Goal: Task Accomplishment & Management: Manage account settings

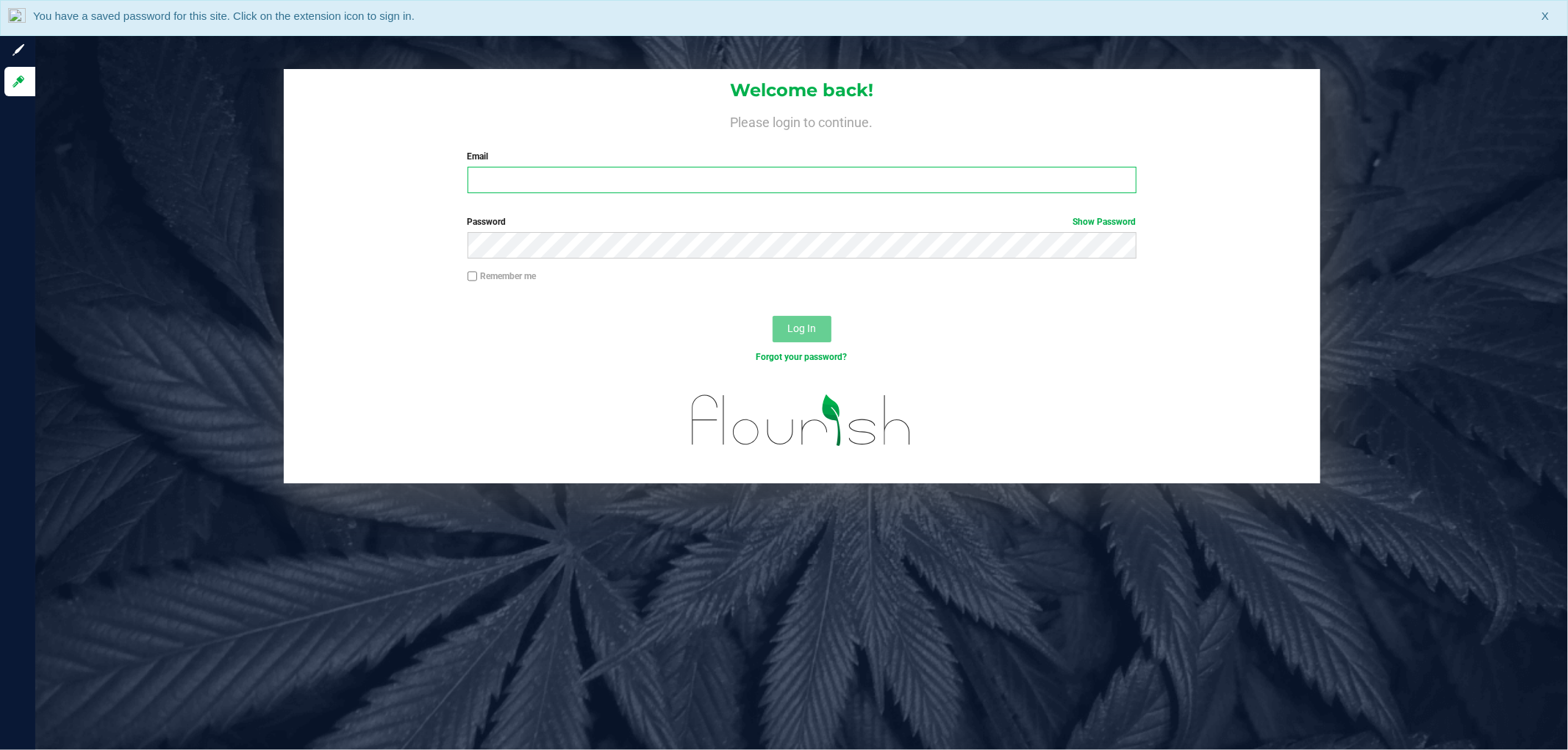
click at [644, 188] on input "Email" at bounding box center [802, 180] width 669 height 27
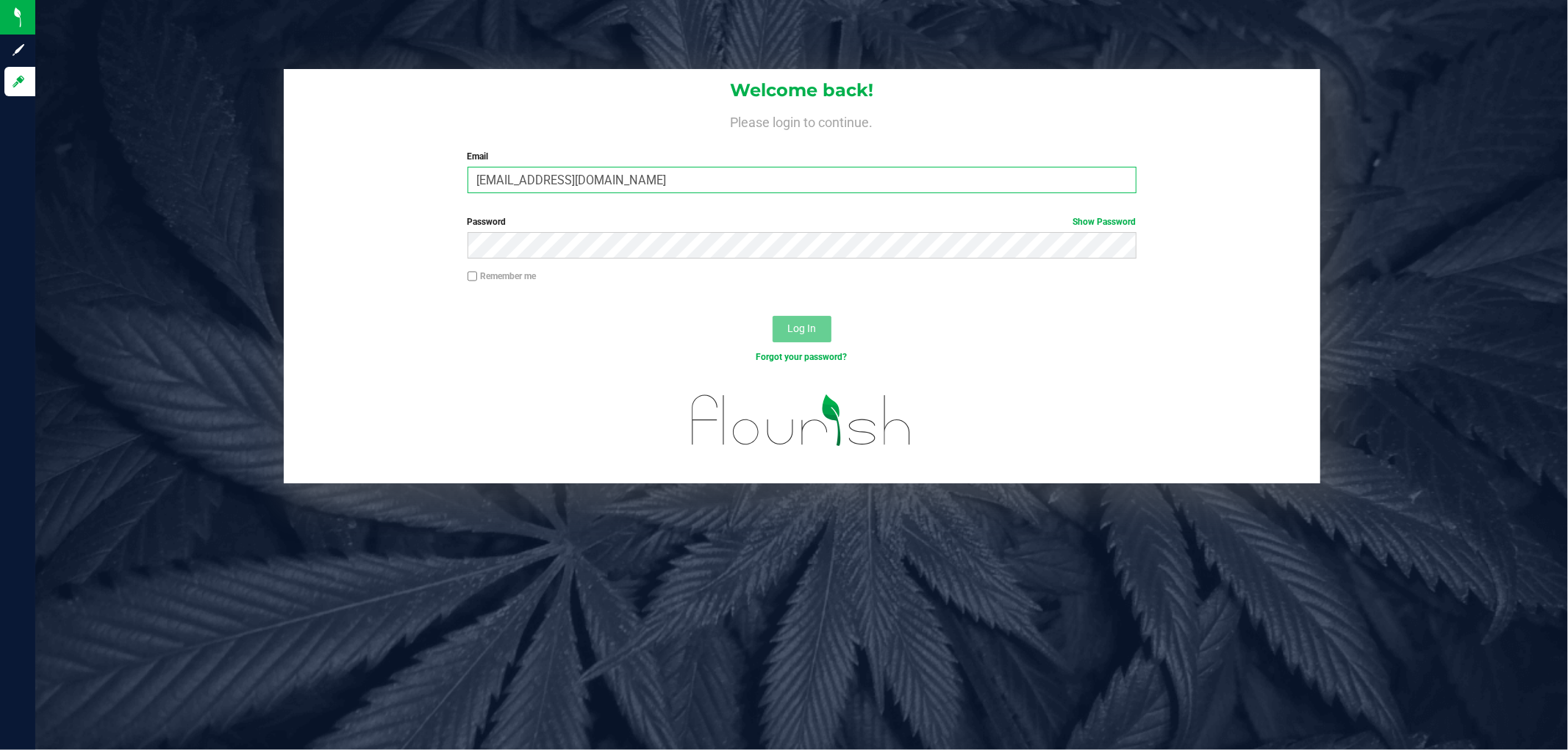
type input "[EMAIL_ADDRESS][DOMAIN_NAME]"
click at [772, 316] on button "Log In" at bounding box center [801, 329] width 58 height 27
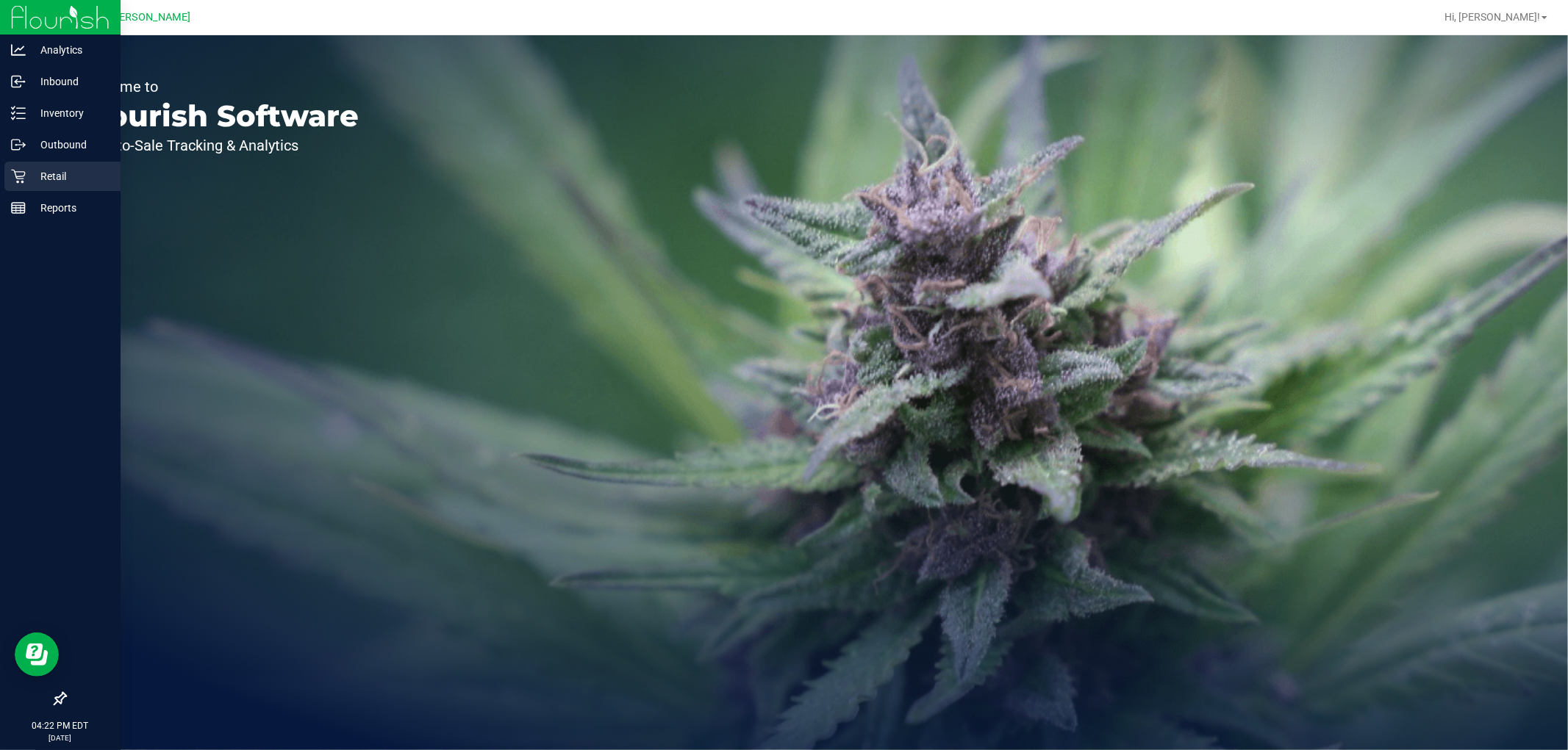
click at [19, 166] on div "Retail" at bounding box center [62, 176] width 116 height 29
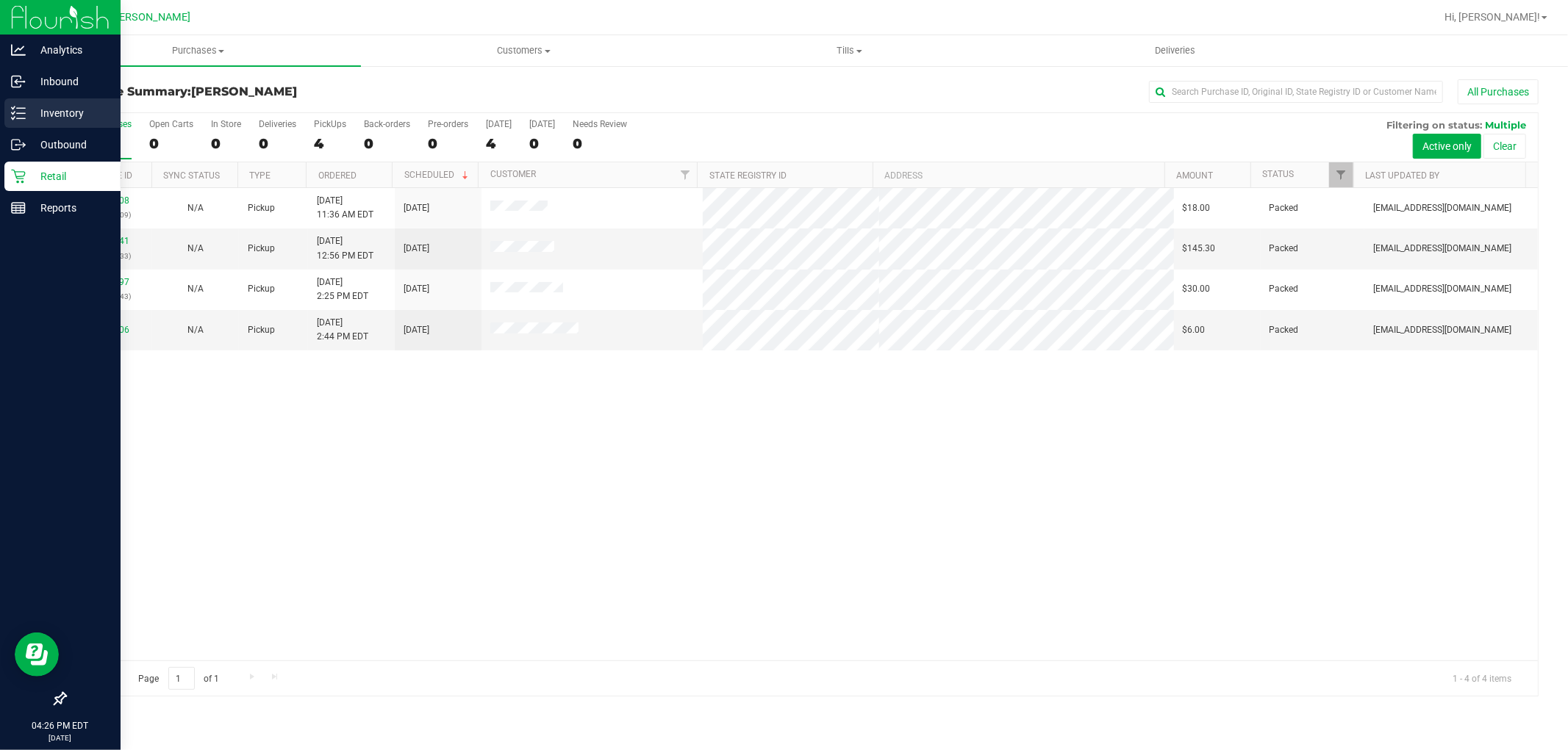
click at [29, 119] on p "Inventory" at bounding box center [70, 113] width 88 height 18
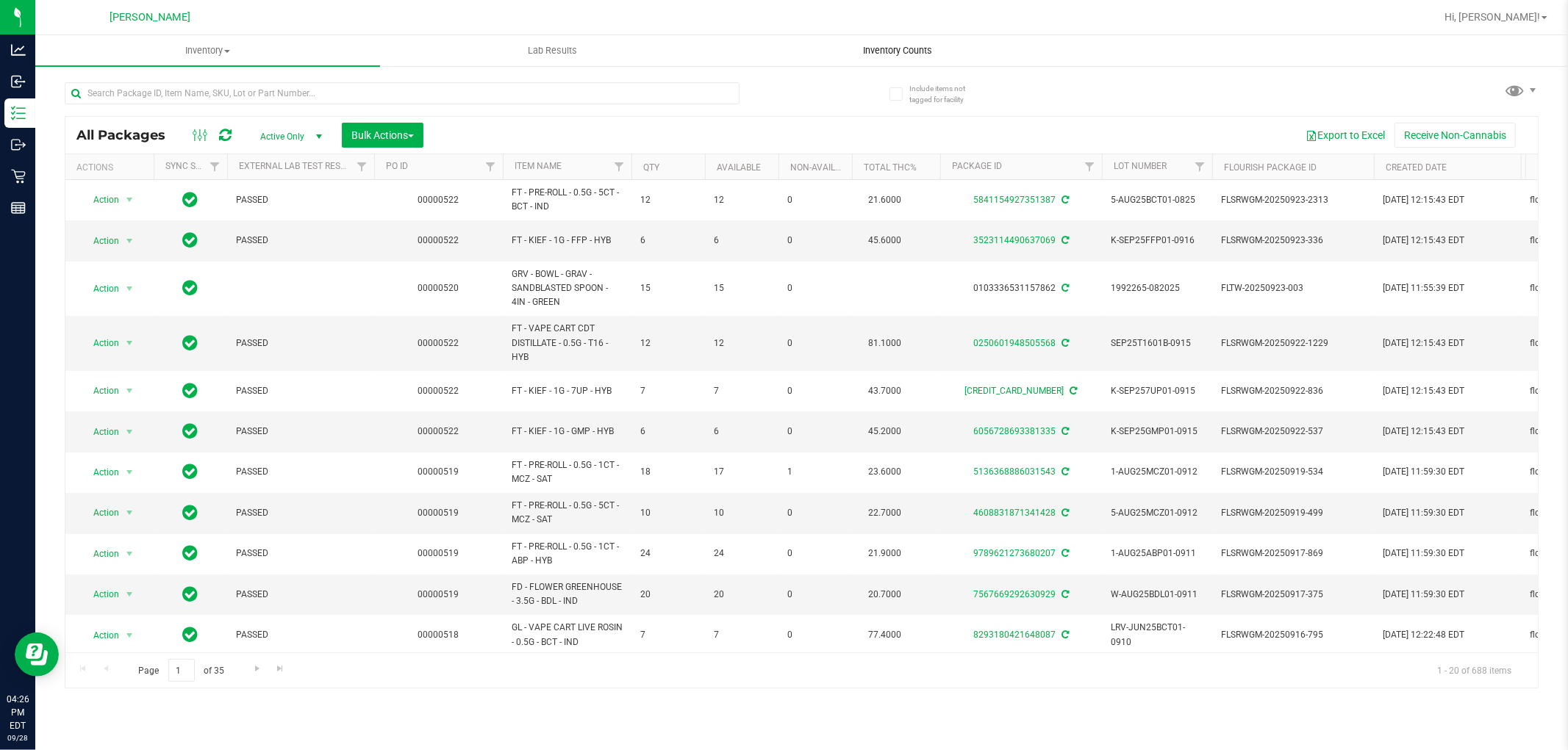
click at [881, 51] on span "Inventory Counts" at bounding box center [897, 50] width 109 height 13
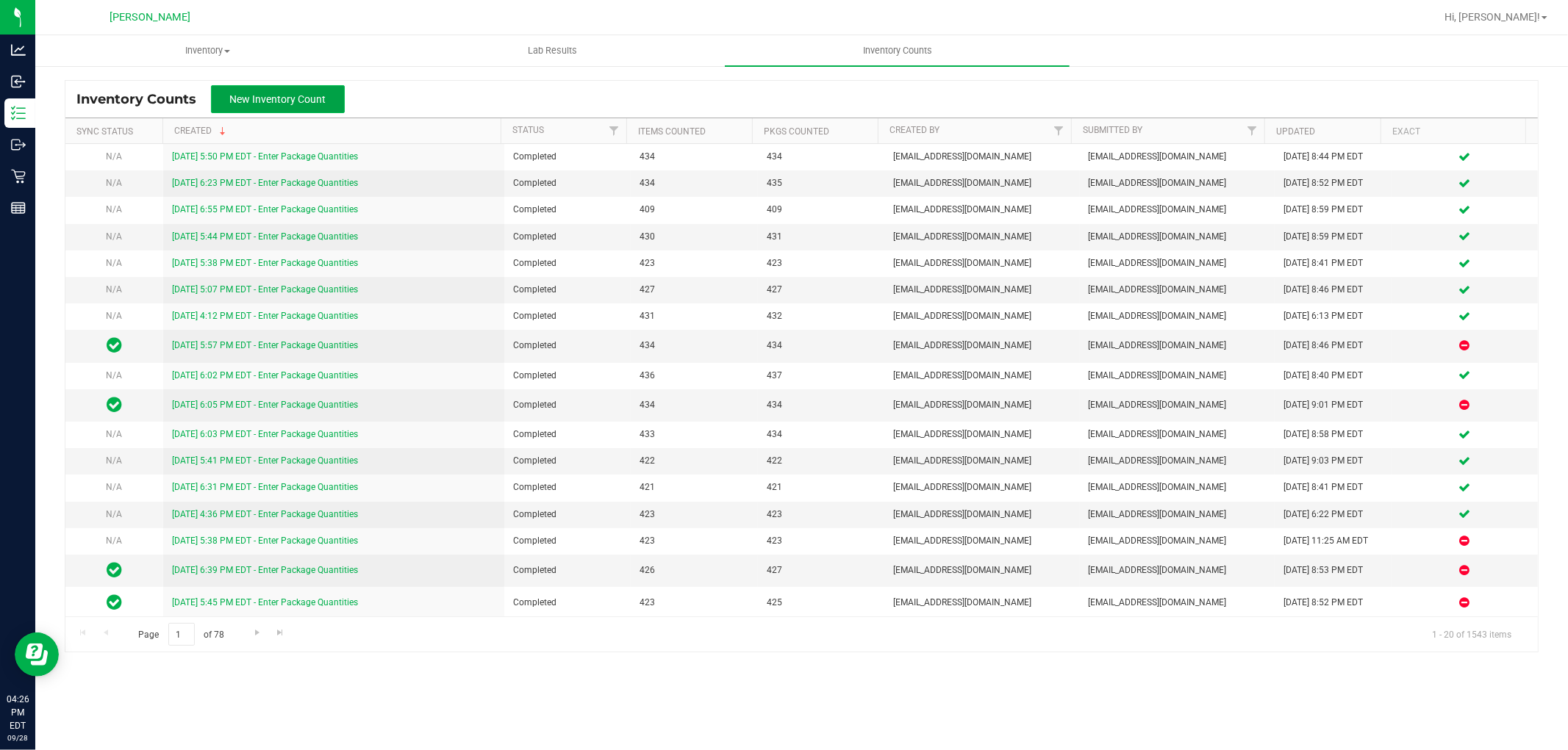
click at [288, 106] on button "New Inventory Count" at bounding box center [277, 99] width 134 height 28
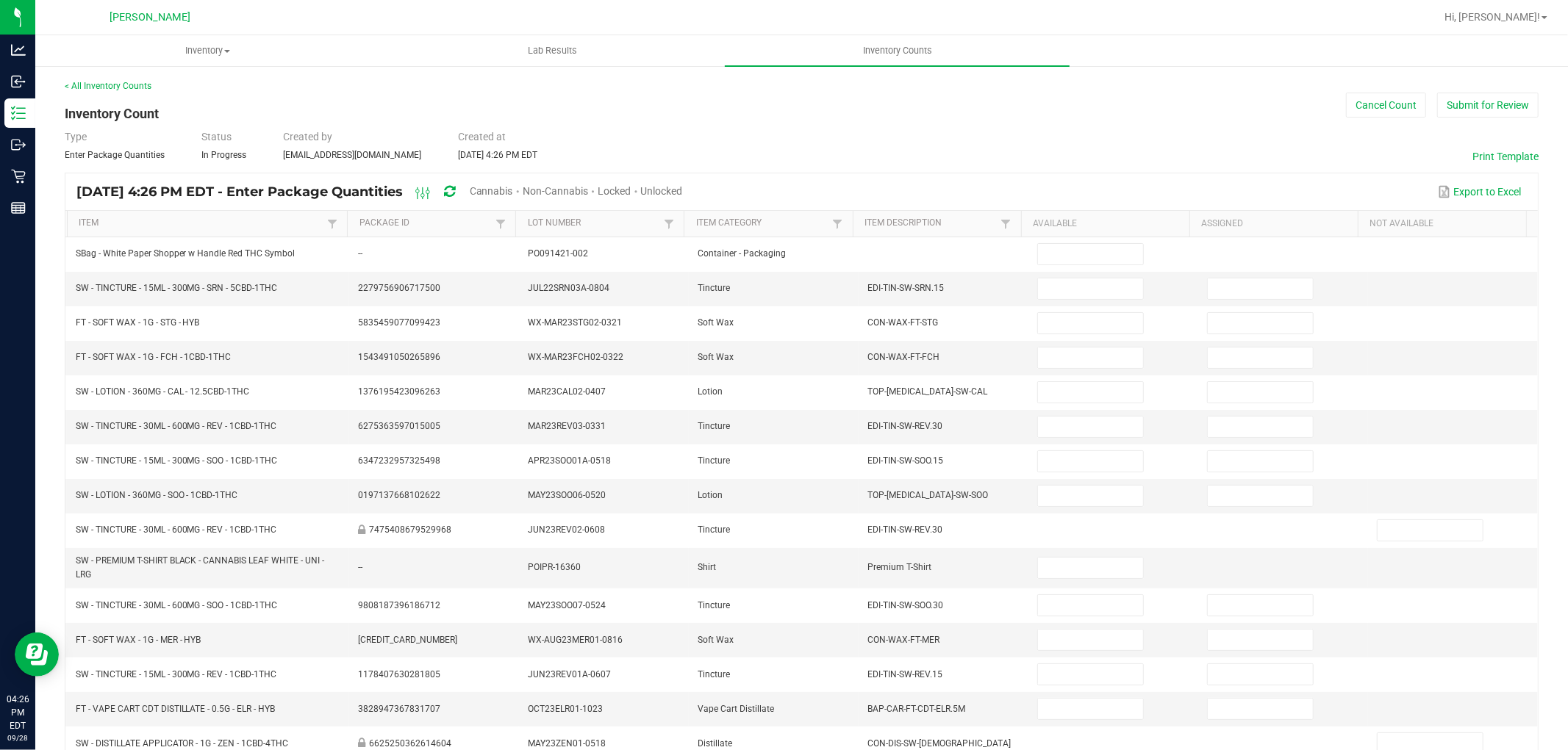
click at [513, 188] on span "Cannabis" at bounding box center [491, 190] width 43 height 11
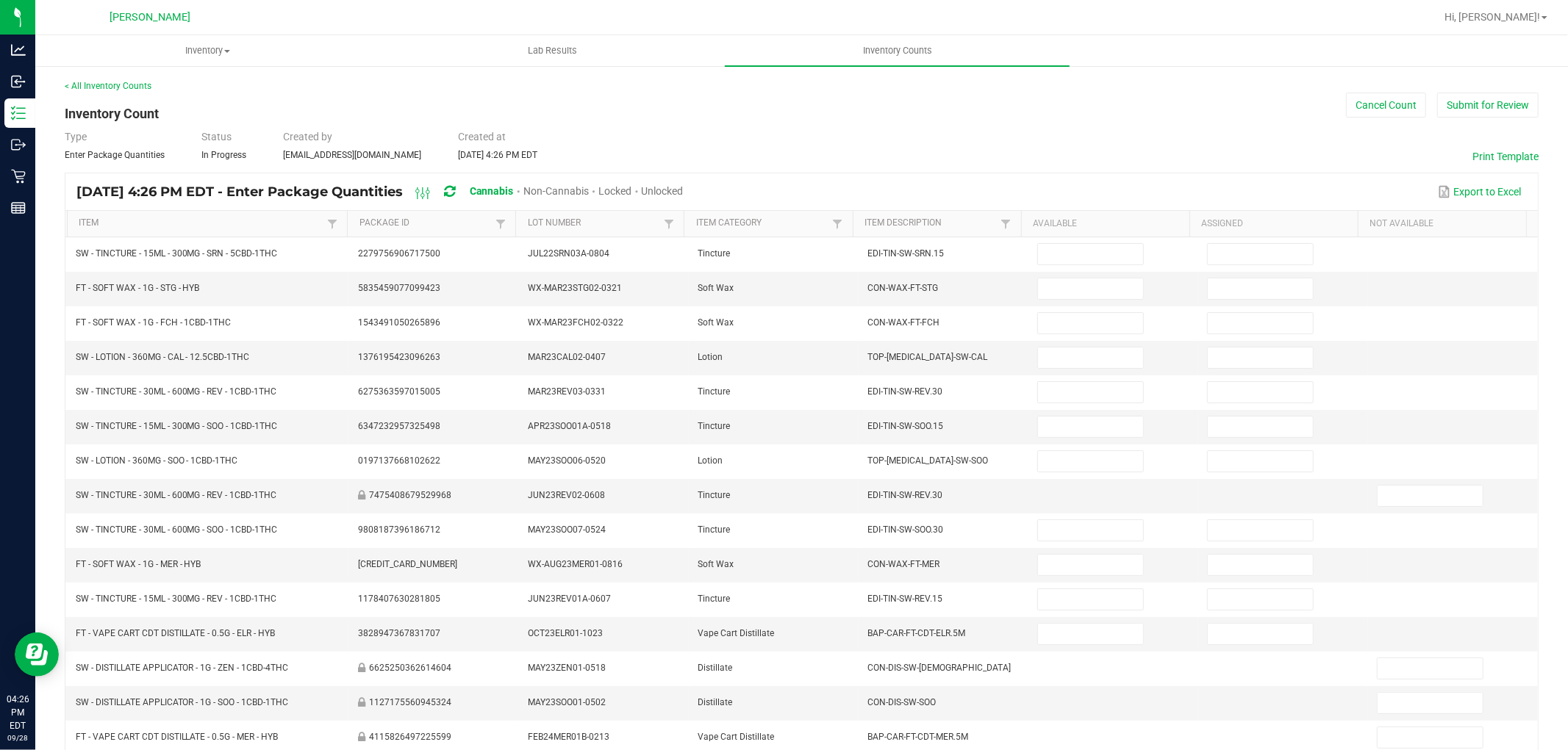
click at [684, 182] on div "Unlocked" at bounding box center [662, 192] width 42 height 27
click at [684, 187] on span "Unlocked" at bounding box center [662, 190] width 42 height 11
click at [284, 224] on link "Item" at bounding box center [201, 223] width 245 height 11
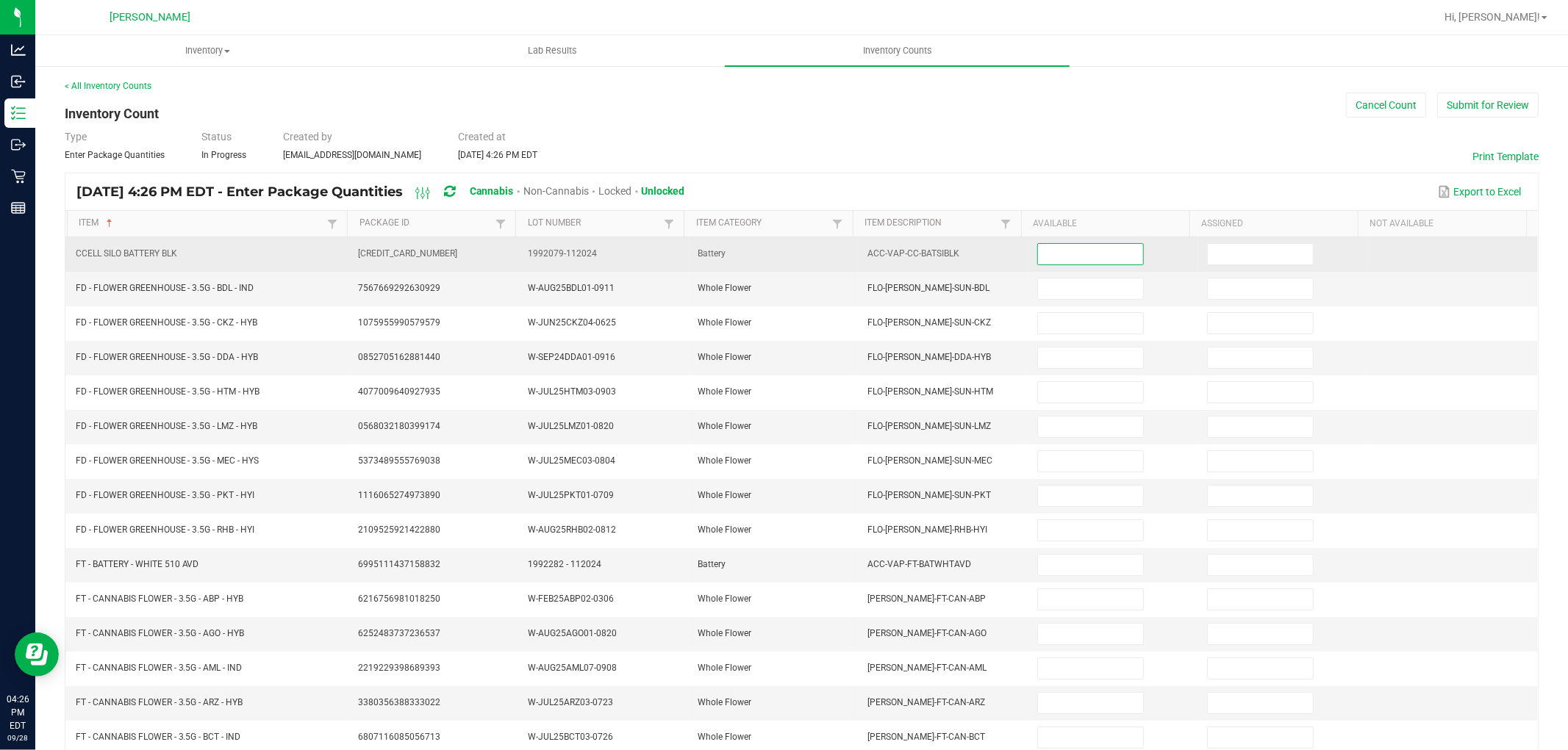
click at [1037, 251] on input at bounding box center [1090, 254] width 105 height 20
type input "2"
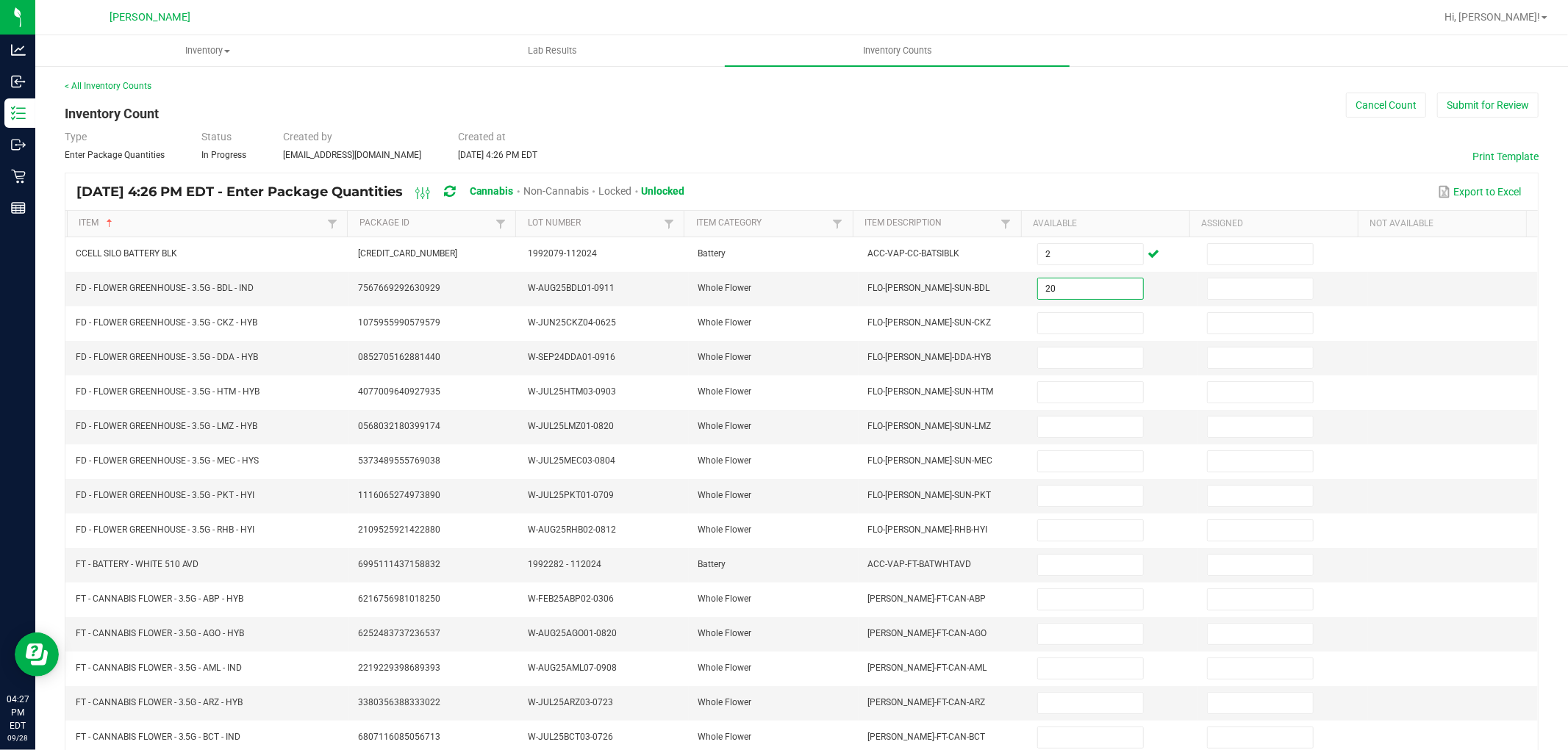
type input "20"
type input "15"
type input "5"
type input "9"
type input "2"
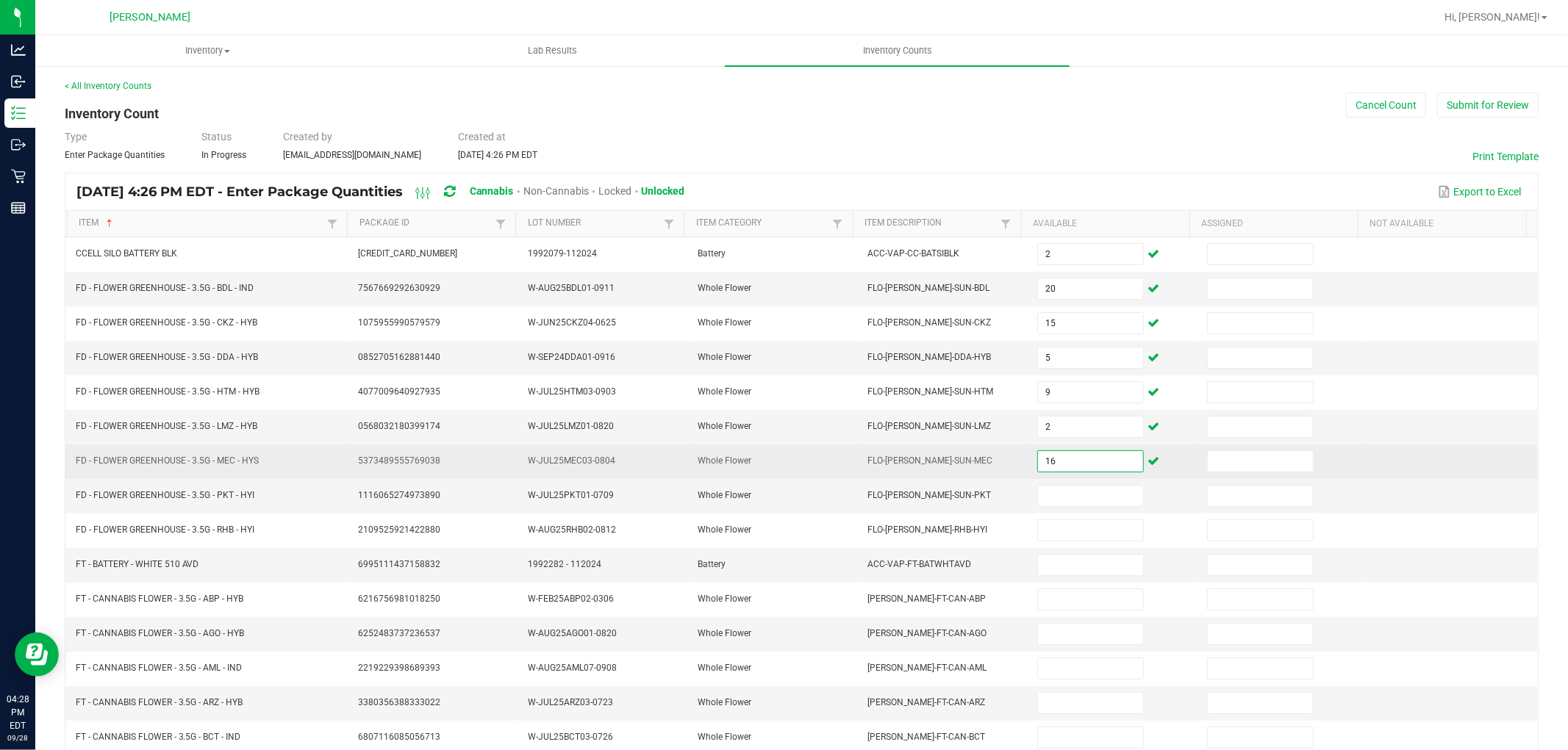
click at [1037, 468] on input "16" at bounding box center [1090, 461] width 105 height 20
click at [1072, 462] on input "155" at bounding box center [1090, 461] width 105 height 20
type input "15"
type input "5"
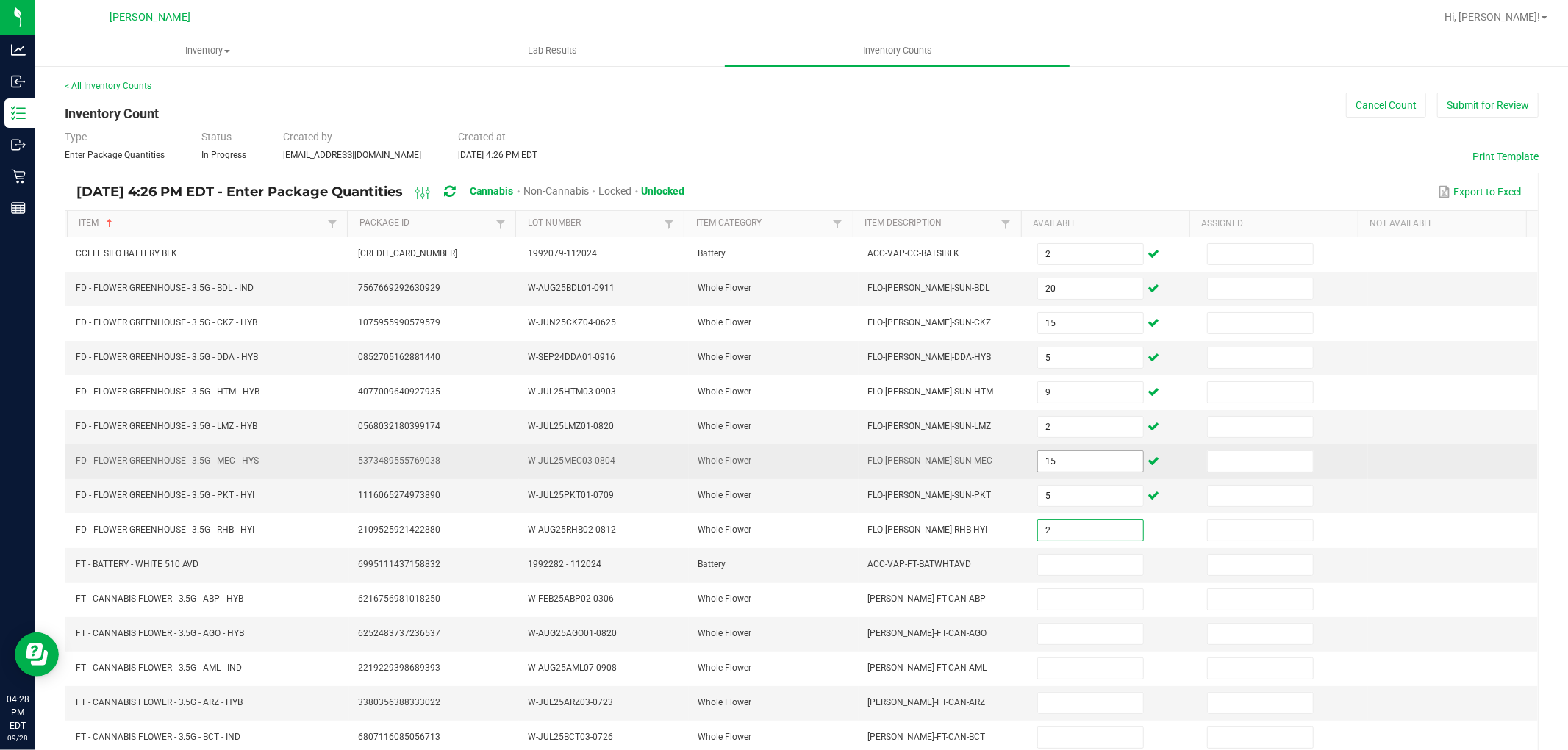
type input "2"
type input "18"
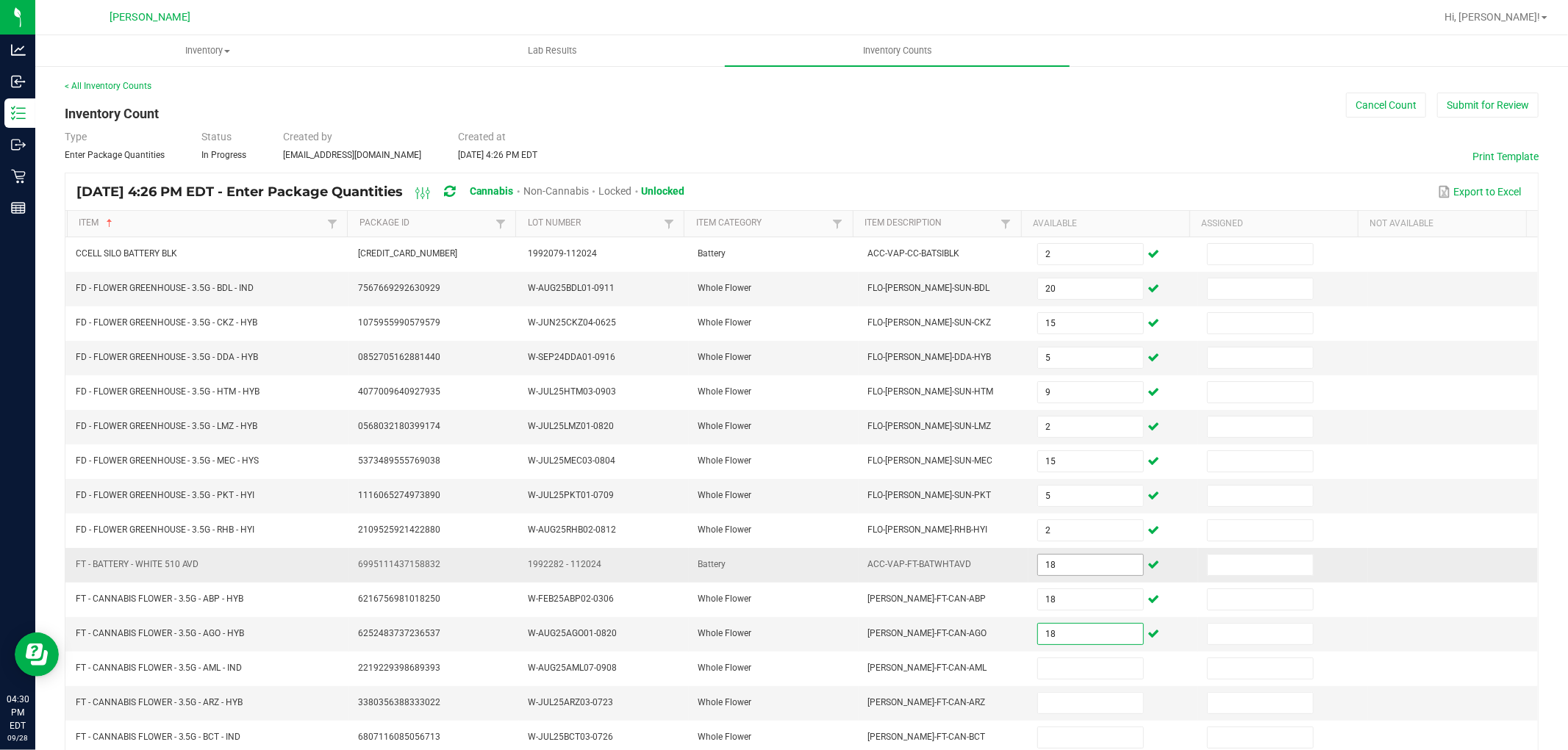
type input "18"
click at [1063, 568] on input "18" at bounding box center [1090, 564] width 105 height 20
type input "25"
type input "7"
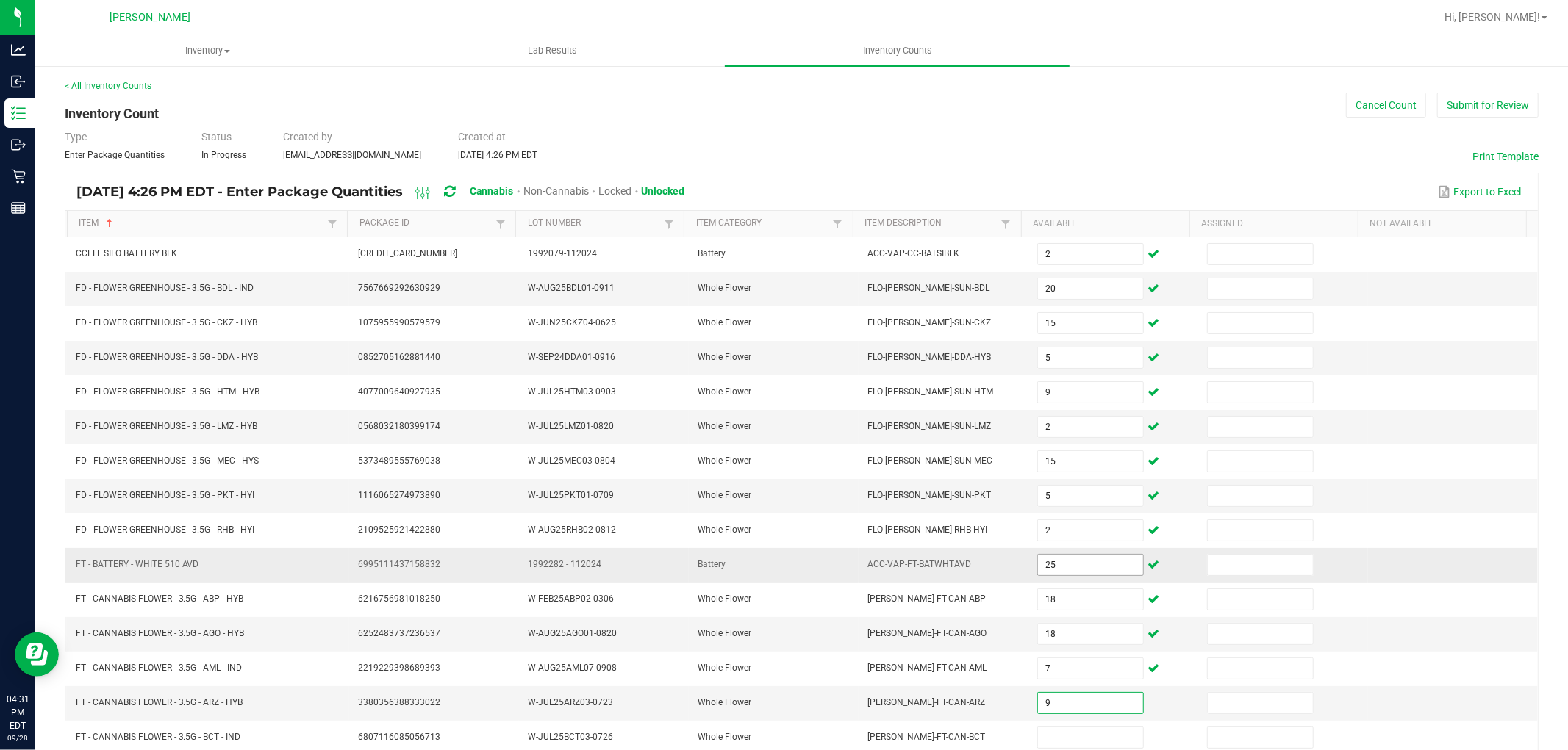
type input "9"
type input "18"
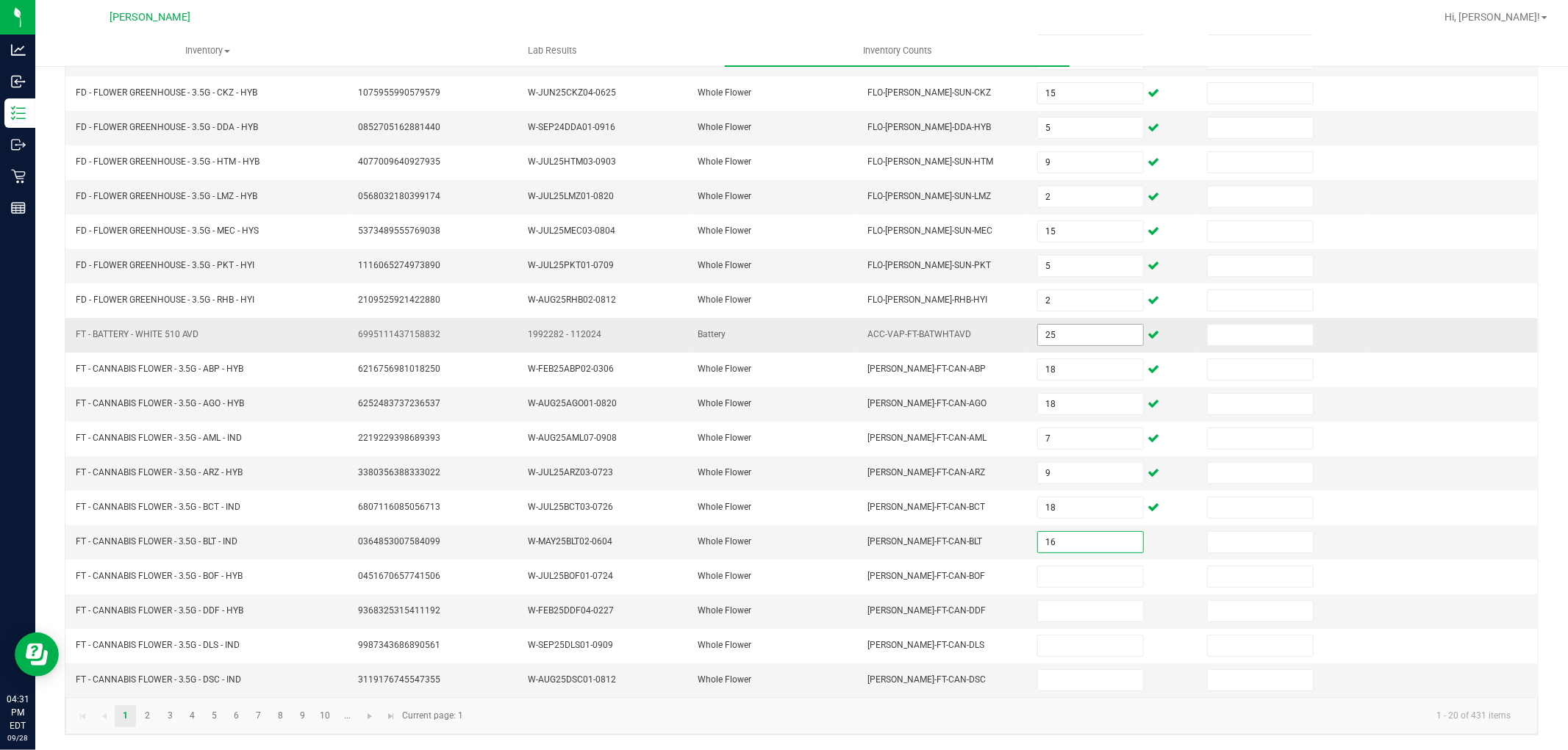
type input "16"
type input "13"
type input "8"
type input "14"
type input "11"
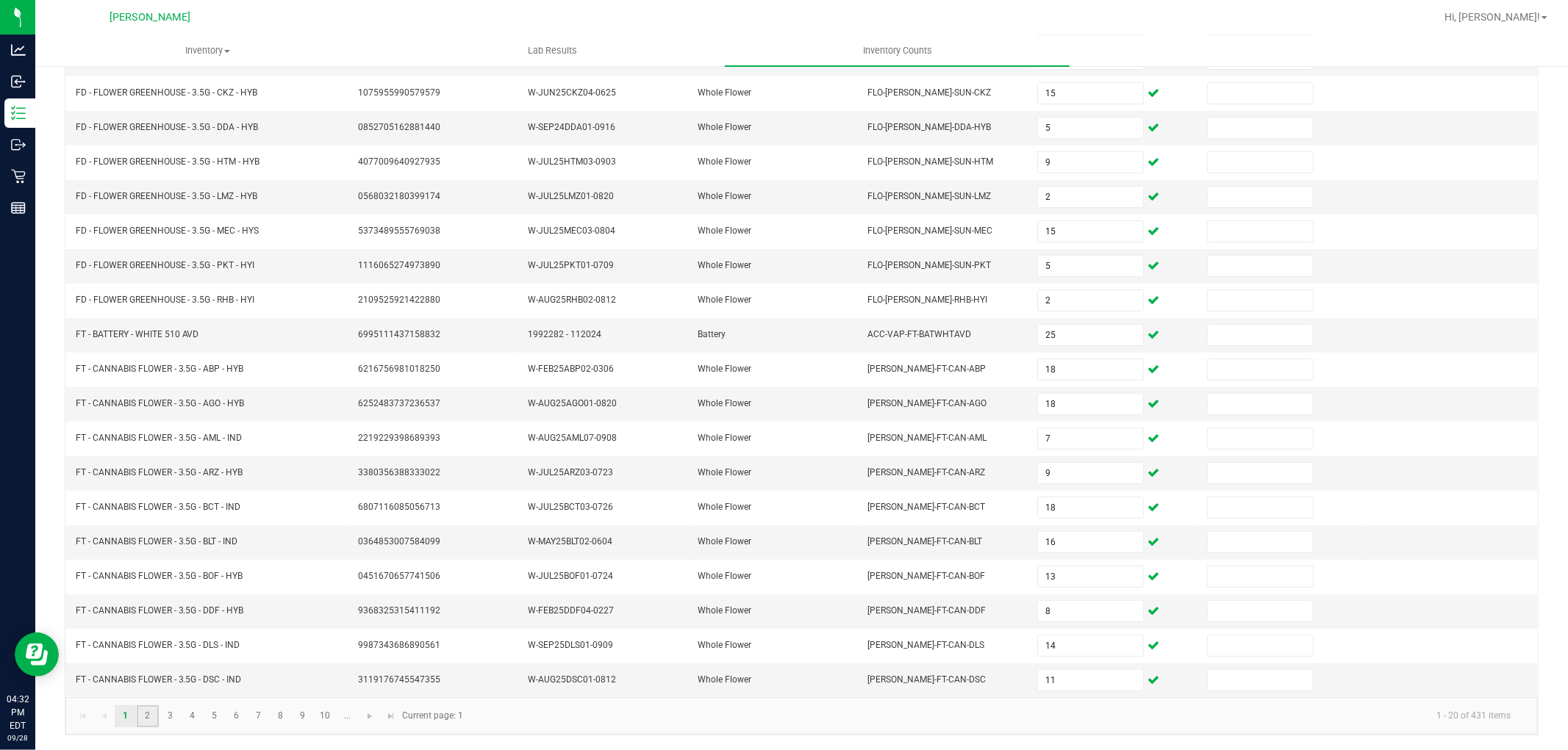
click at [147, 709] on link "2" at bounding box center [148, 716] width 21 height 22
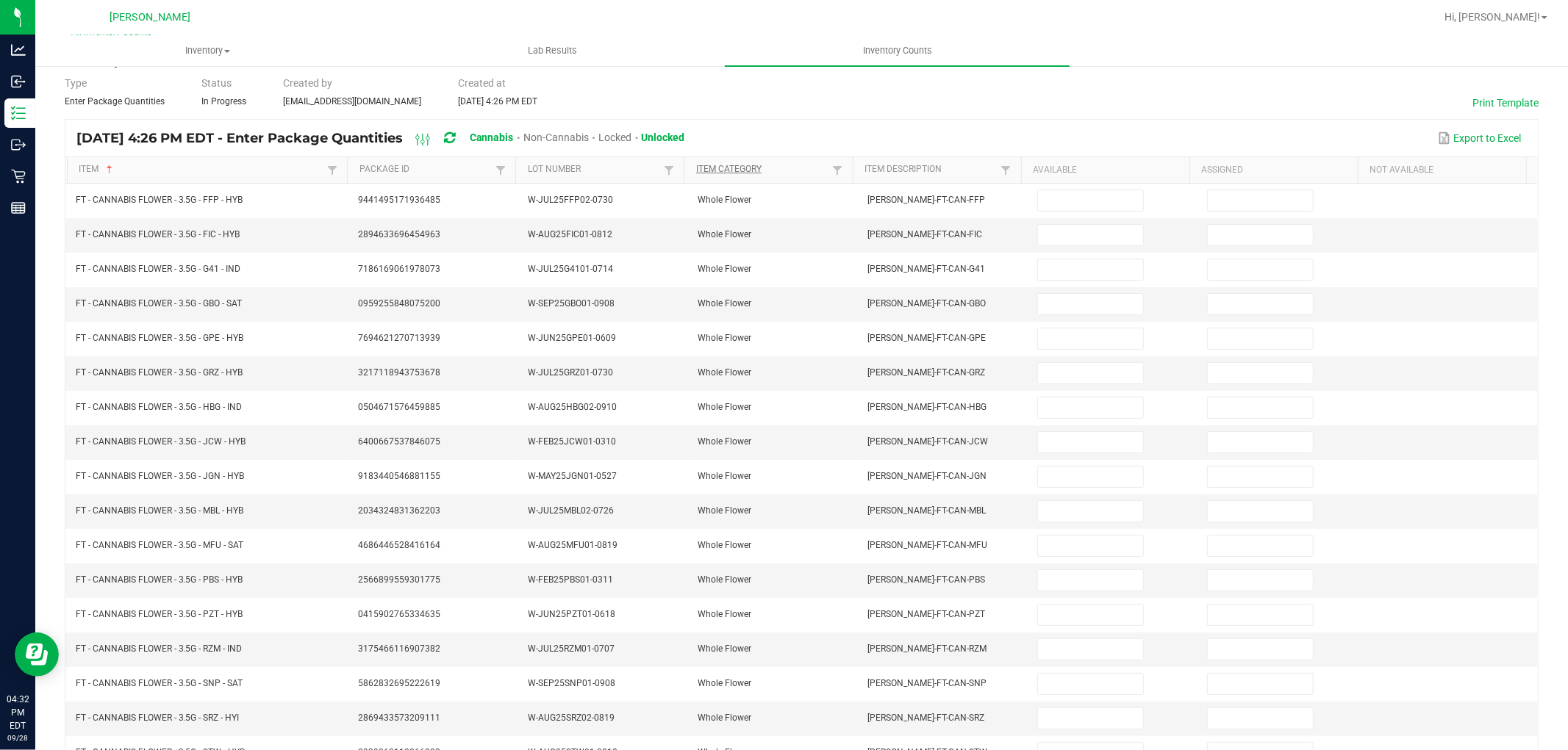
scroll to position [0, 0]
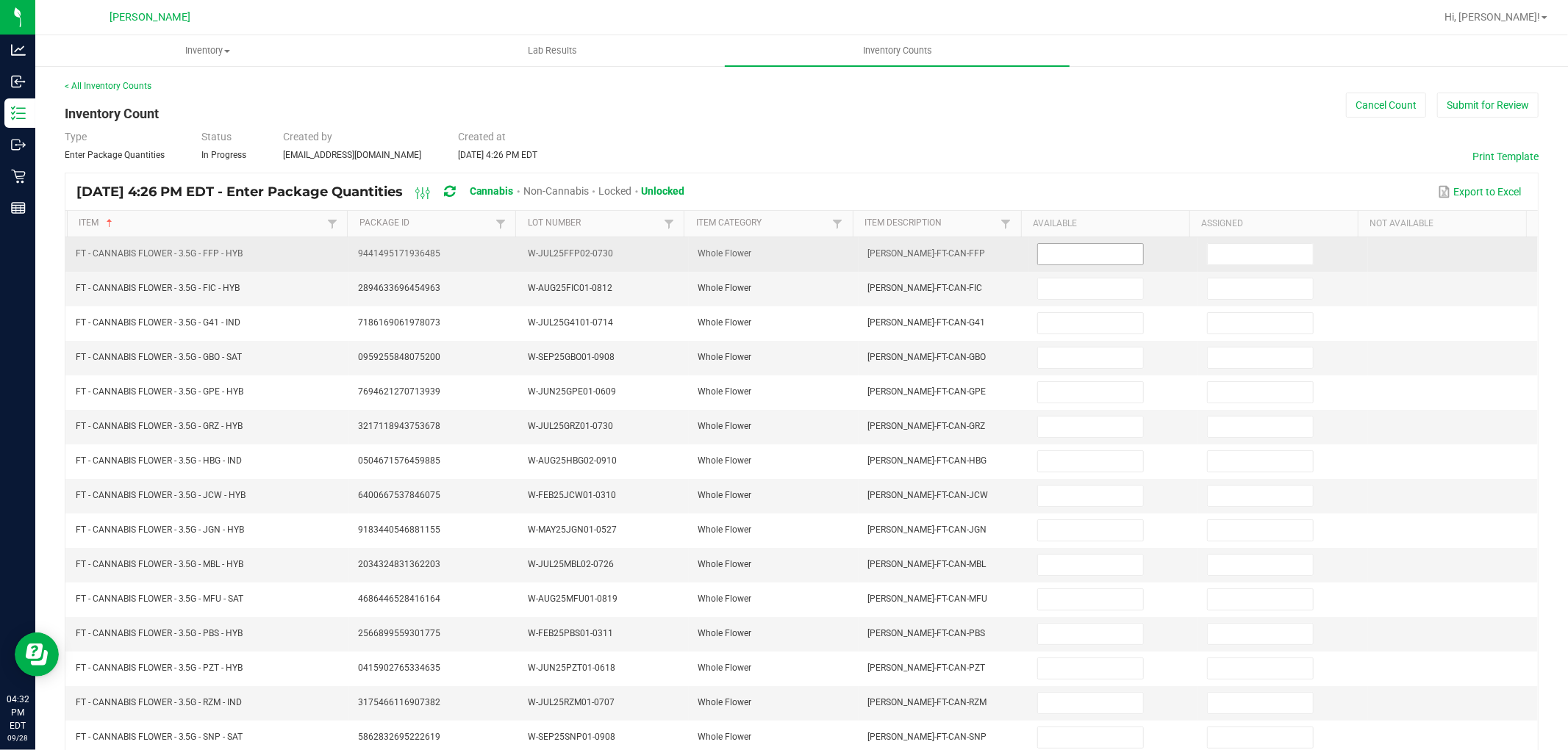
click at [1105, 264] on span at bounding box center [1090, 254] width 106 height 22
click at [1097, 255] on input at bounding box center [1090, 254] width 105 height 20
type input "14"
type input "16"
type input "2"
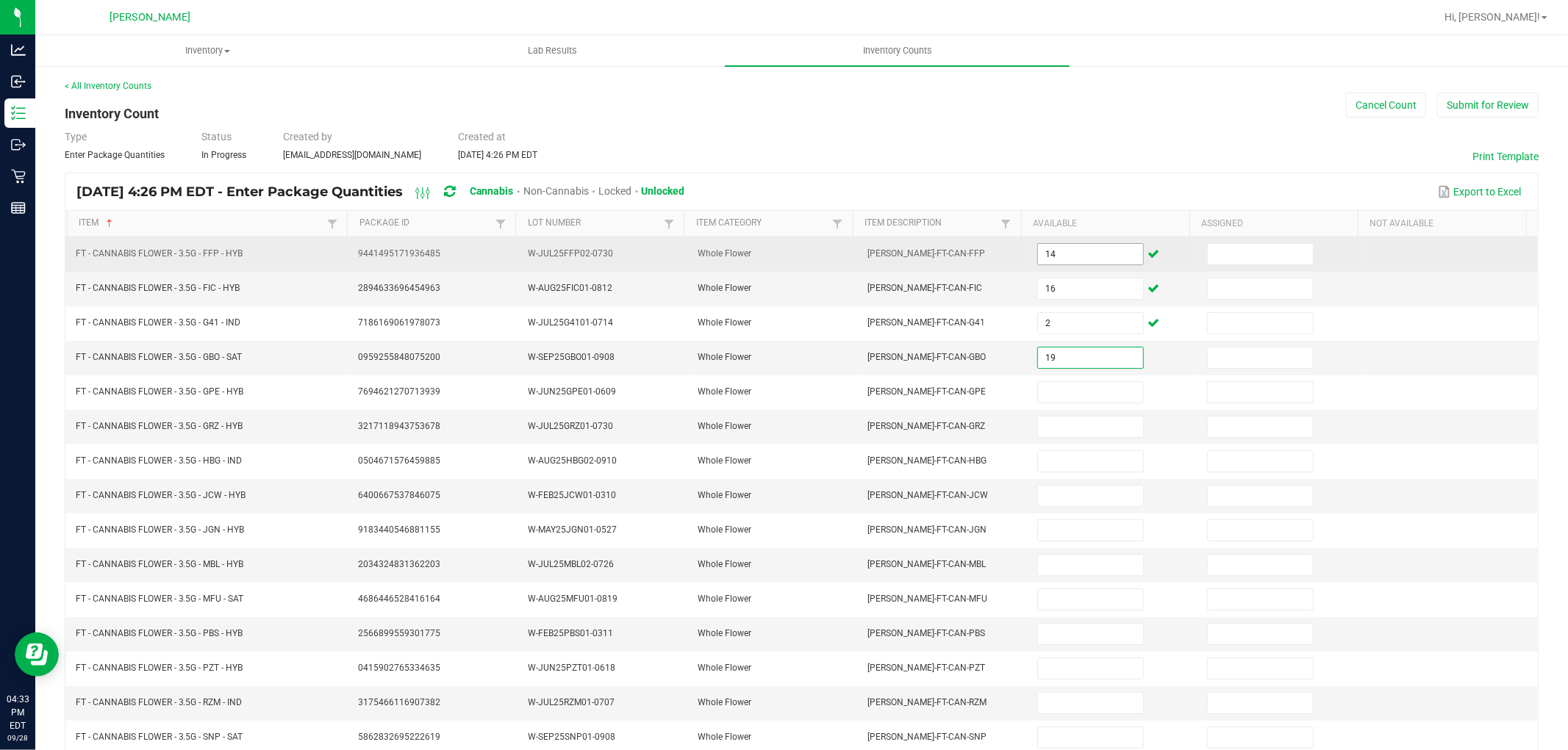
type input "19"
type input "10"
type input "12"
type input "1"
type input "9"
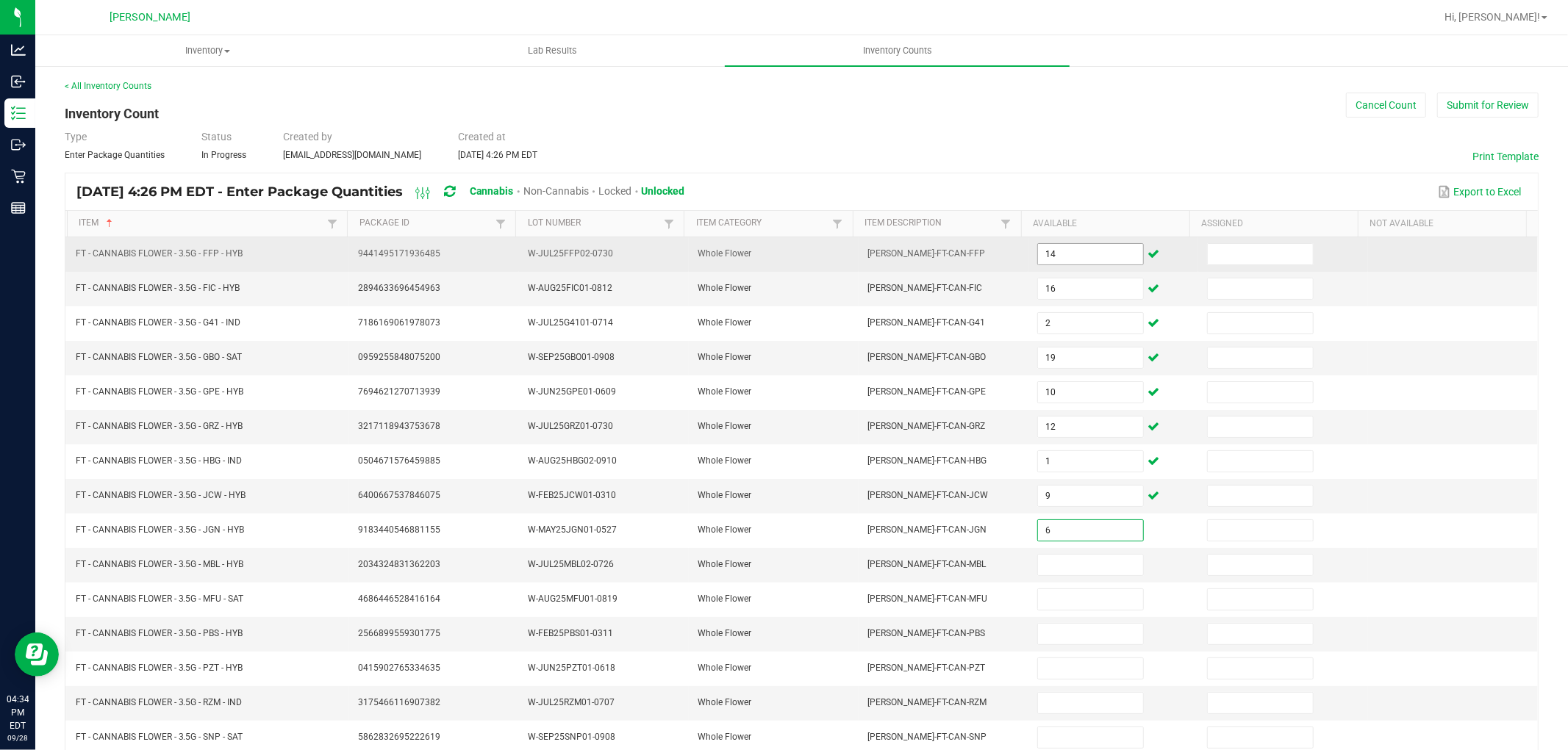
type input "6"
type input "4"
type input "11"
type input "3"
type input "1"
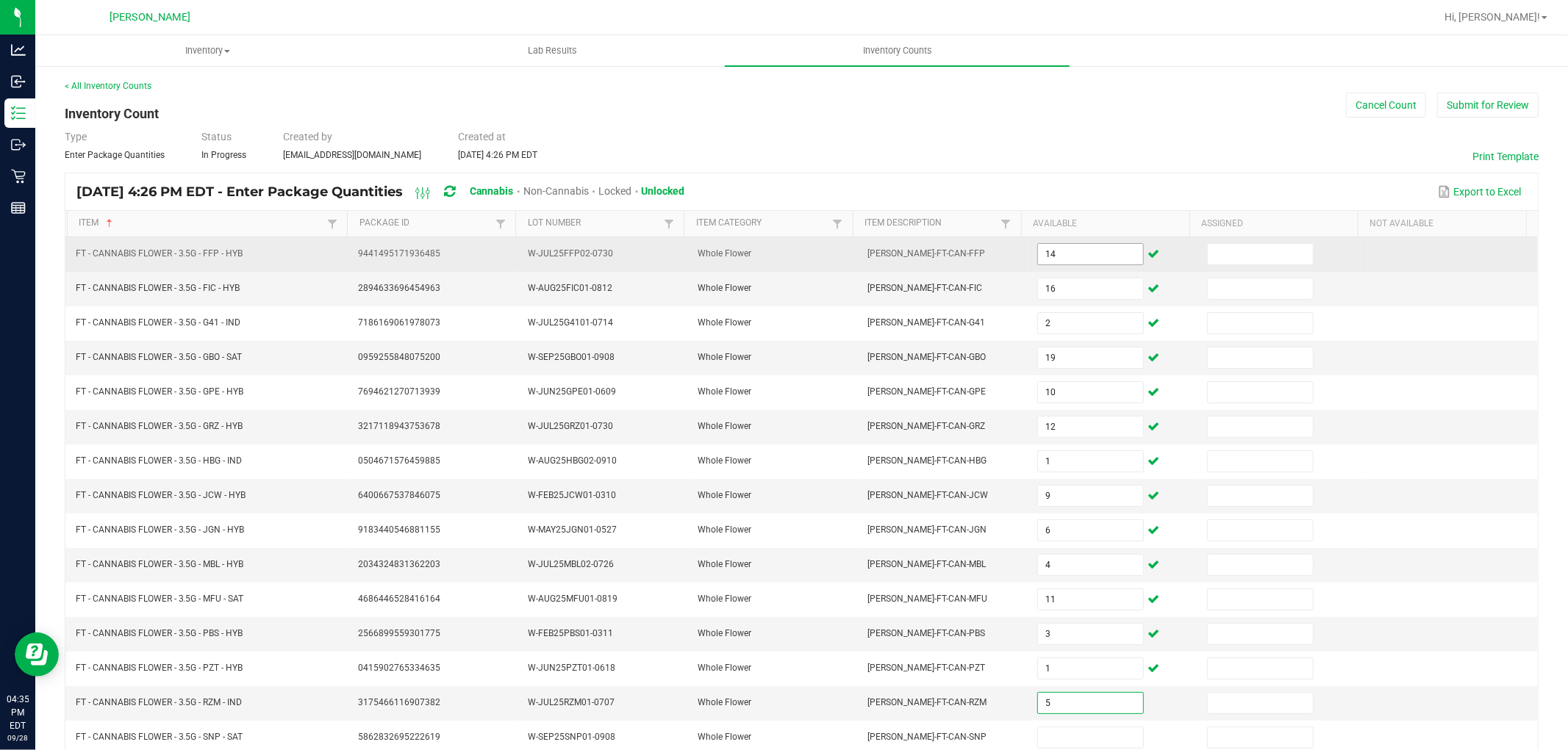
type input "5"
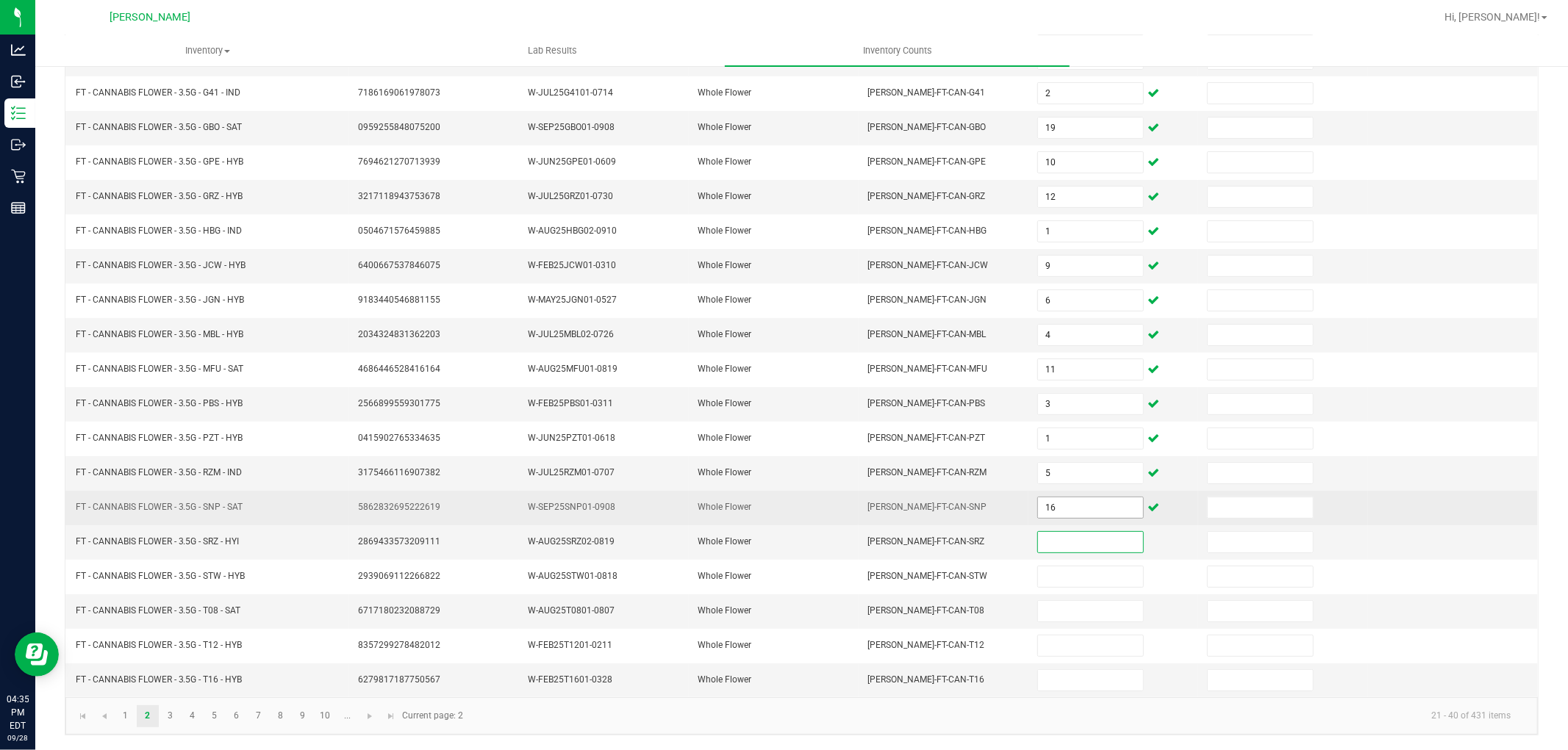
click at [1072, 511] on input "16" at bounding box center [1090, 508] width 105 height 20
type input "16"
type input "19"
type input "6"
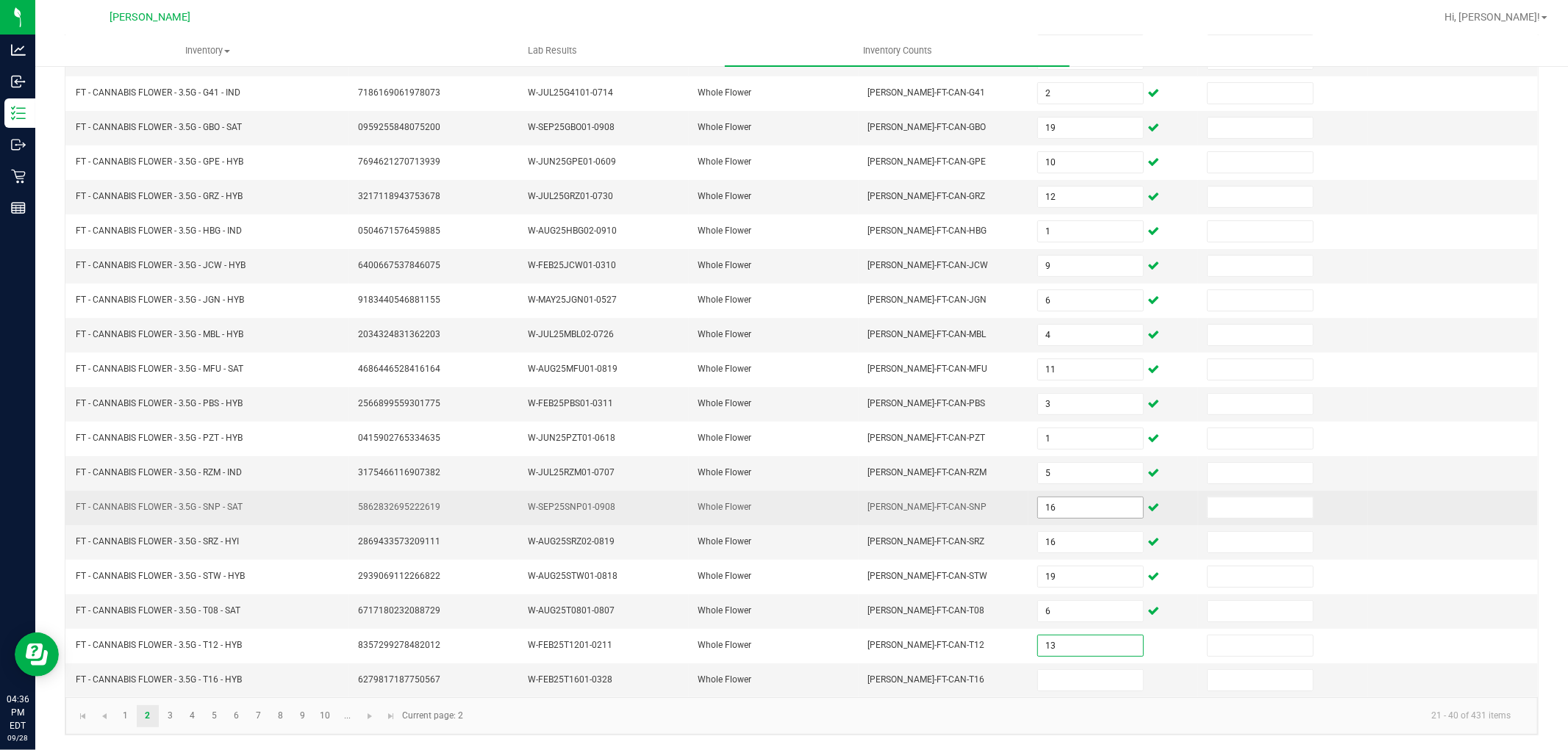
type input "13"
type input "7"
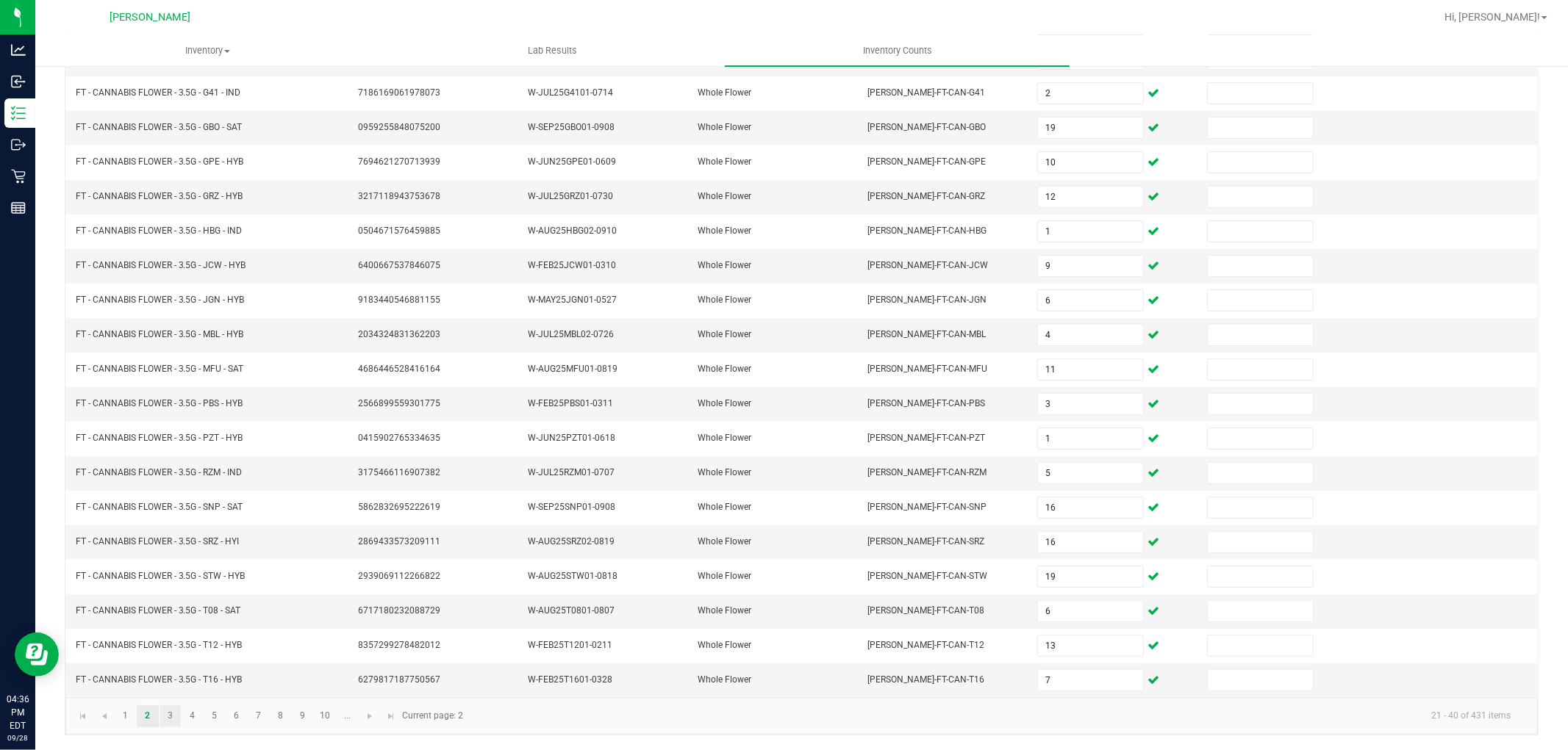
click at [169, 714] on link "3" at bounding box center [170, 716] width 21 height 22
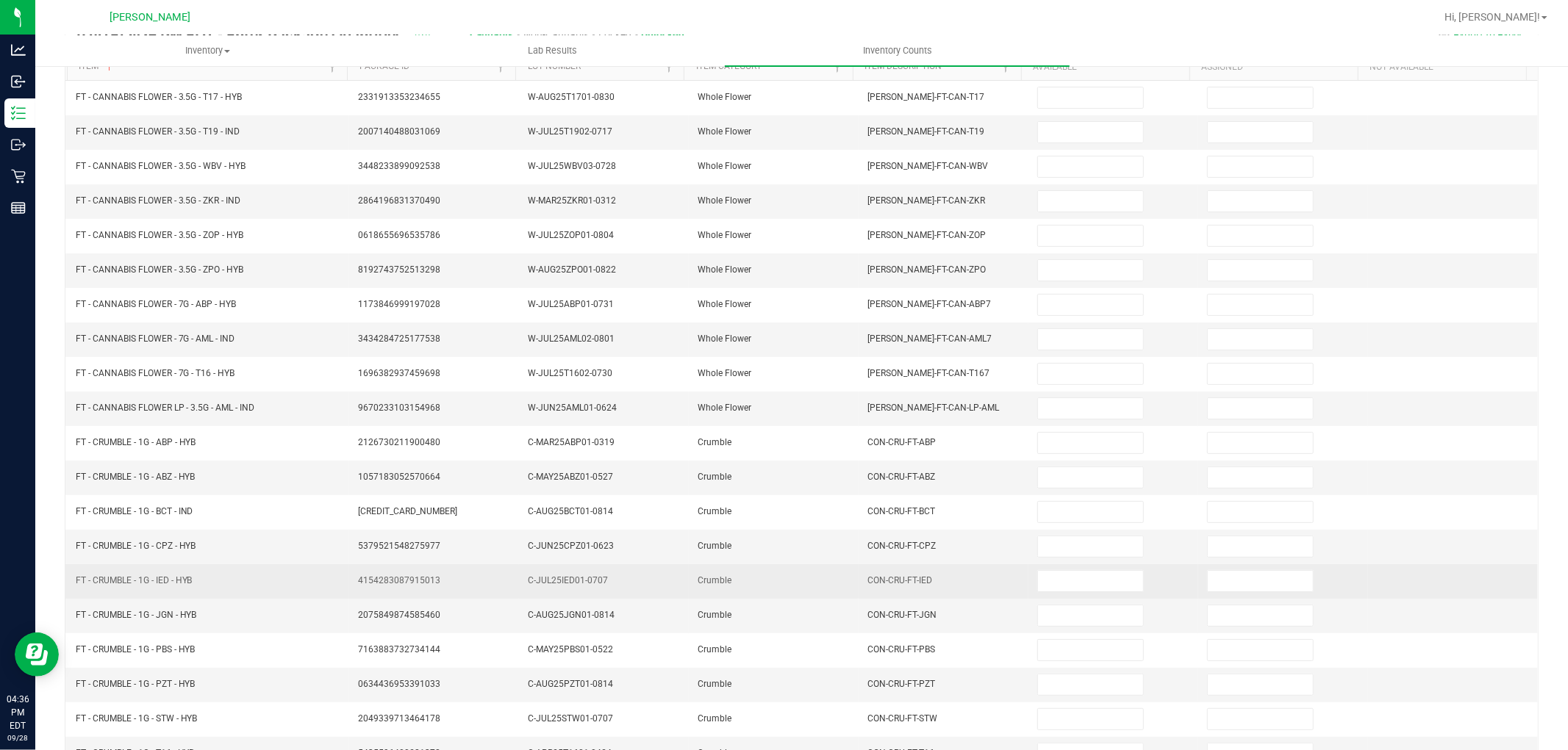
scroll to position [0, 0]
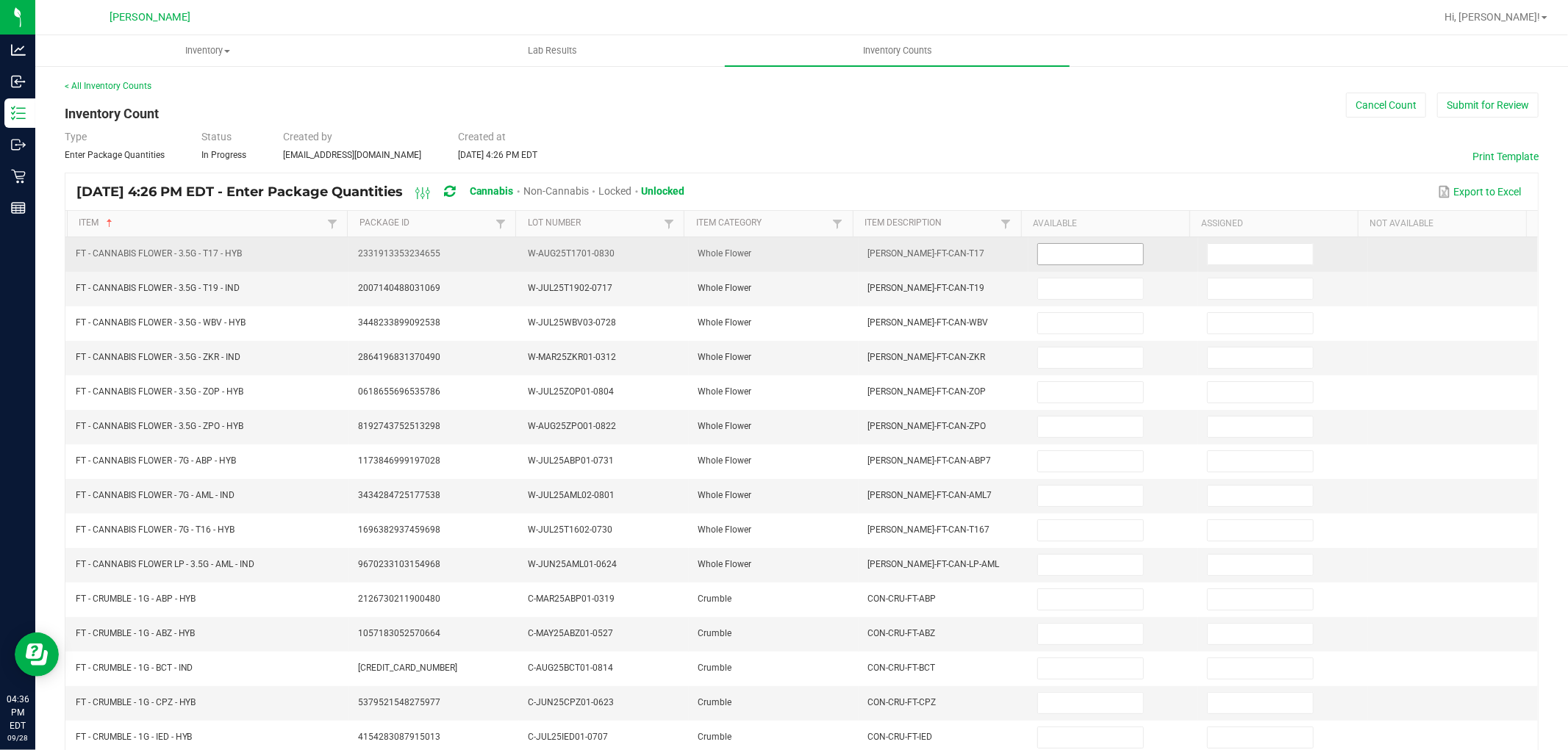
click at [1042, 246] on input at bounding box center [1090, 254] width 105 height 20
type input "17"
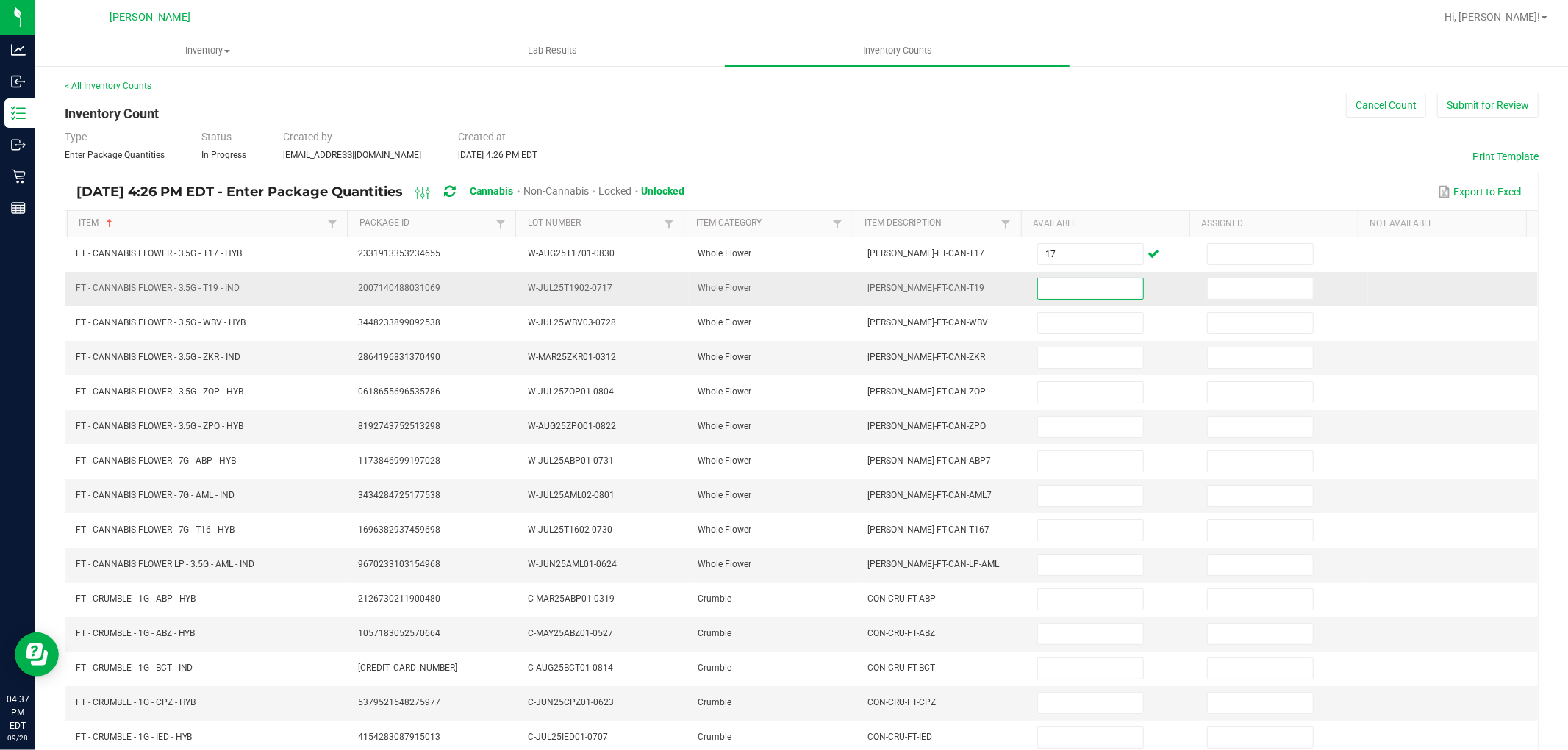
click at [1090, 288] on input at bounding box center [1090, 288] width 105 height 20
type input "14"
type input "5"
type input "12"
type input "10"
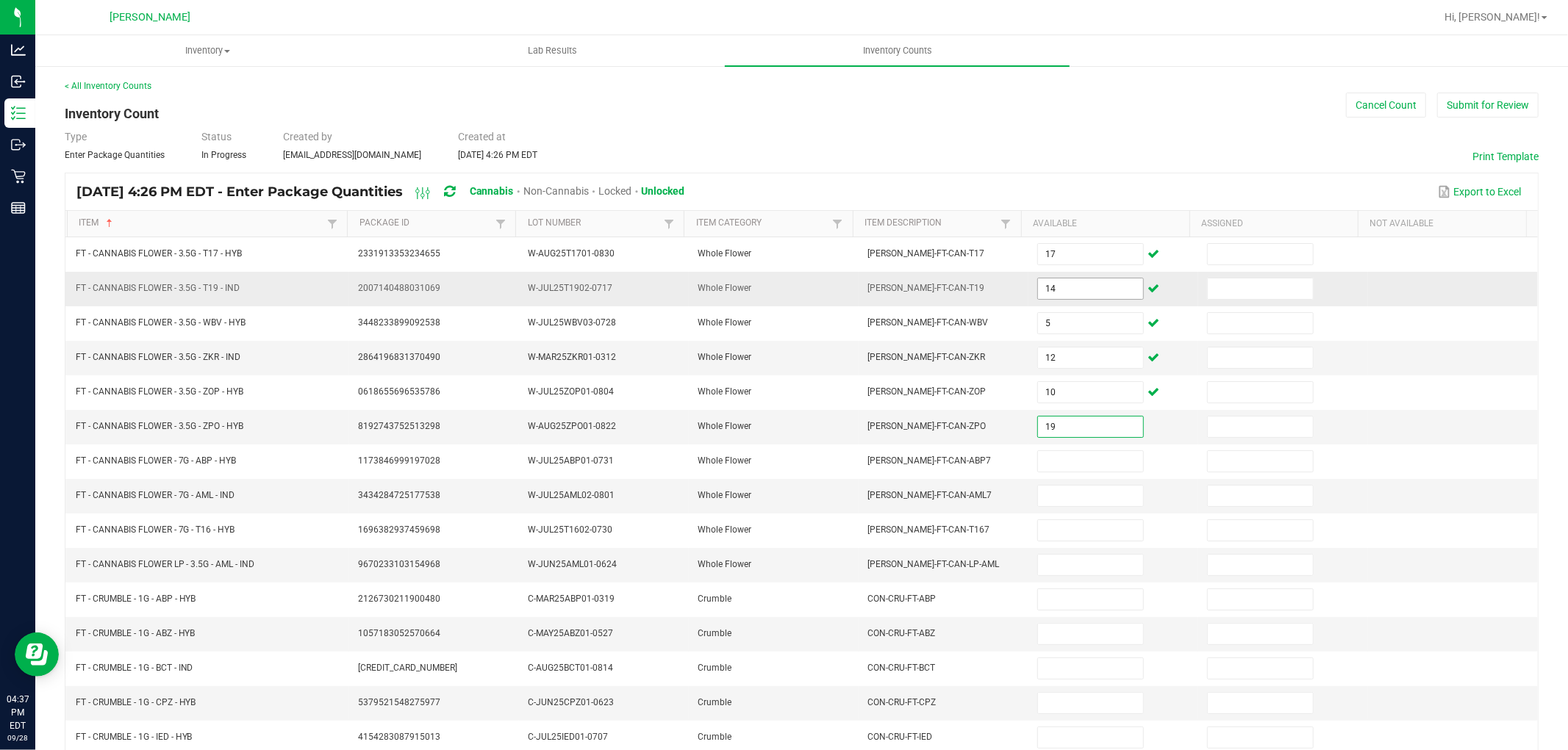
type input "19"
type input "16"
type input "17"
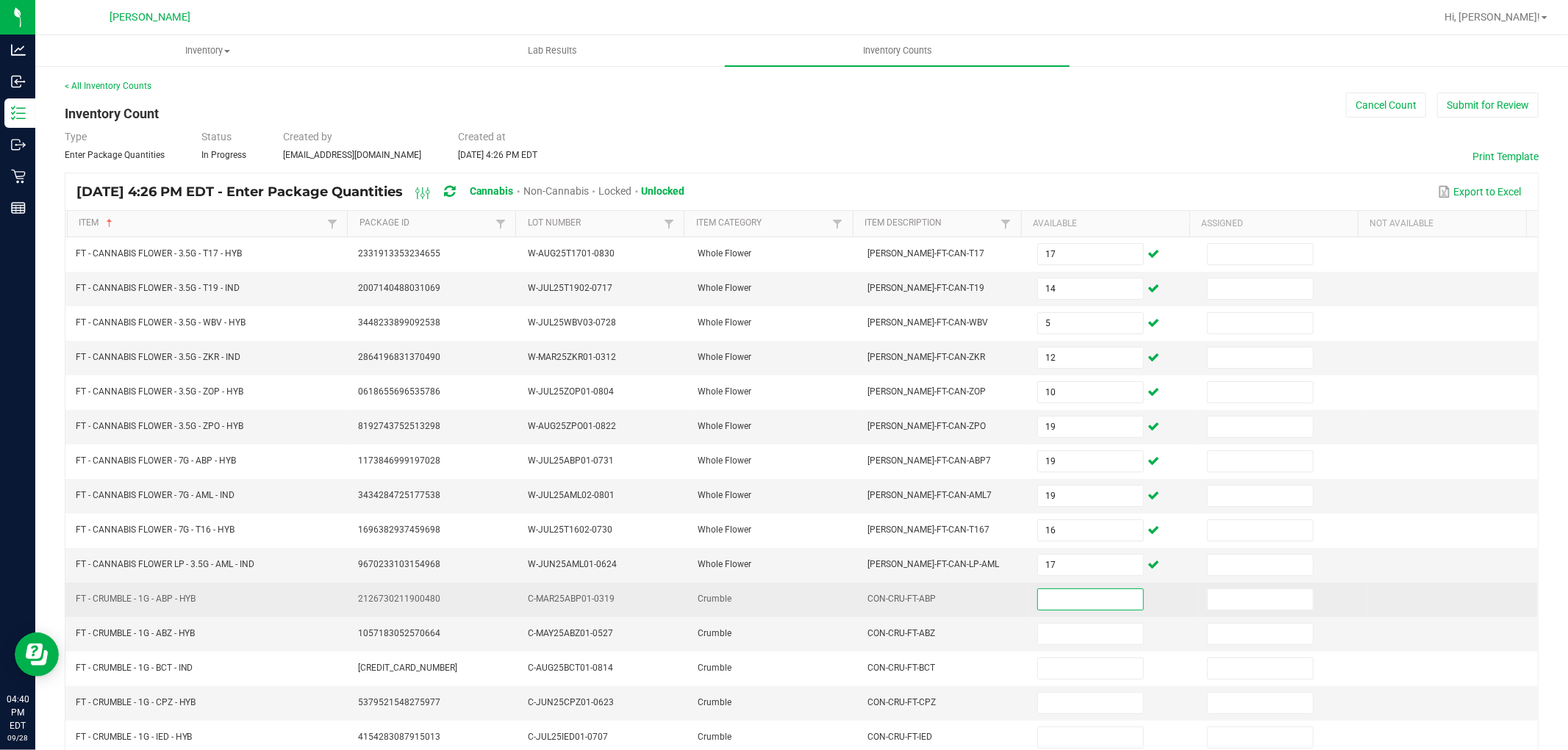
click at [1037, 603] on input at bounding box center [1090, 599] width 105 height 20
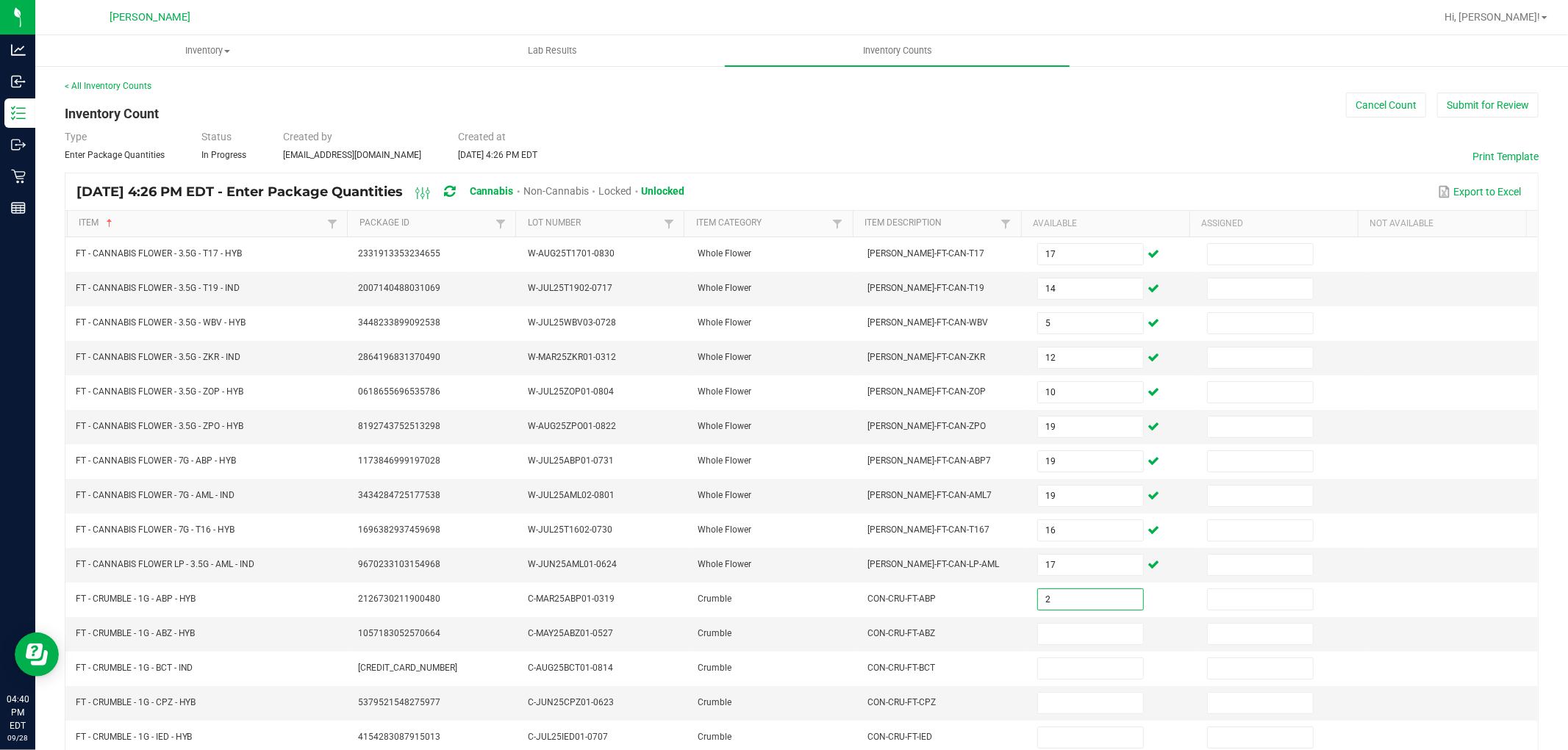
type input "2"
type input "7"
type input "1"
type input "7"
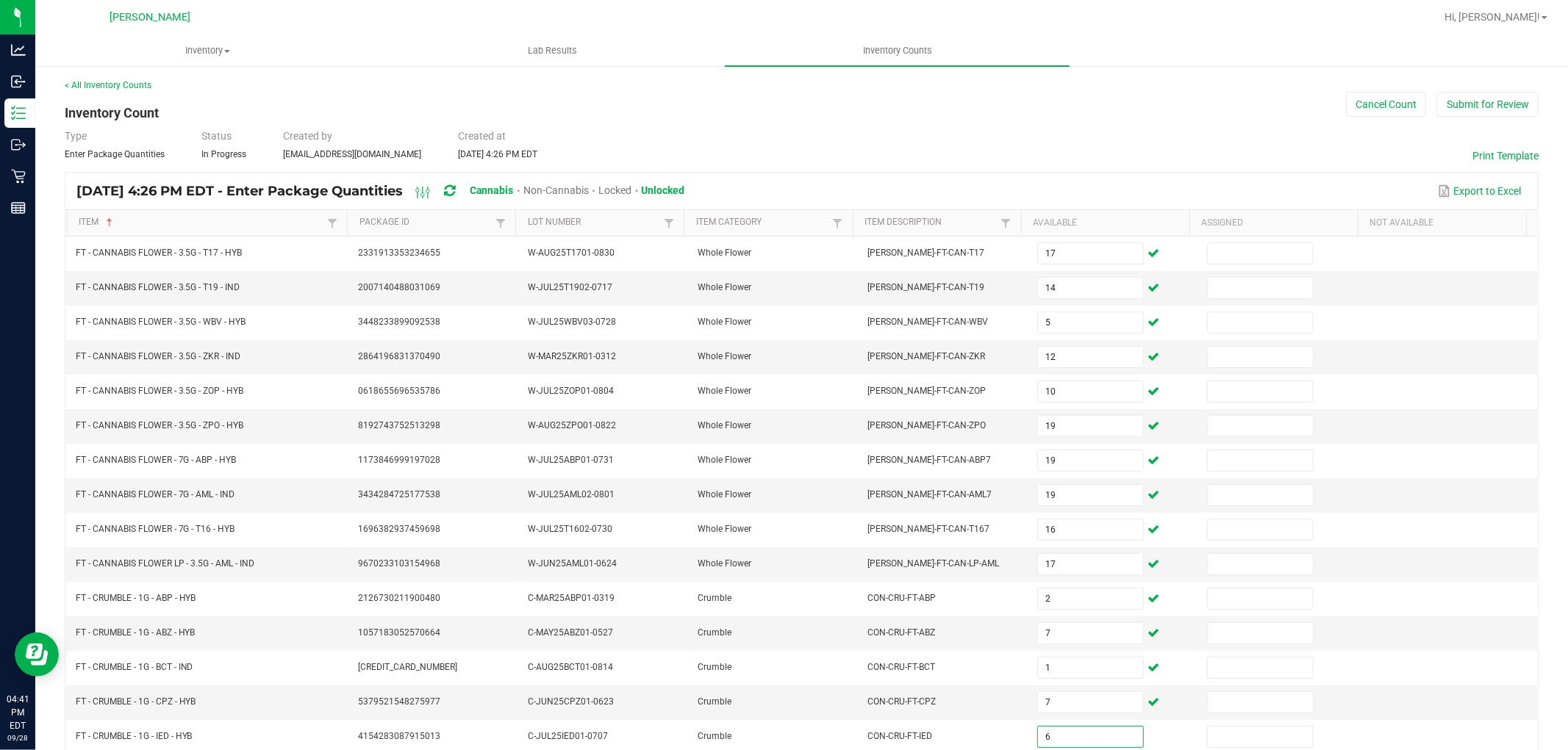
type input "6"
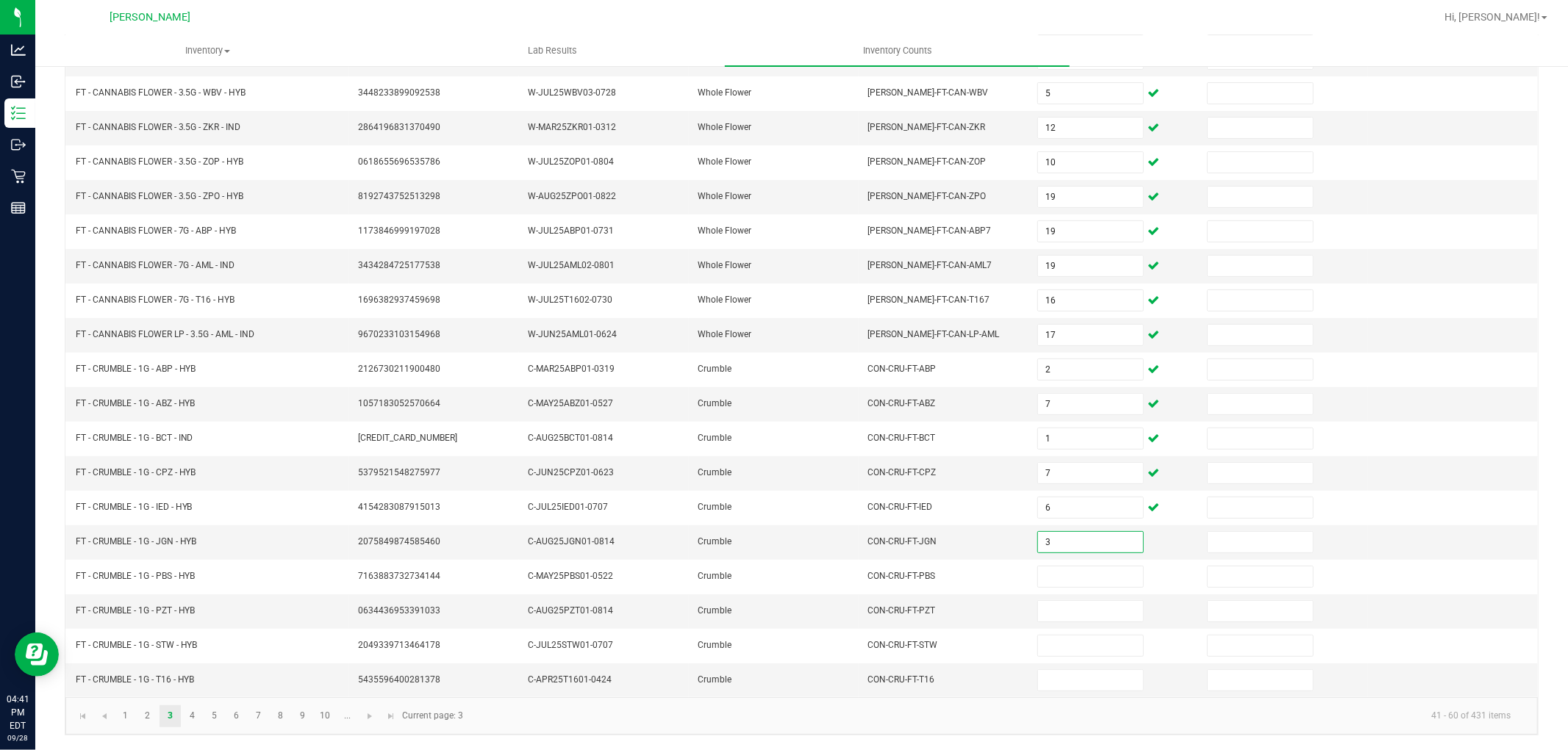
type input "3"
type input "7"
type input "8"
type input "2"
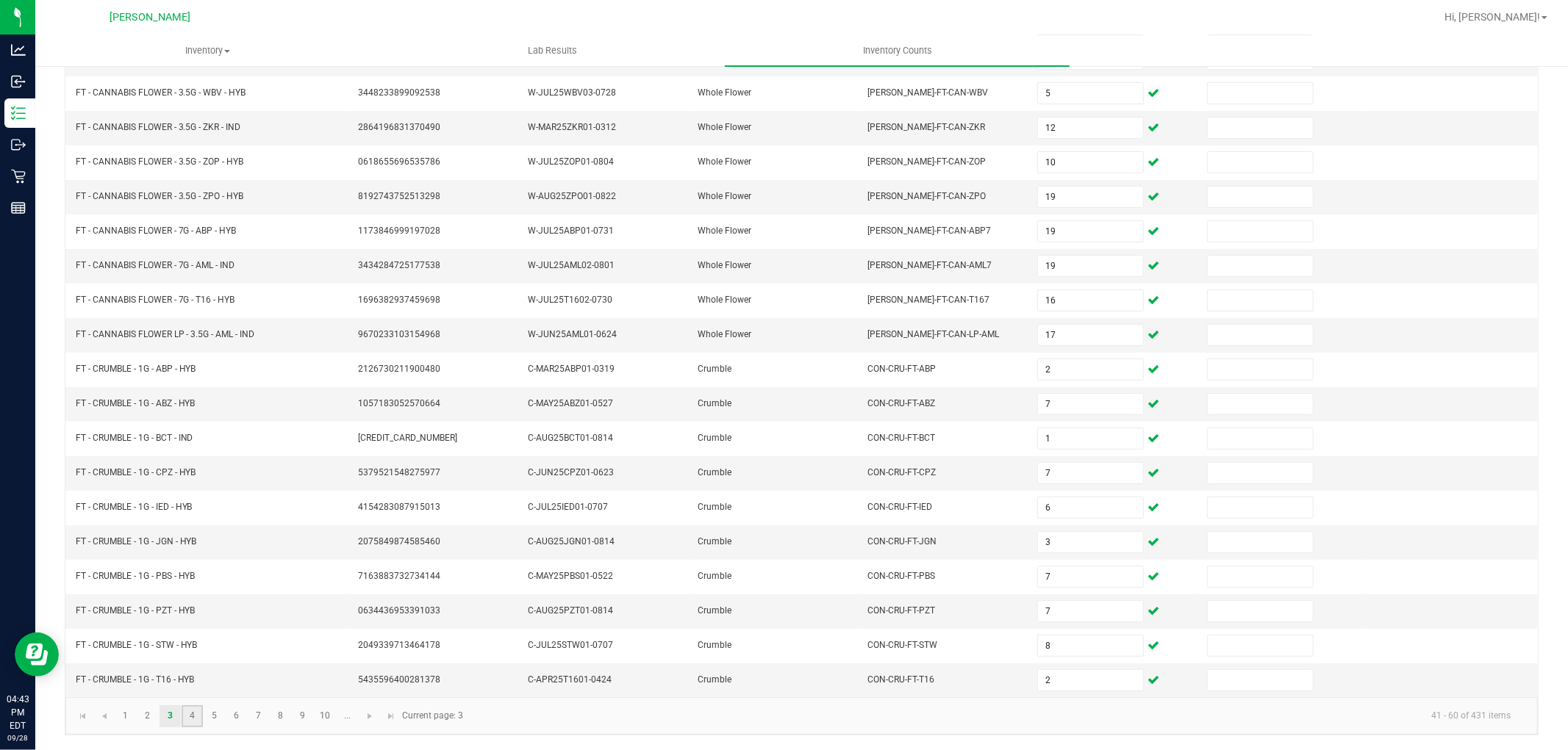
click at [184, 716] on link "4" at bounding box center [192, 716] width 21 height 22
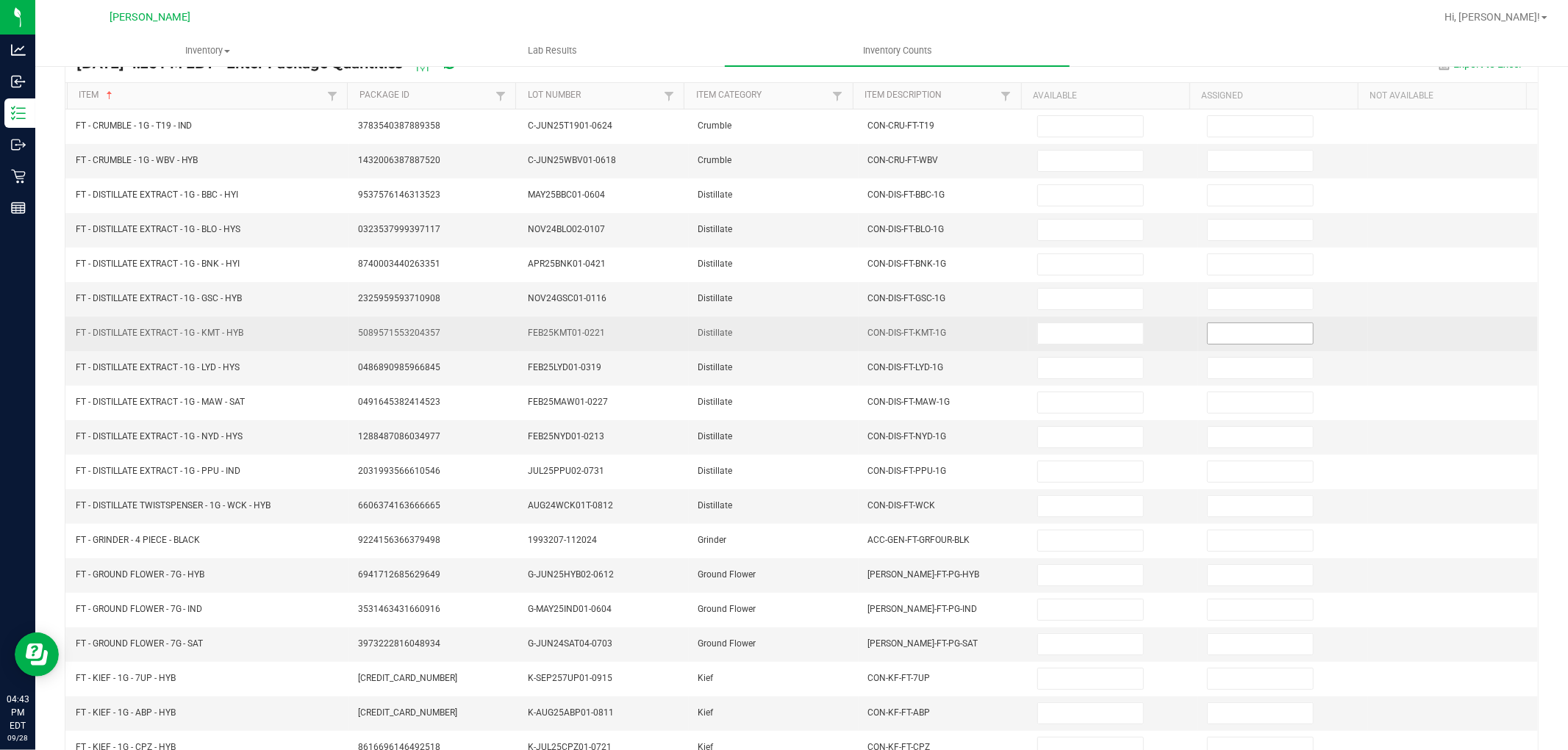
scroll to position [0, 0]
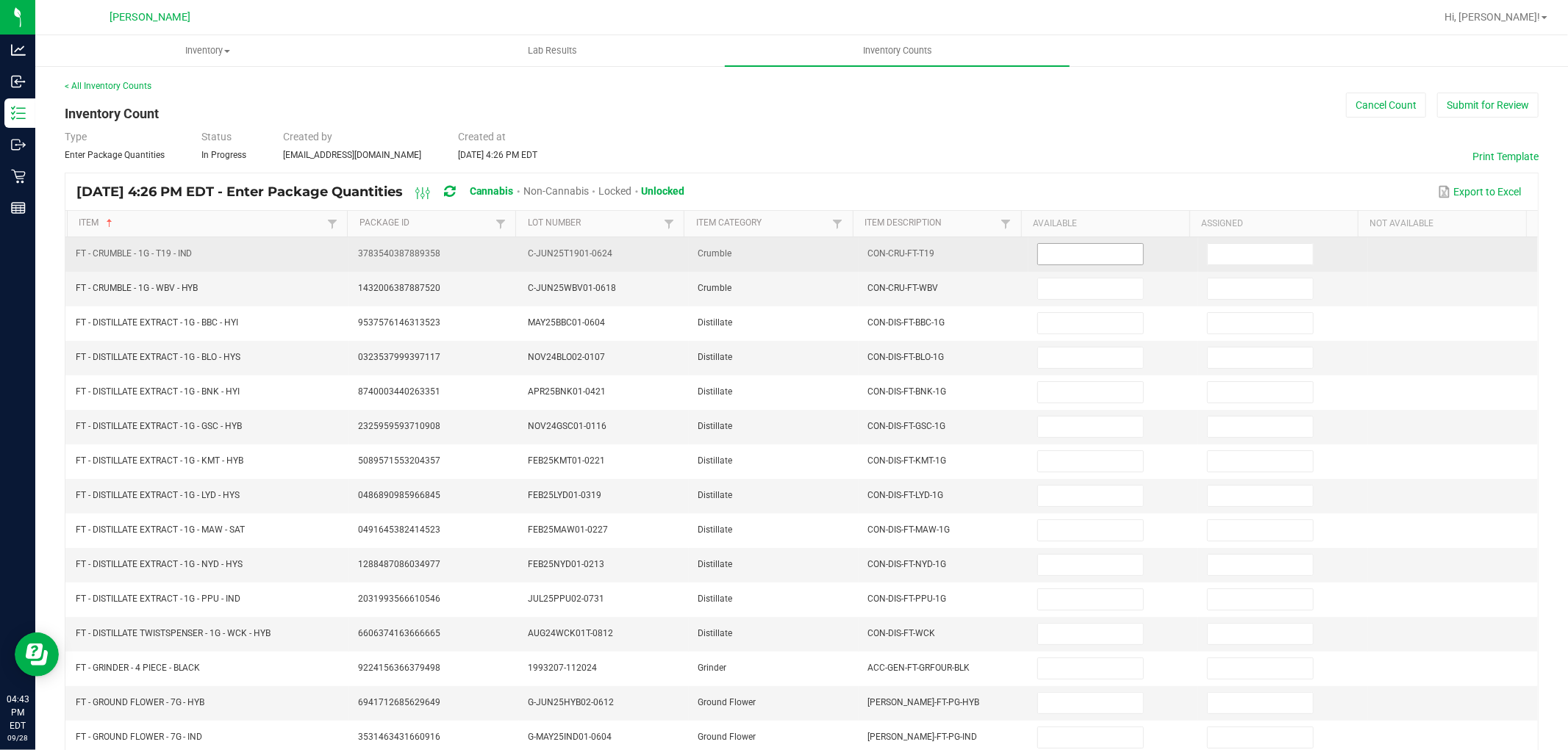
drag, startPoint x: 1061, startPoint y: 259, endPoint x: 1059, endPoint y: 251, distance: 8.2
click at [1059, 251] on td at bounding box center [1113, 254] width 170 height 34
click at [1059, 251] on input at bounding box center [1090, 254] width 105 height 20
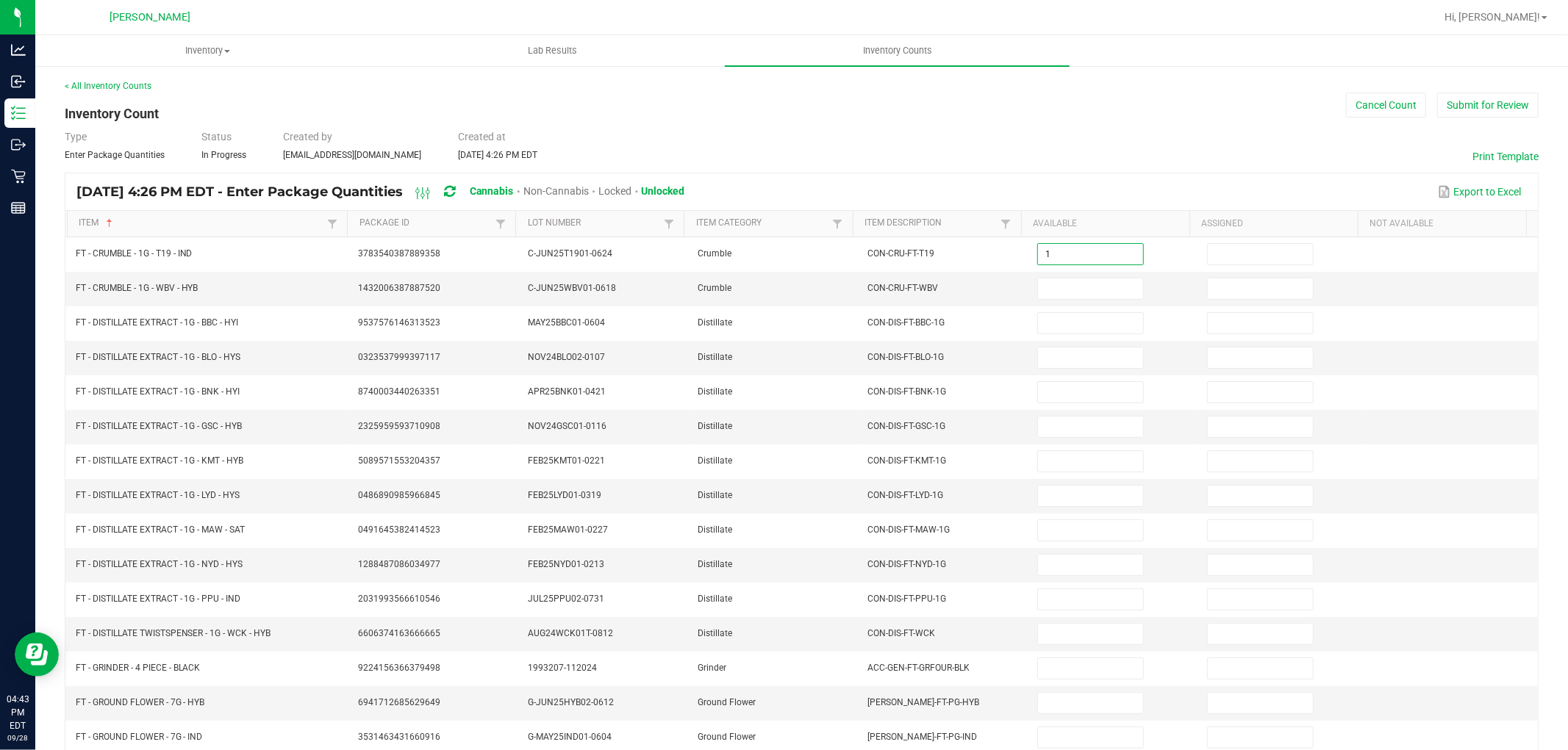
type input "1"
type input "6"
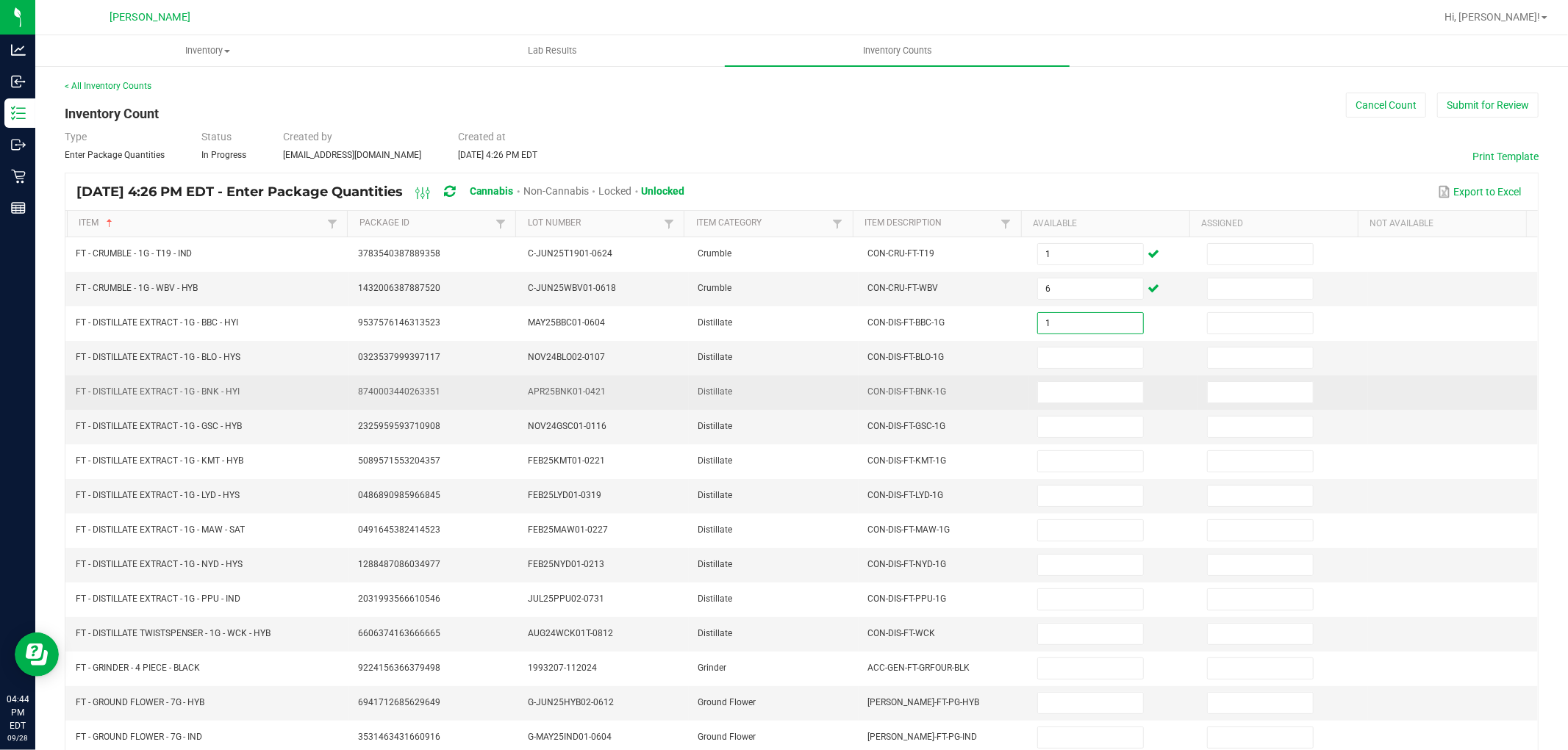
type input "1"
type input "5"
type input "12"
type input "11"
type input "5"
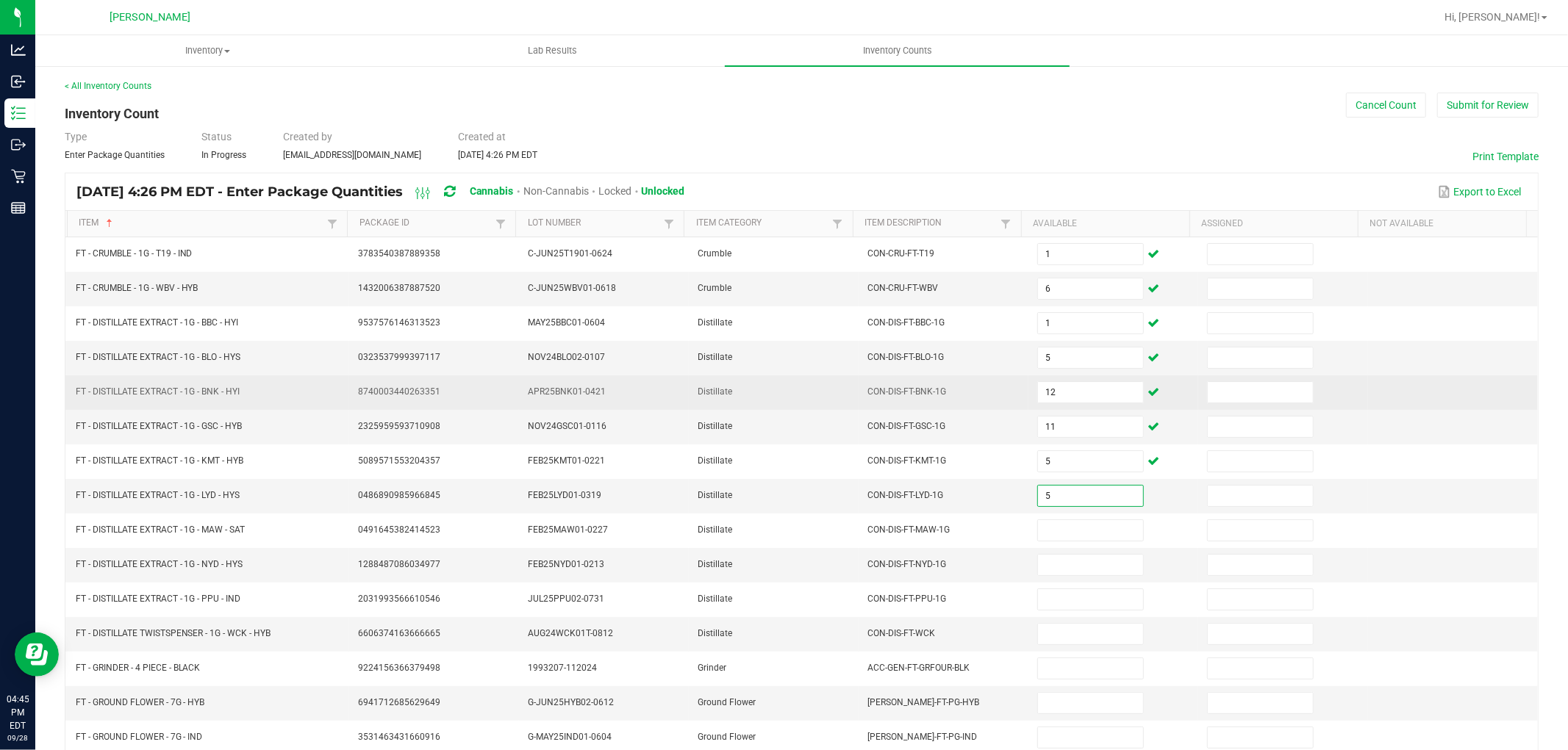
type input "5"
type input "2"
type input "9"
type input "4"
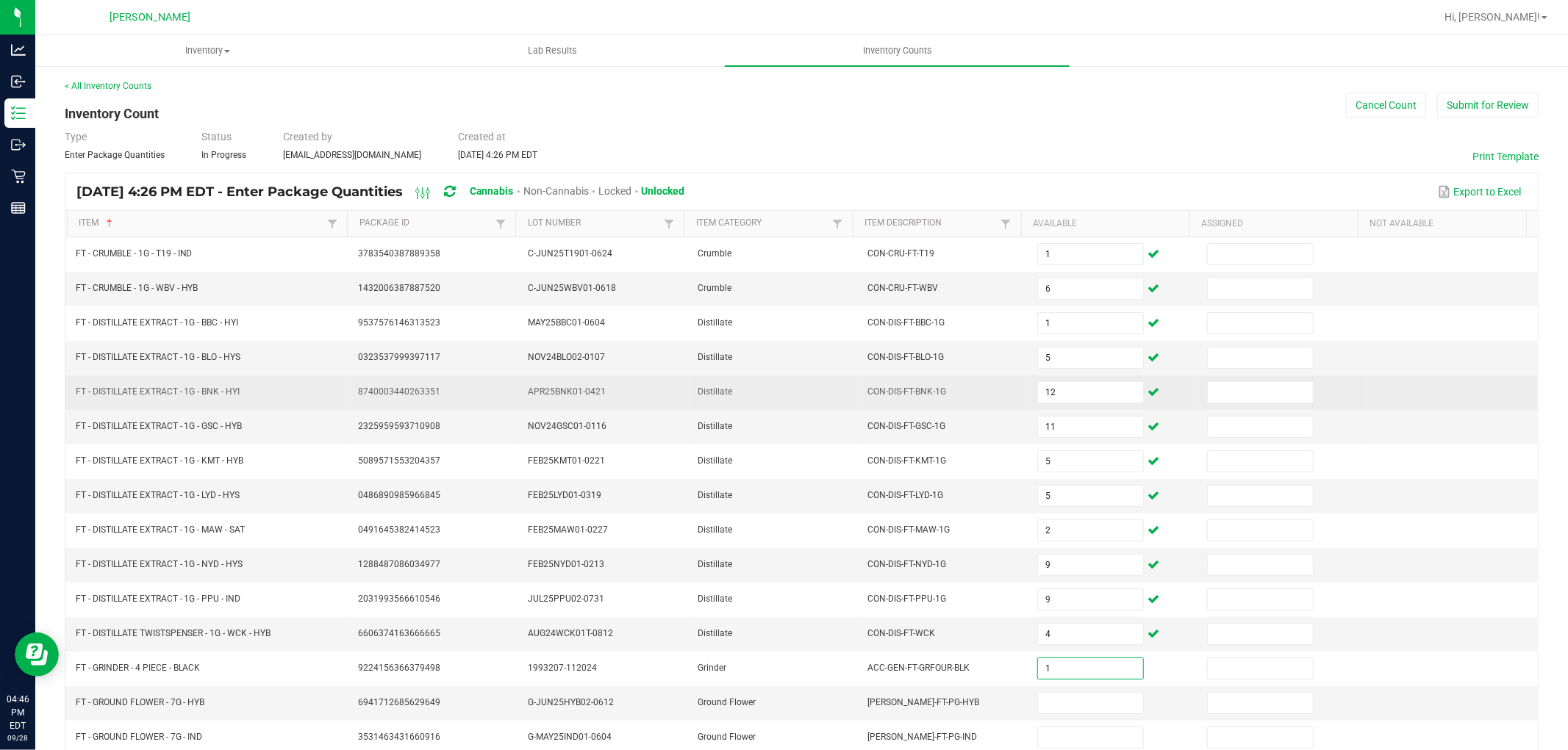
type input "1"
type input "5"
type input "6"
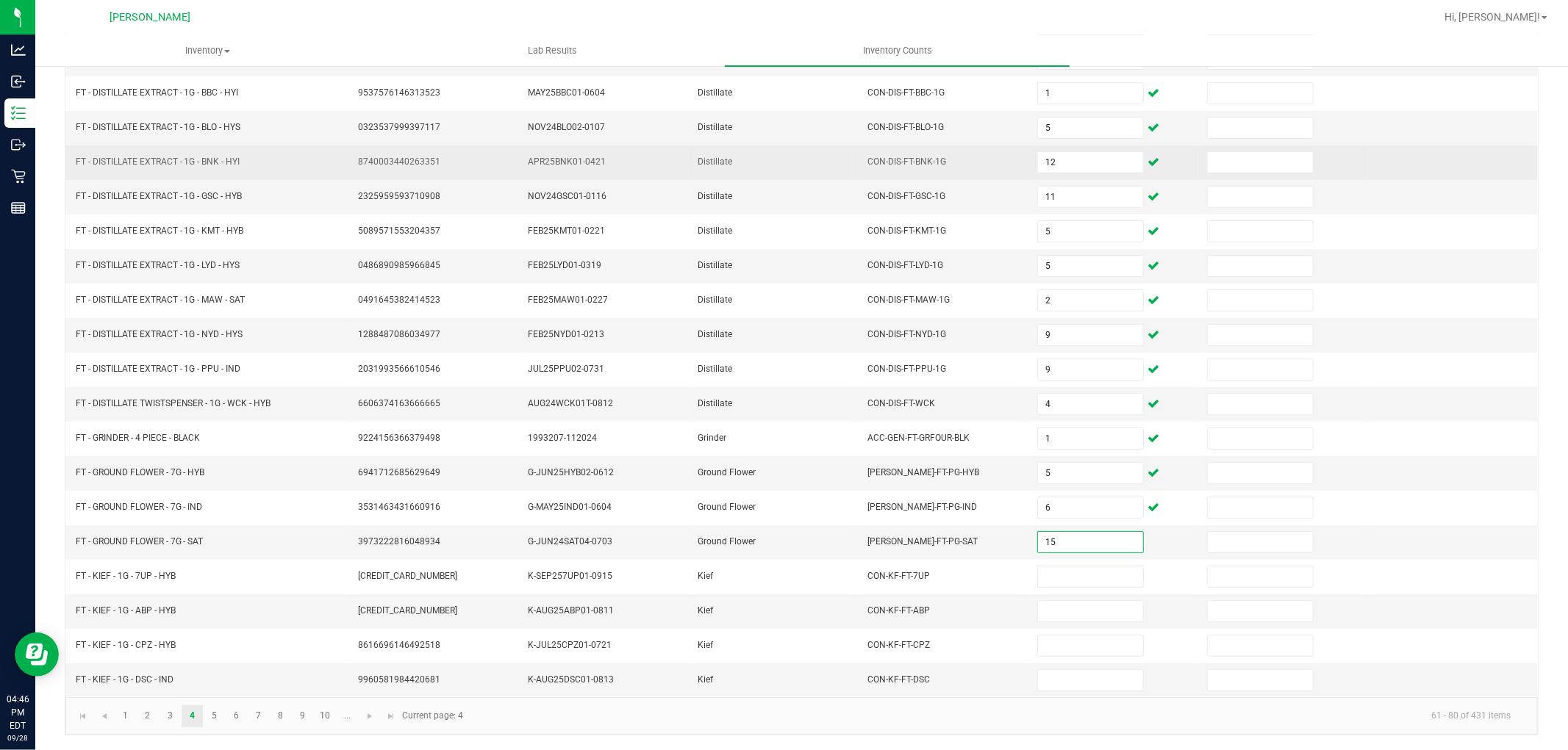
type input "15"
type input "7"
type input "5"
type input "2"
type input "4"
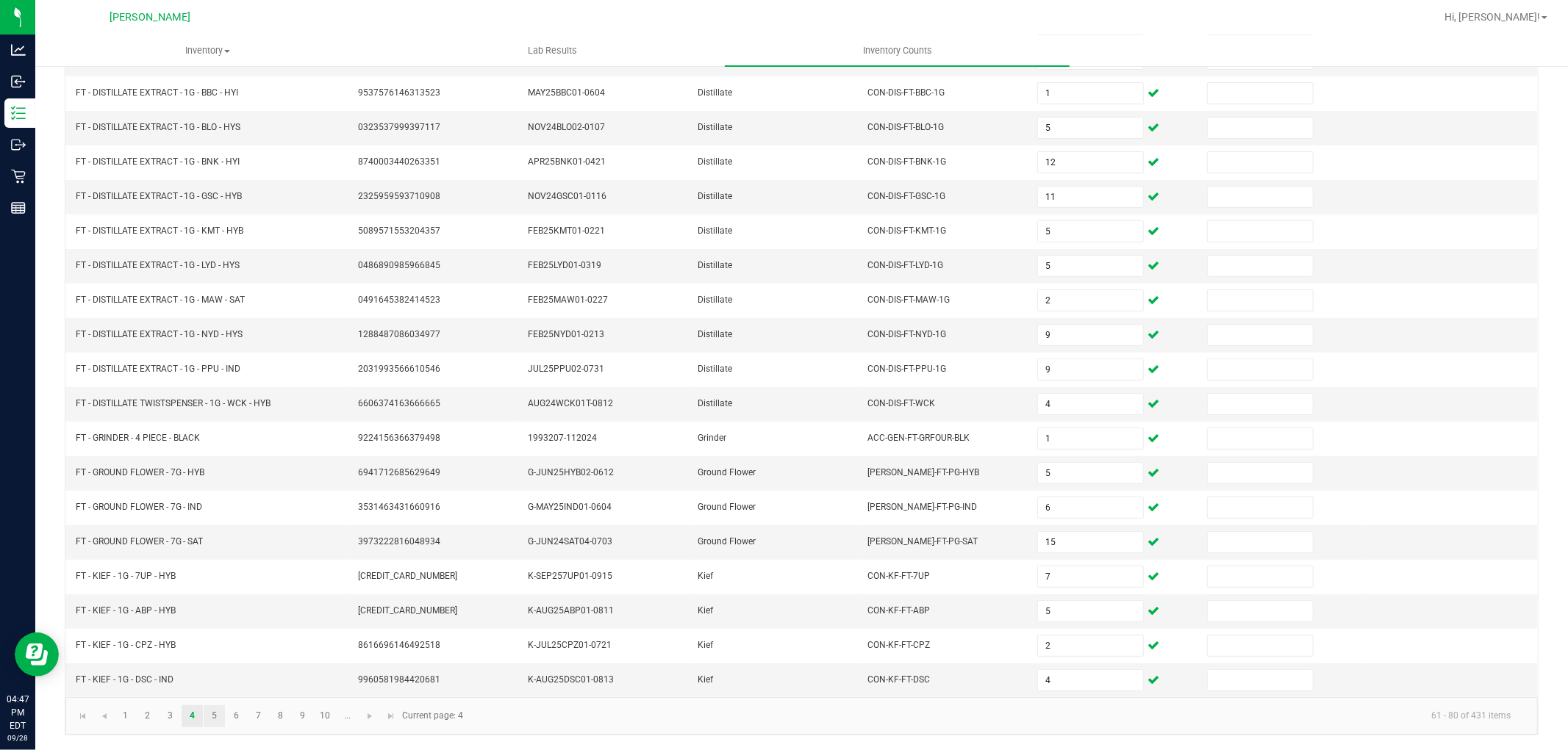
click at [214, 713] on link "5" at bounding box center [214, 716] width 21 height 22
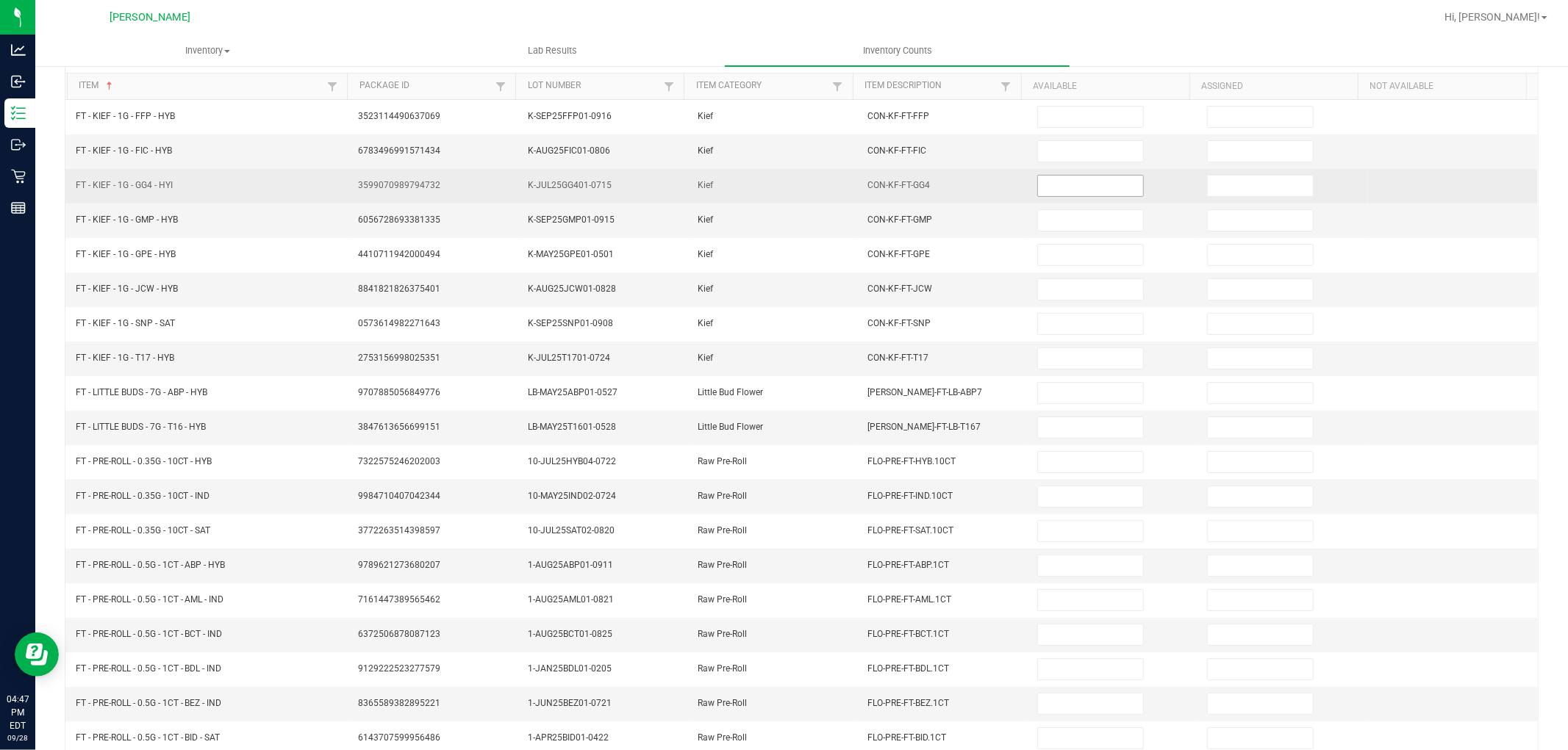
scroll to position [0, 0]
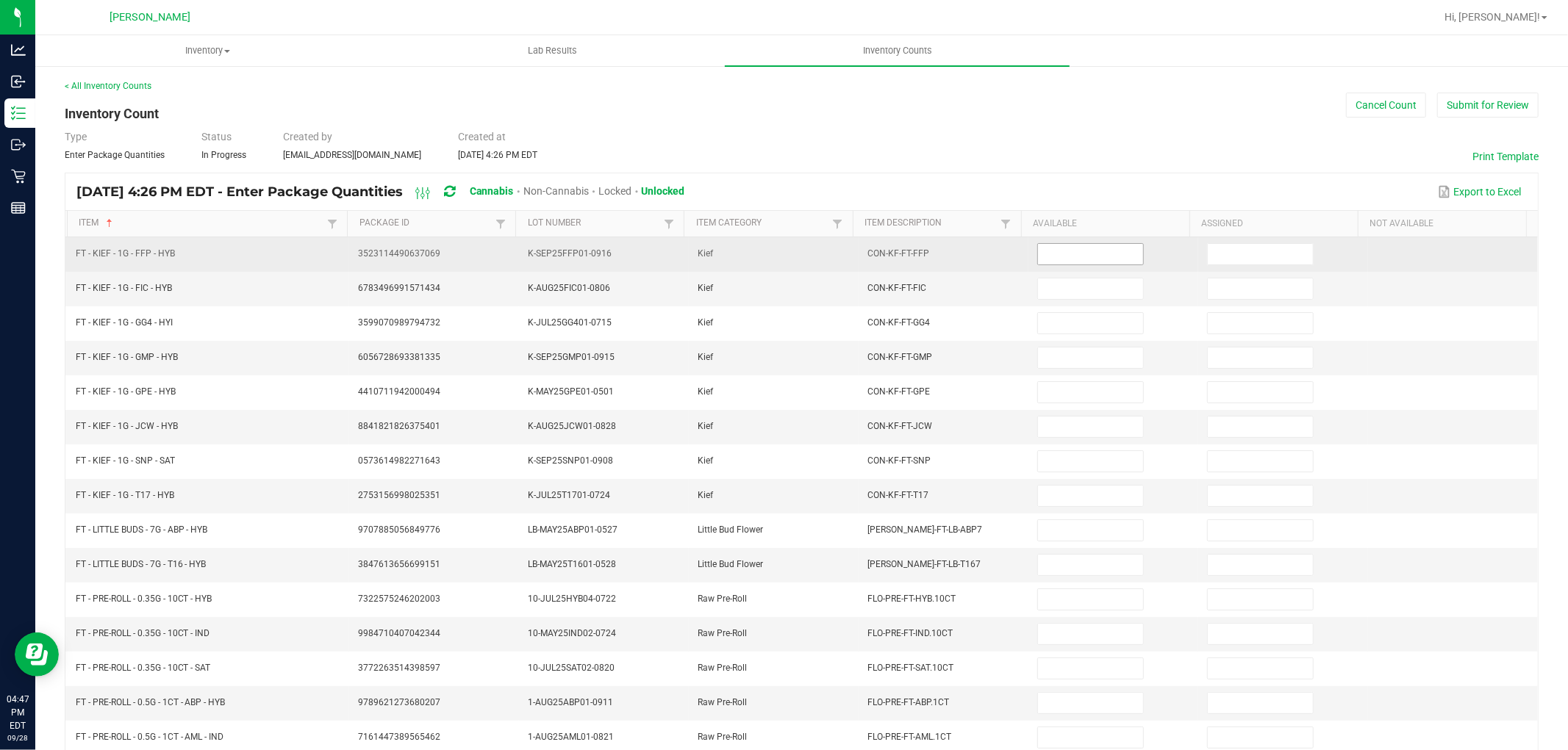
click at [1095, 250] on input at bounding box center [1090, 254] width 105 height 20
type input "6"
type input "1"
type input "6"
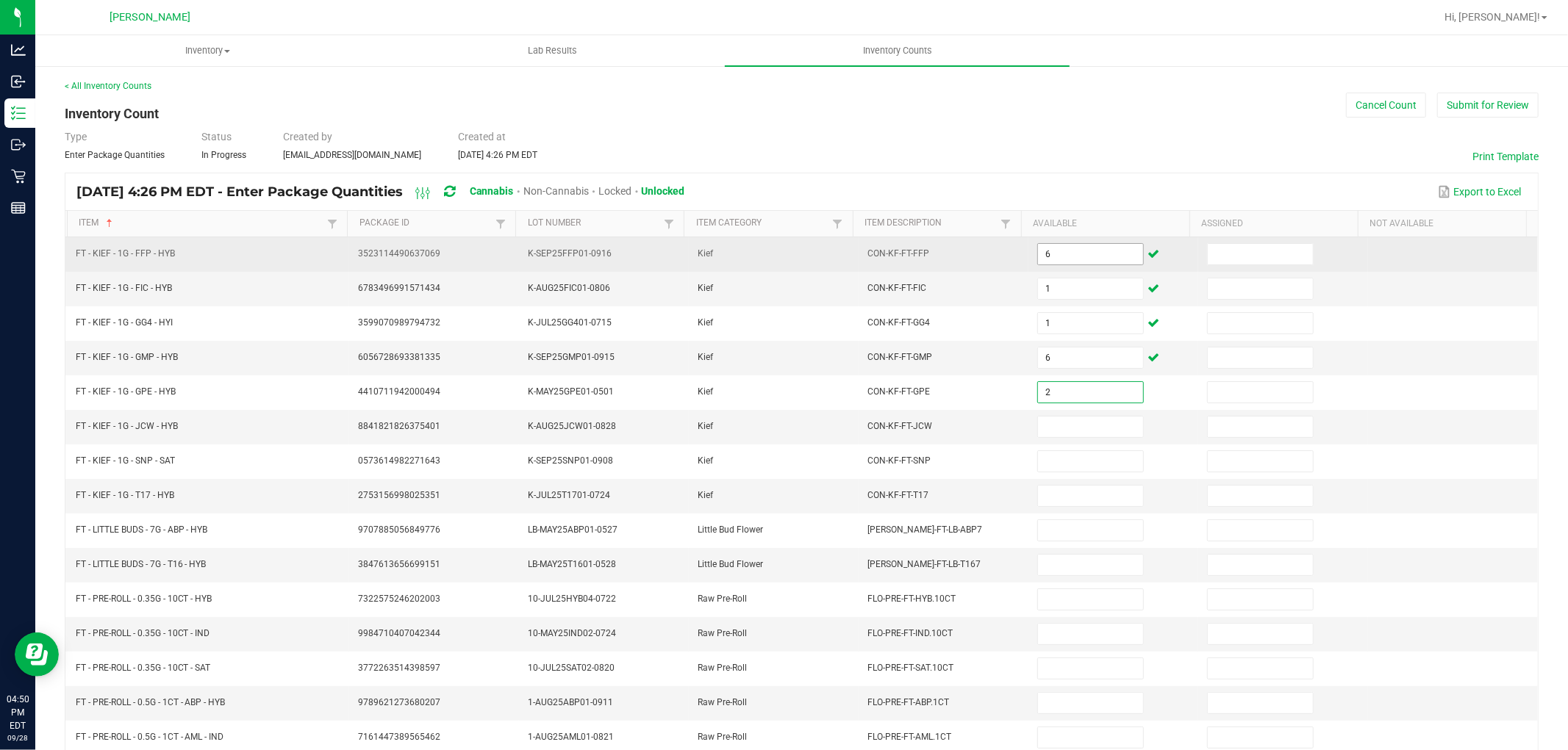
type input "2"
type input "4"
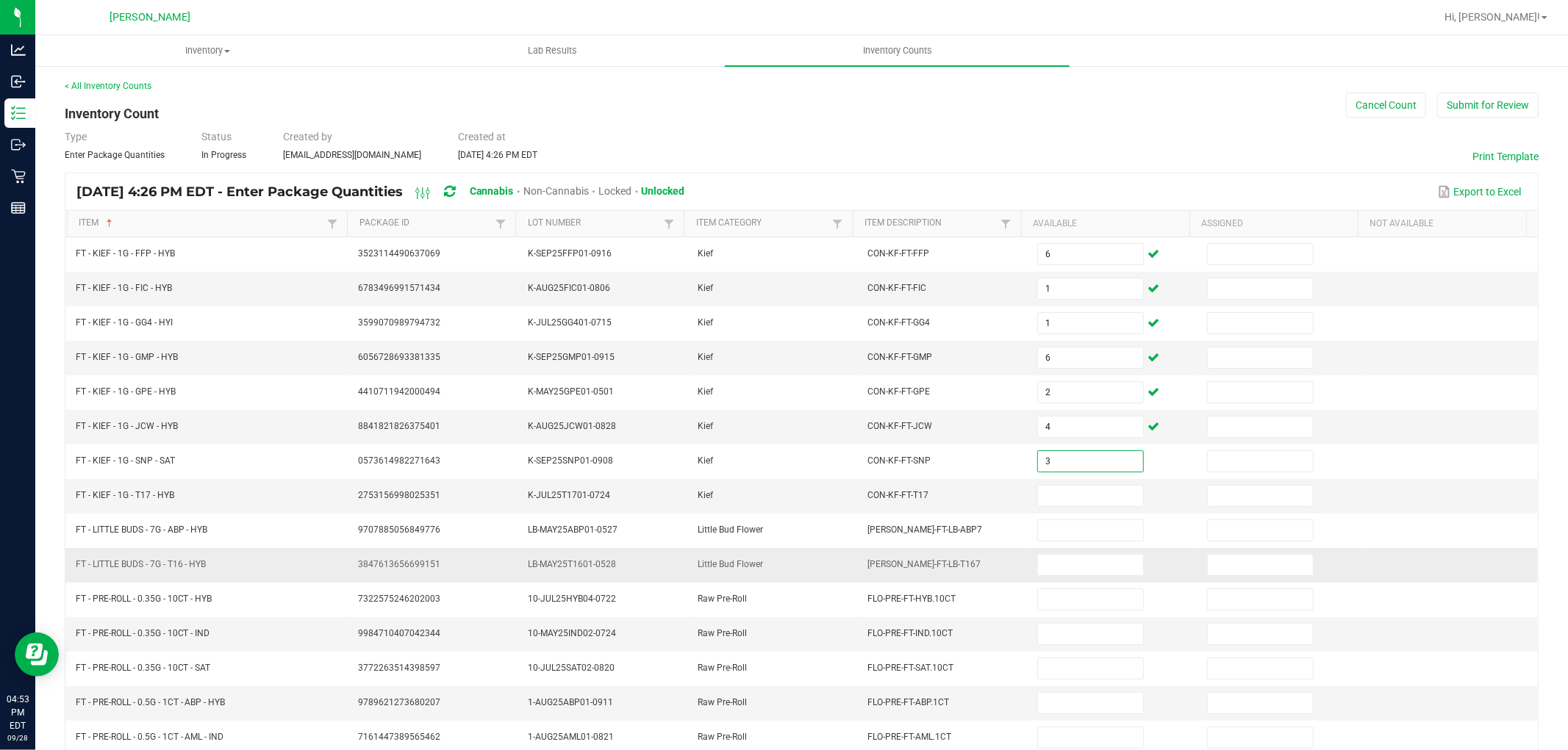
type input "3"
type input "4"
type input "6"
type input "2"
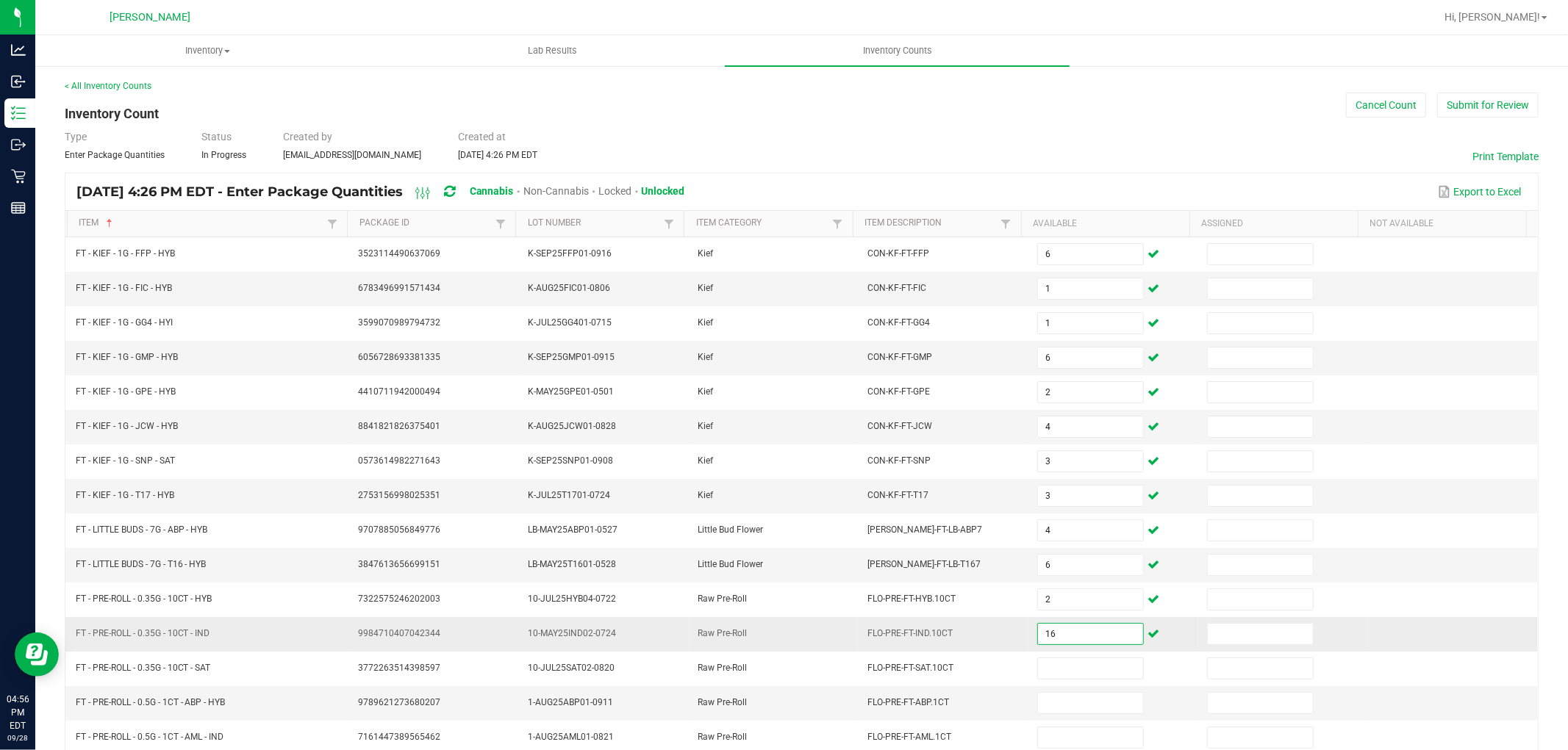
click at [1066, 634] on input "16" at bounding box center [1090, 634] width 105 height 20
type input "8"
type input "16"
type input "24"
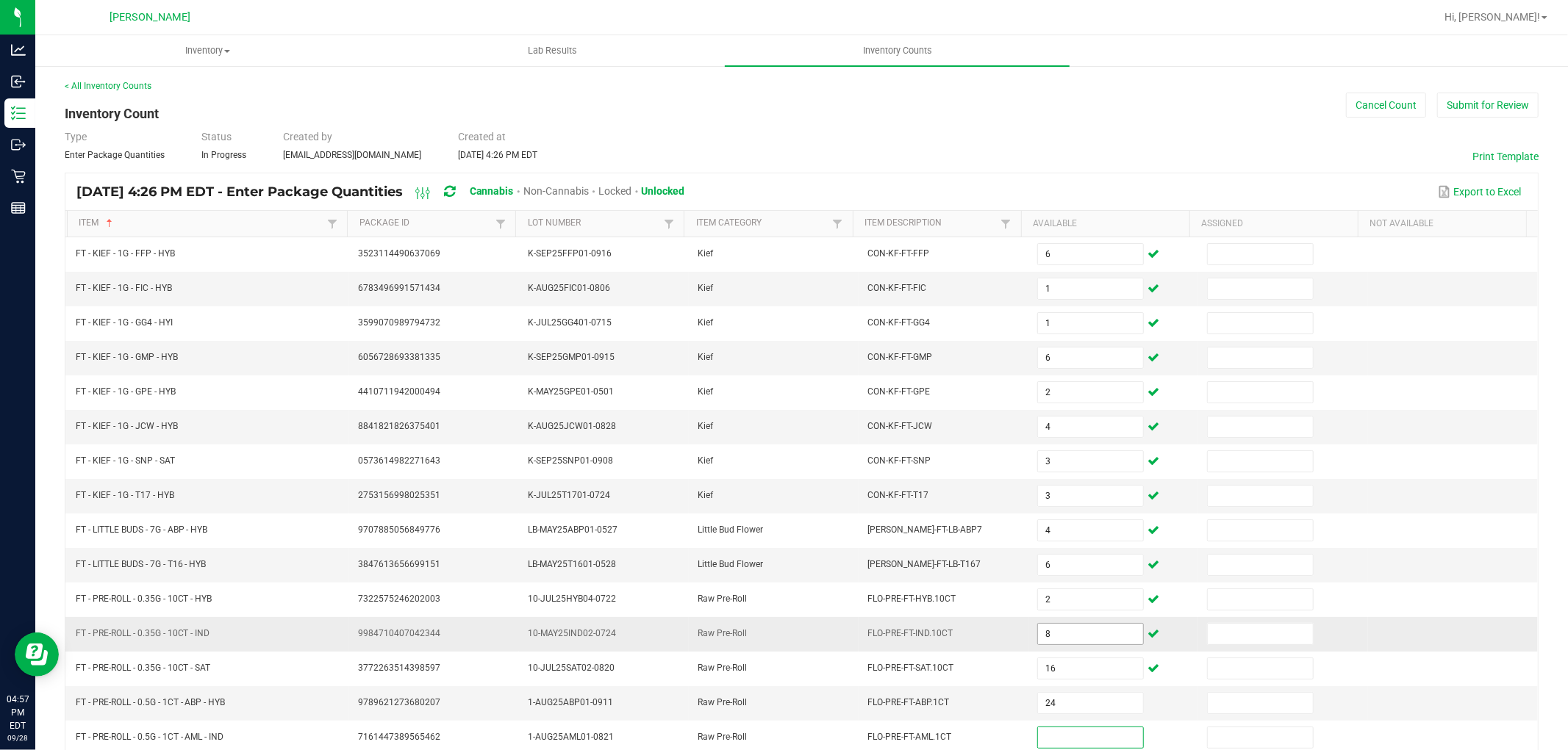
scroll to position [1, 0]
type input "21"
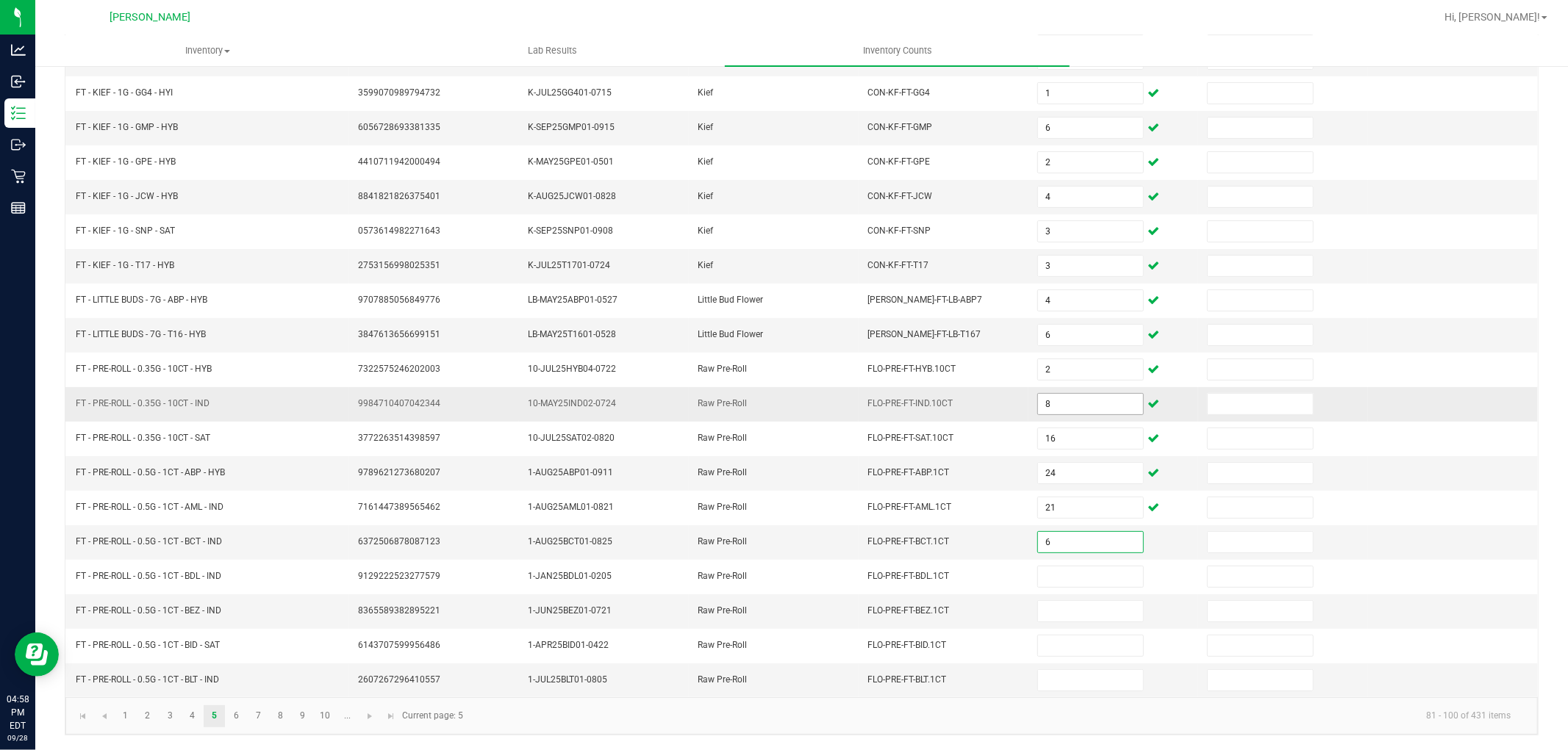
type input "6"
type input "9"
type input "12"
type input "10"
type input "22"
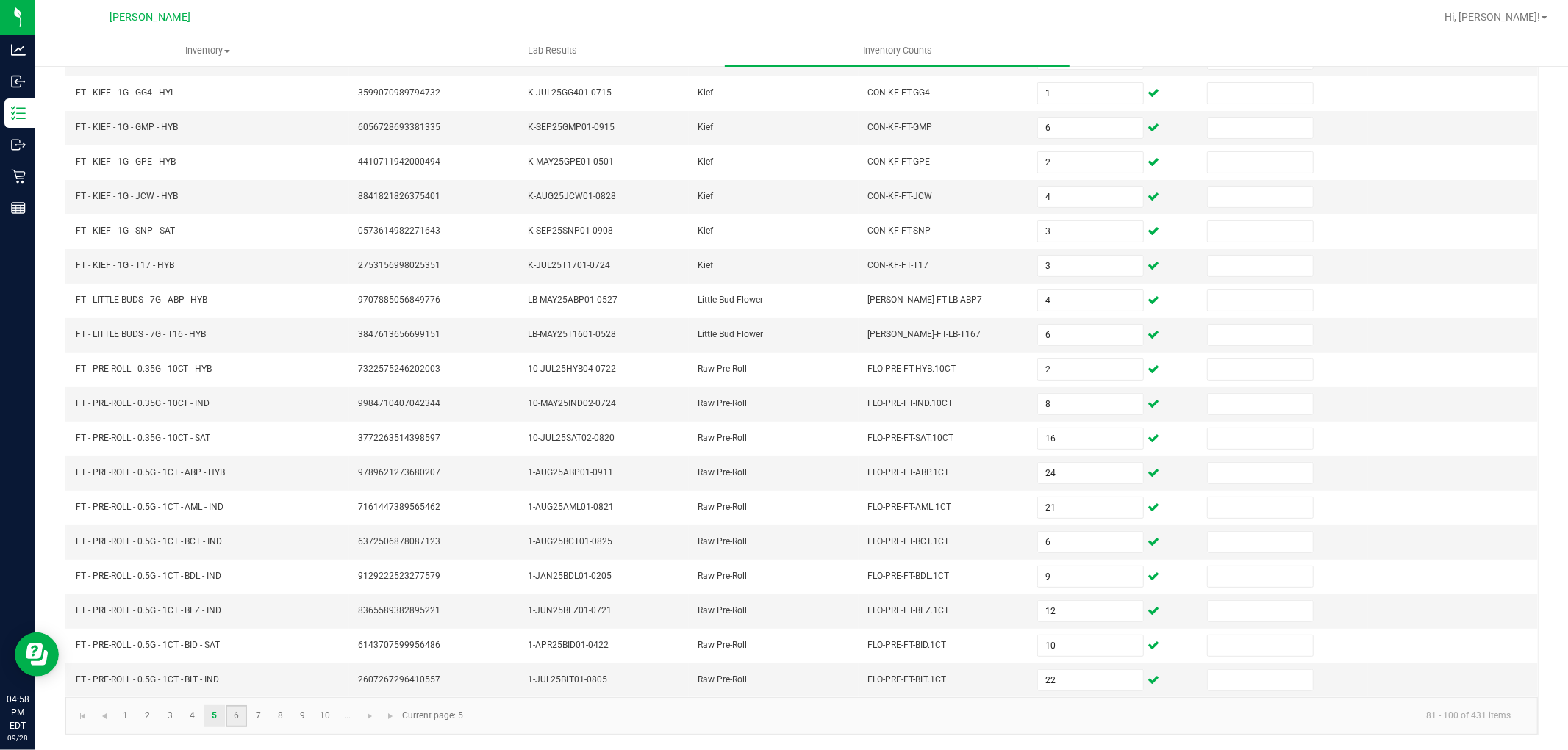
click at [235, 716] on link "6" at bounding box center [236, 716] width 21 height 22
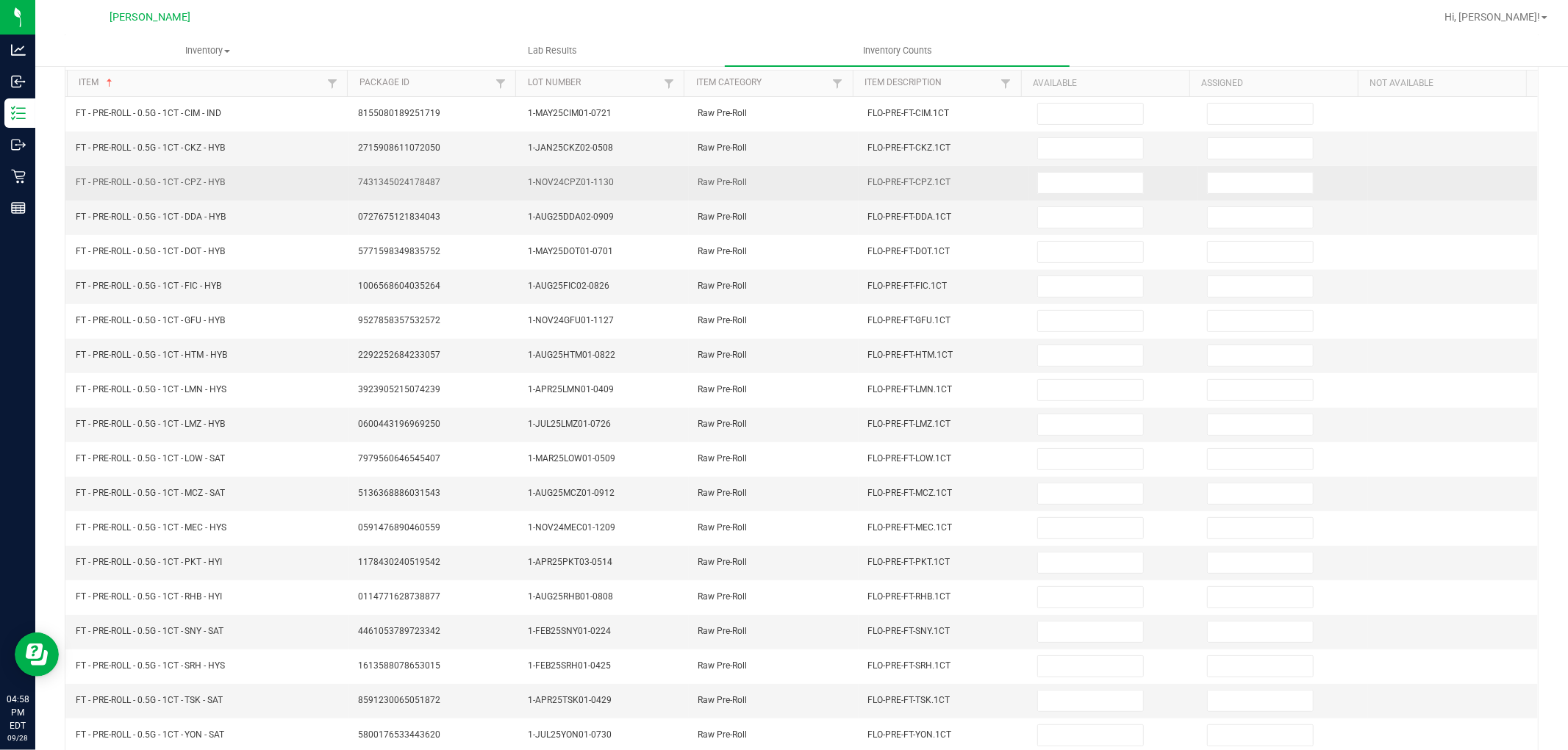
scroll to position [0, 0]
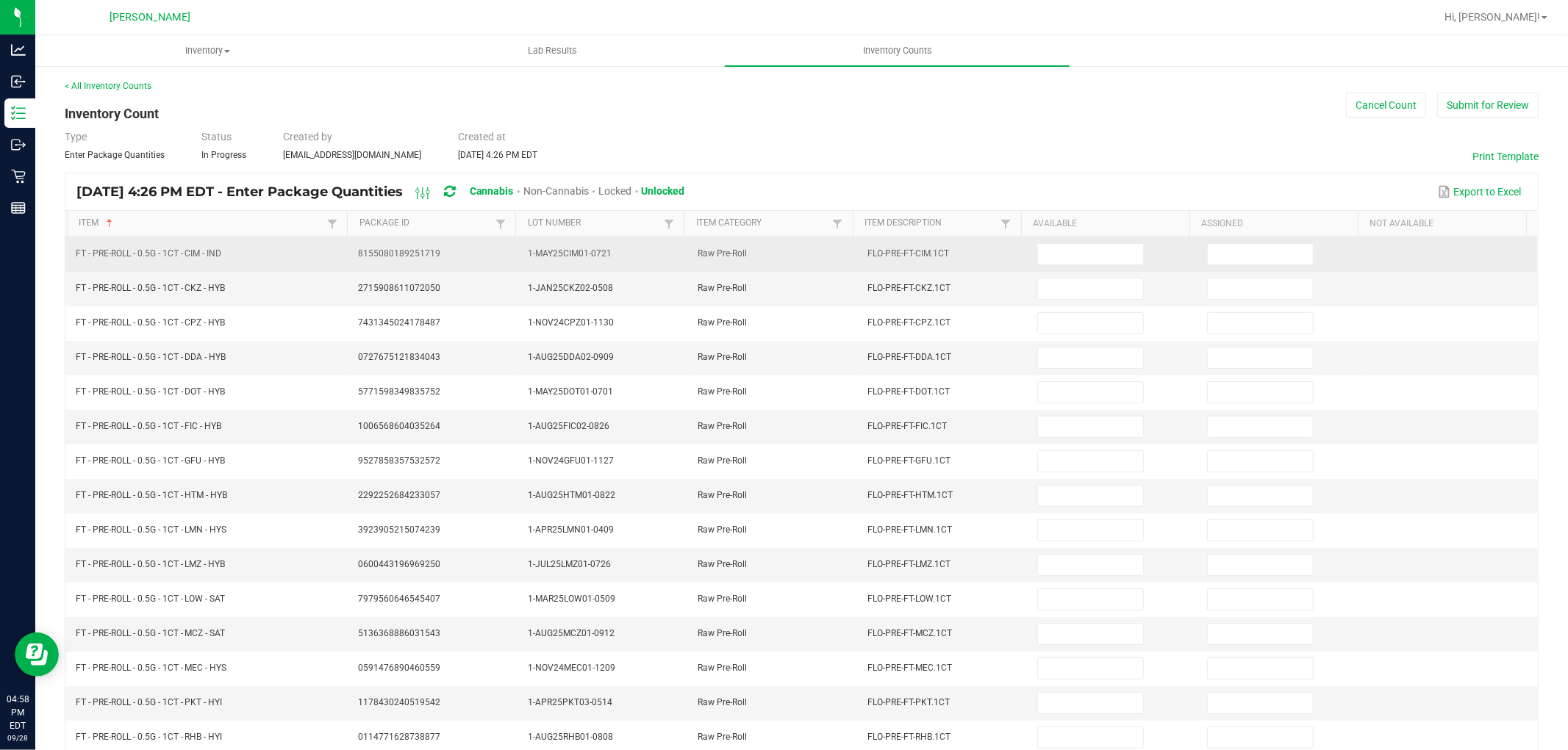
click at [1082, 267] on td at bounding box center [1113, 254] width 170 height 34
click at [1082, 263] on input at bounding box center [1090, 254] width 105 height 20
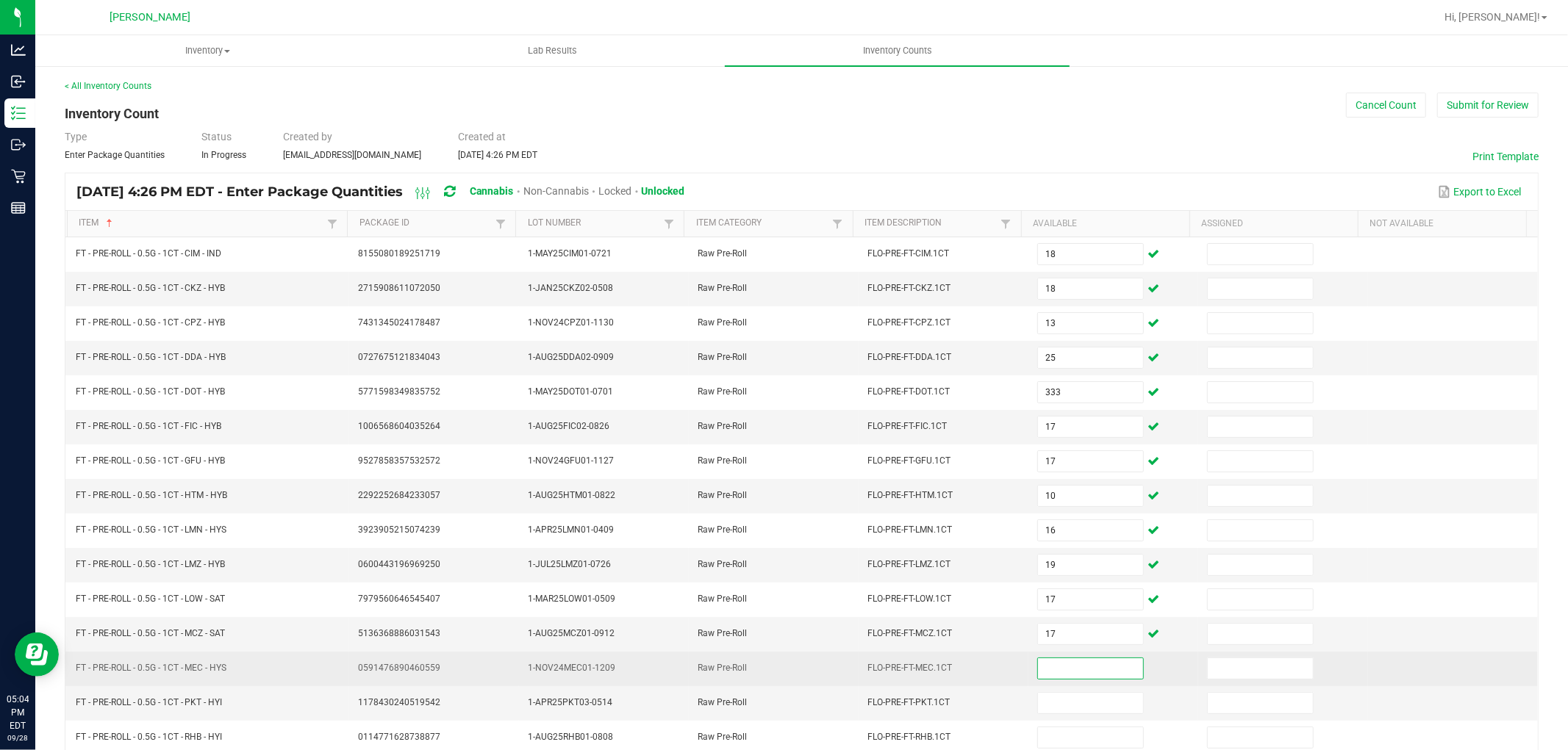
click at [1042, 679] on input at bounding box center [1090, 669] width 105 height 20
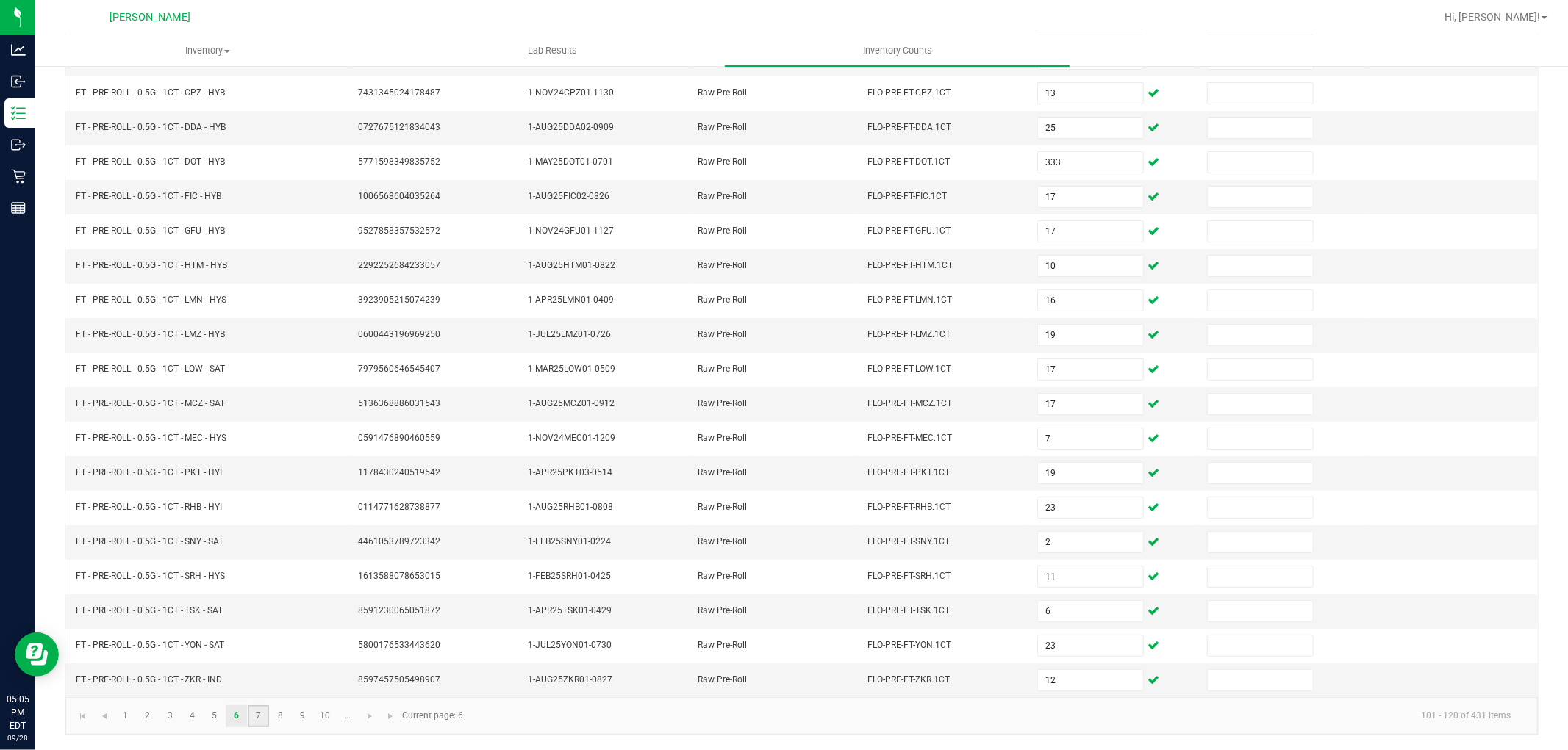
click at [260, 713] on link "7" at bounding box center [258, 716] width 21 height 22
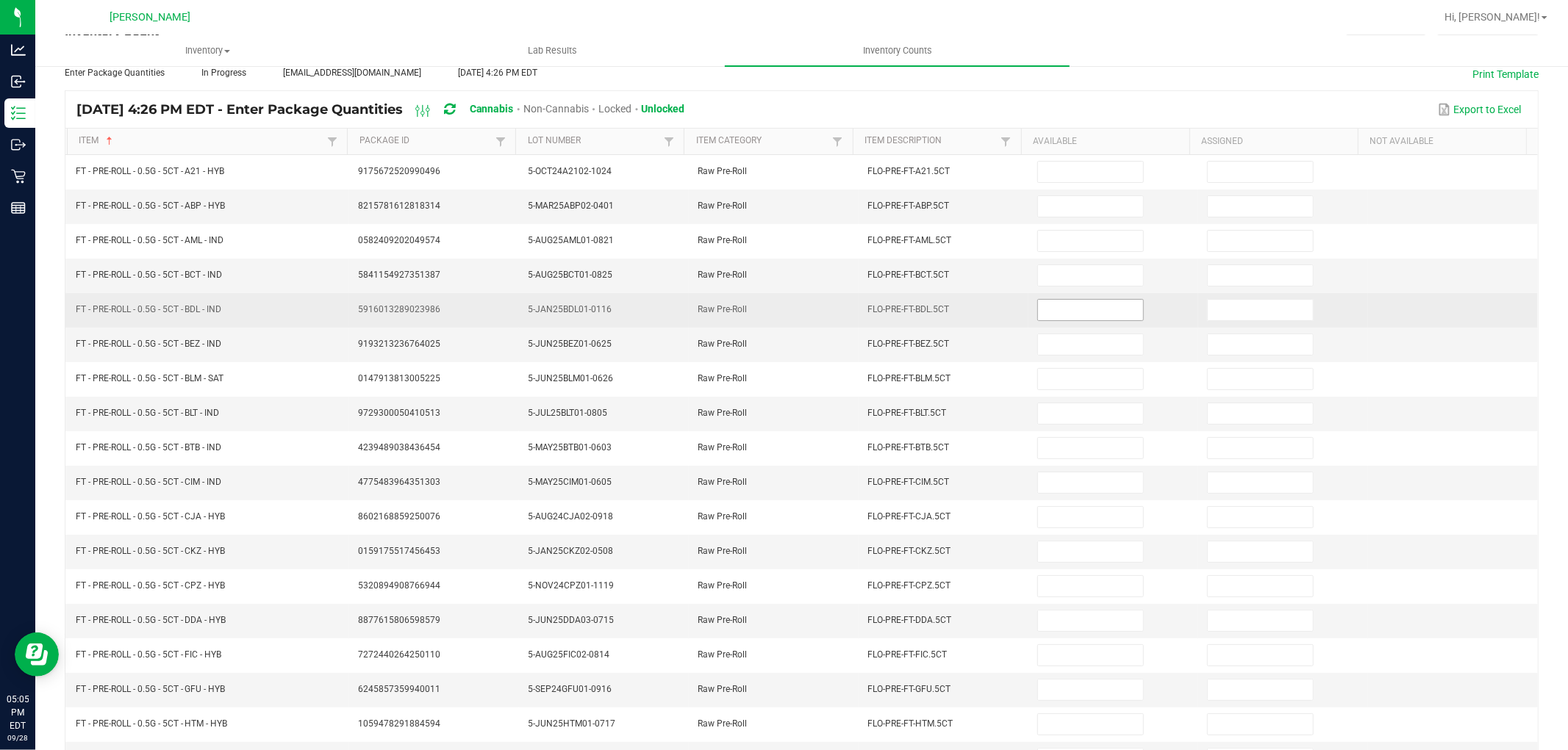
scroll to position [0, 0]
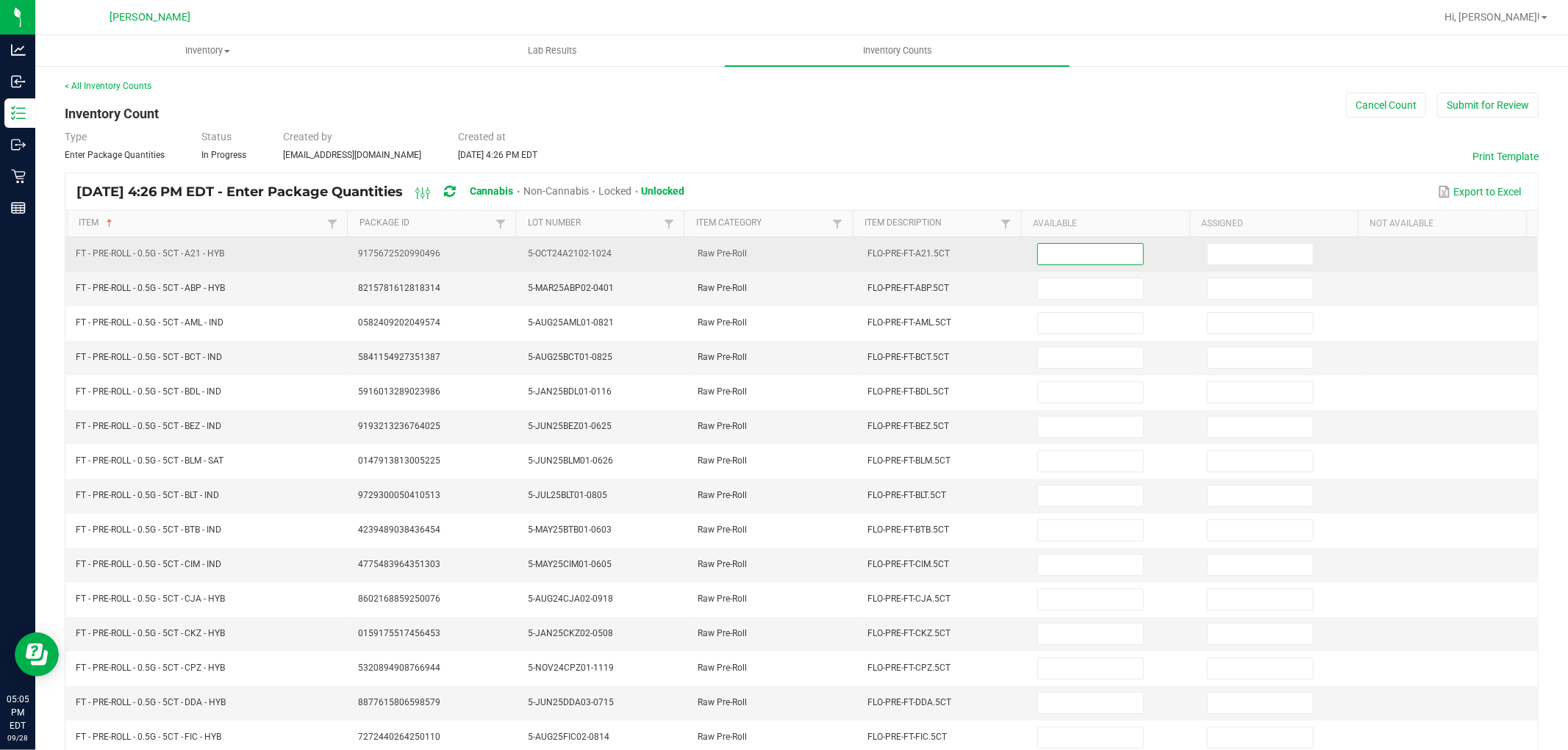
click at [1098, 247] on input at bounding box center [1090, 254] width 105 height 20
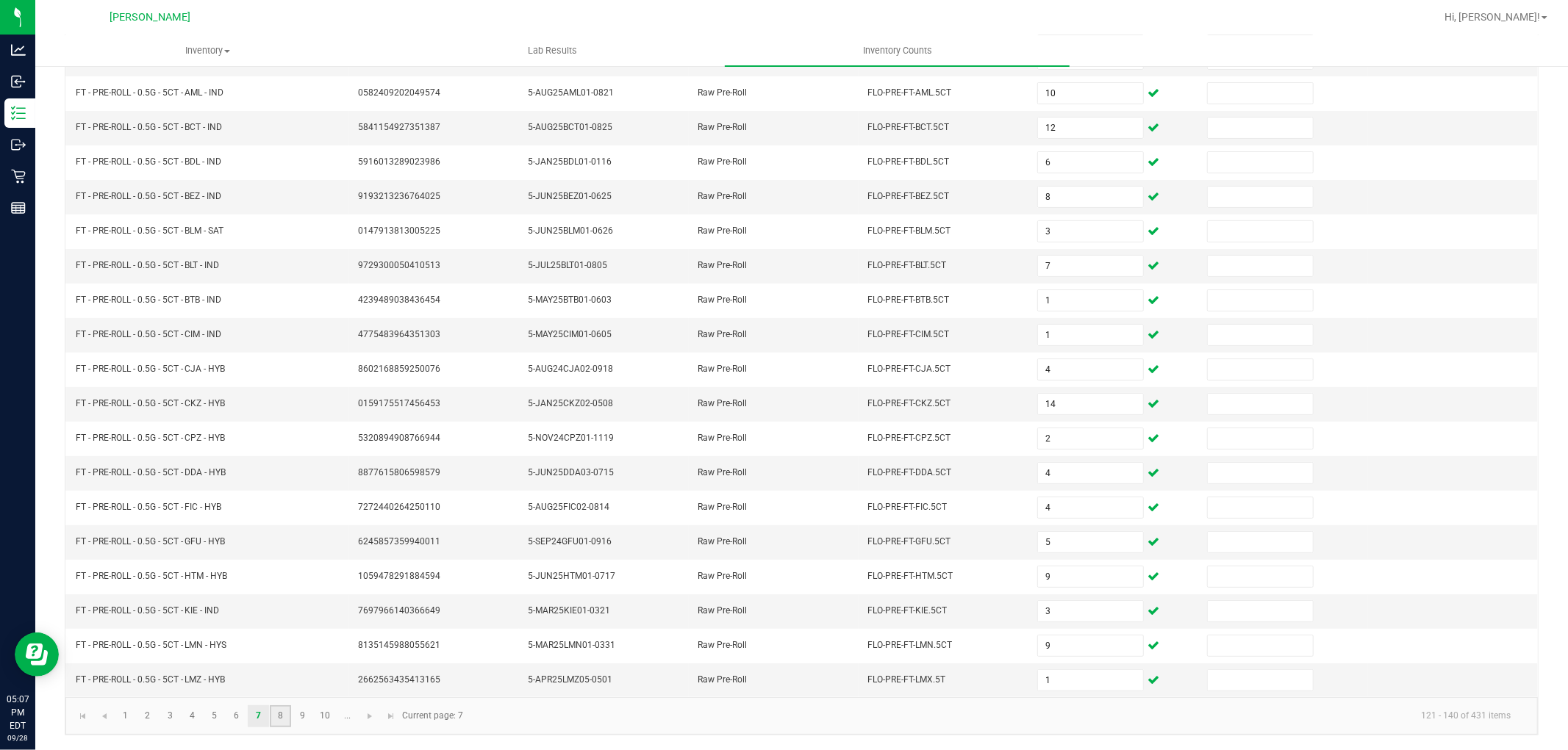
click at [281, 723] on link "8" at bounding box center [280, 716] width 21 height 22
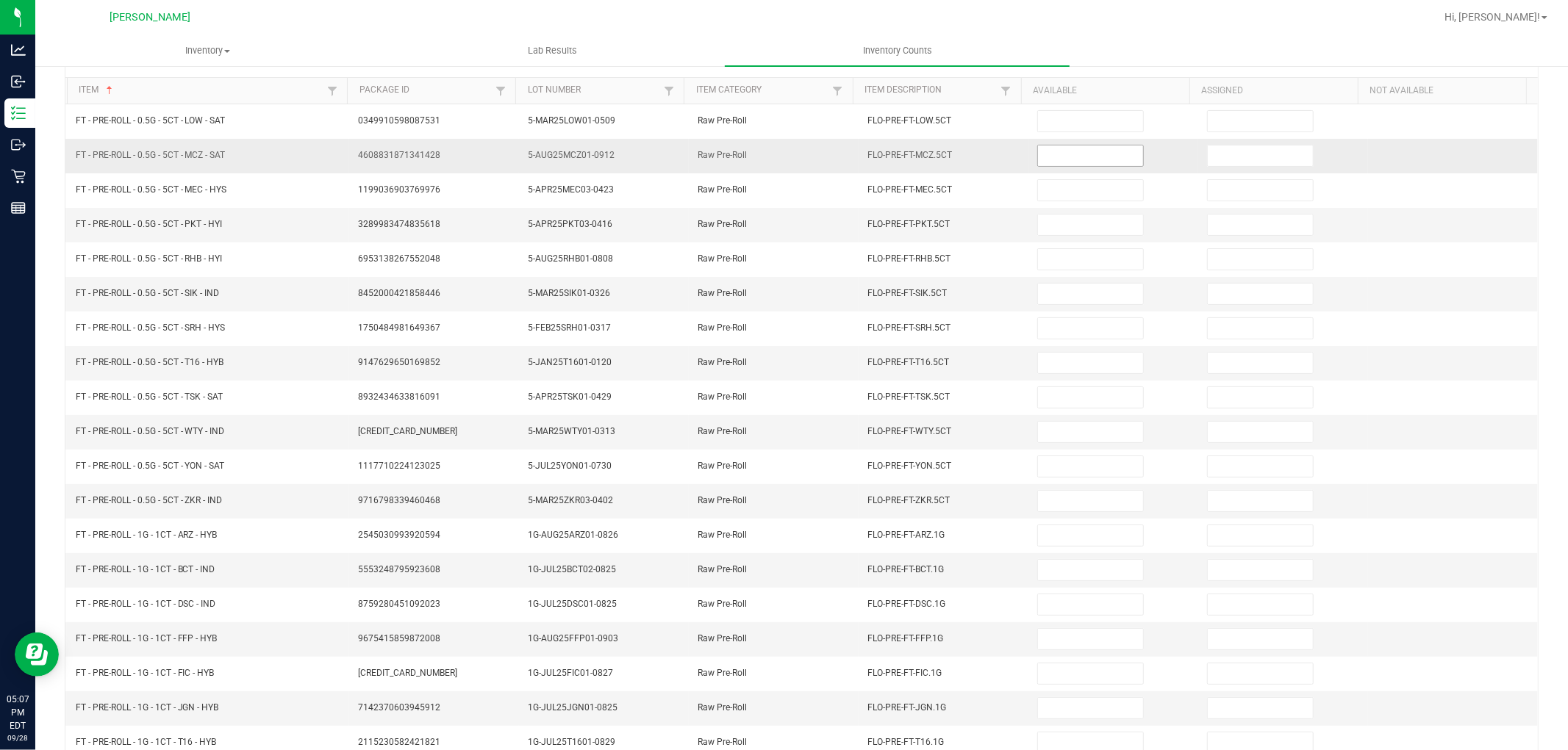
scroll to position [0, 0]
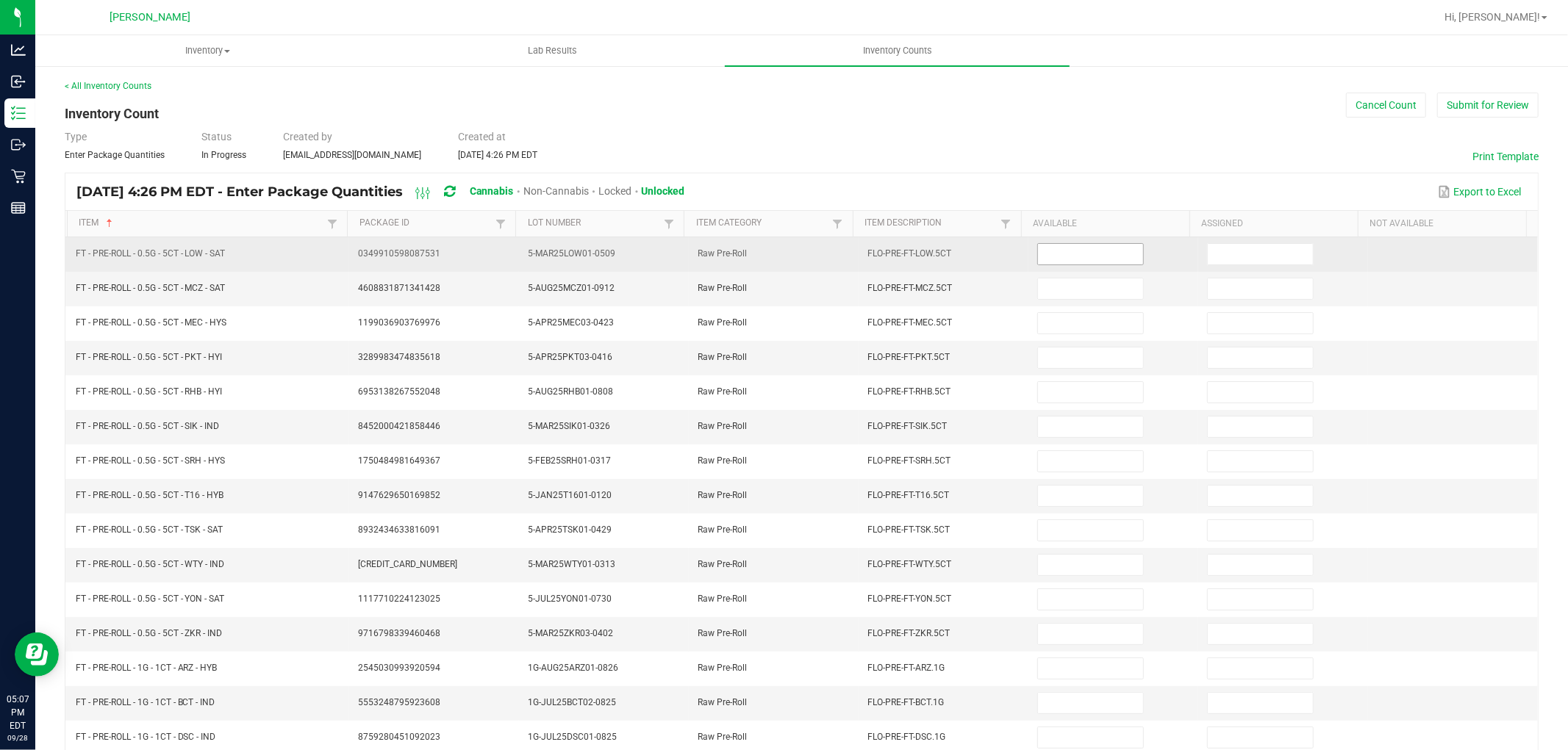
click at [1072, 255] on input at bounding box center [1090, 254] width 105 height 20
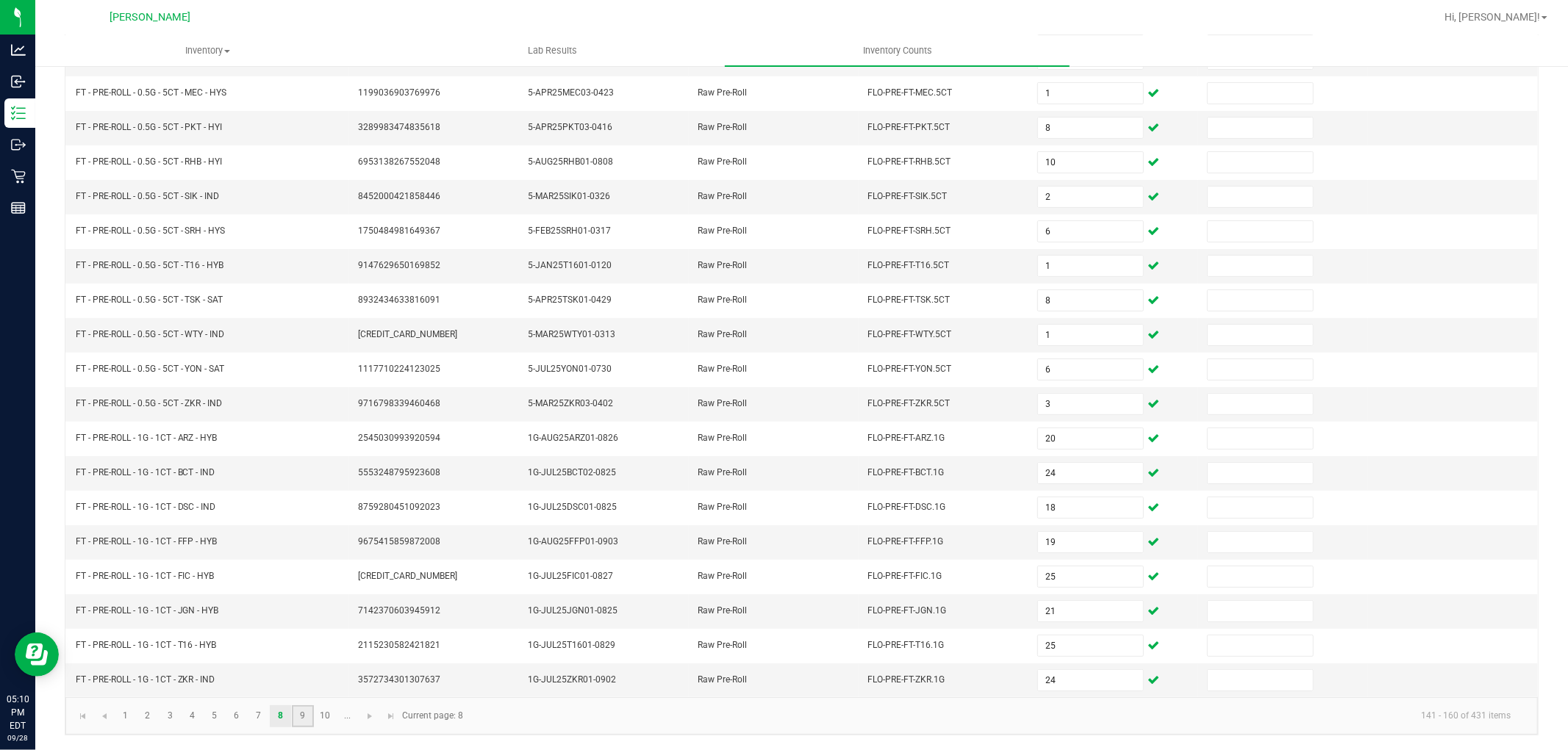
click at [305, 713] on link "9" at bounding box center [302, 716] width 21 height 22
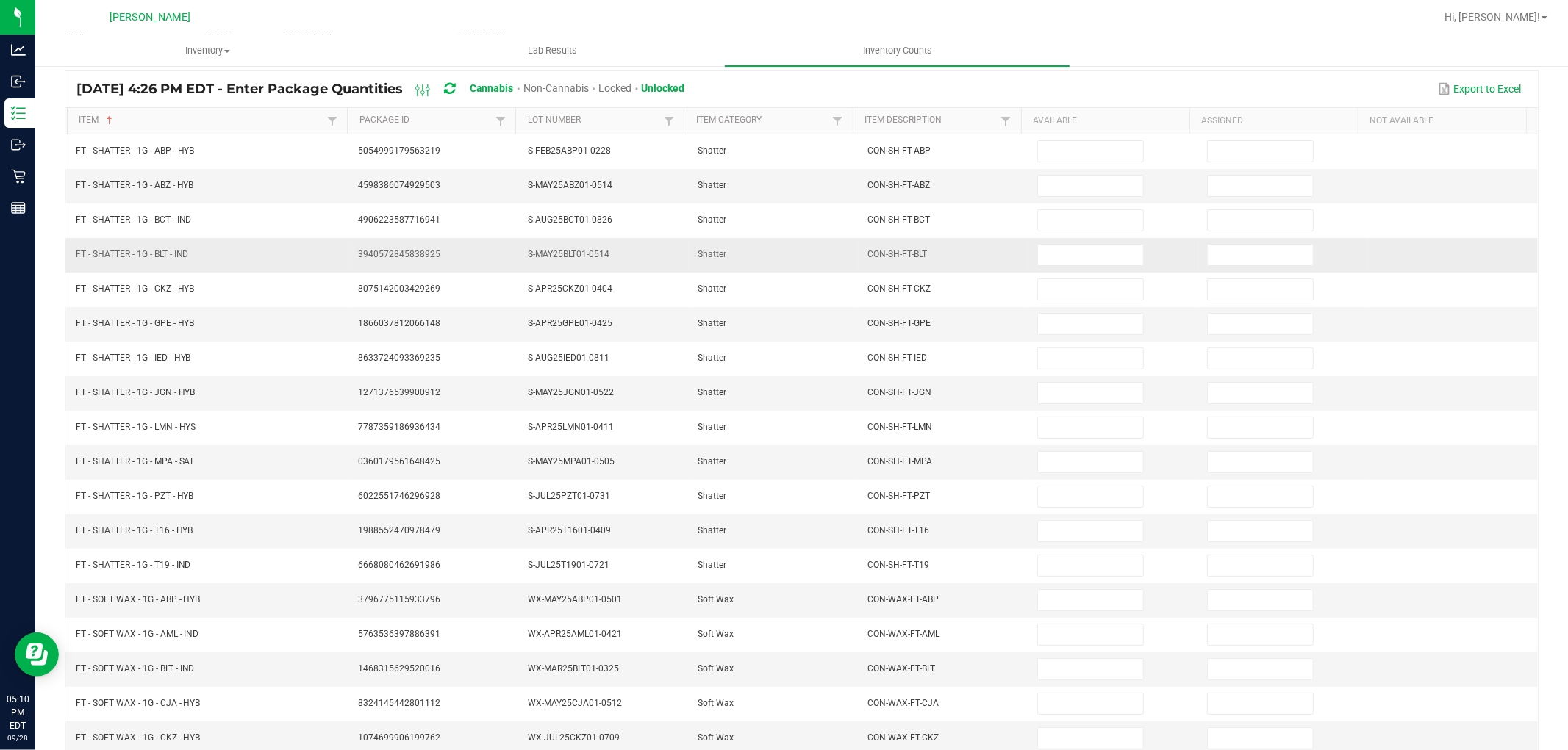
scroll to position [0, 0]
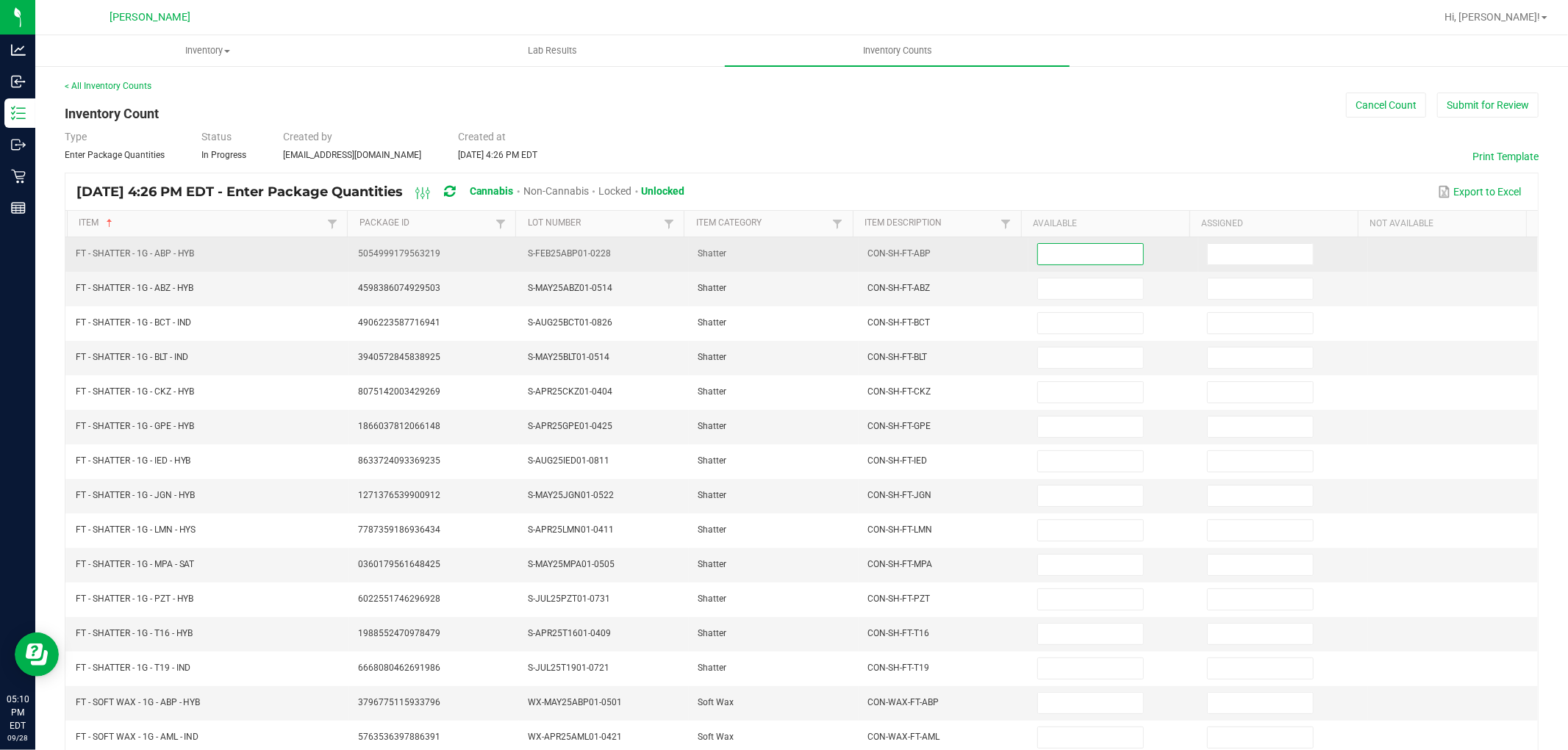
click at [1037, 247] on input at bounding box center [1090, 254] width 105 height 20
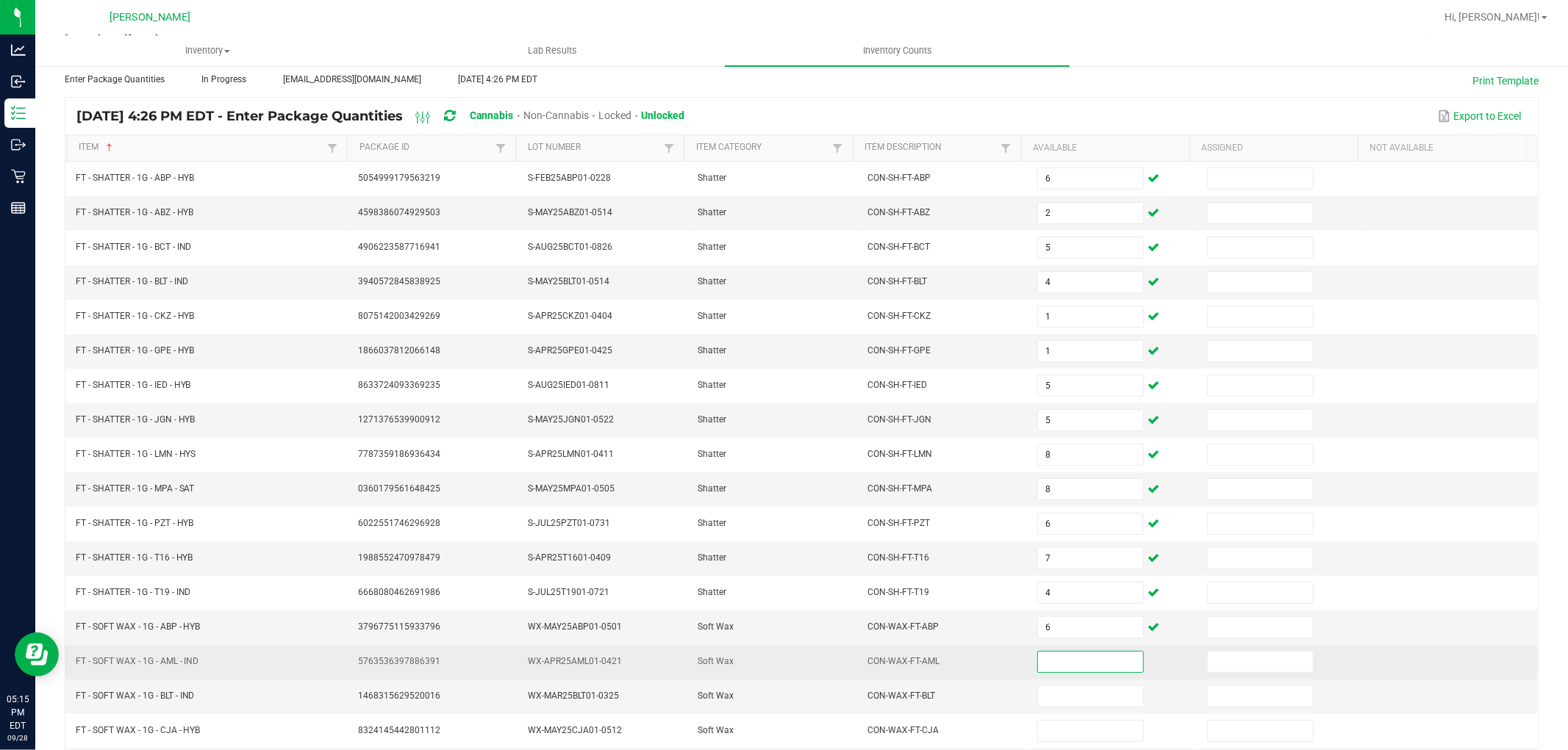
scroll to position [233, 0]
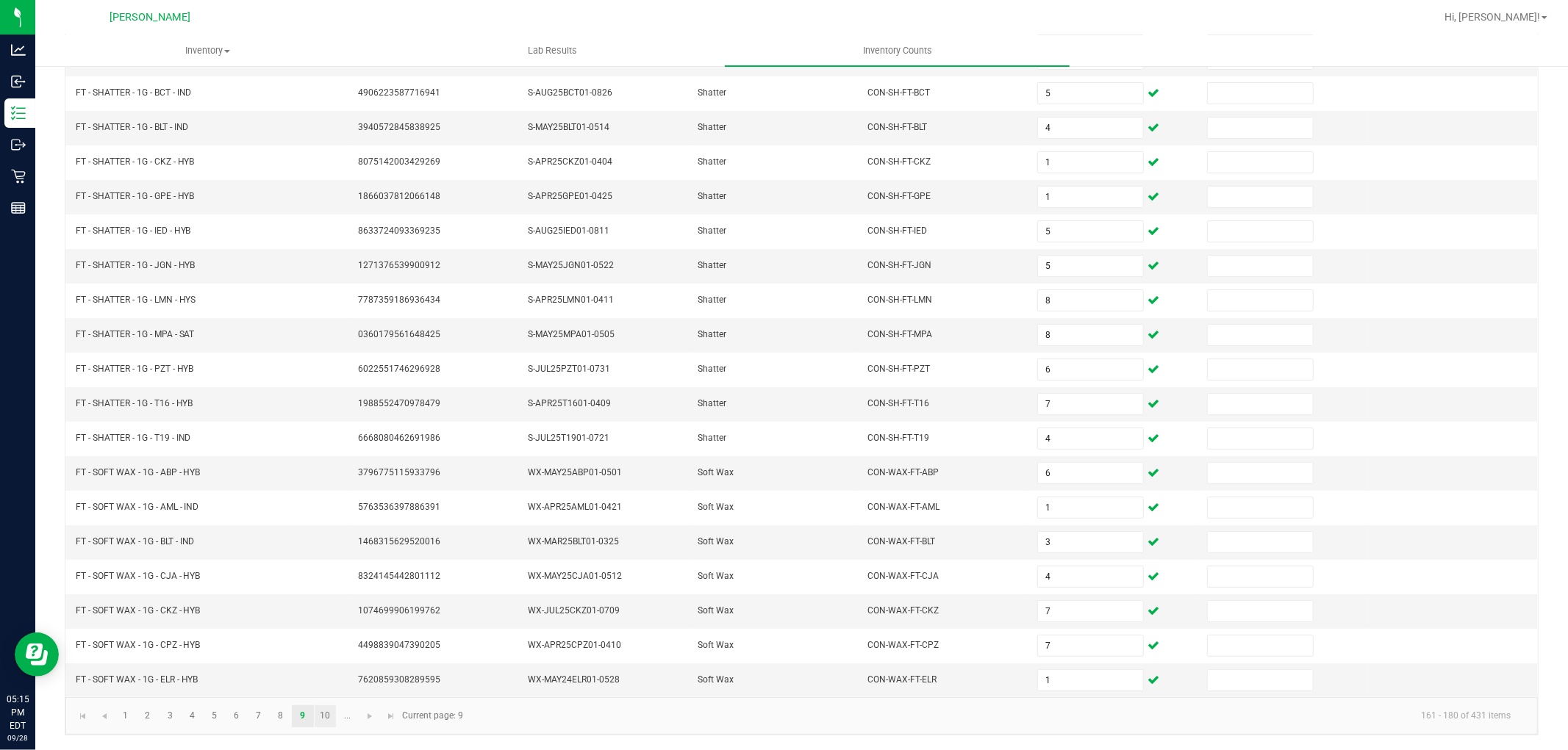
click at [333, 713] on link "10" at bounding box center [325, 716] width 21 height 22
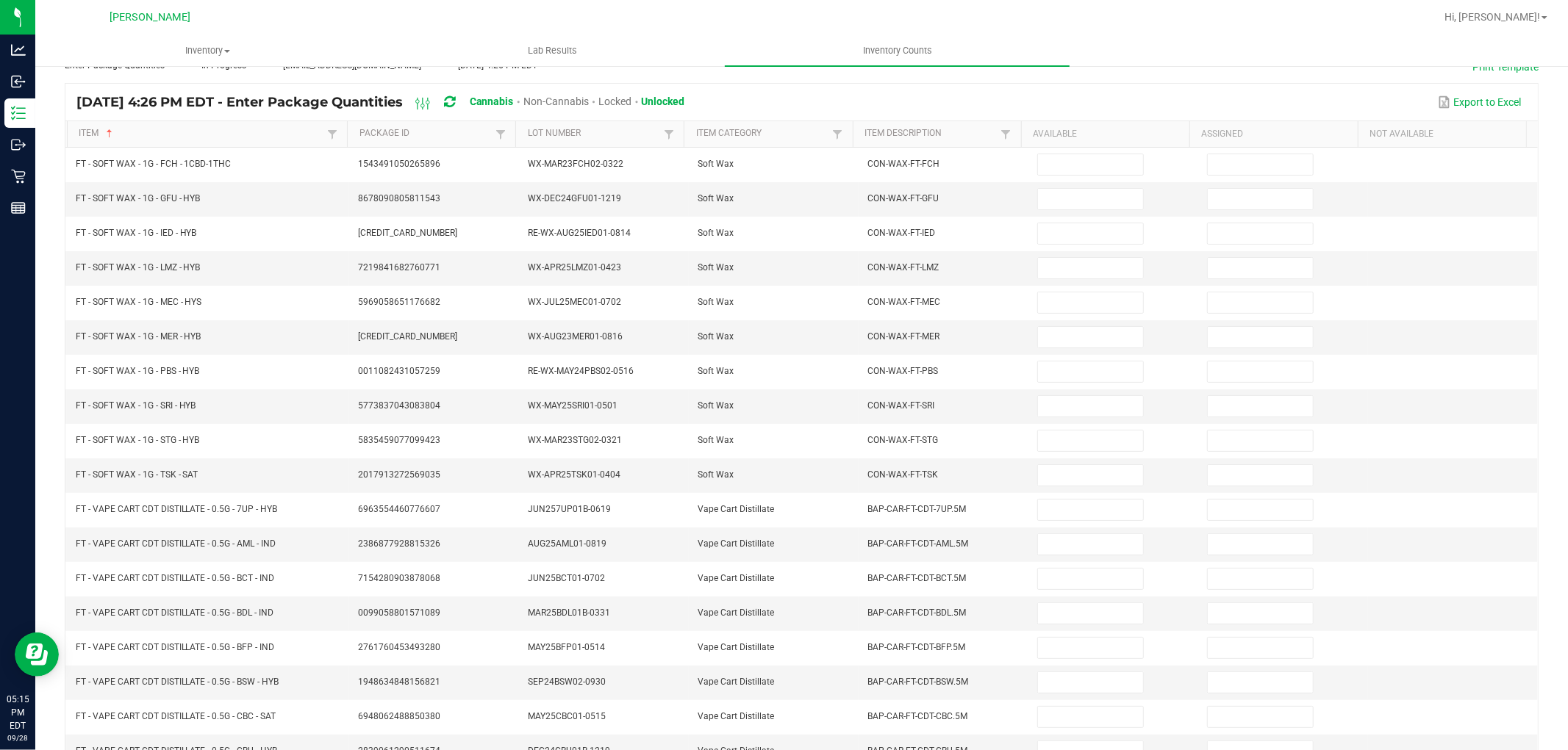
scroll to position [0, 0]
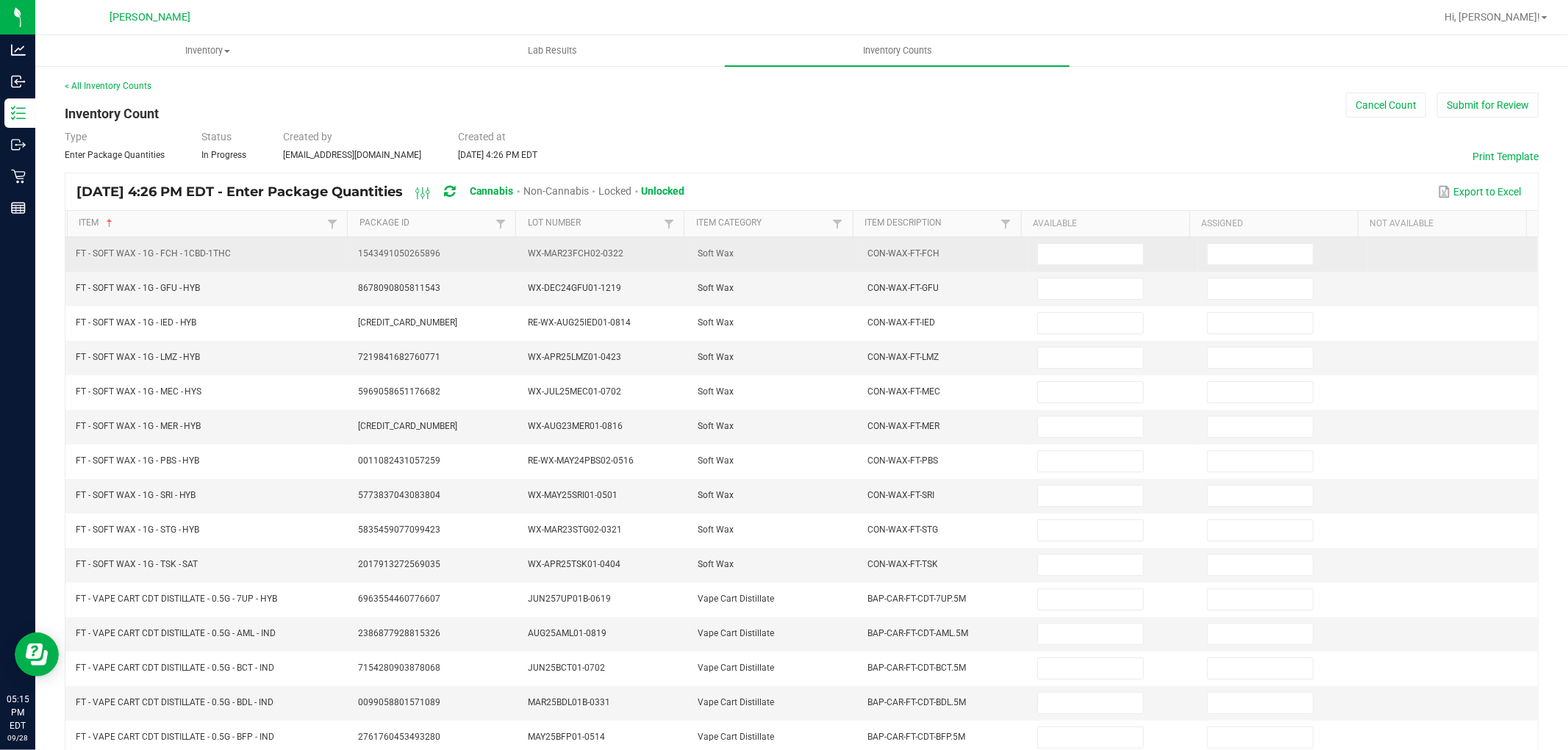
click at [1066, 266] on td at bounding box center [1113, 254] width 170 height 34
click at [1060, 257] on input at bounding box center [1090, 254] width 105 height 20
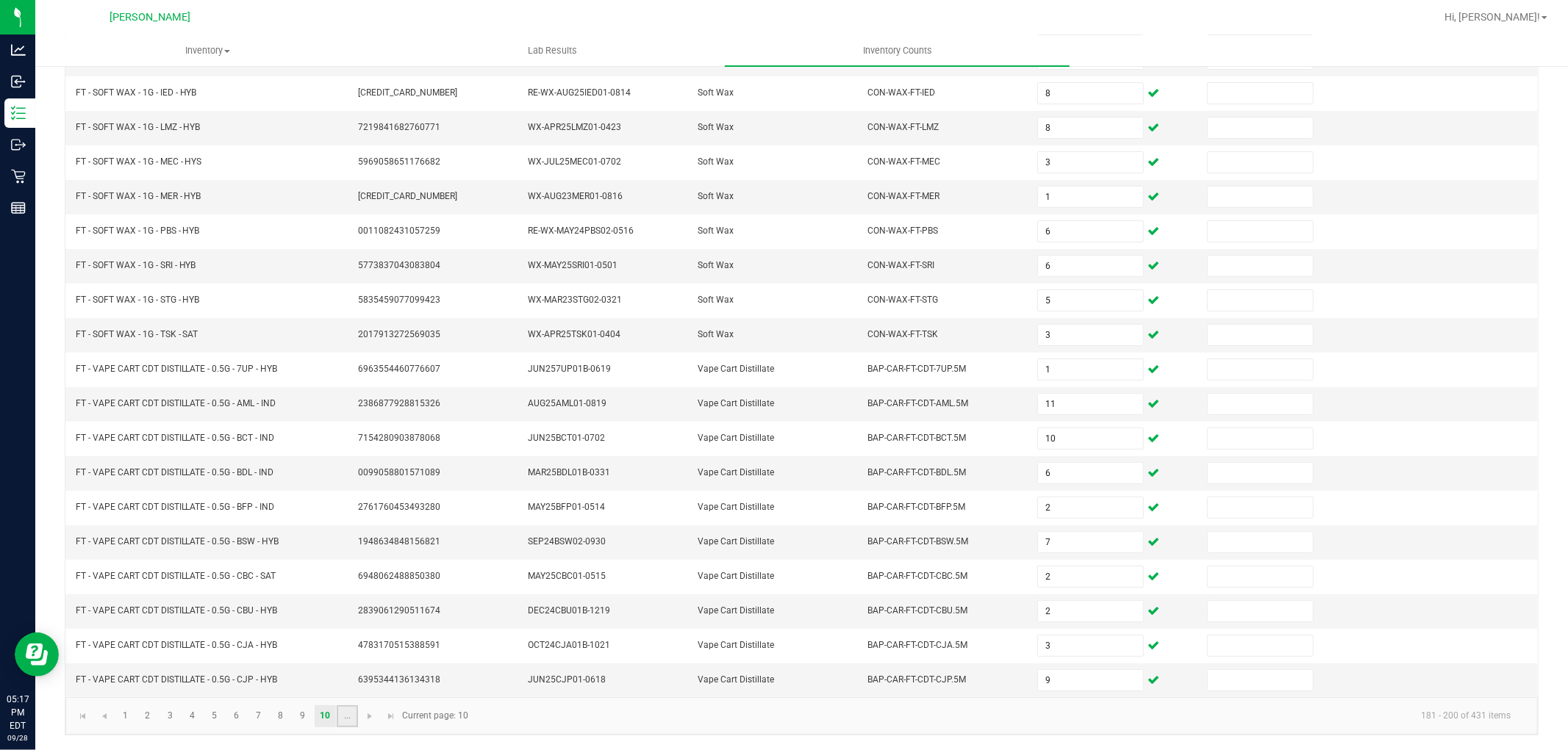
click at [354, 722] on link "..." at bounding box center [348, 716] width 21 height 22
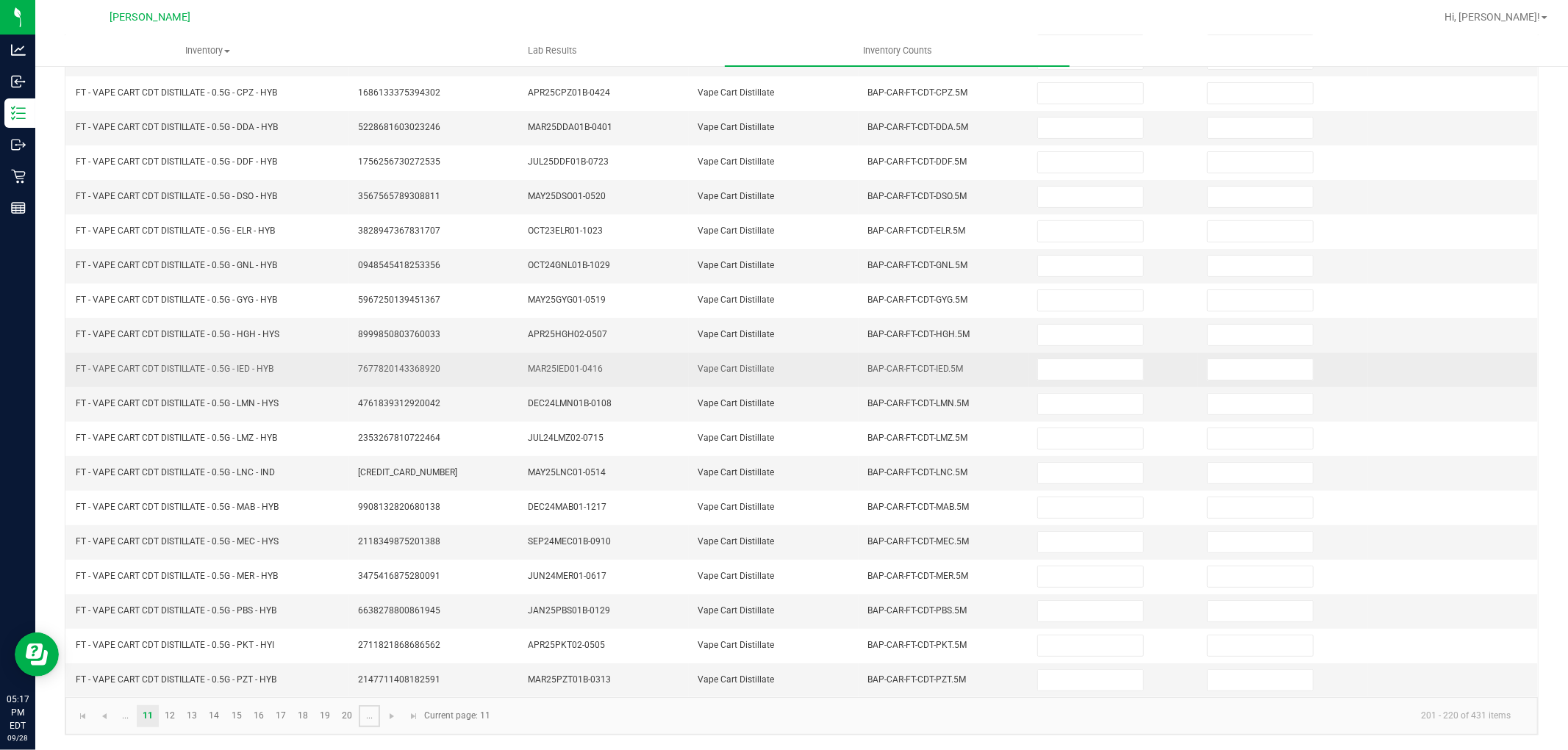
scroll to position [0, 0]
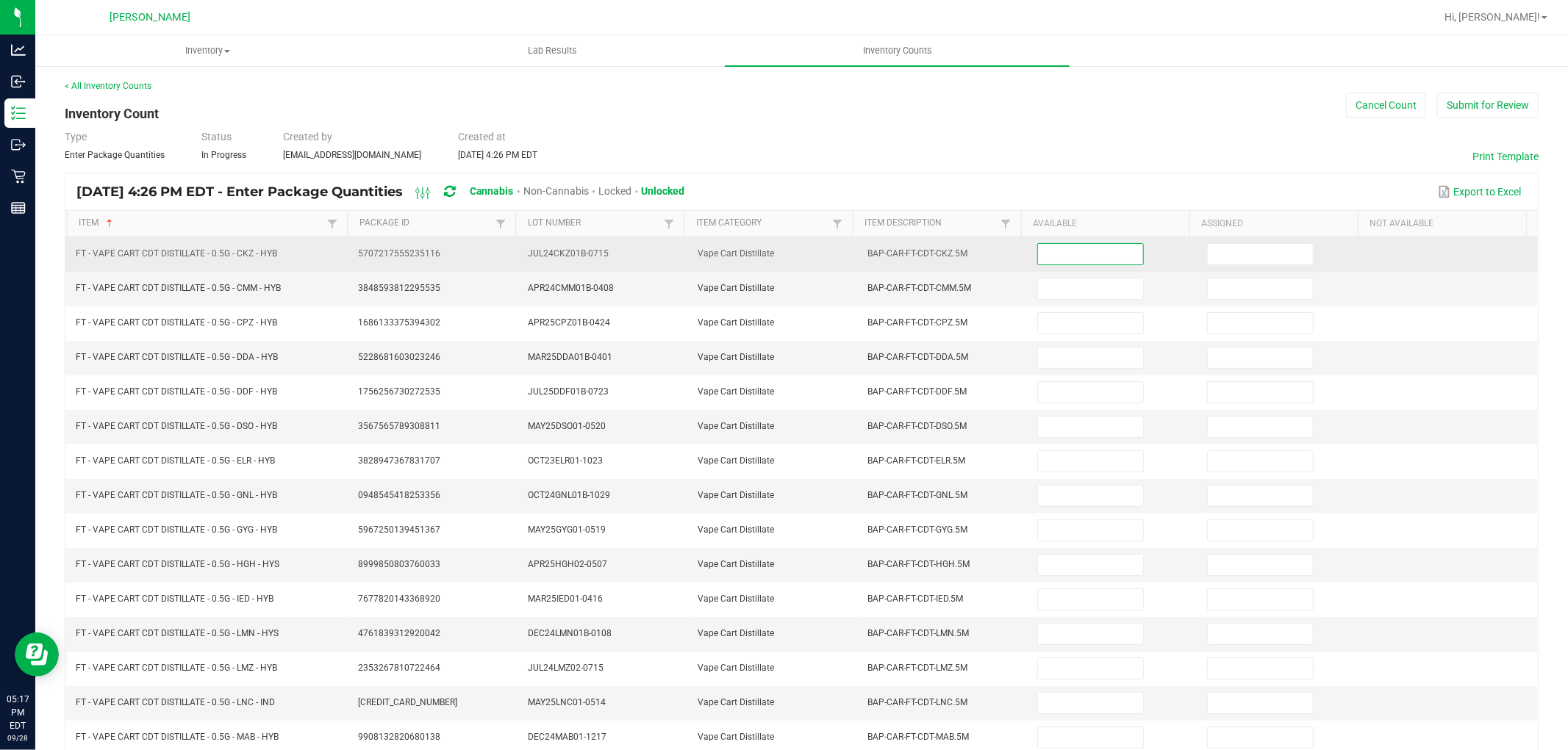
click at [1101, 246] on input at bounding box center [1090, 254] width 105 height 20
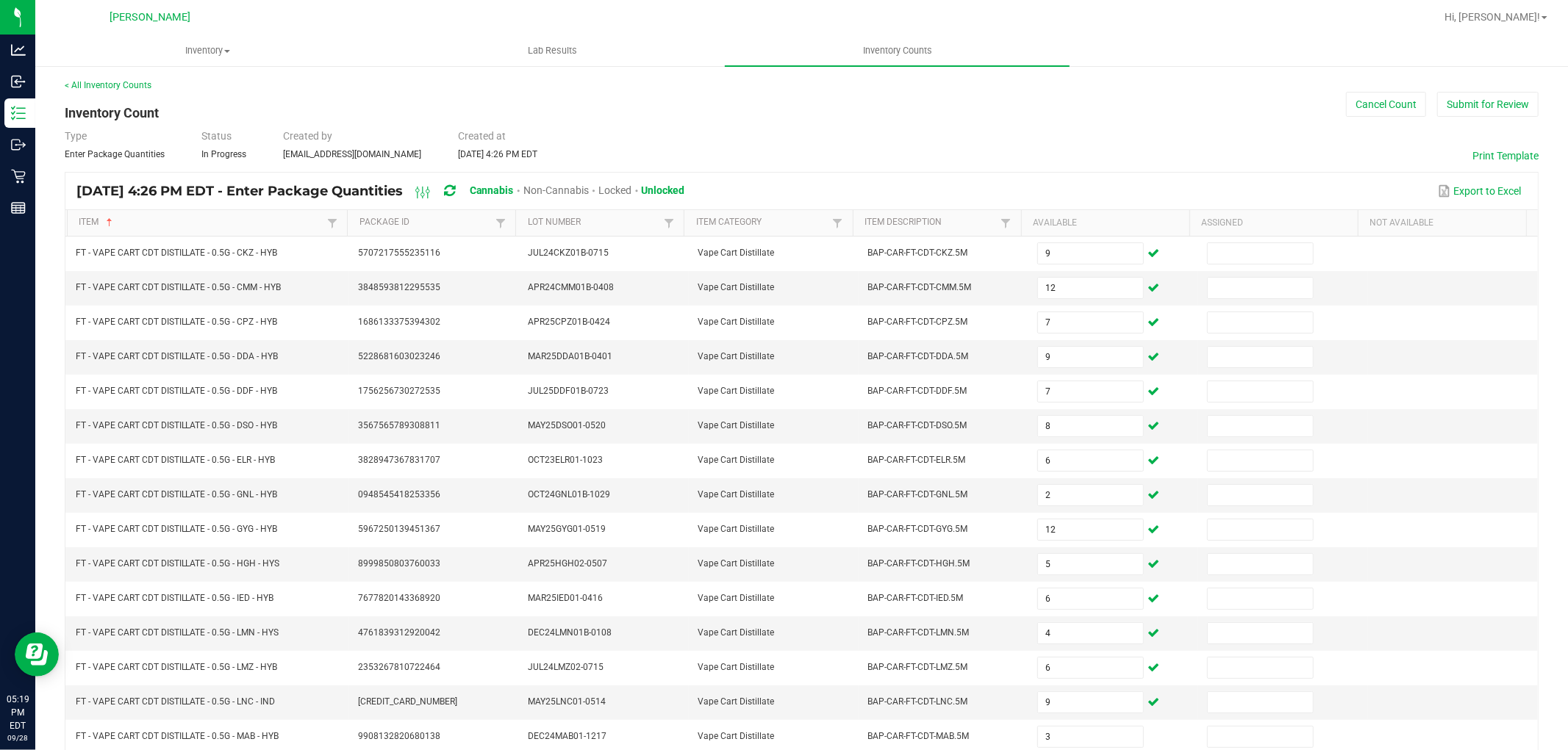
scroll to position [233, 0]
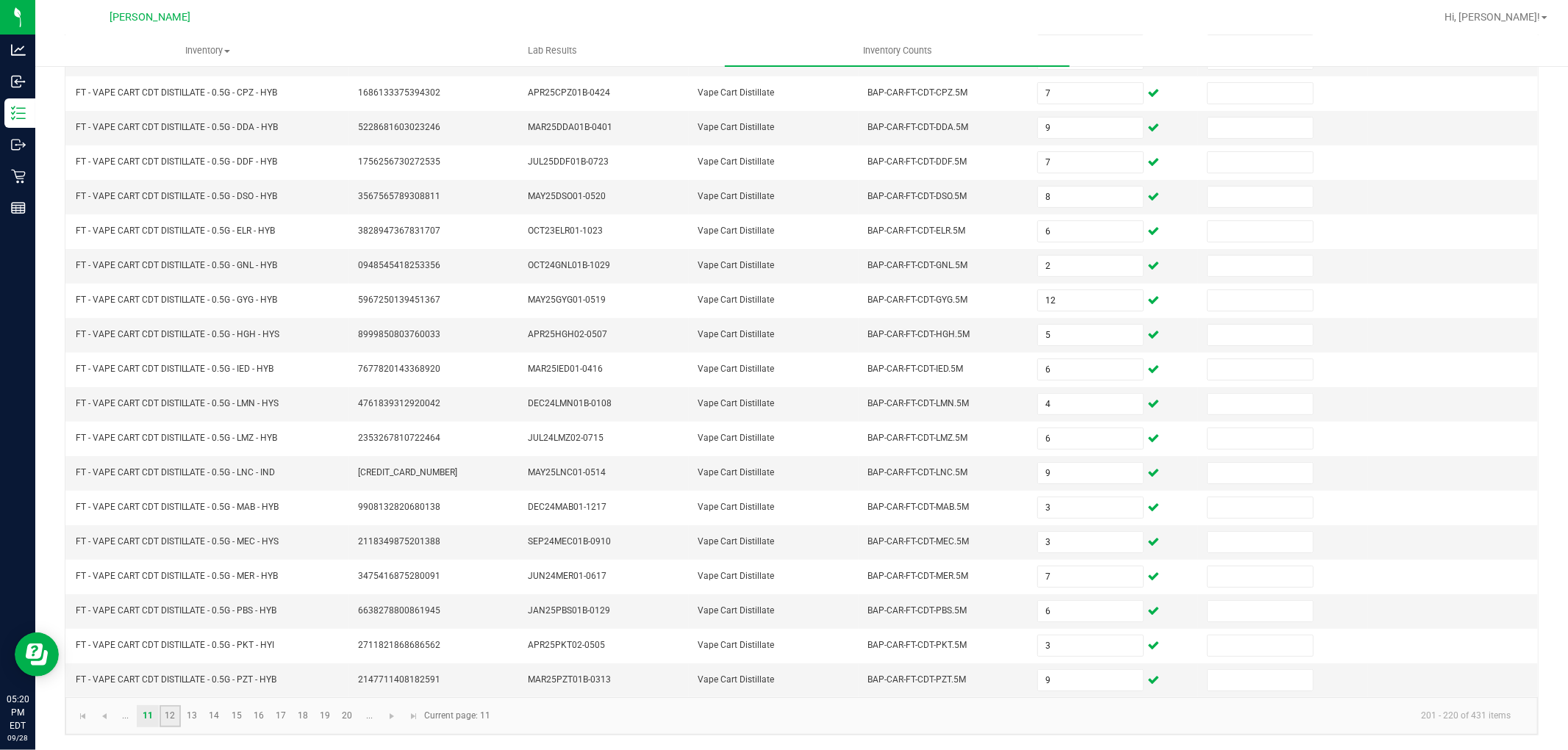
click at [176, 716] on link "12" at bounding box center [170, 716] width 21 height 22
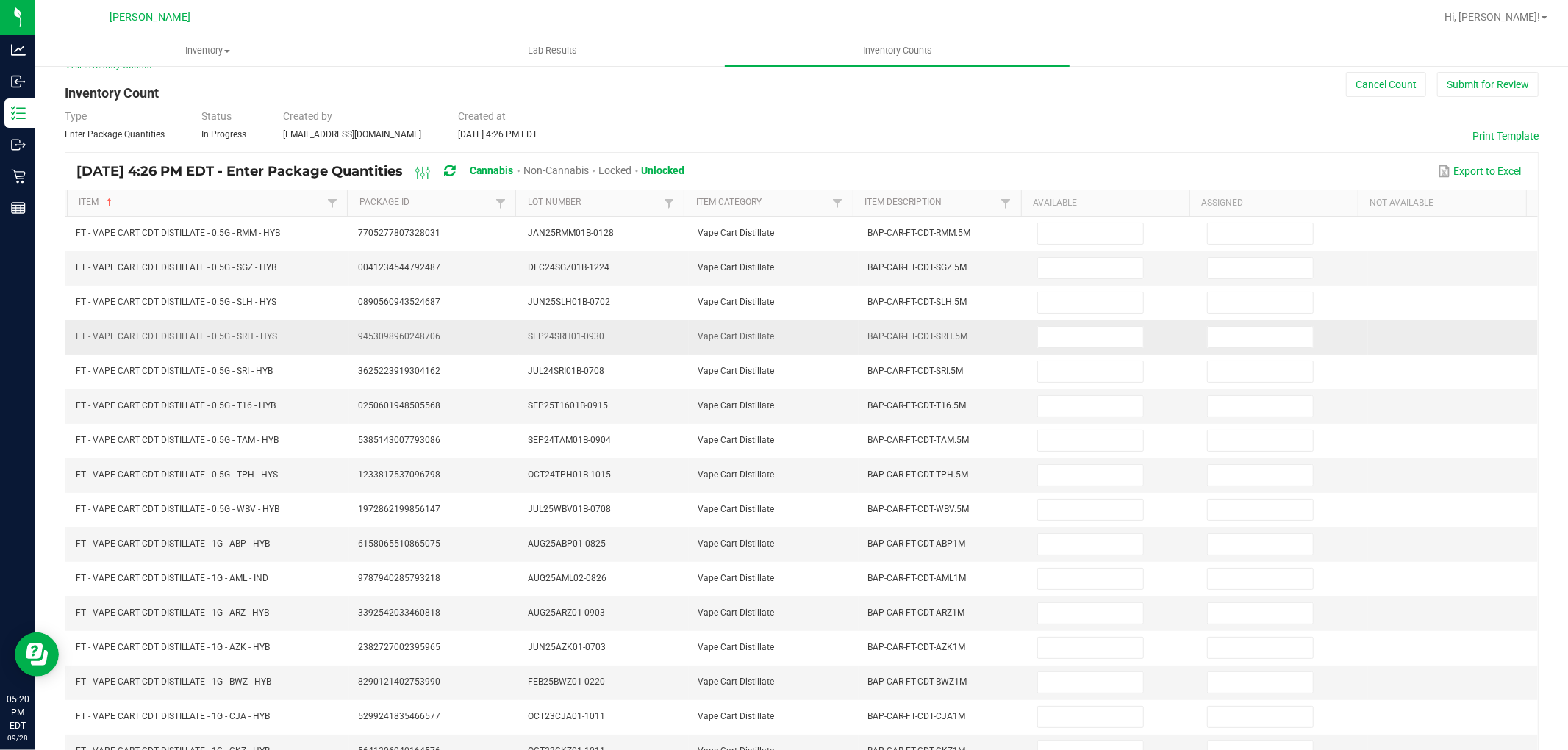
scroll to position [0, 0]
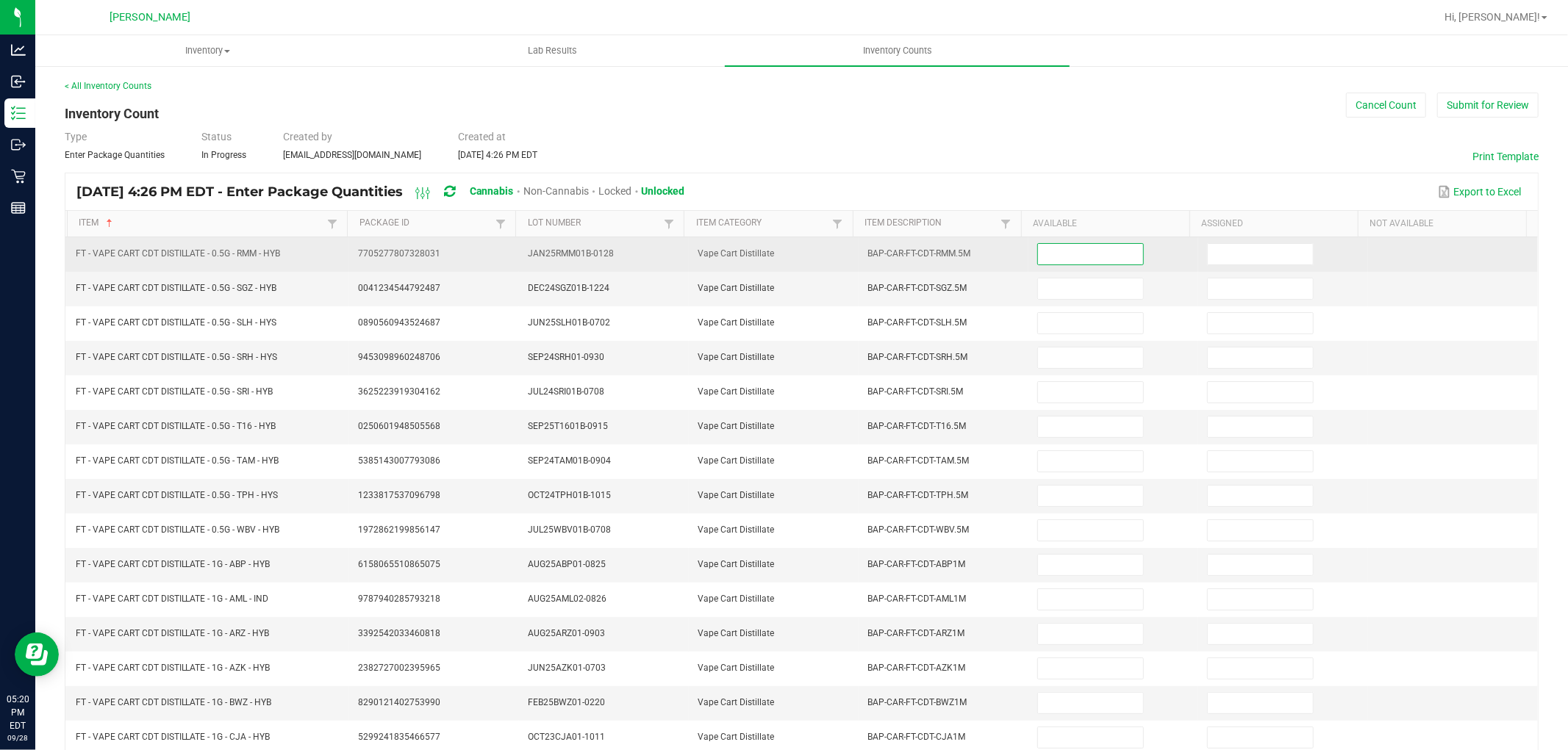
click at [1101, 261] on input at bounding box center [1090, 254] width 105 height 20
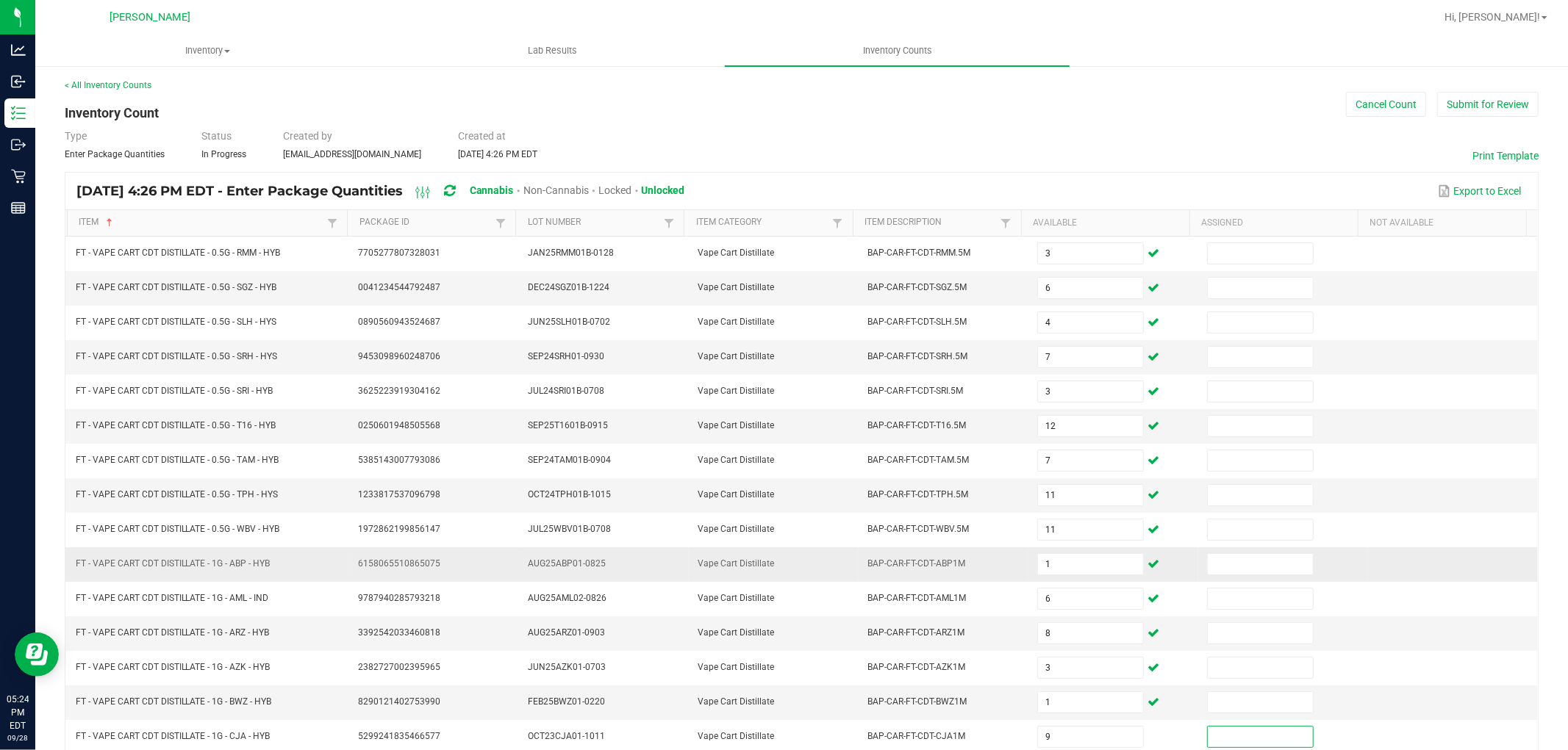
scroll to position [233, 0]
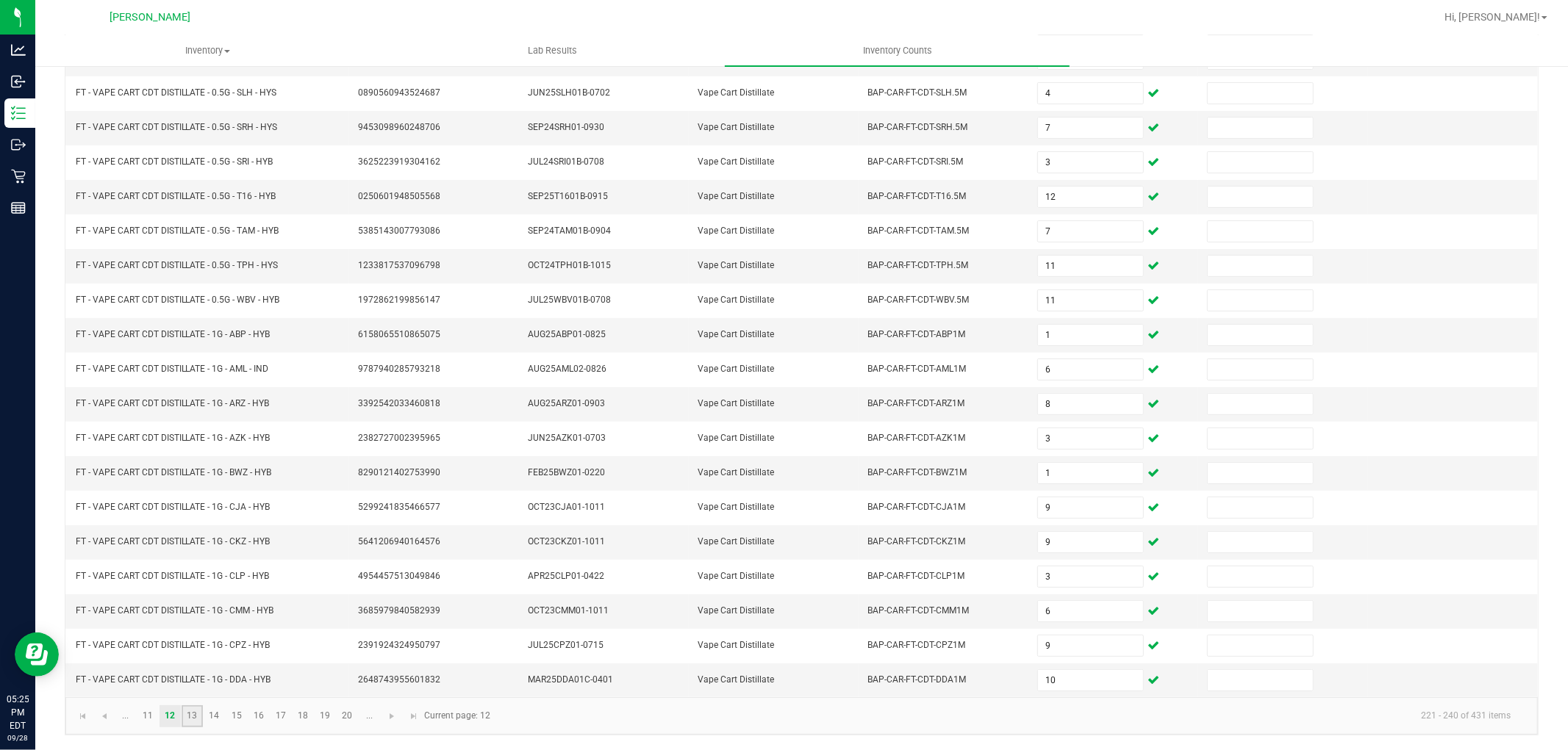
click at [194, 722] on link "13" at bounding box center [192, 716] width 21 height 22
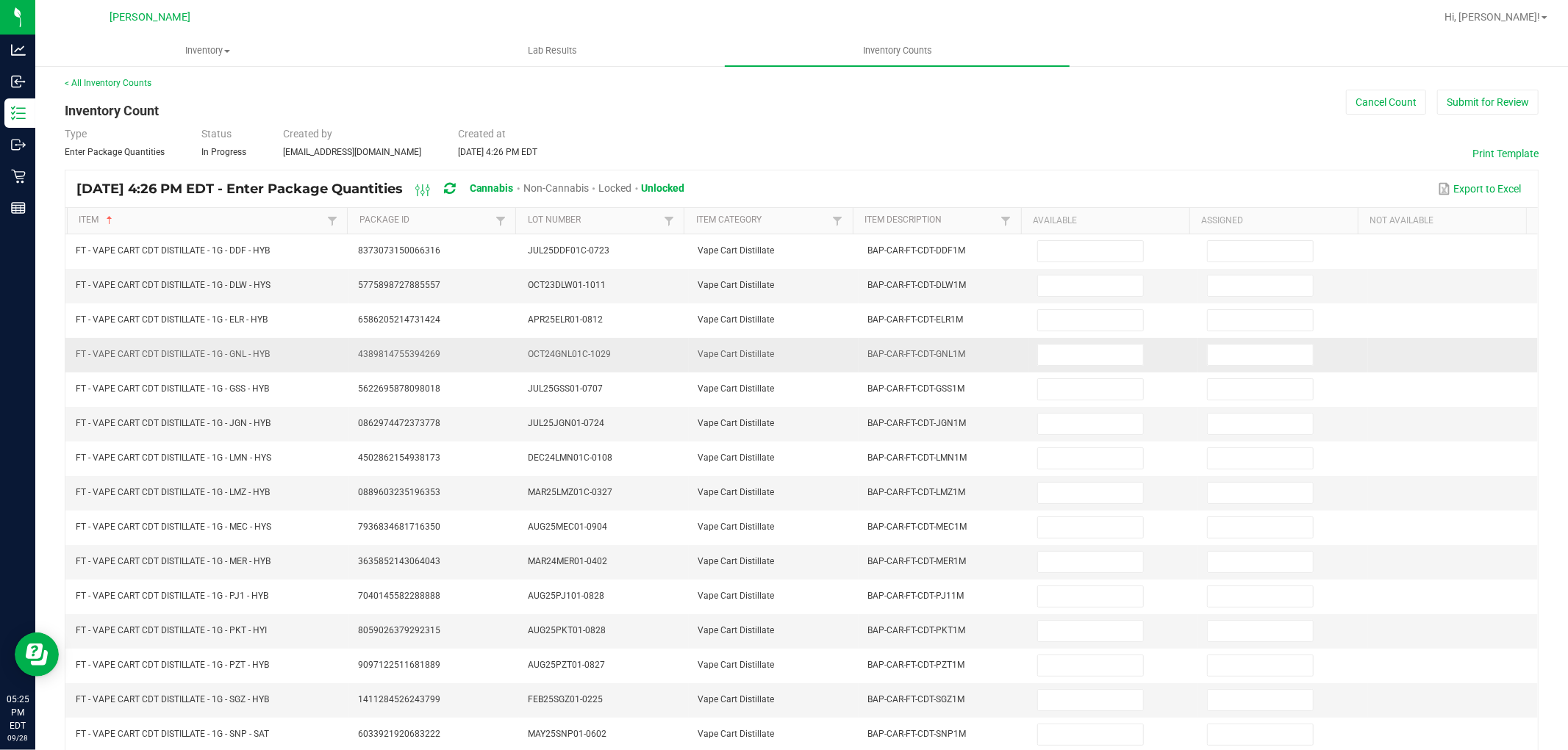
scroll to position [0, 0]
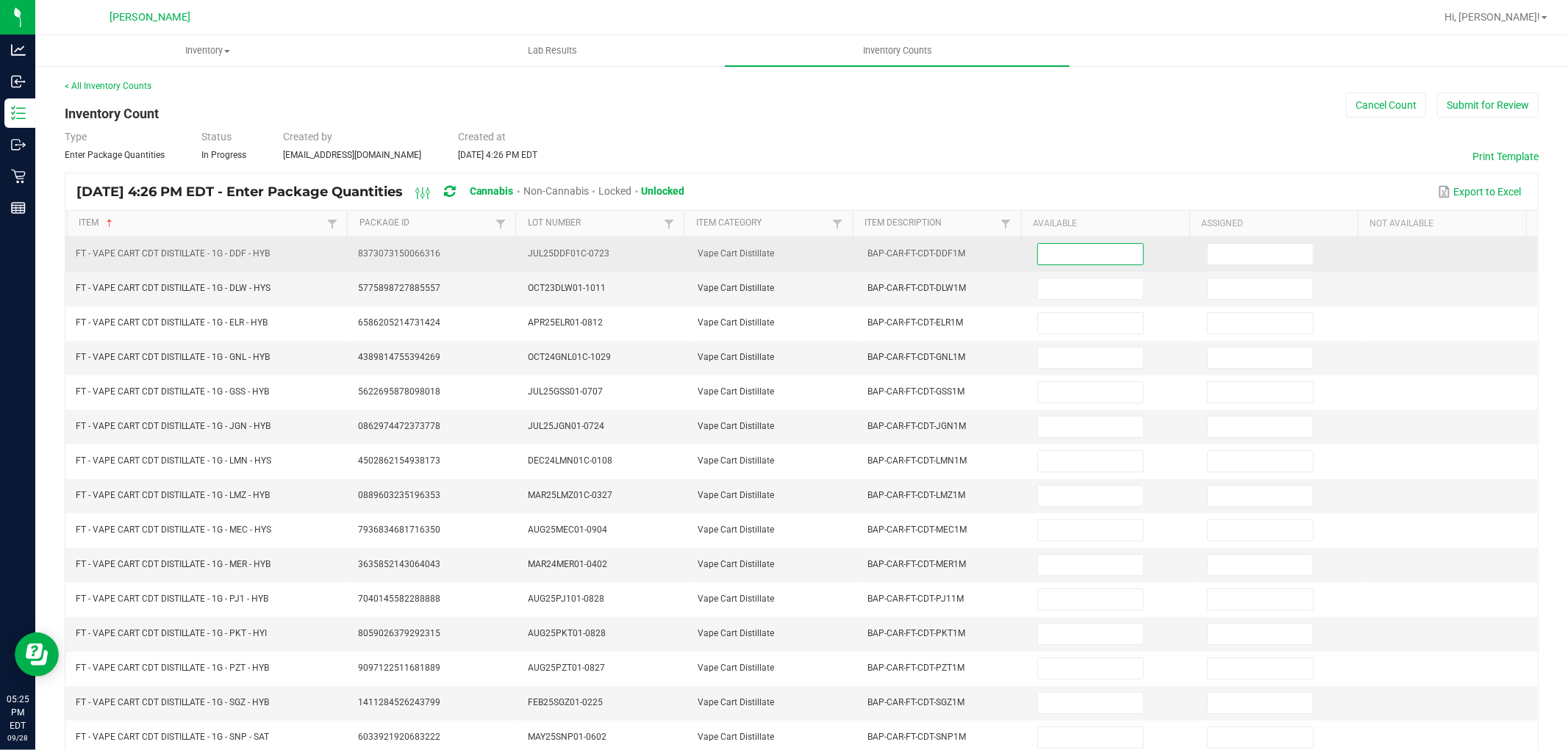
drag, startPoint x: 1090, startPoint y: 246, endPoint x: 1072, endPoint y: 269, distance: 29.2
click at [1074, 266] on td at bounding box center [1113, 254] width 170 height 34
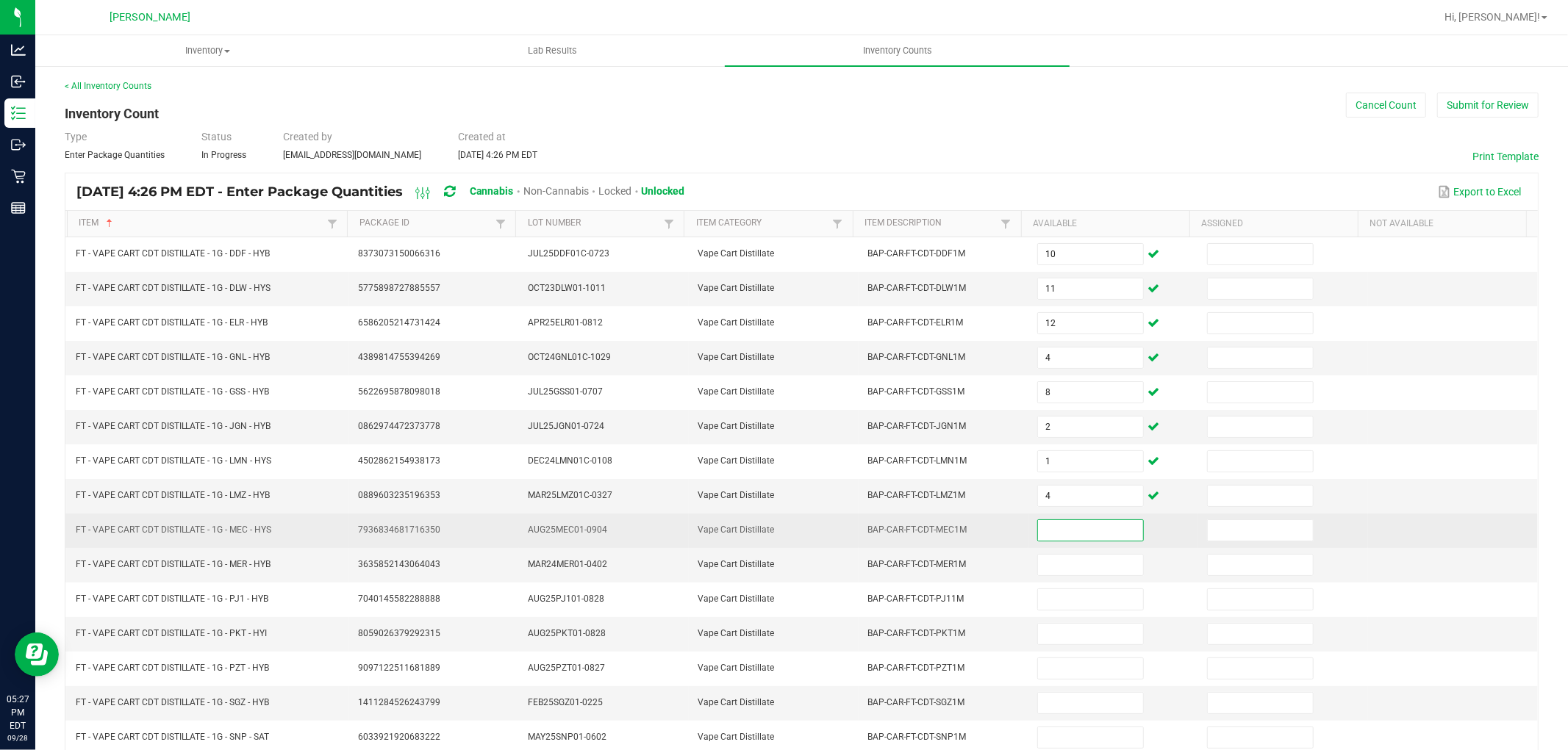
click at [1063, 532] on input at bounding box center [1090, 530] width 105 height 20
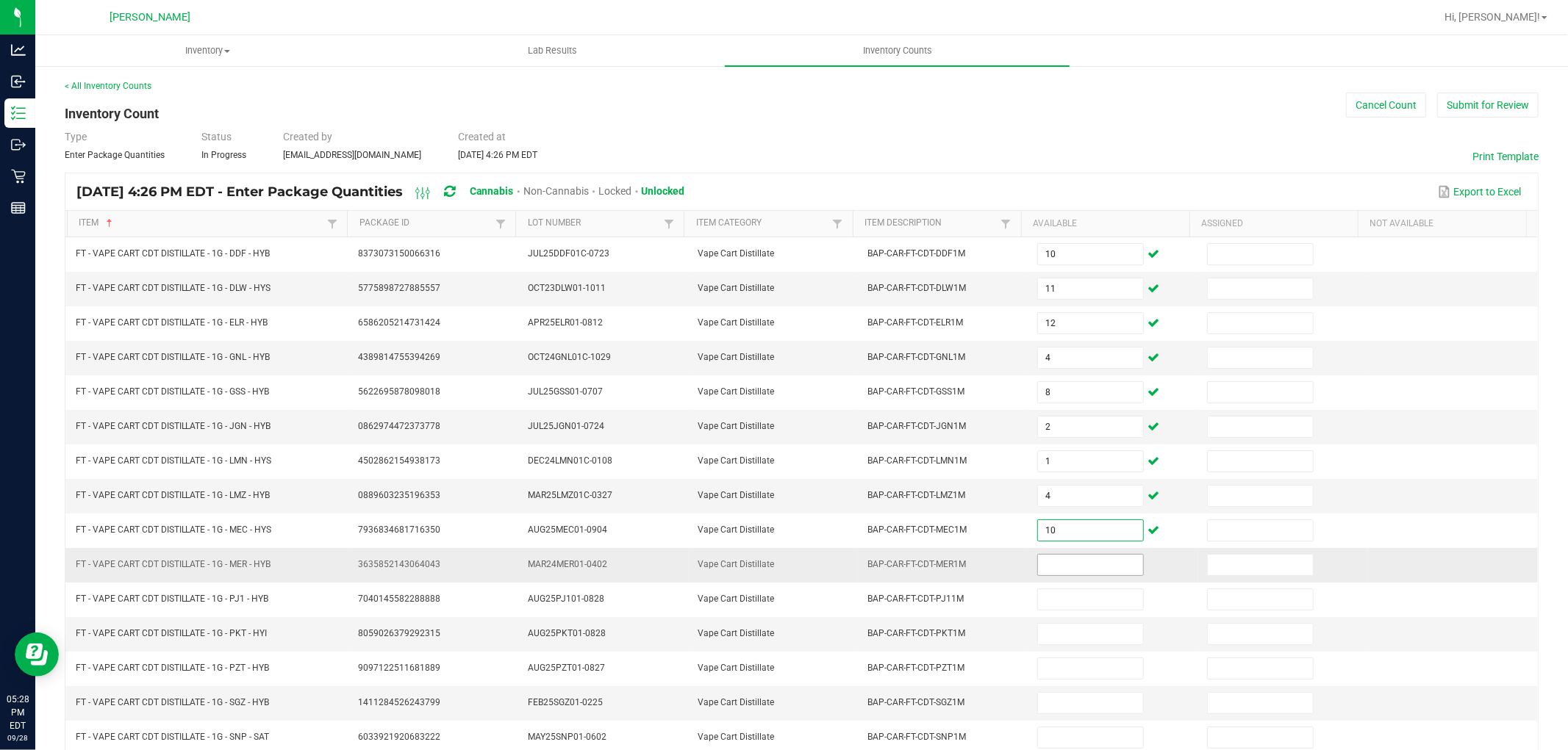
click at [1047, 570] on input at bounding box center [1090, 564] width 105 height 20
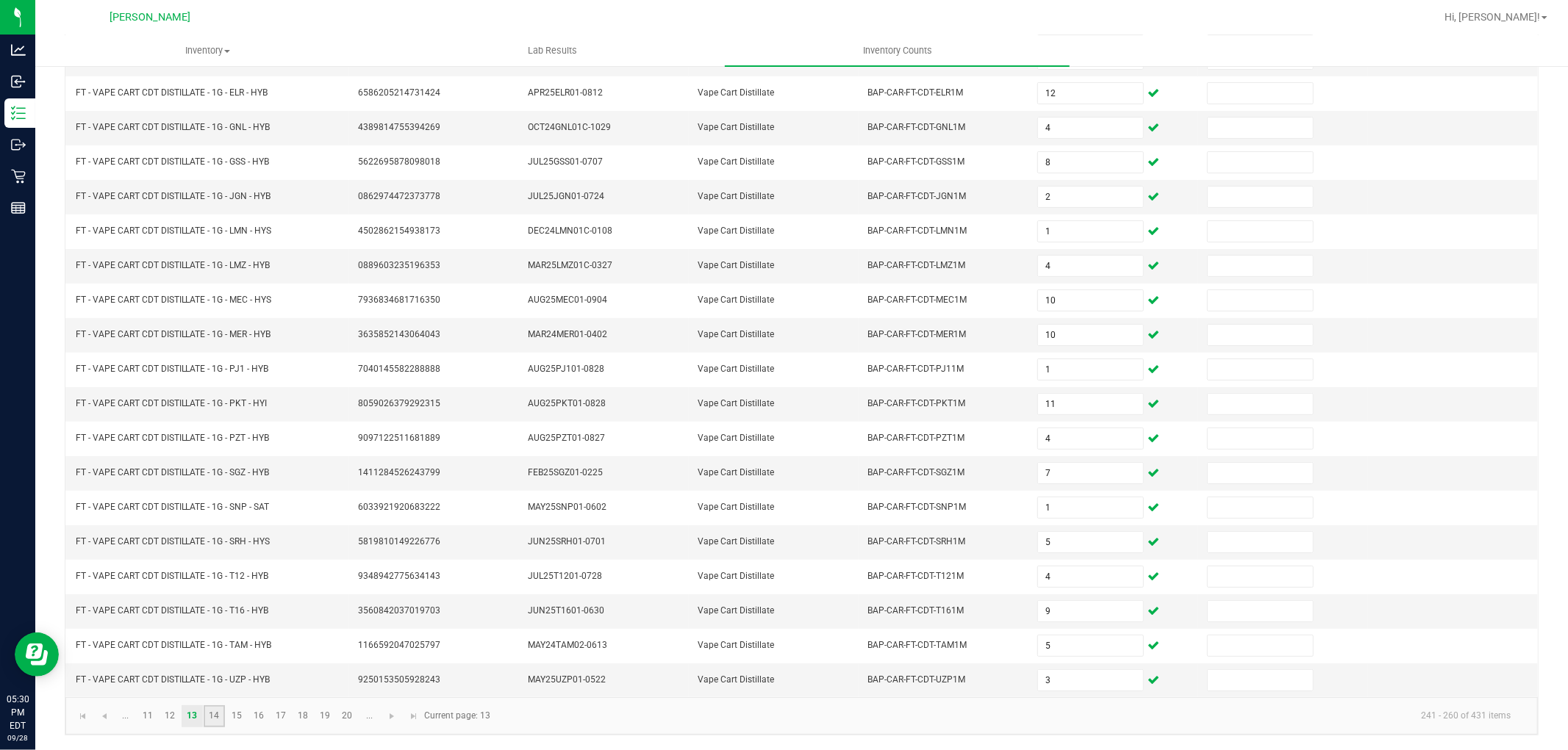
click at [210, 708] on link "14" at bounding box center [214, 716] width 21 height 22
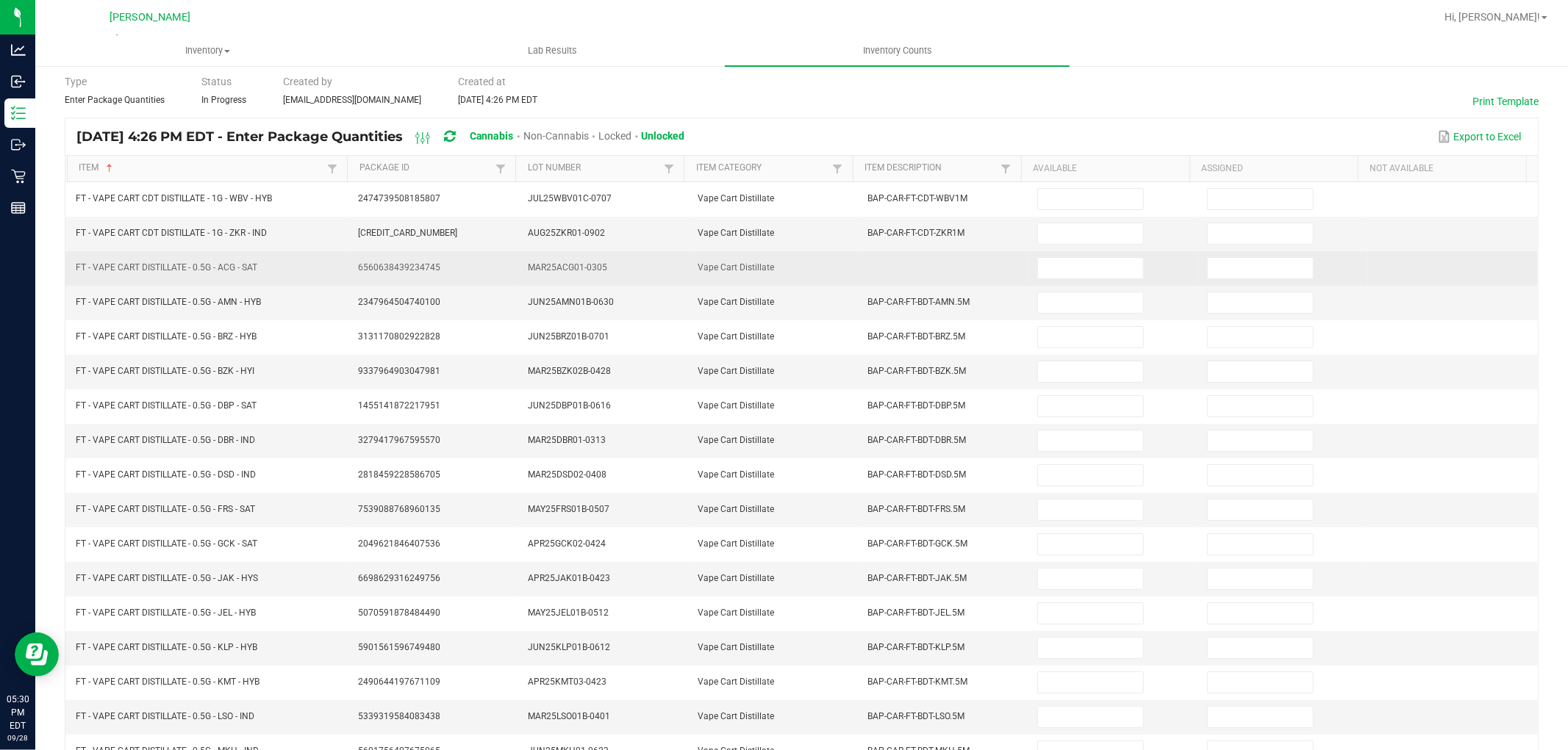
scroll to position [0, 0]
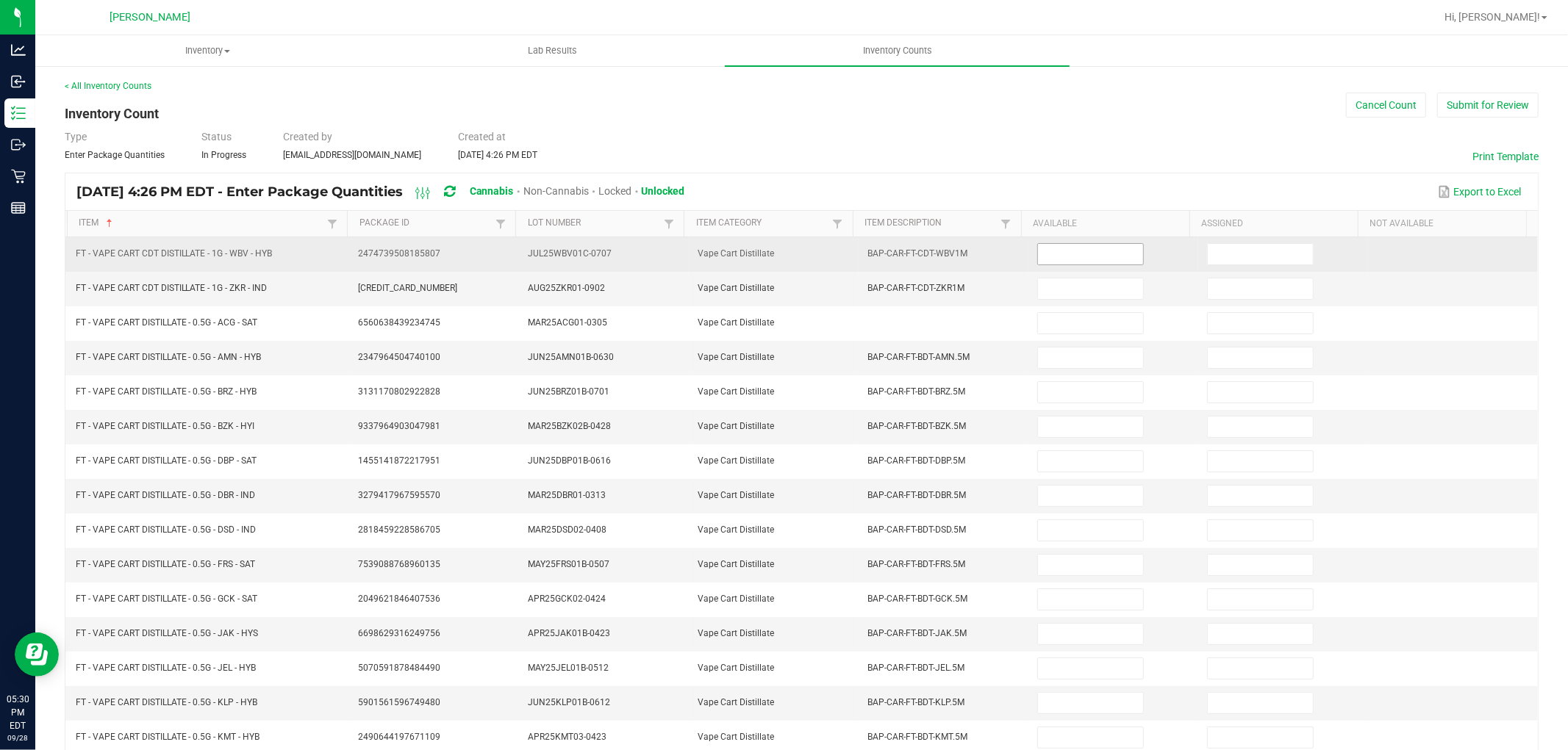
click at [1037, 259] on input at bounding box center [1090, 254] width 105 height 20
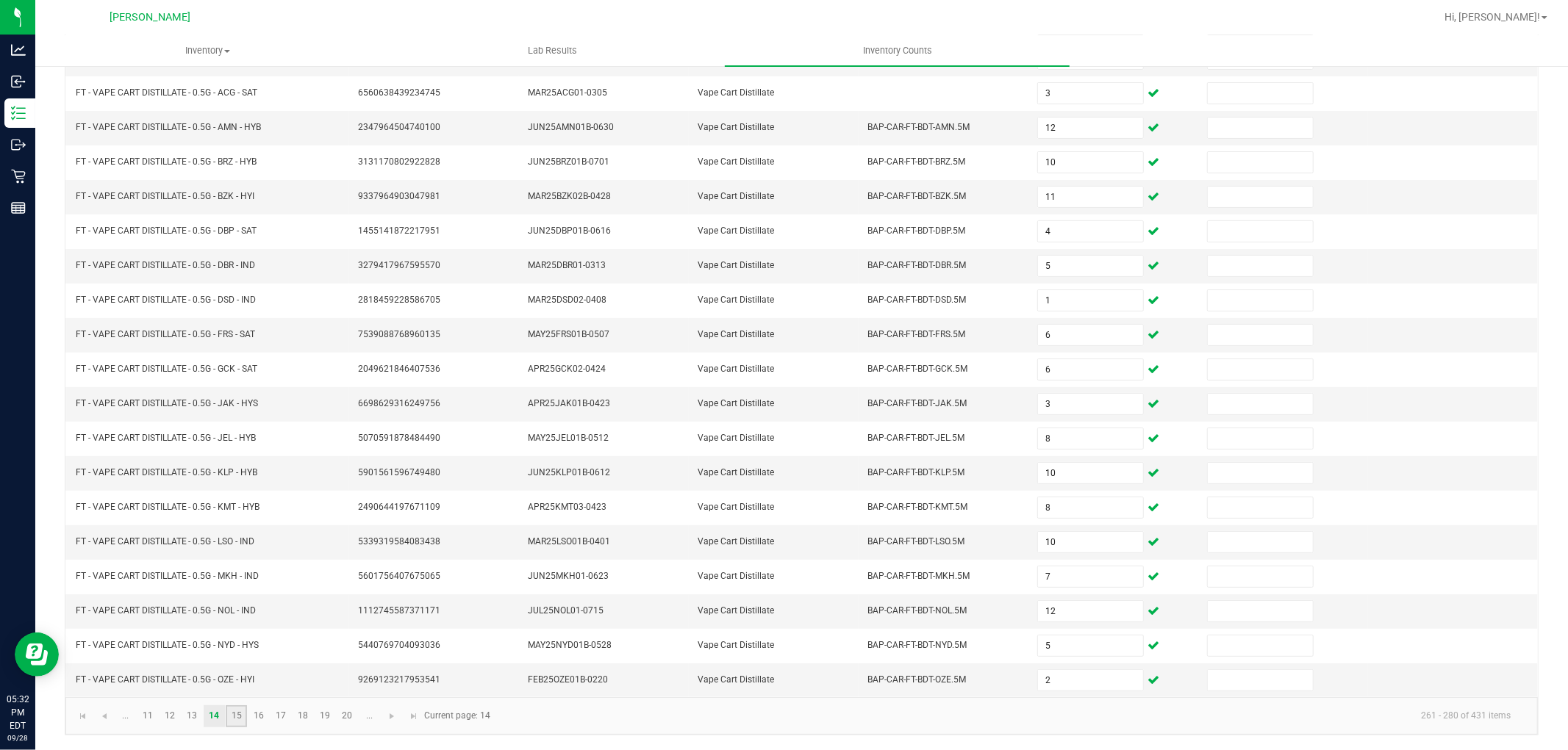
click at [233, 717] on link "15" at bounding box center [236, 716] width 21 height 22
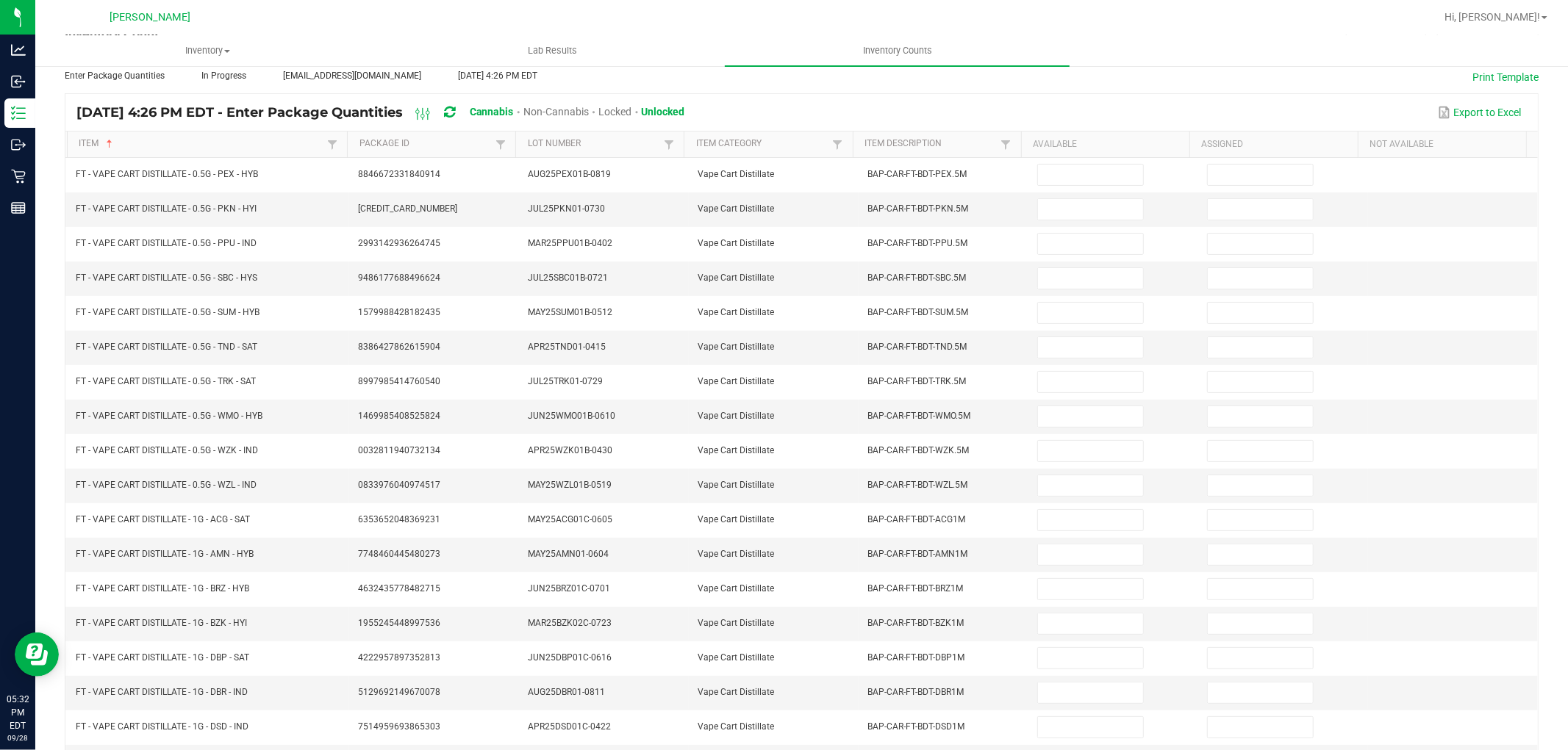
scroll to position [0, 0]
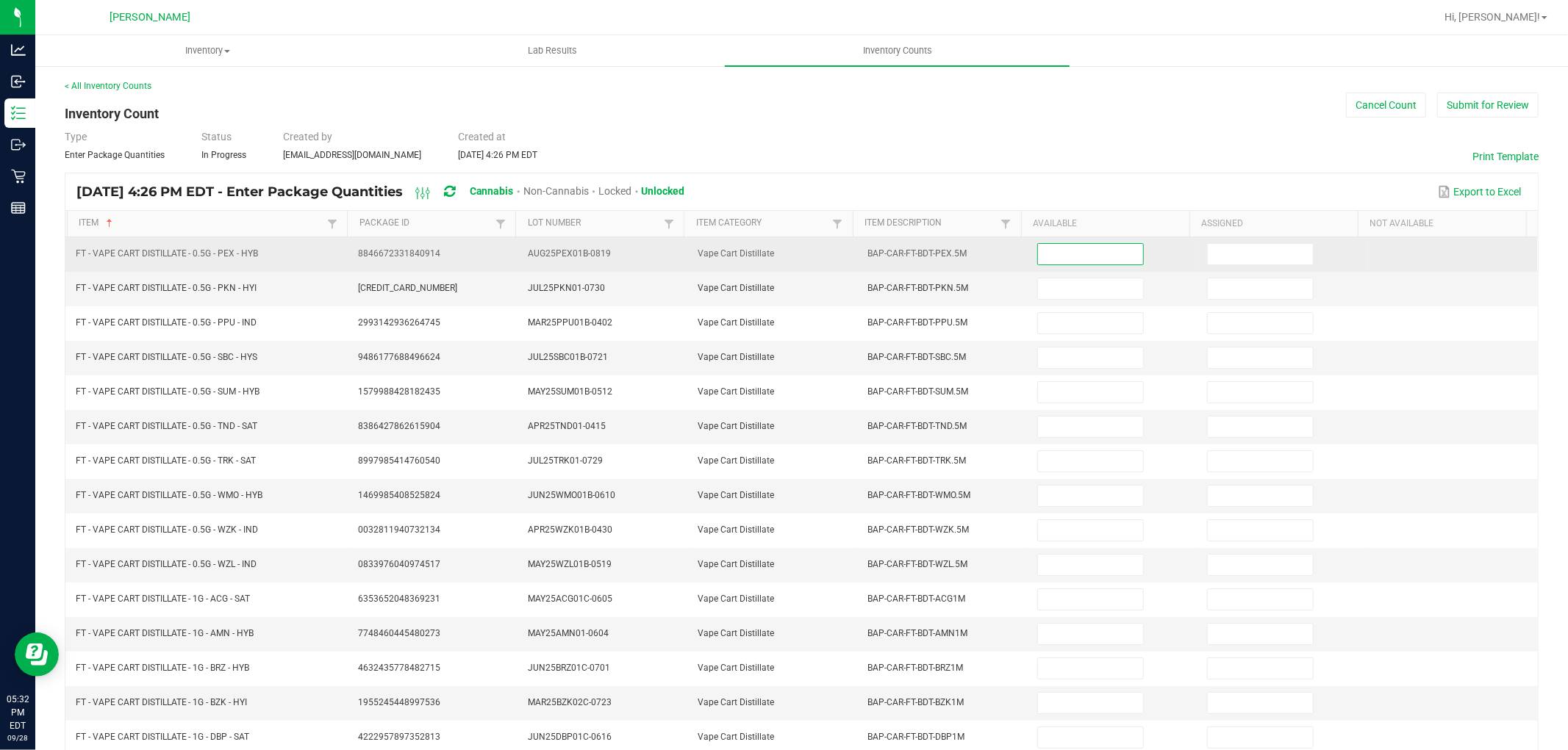
click at [1063, 252] on input at bounding box center [1090, 254] width 105 height 20
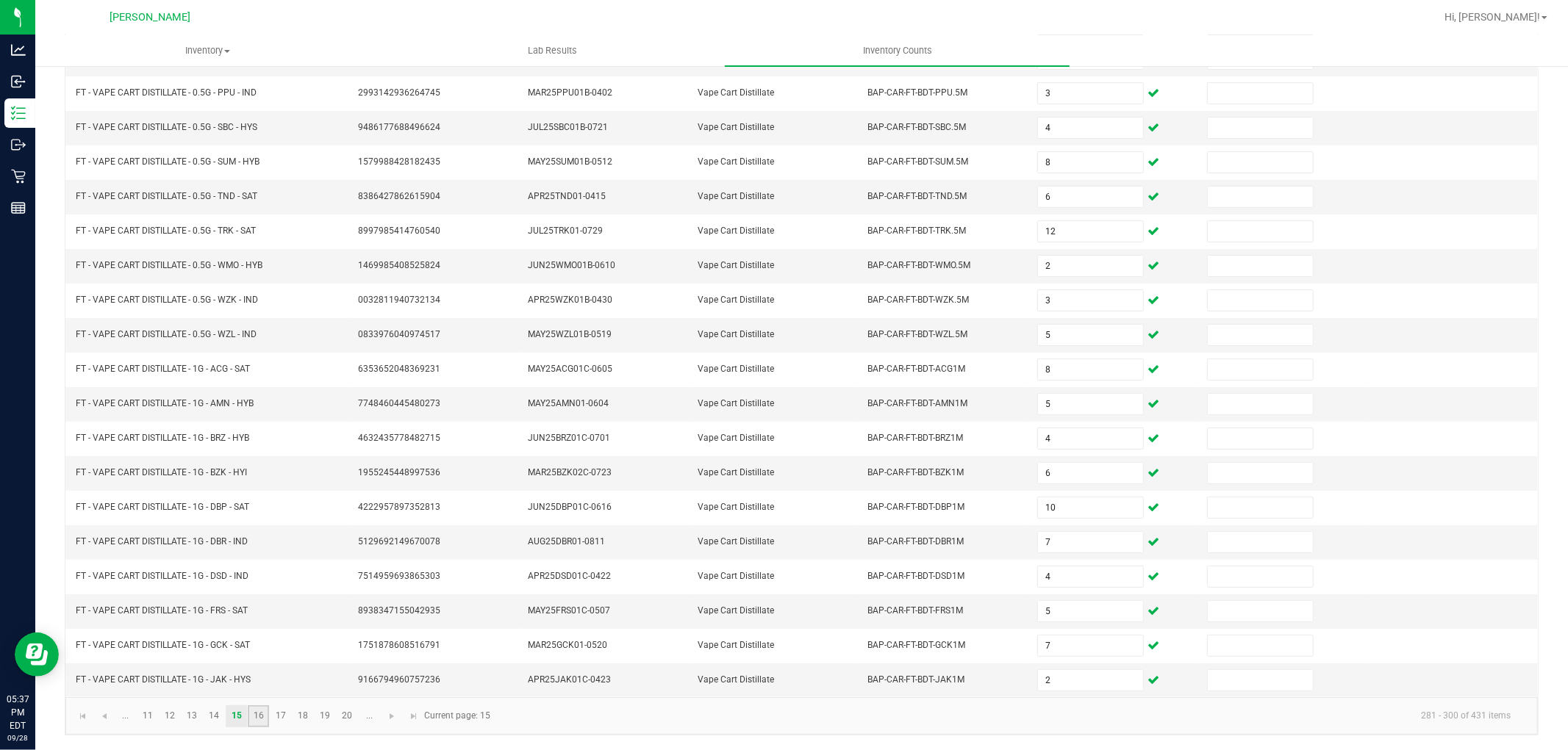
click at [261, 722] on link "16" at bounding box center [258, 716] width 21 height 22
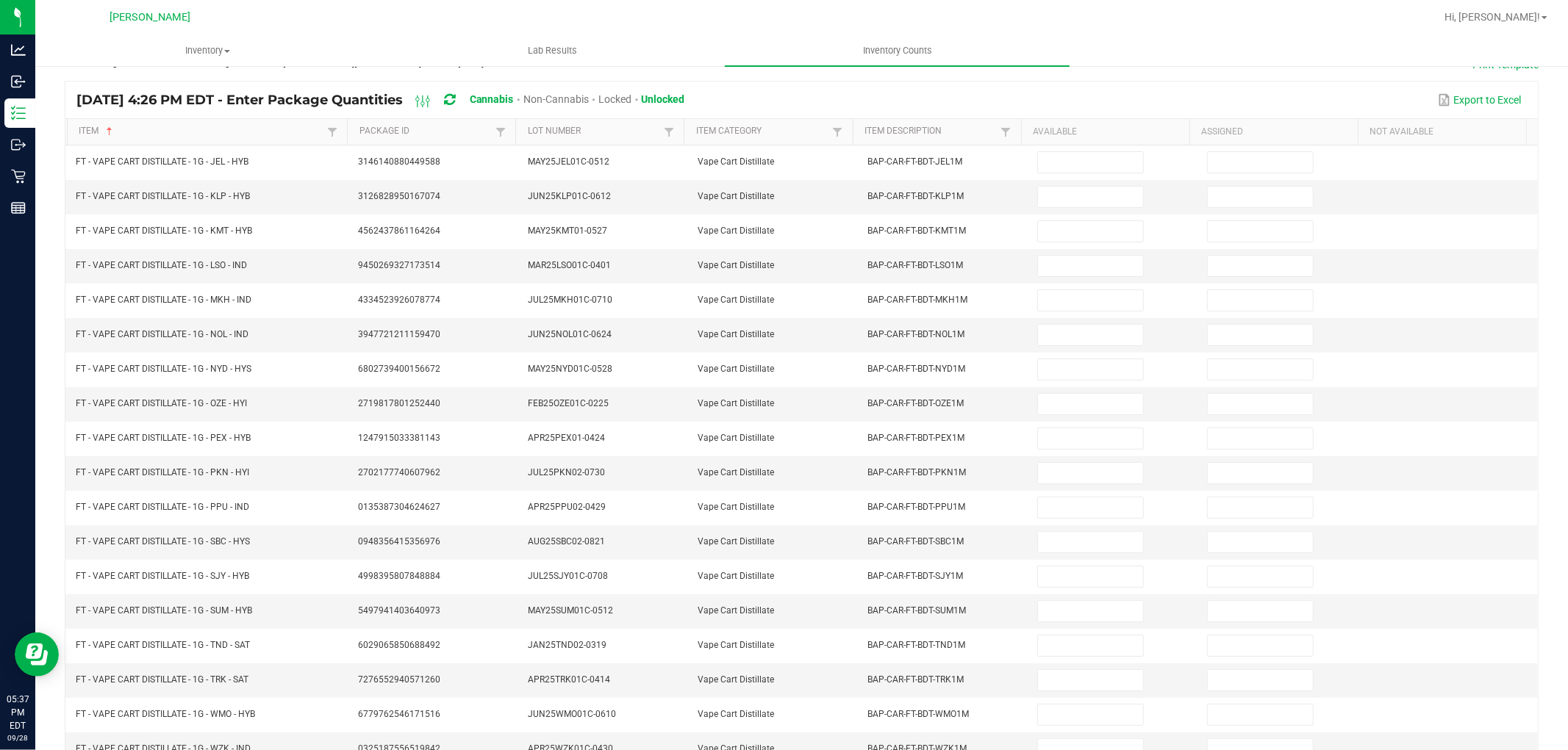
scroll to position [0, 0]
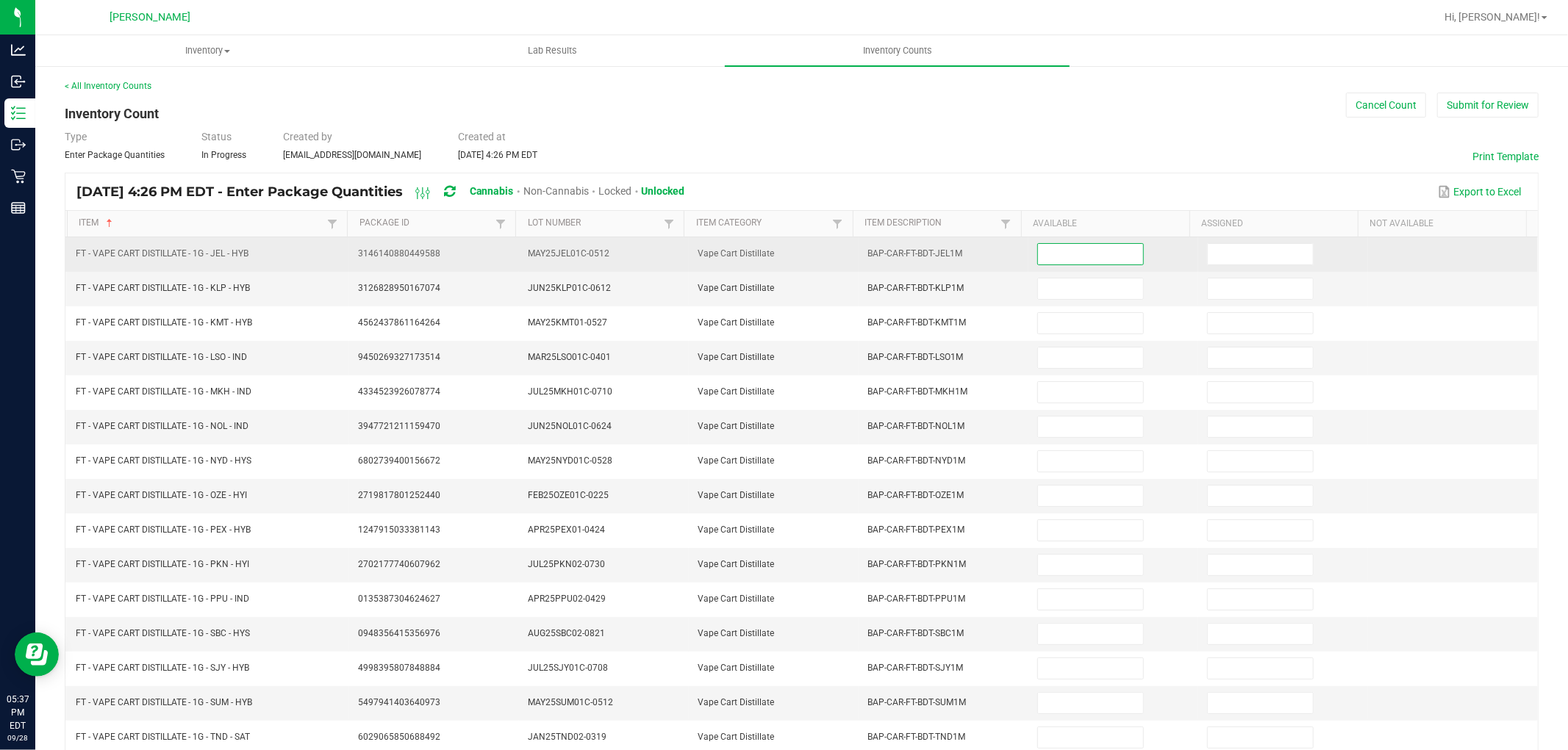
click at [1115, 255] on input at bounding box center [1090, 254] width 105 height 20
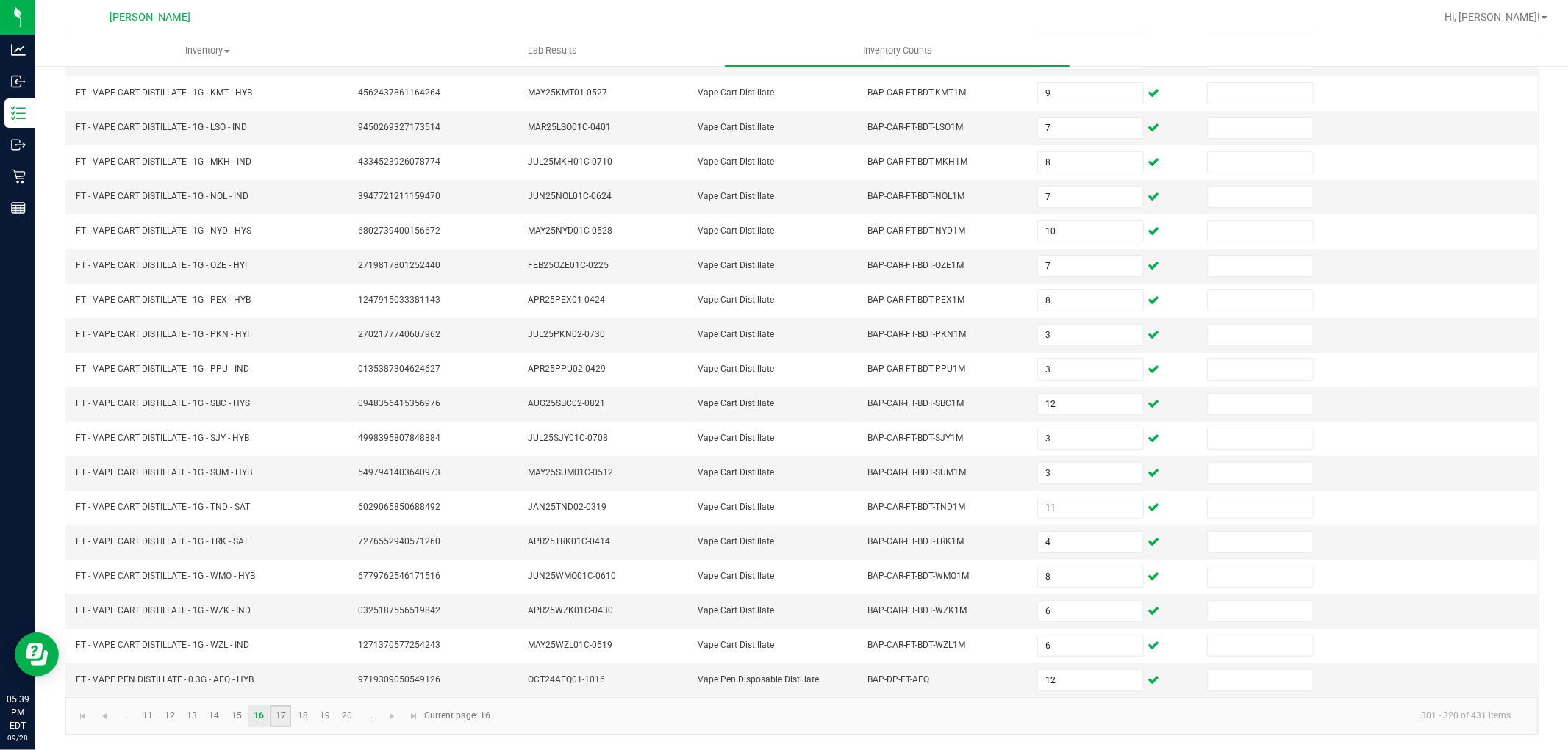
click at [278, 715] on link "17" at bounding box center [280, 716] width 21 height 22
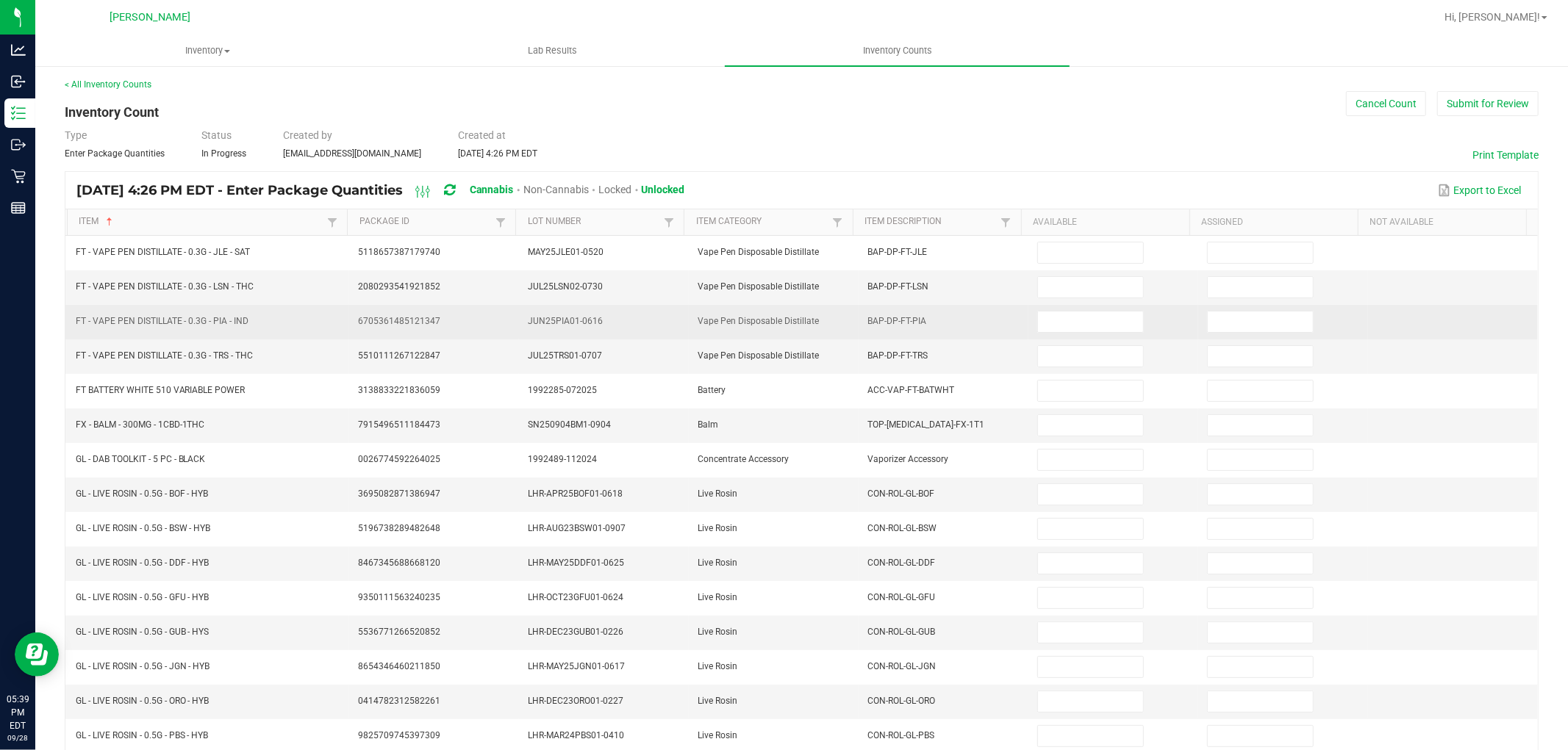
scroll to position [0, 0]
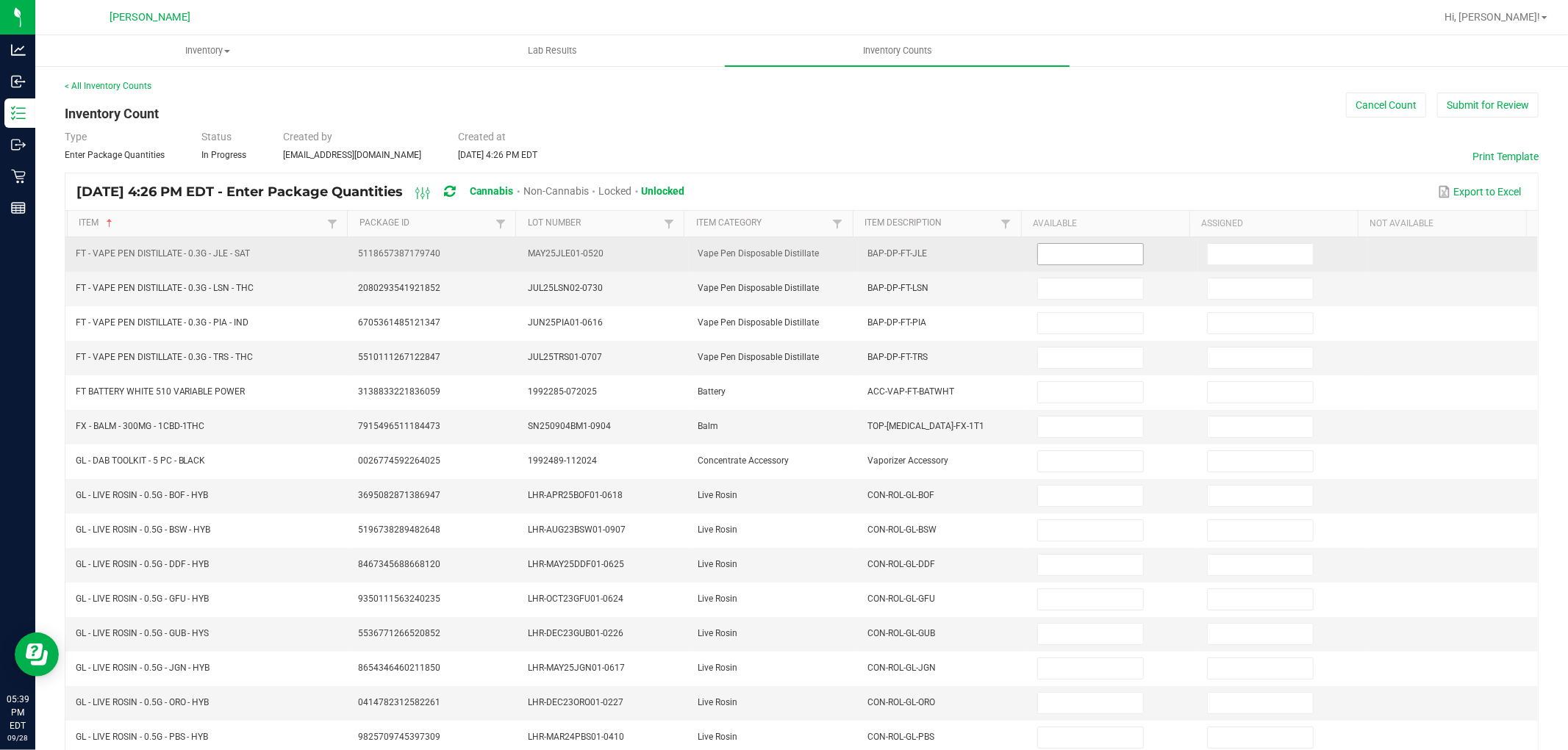
click at [1085, 250] on input at bounding box center [1090, 254] width 105 height 20
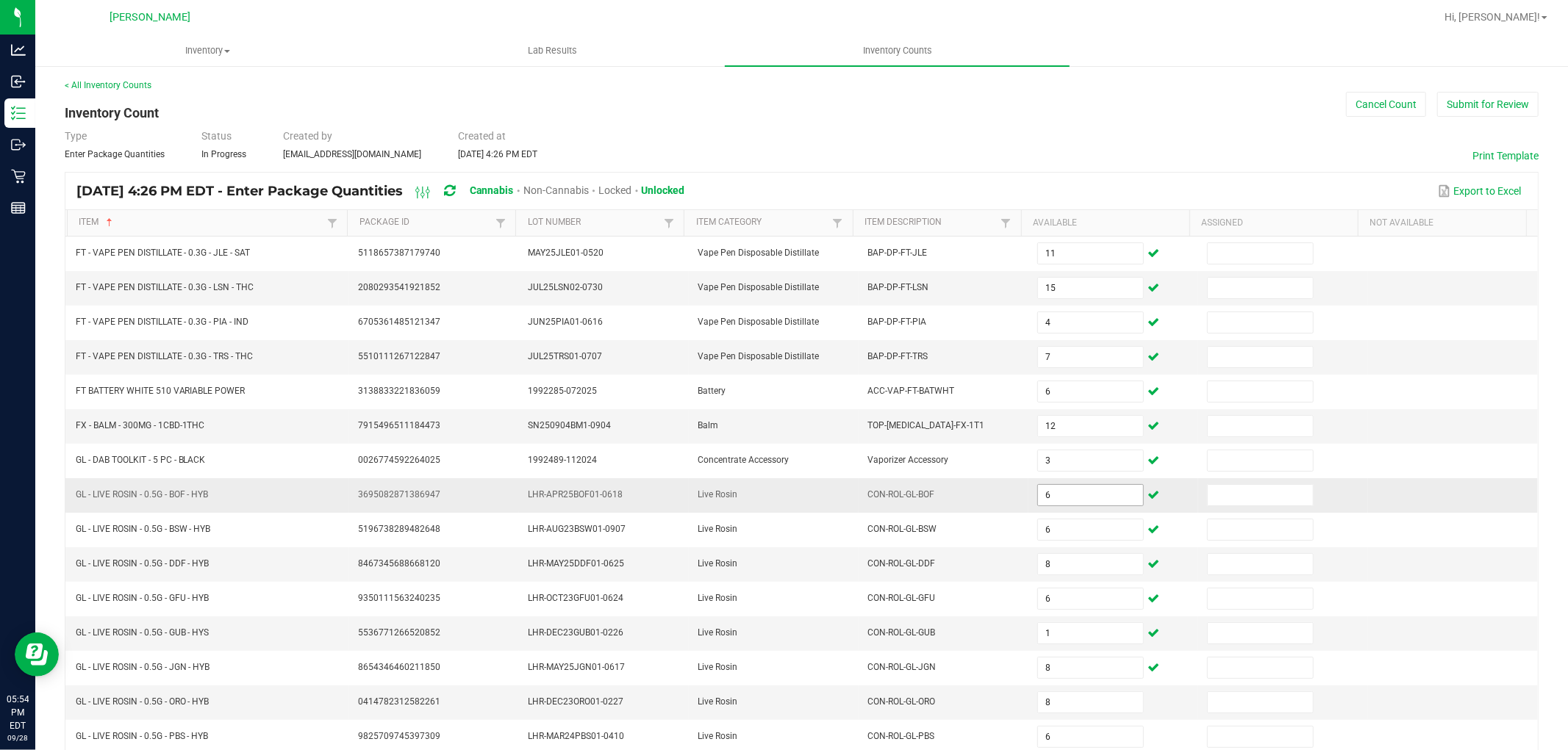
scroll to position [233, 0]
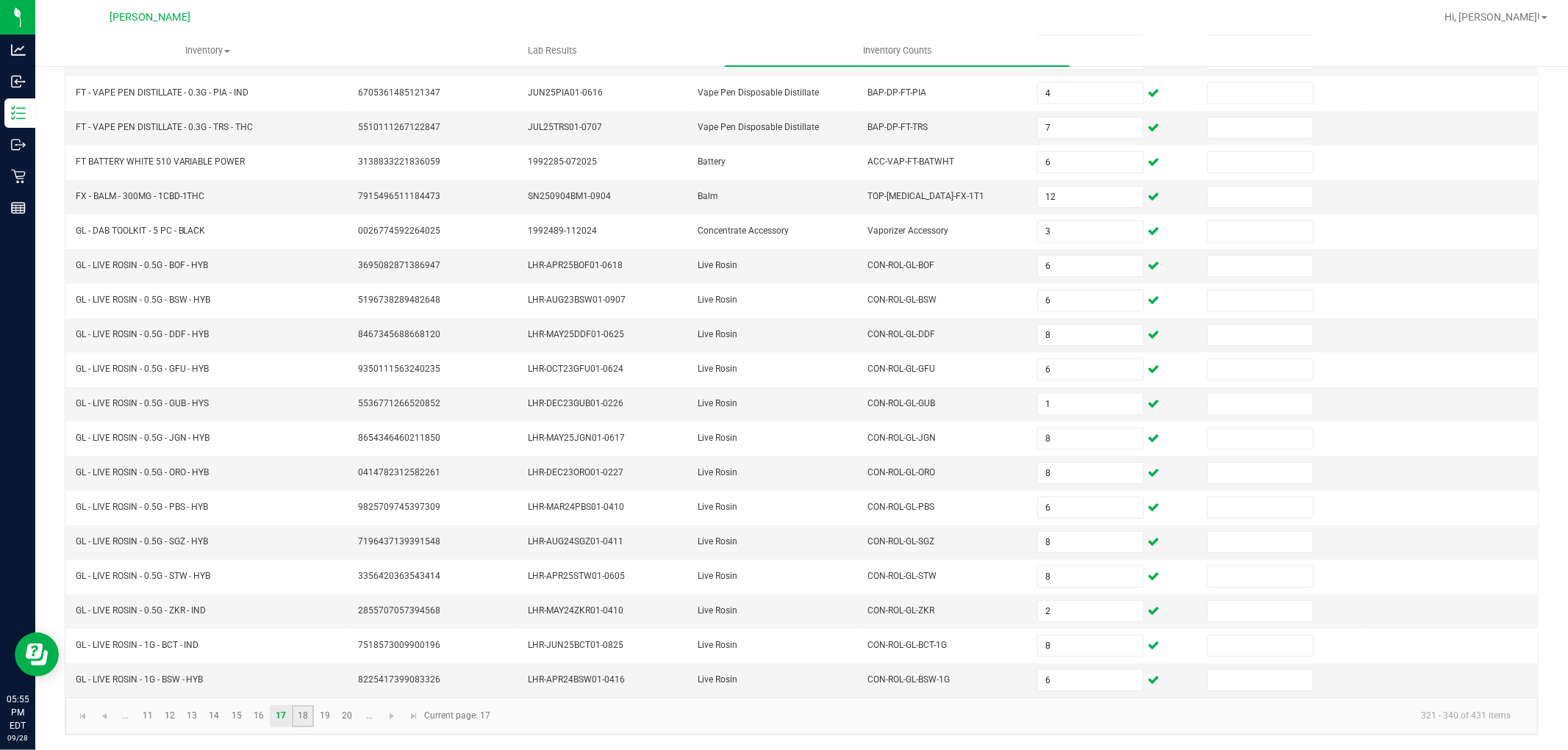
drag, startPoint x: 309, startPoint y: 716, endPoint x: 309, endPoint y: 698, distance: 18.0
click at [309, 716] on link "18" at bounding box center [302, 716] width 21 height 22
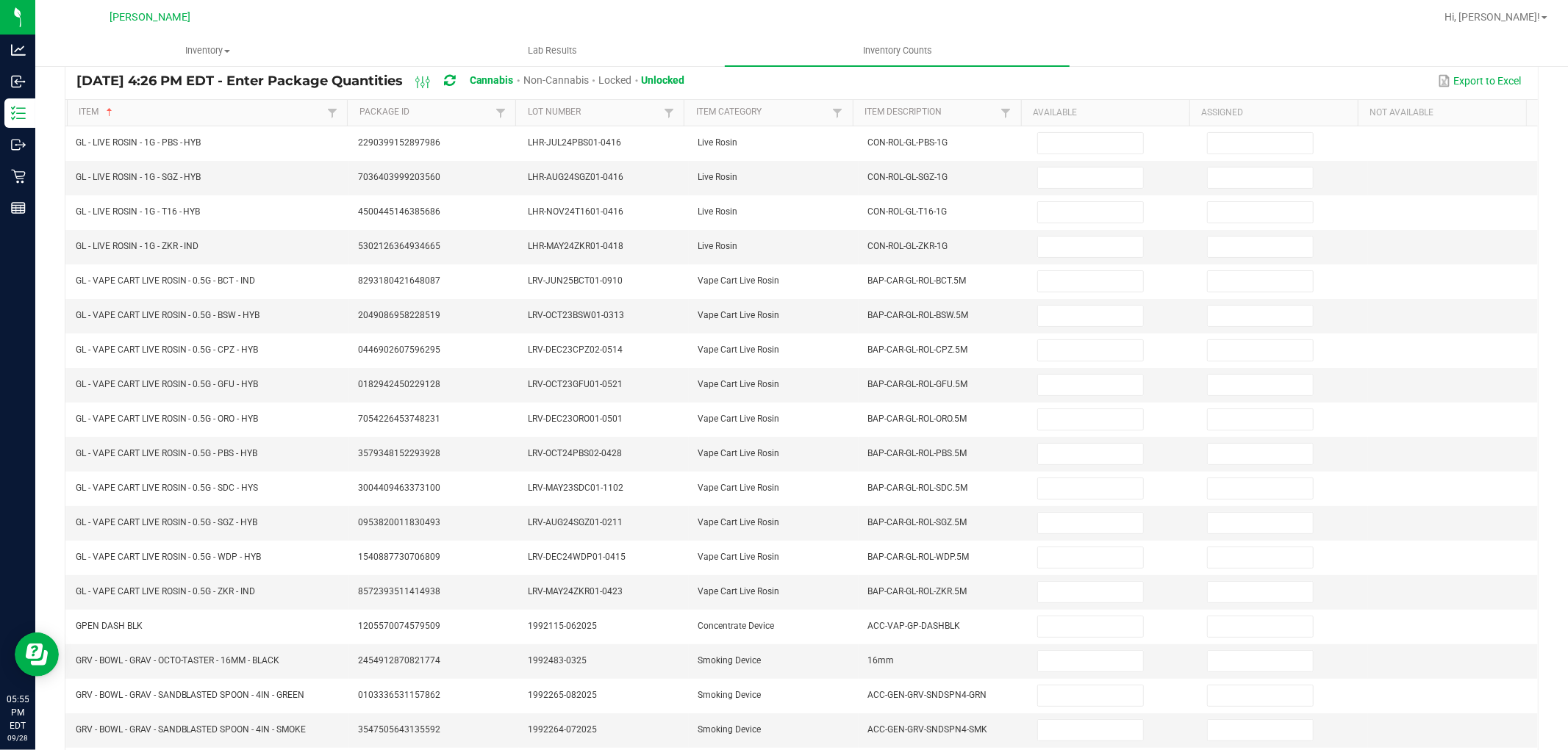
scroll to position [0, 0]
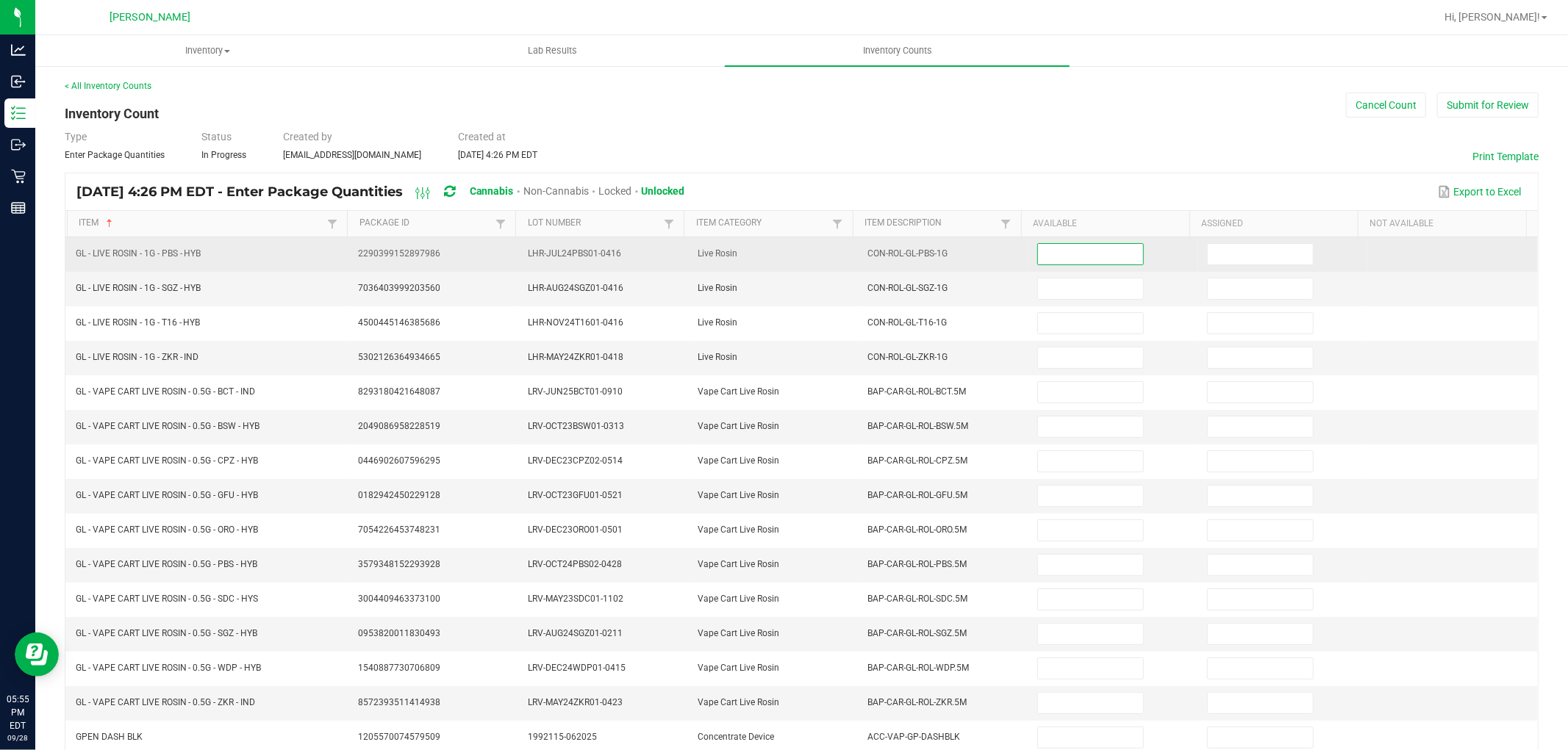
click at [1051, 255] on input at bounding box center [1090, 254] width 105 height 20
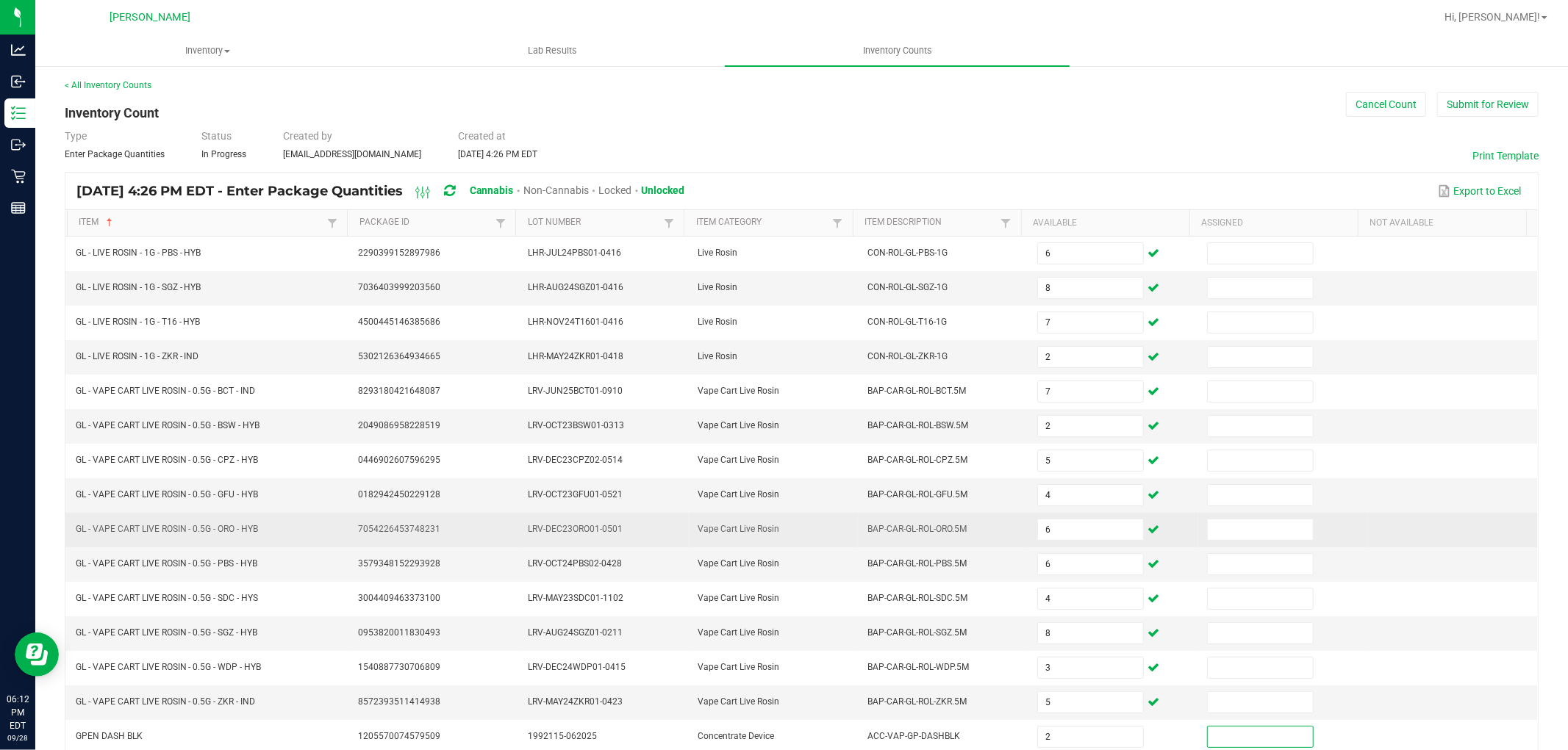
scroll to position [233, 0]
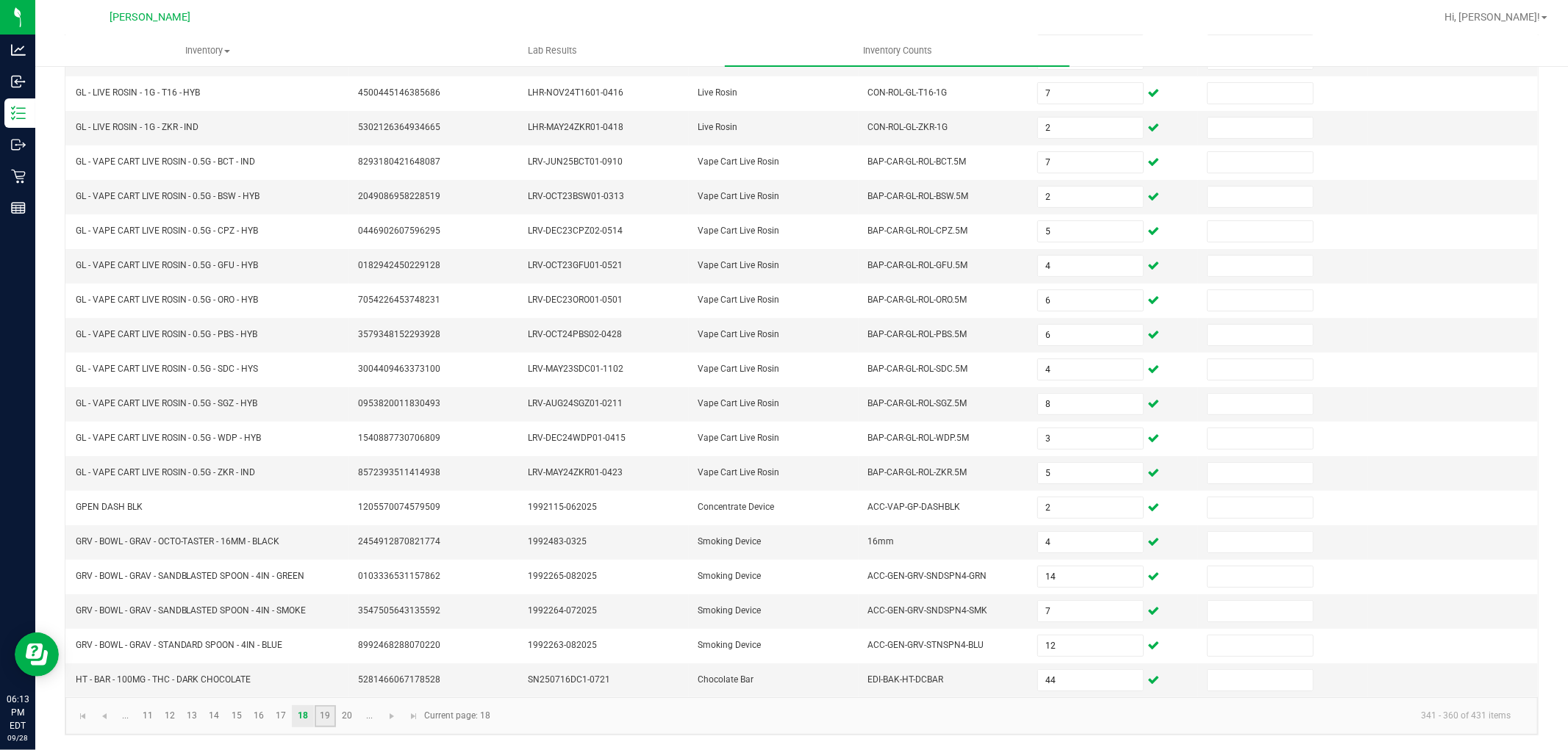
click at [325, 711] on link "19" at bounding box center [325, 716] width 21 height 22
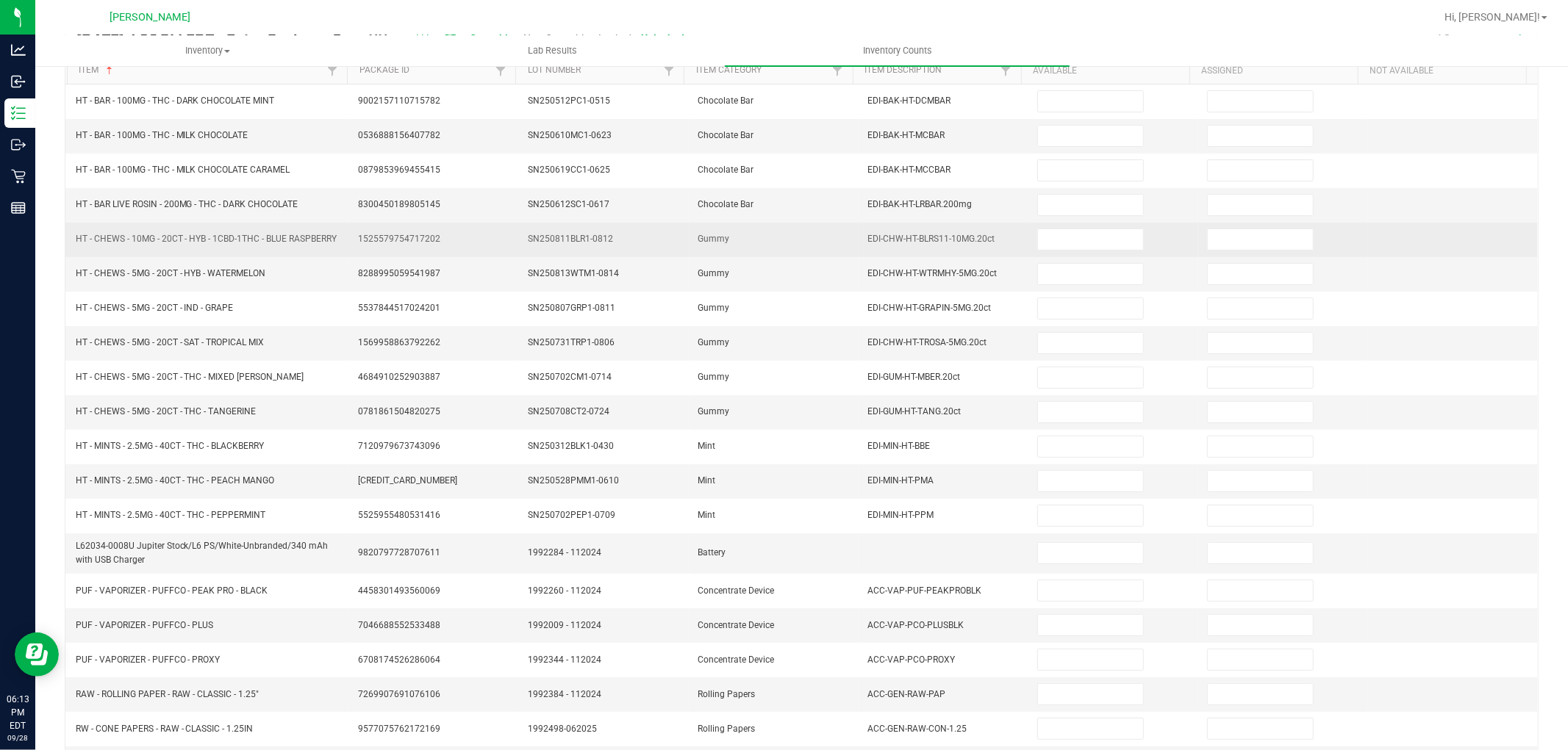
scroll to position [0, 0]
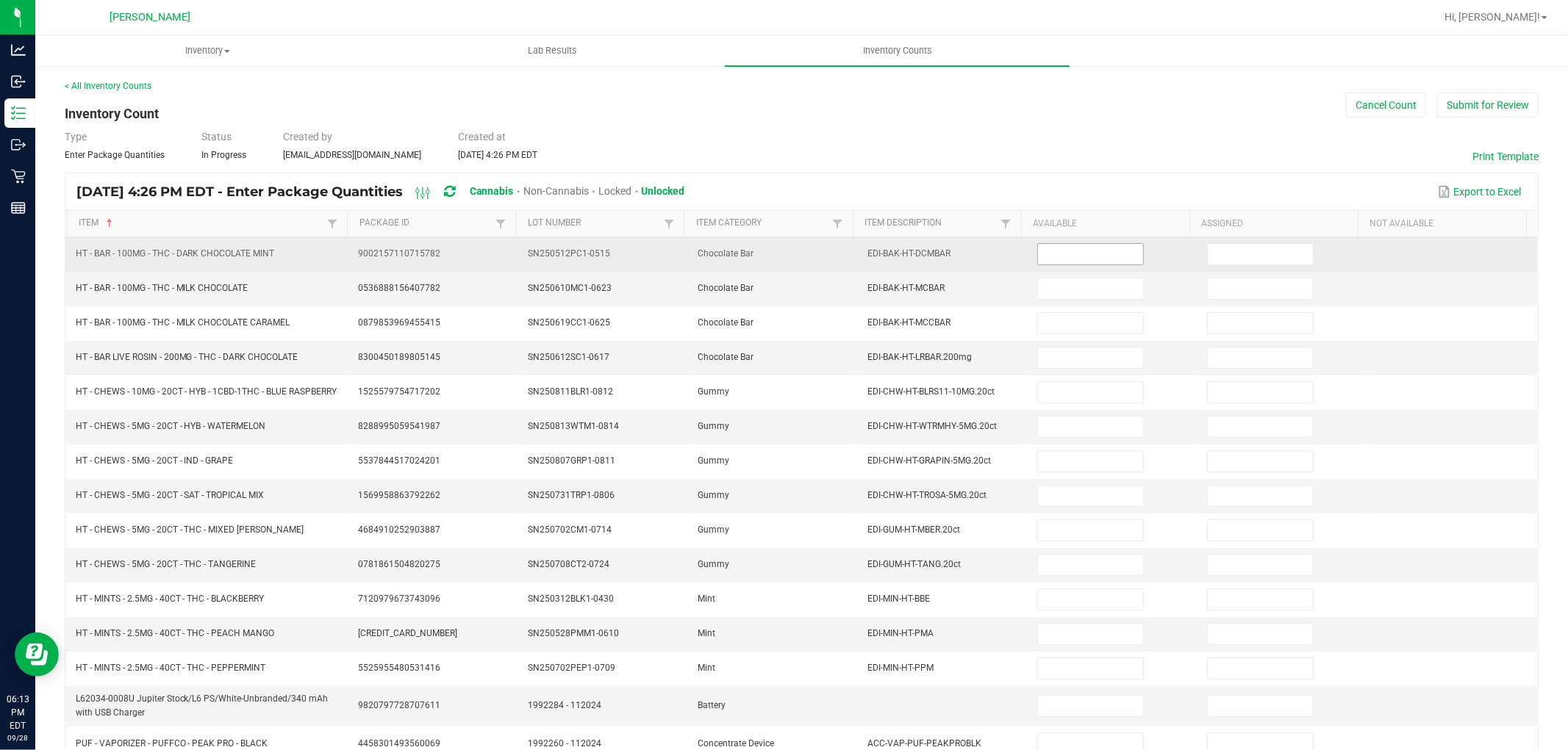
click at [1037, 248] on input at bounding box center [1090, 254] width 105 height 20
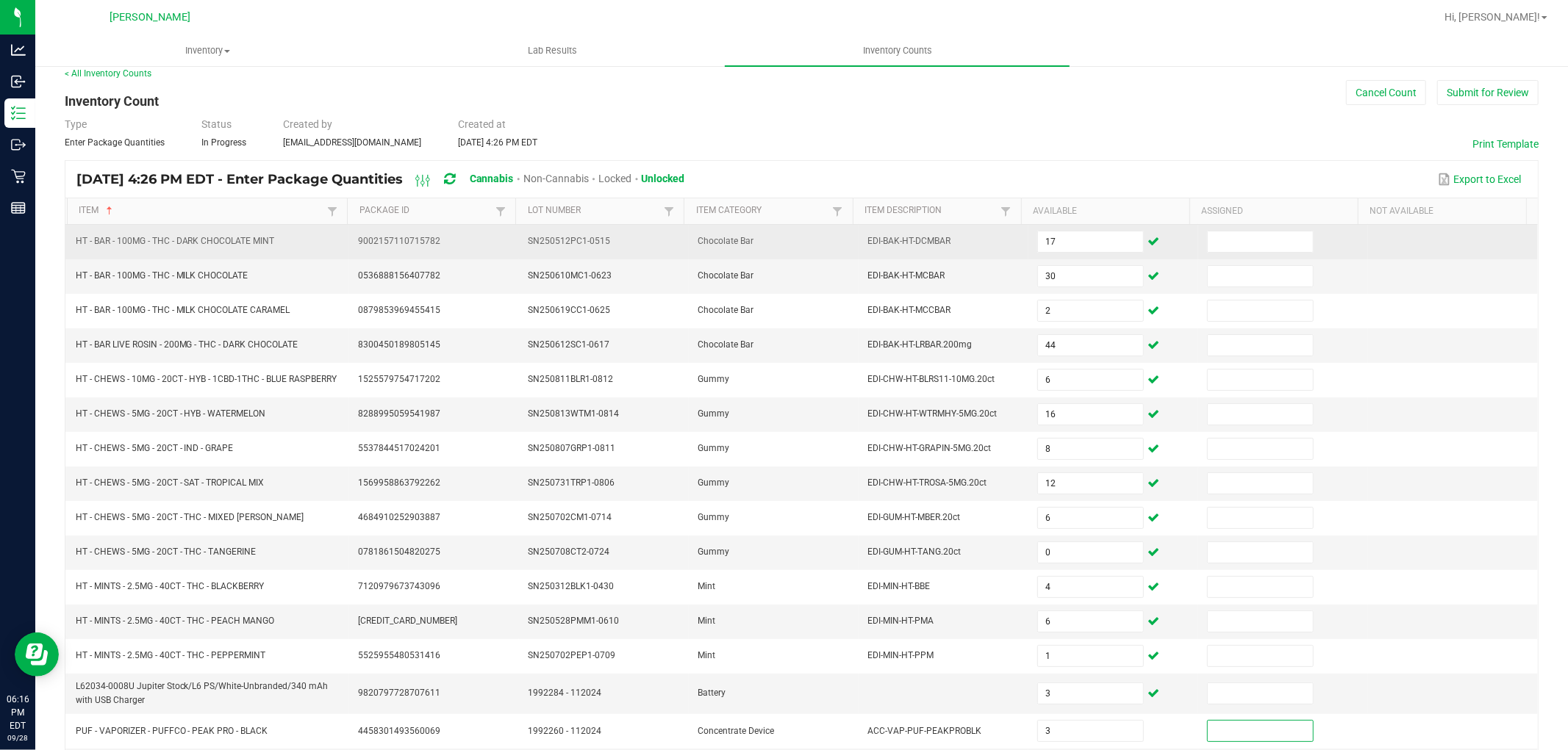
scroll to position [246, 0]
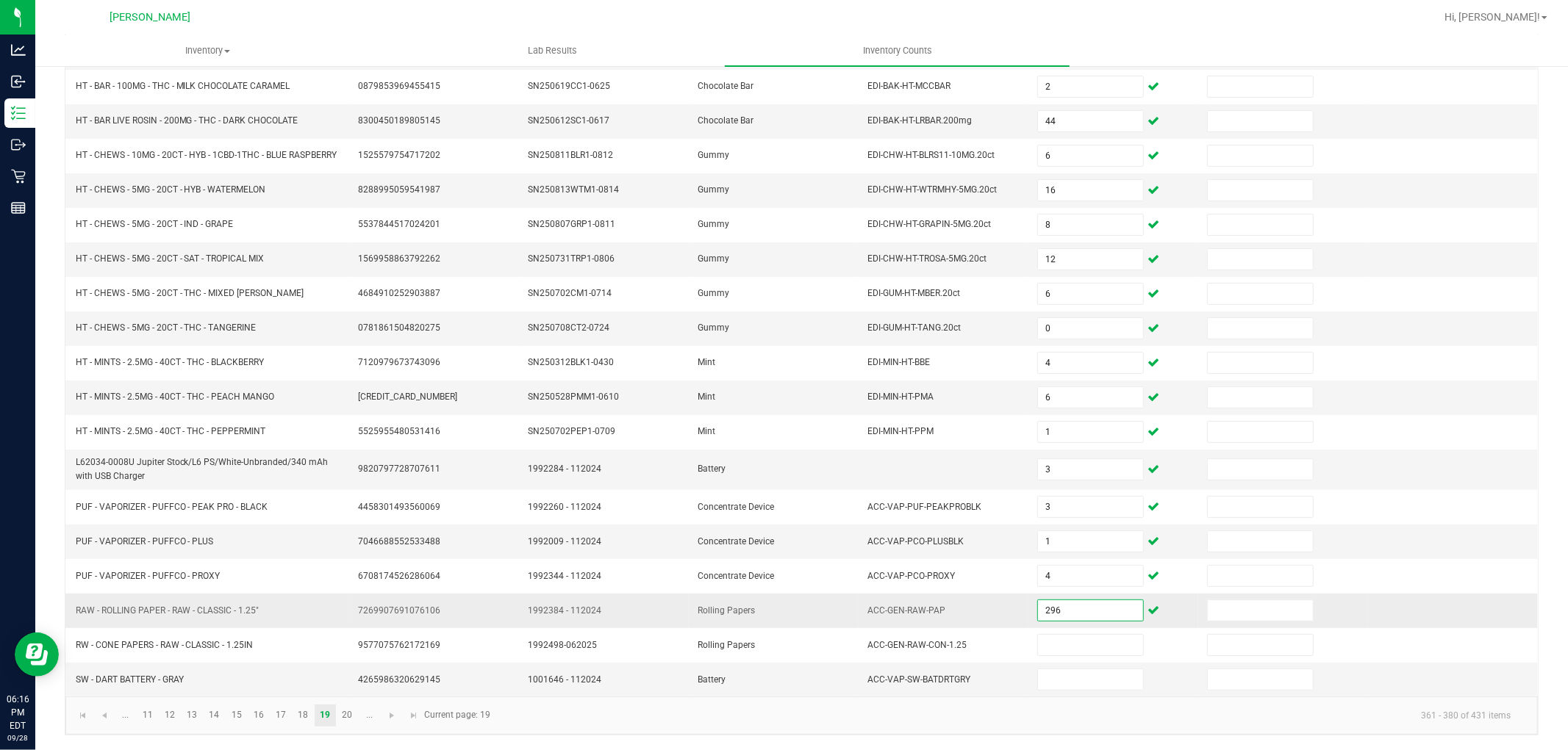
click at [1068, 608] on input "296" at bounding box center [1090, 610] width 105 height 20
click at [341, 709] on link "20" at bounding box center [348, 716] width 21 height 22
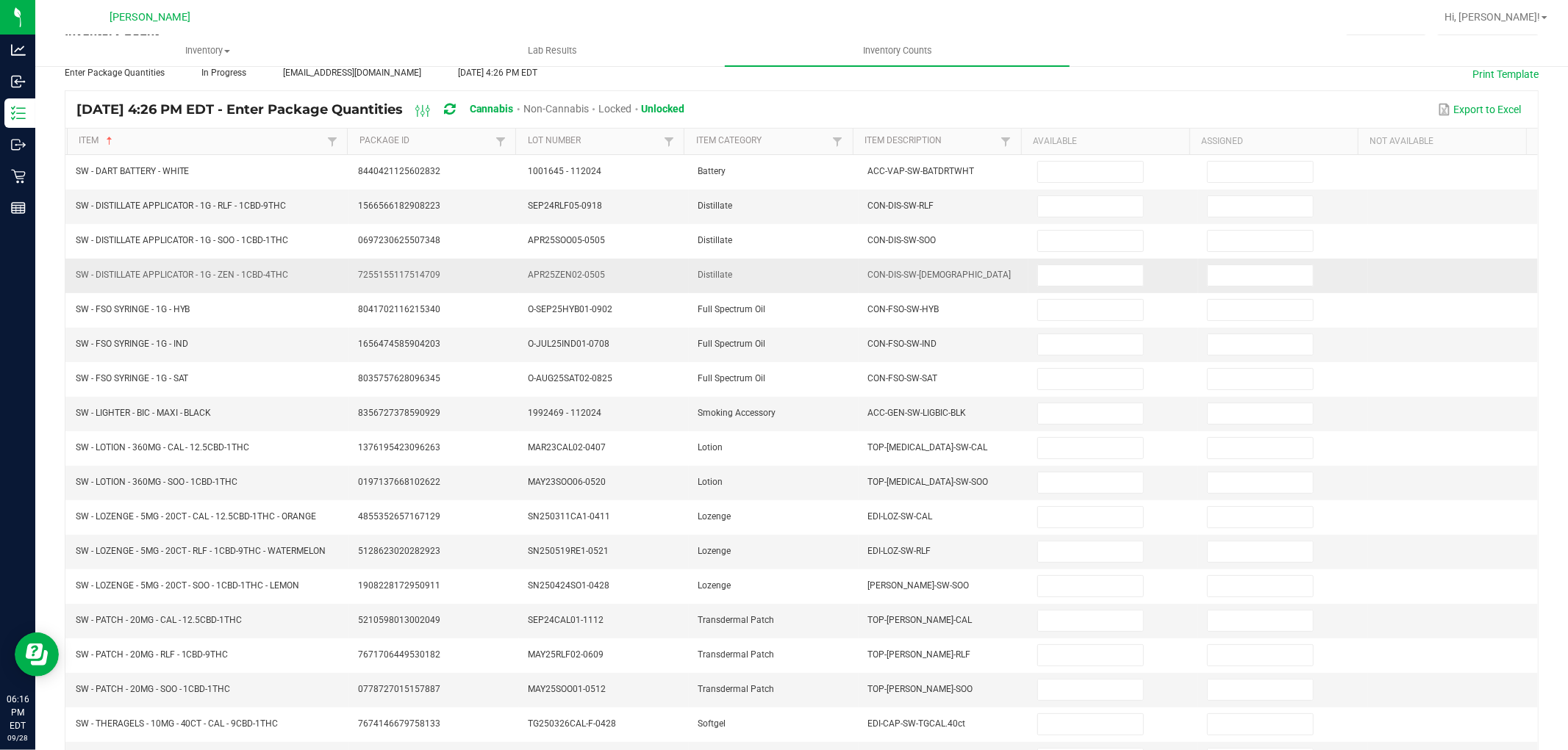
scroll to position [71, 0]
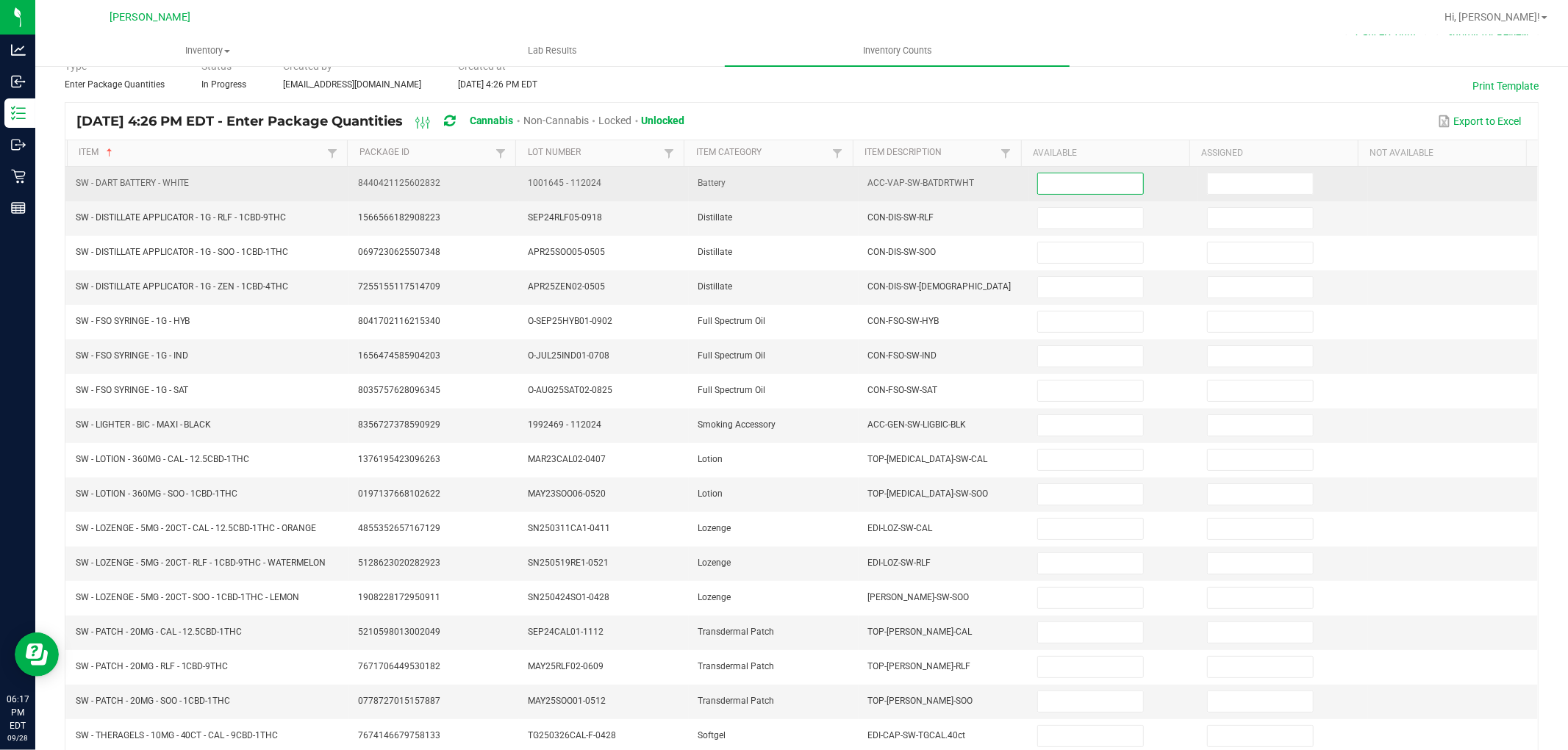
click at [1048, 179] on input at bounding box center [1090, 183] width 105 height 20
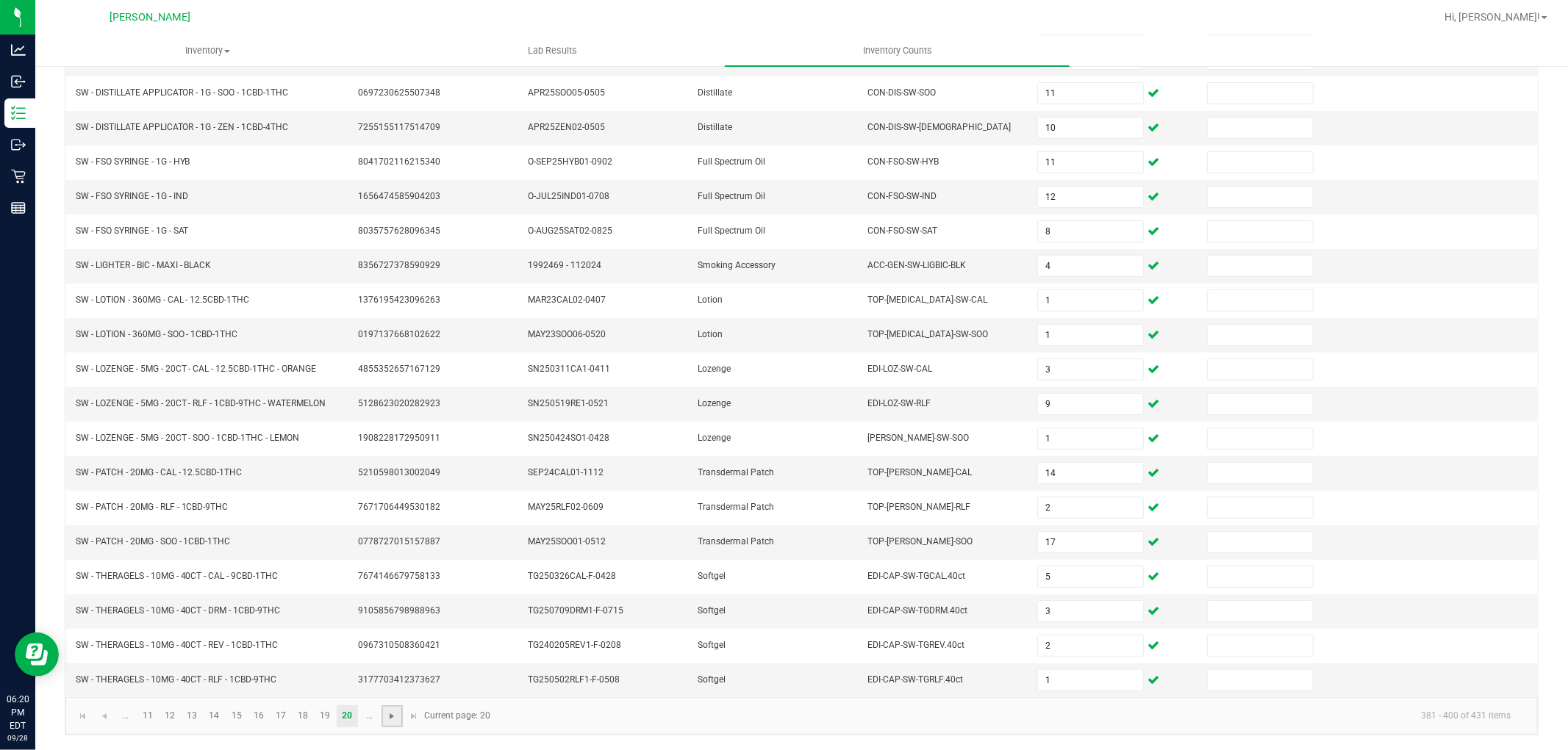
click at [389, 717] on span "Go to the next page" at bounding box center [392, 716] width 11 height 11
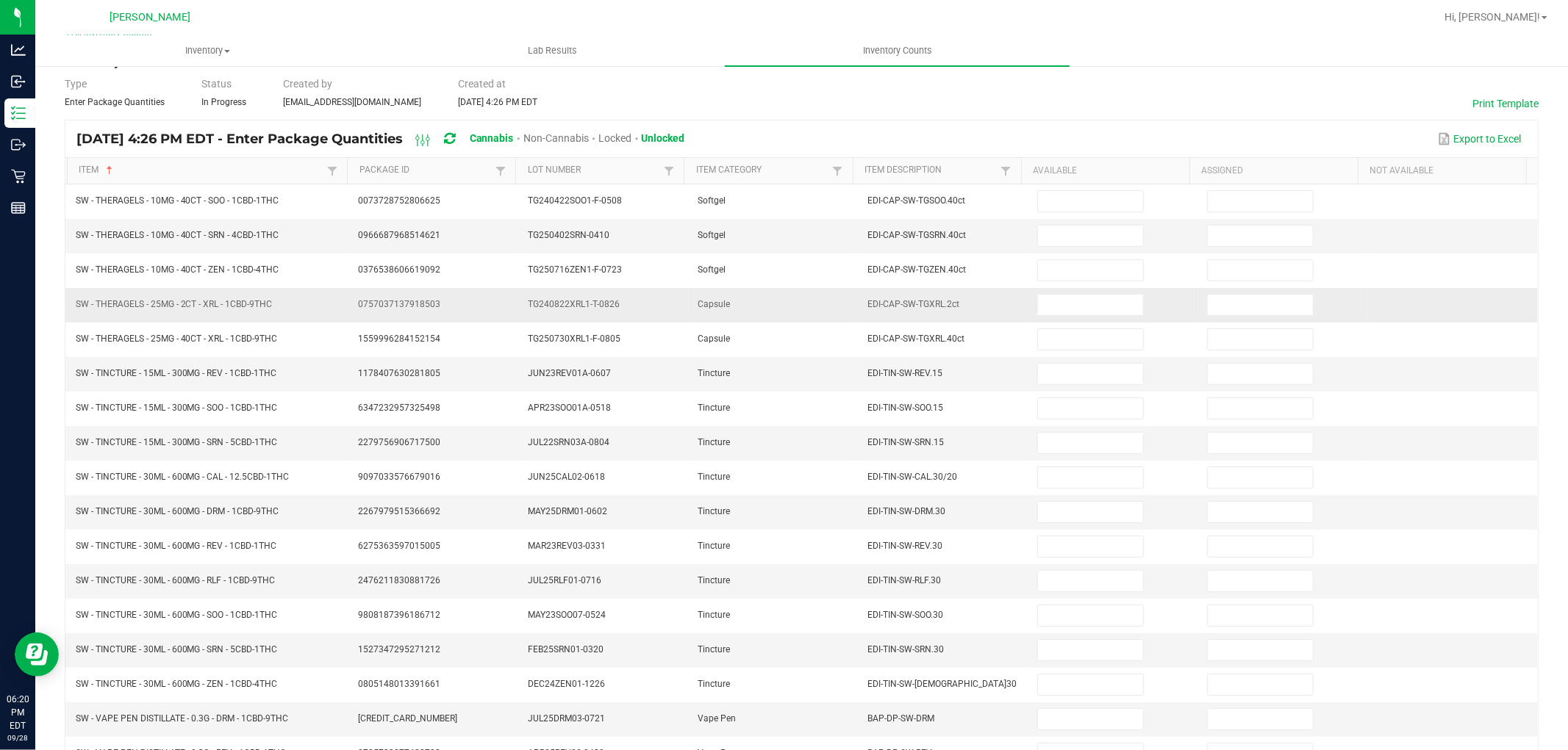
scroll to position [0, 0]
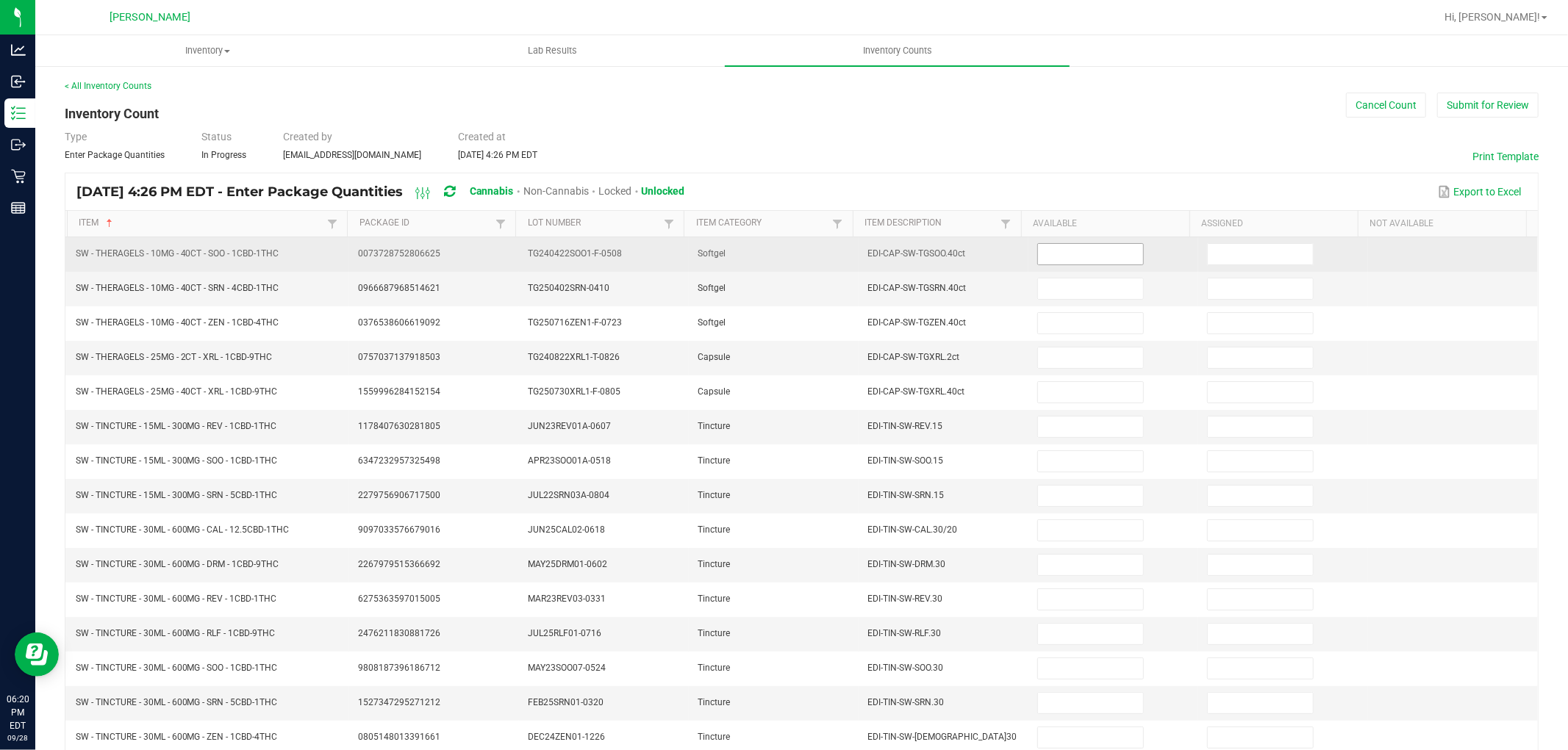
click at [1067, 252] on input at bounding box center [1090, 254] width 105 height 20
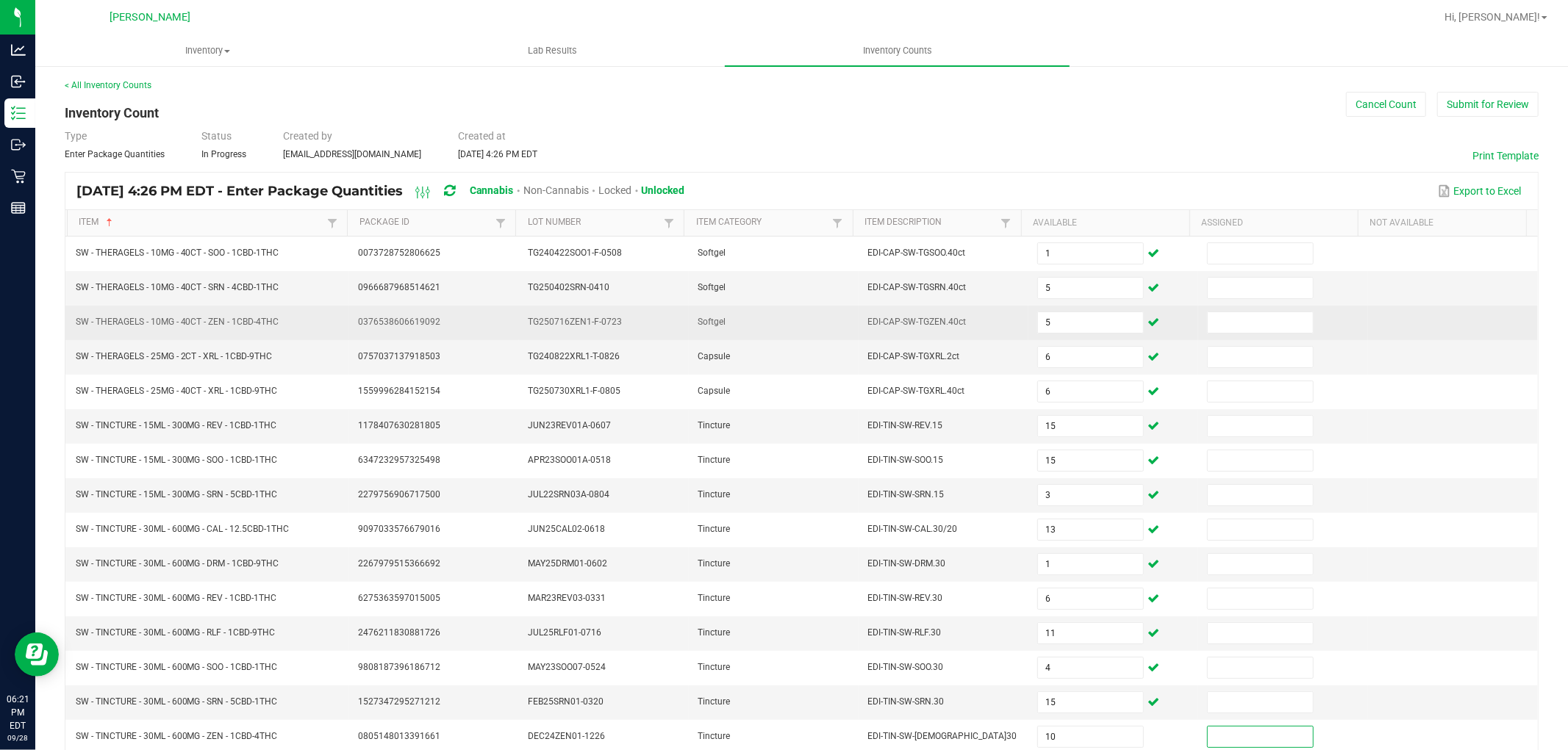
scroll to position [233, 0]
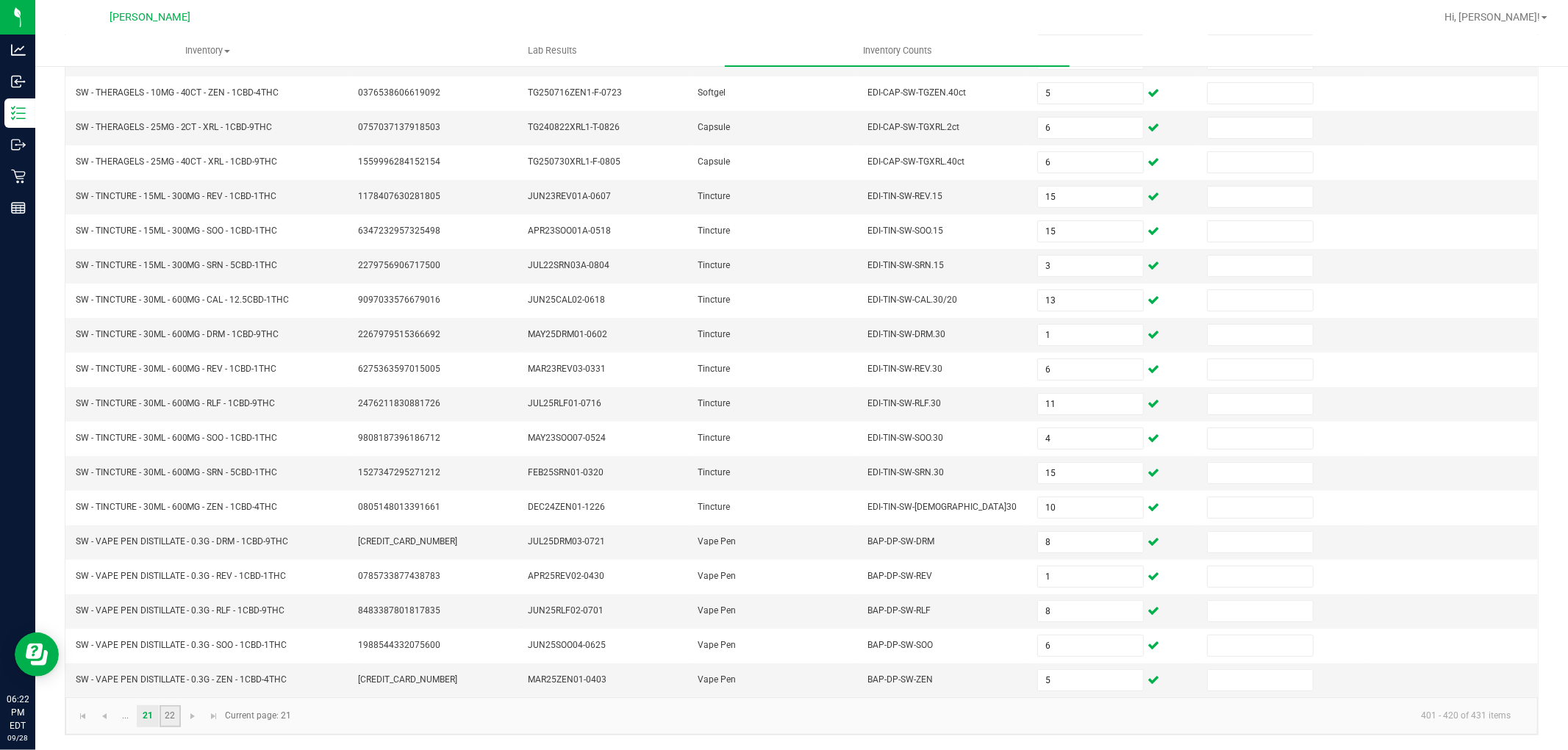
click at [172, 719] on link "22" at bounding box center [170, 716] width 21 height 22
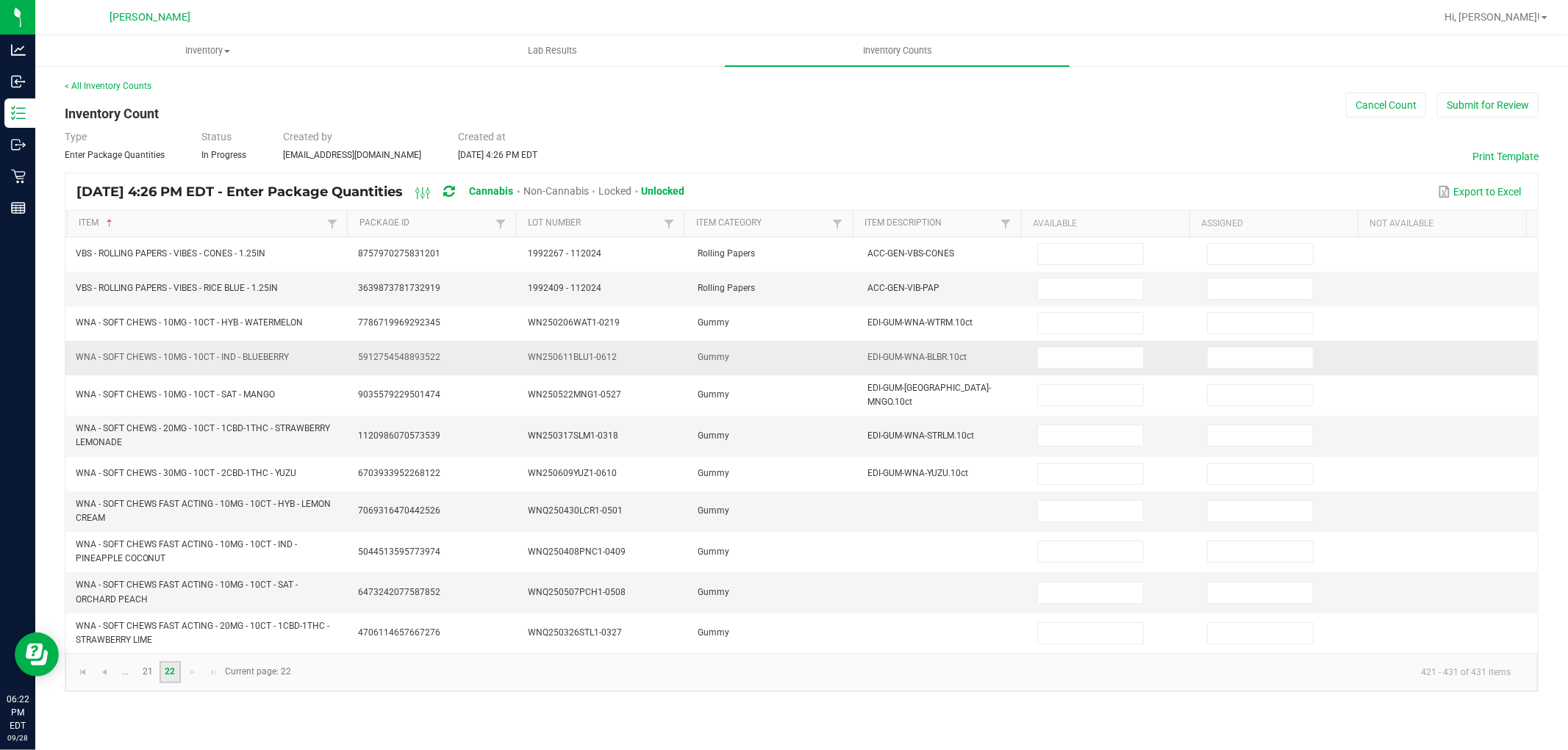
scroll to position [0, 0]
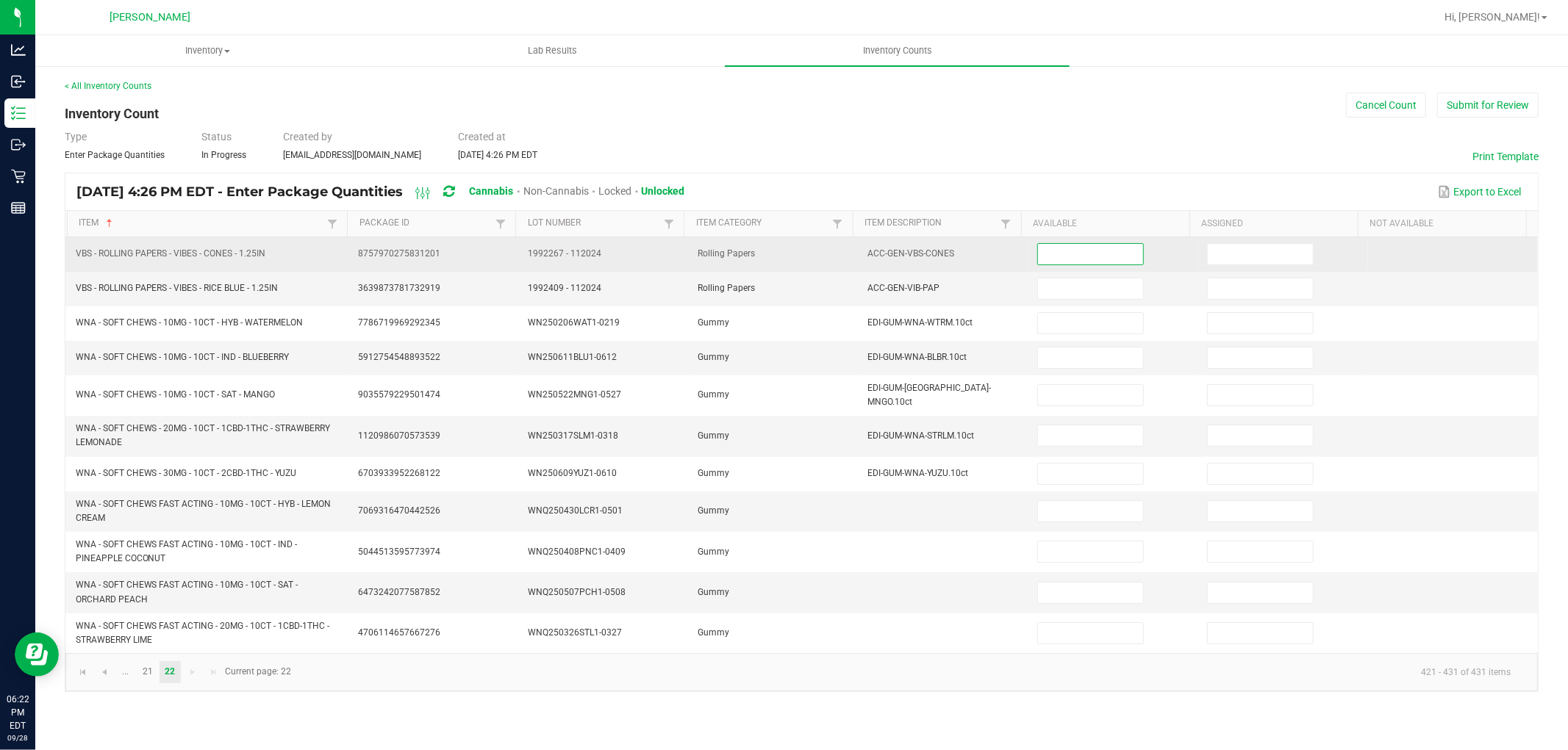
click at [1042, 245] on input at bounding box center [1090, 254] width 105 height 20
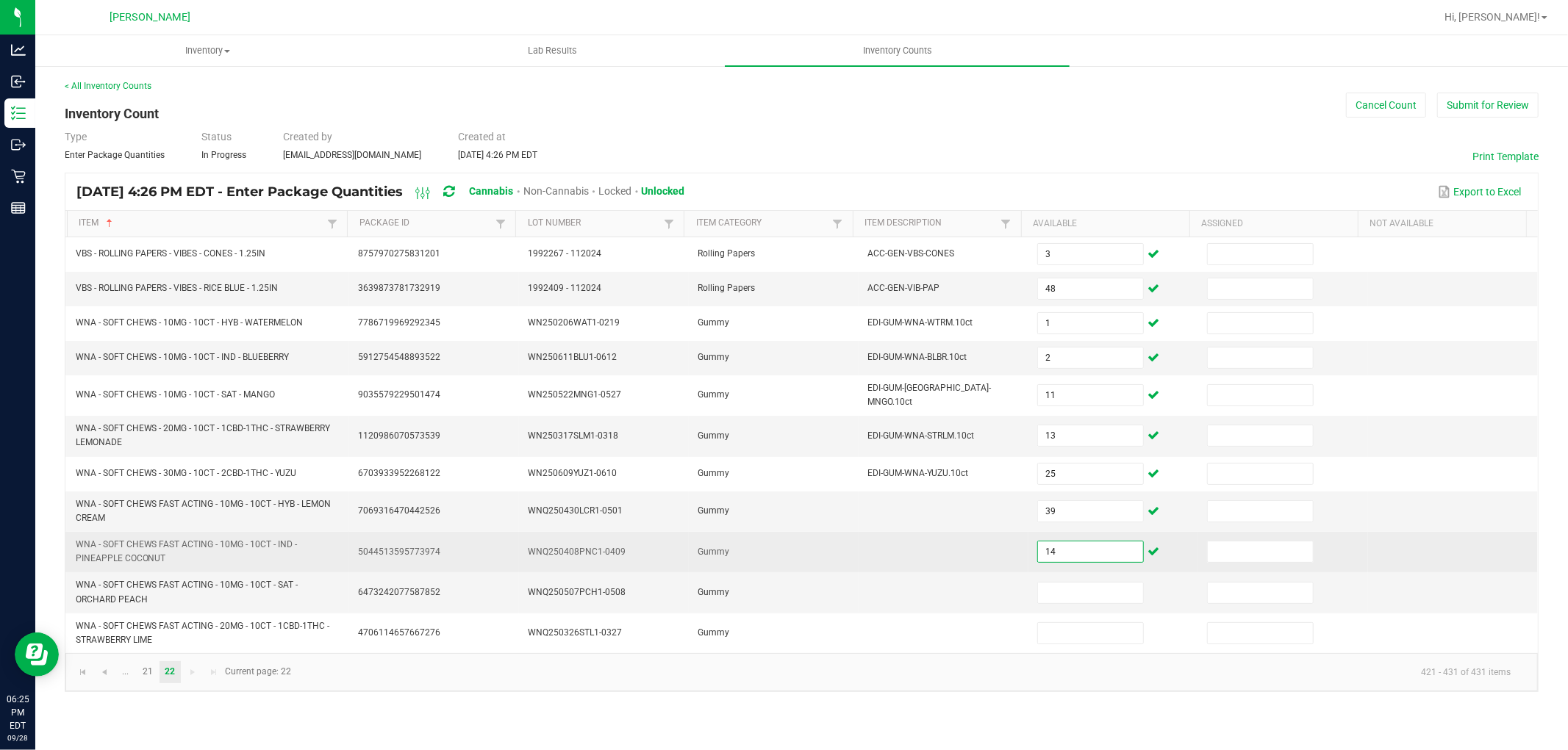
click at [1067, 541] on input "14" at bounding box center [1090, 551] width 105 height 20
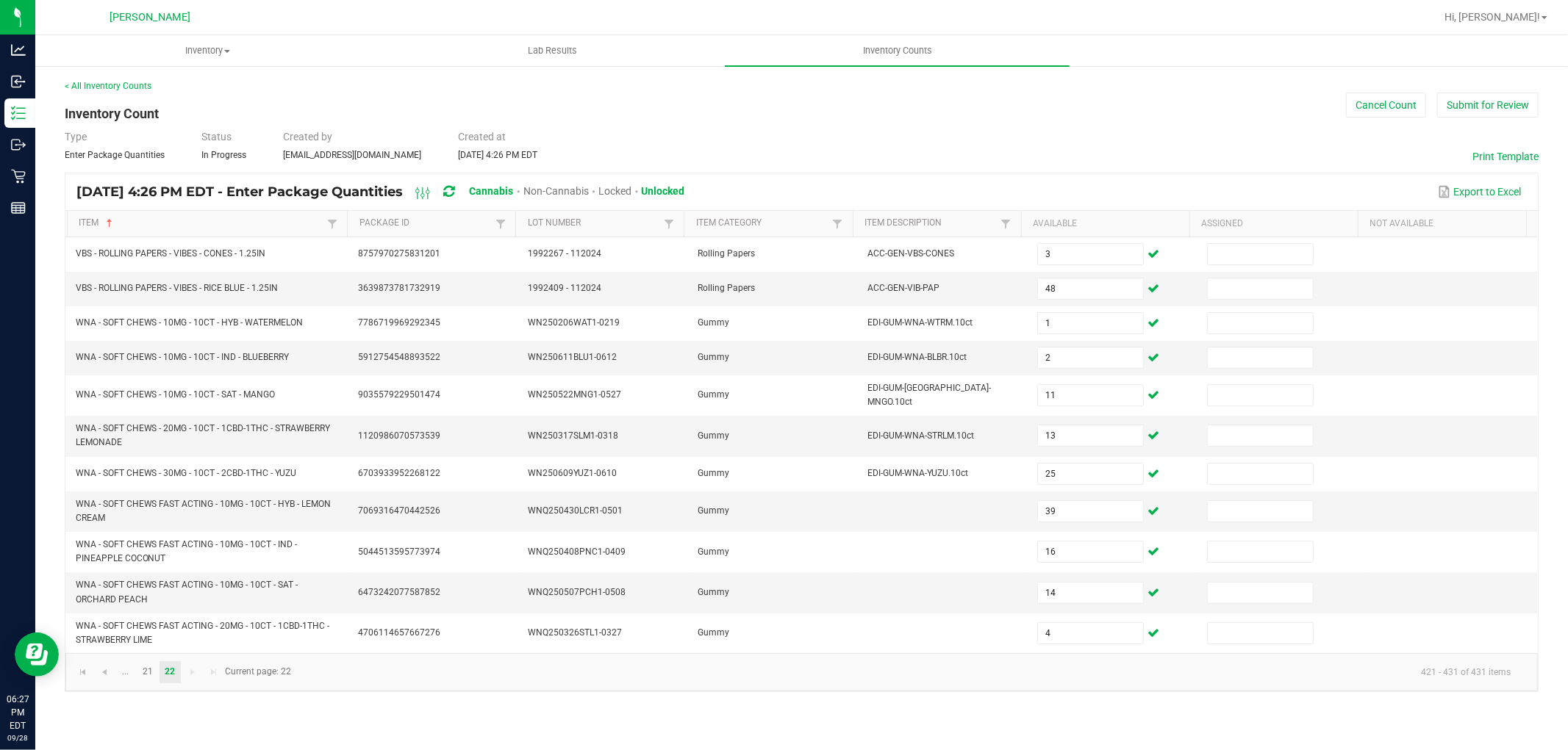
click at [981, 128] on div "< All Inventory Counts Inventory Count Cancel Count Submit for Review Type Ente…" at bounding box center [801, 386] width 1473 height 613
click at [1475, 109] on button "Submit for Review" at bounding box center [1488, 105] width 102 height 25
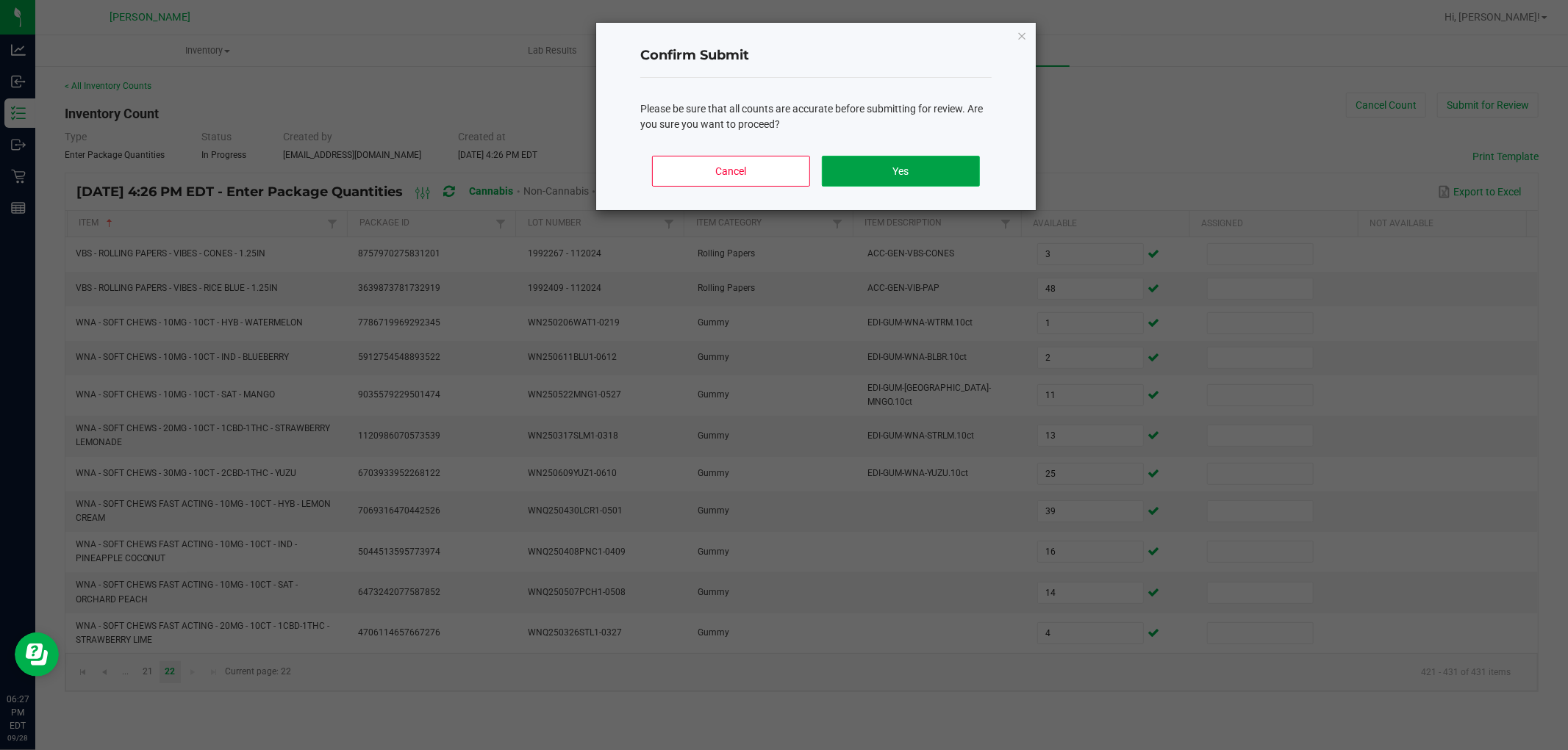
click at [927, 158] on button "Yes" at bounding box center [900, 171] width 158 height 31
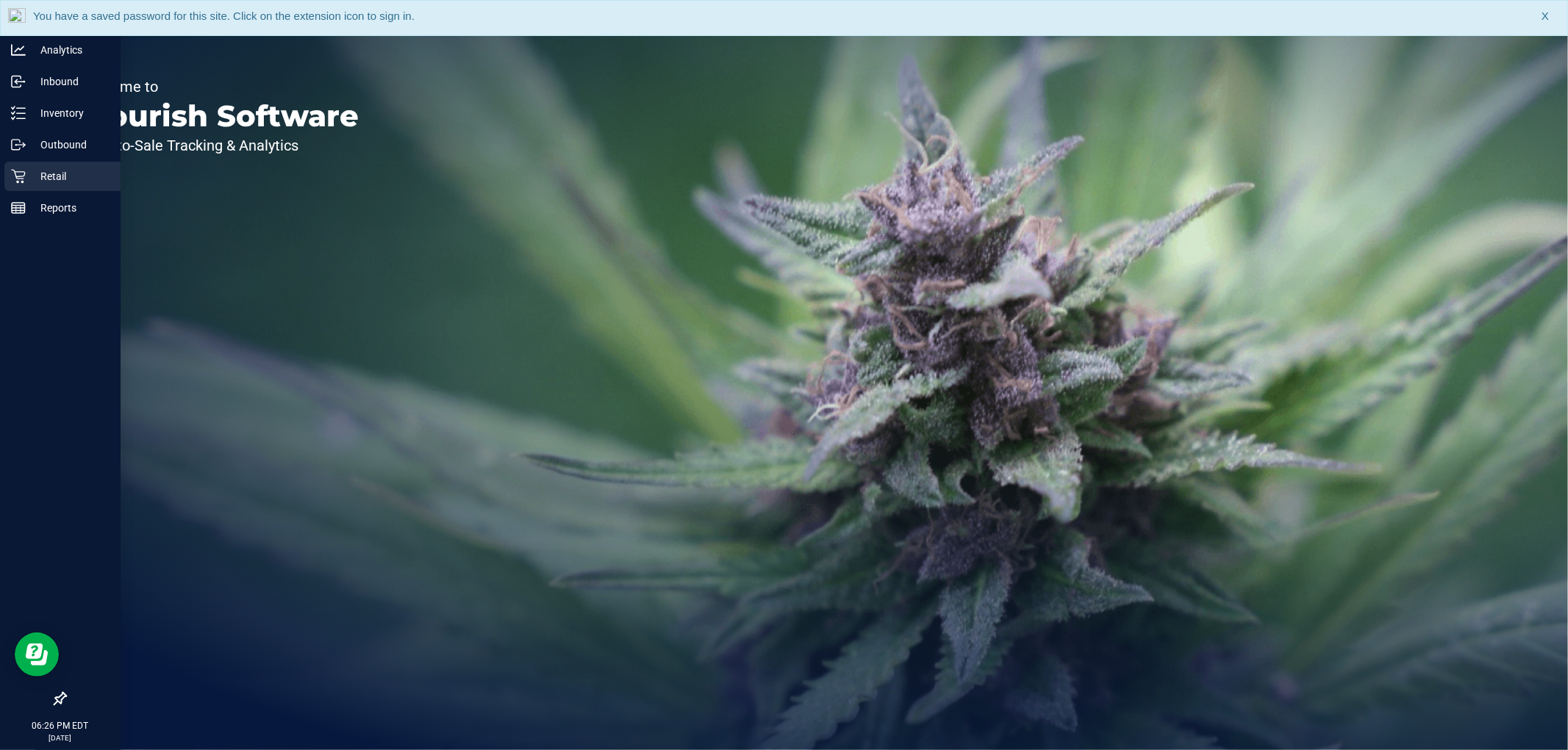
click at [19, 172] on icon at bounding box center [18, 177] width 14 height 14
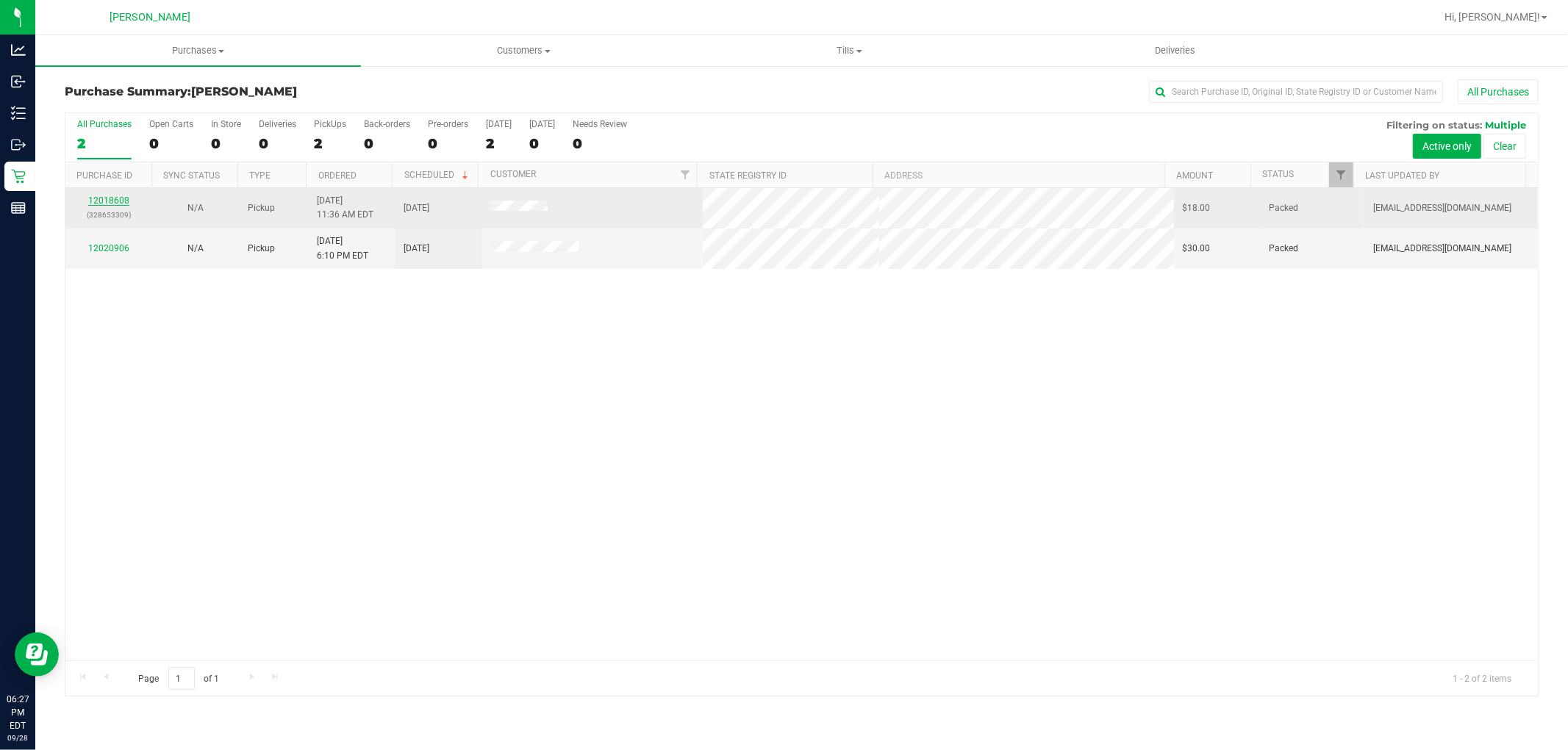
click at [120, 198] on link "12018608" at bounding box center [109, 201] width 42 height 11
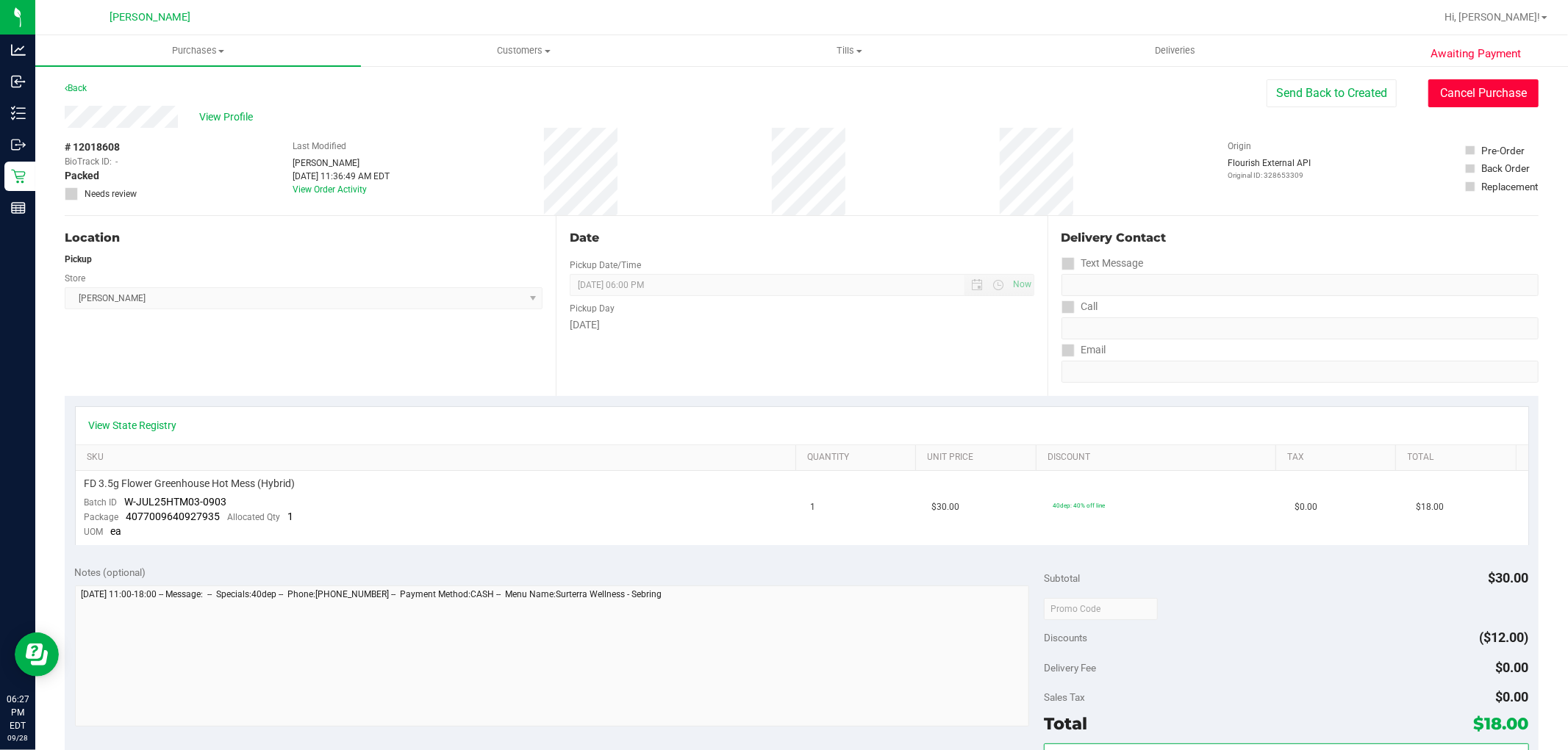
click at [1457, 92] on button "Cancel Purchase" at bounding box center [1483, 94] width 111 height 28
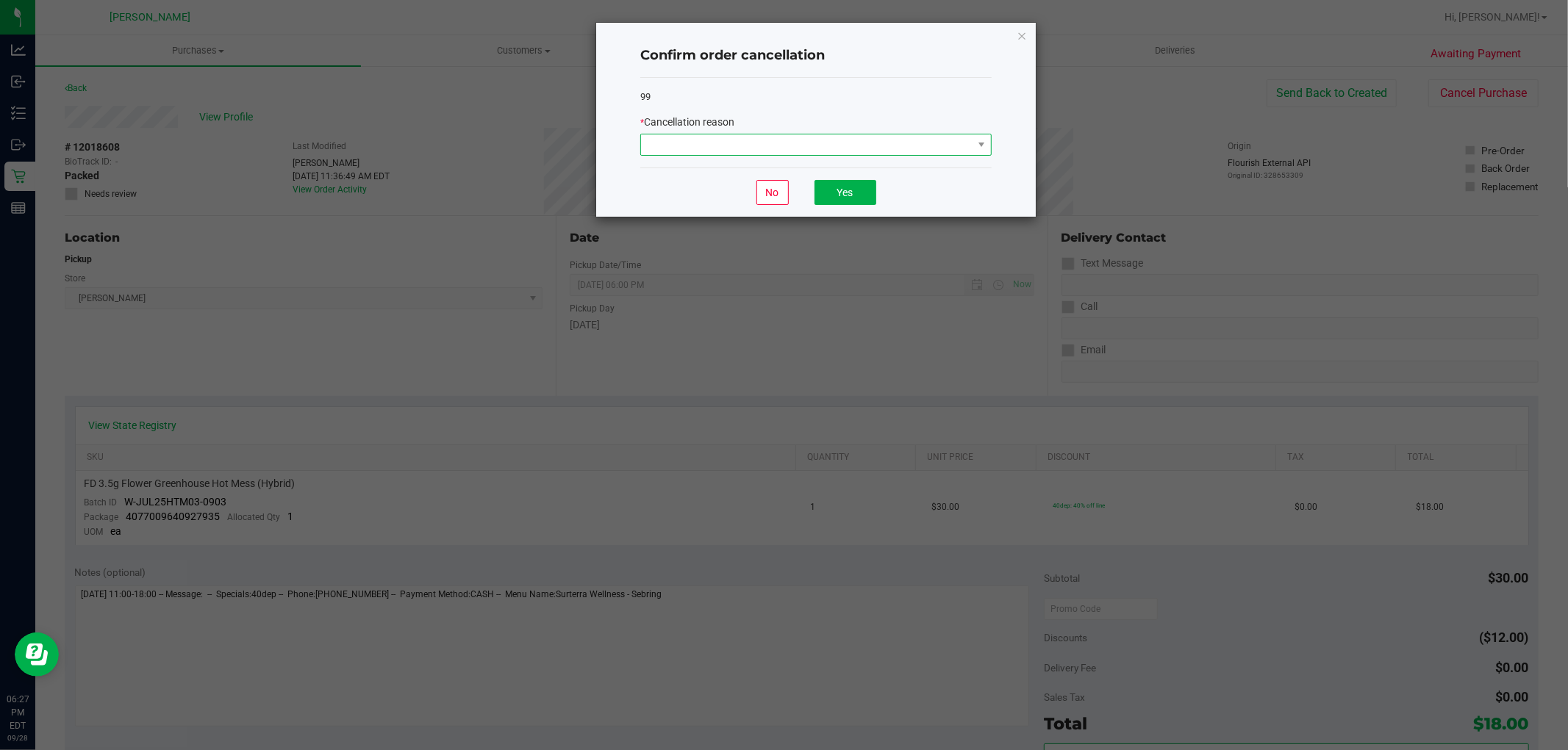
click at [840, 149] on span at bounding box center [807, 144] width 332 height 20
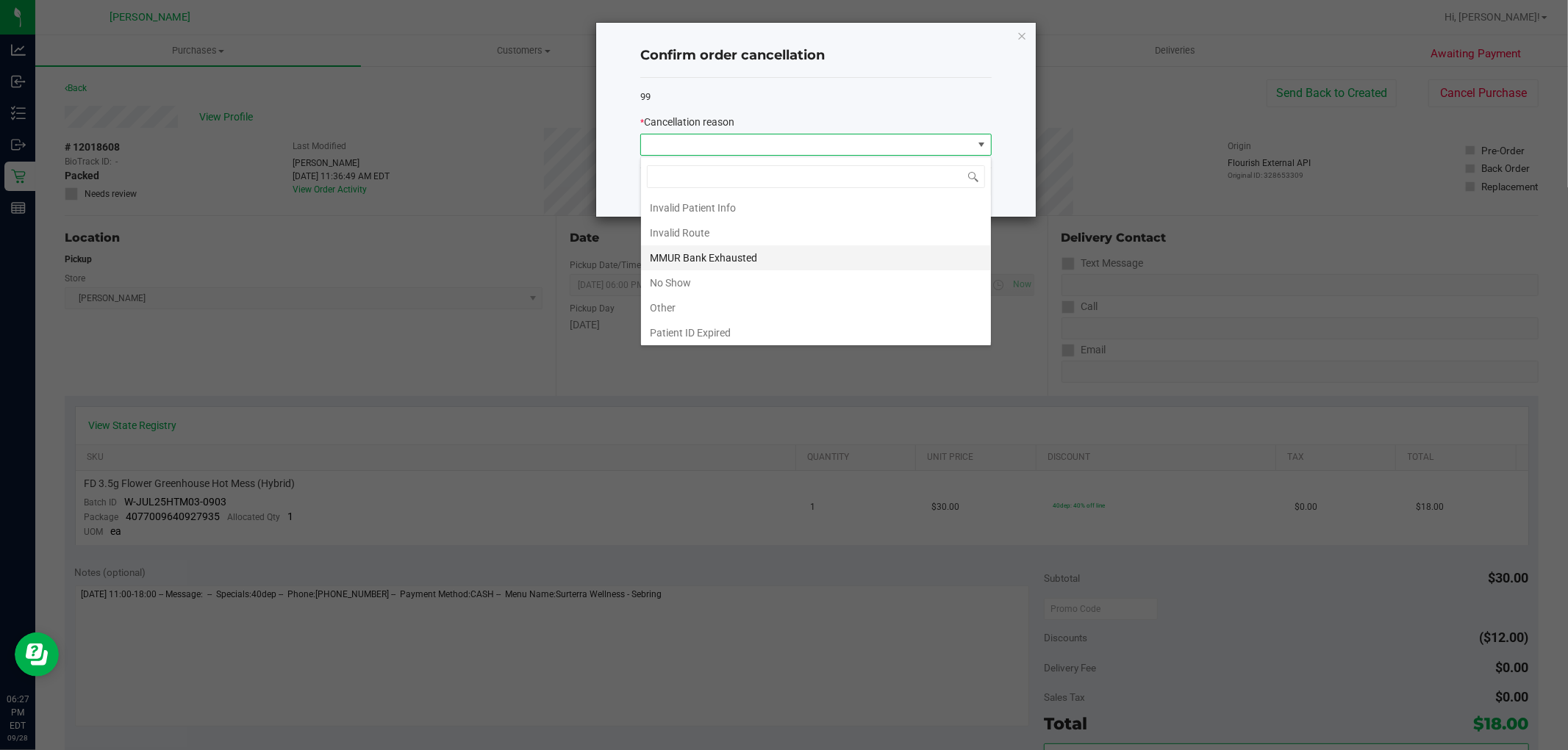
scroll to position [79, 0]
click at [724, 268] on li "Other" at bounding box center [816, 279] width 350 height 25
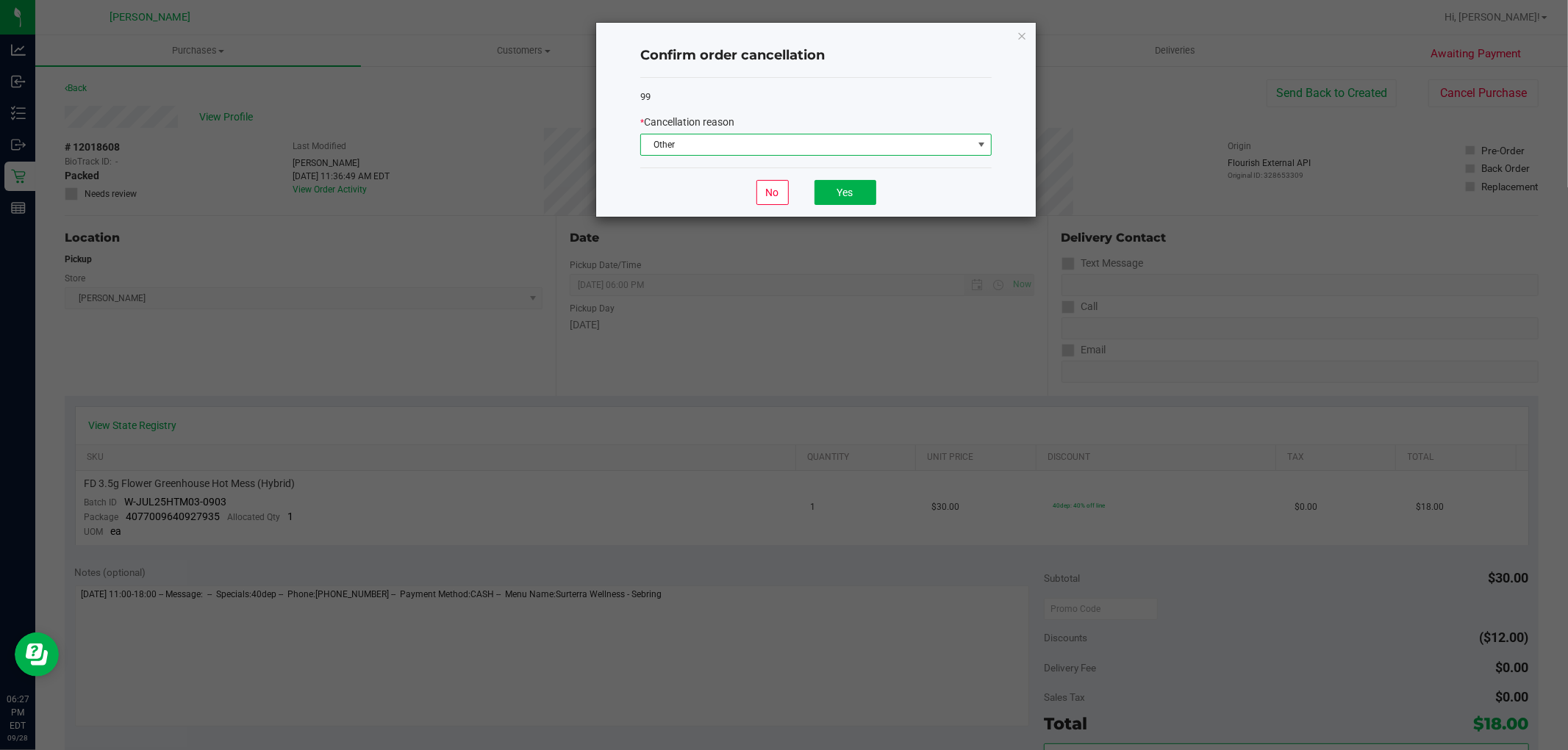
click at [755, 134] on span "Other" at bounding box center [807, 144] width 332 height 20
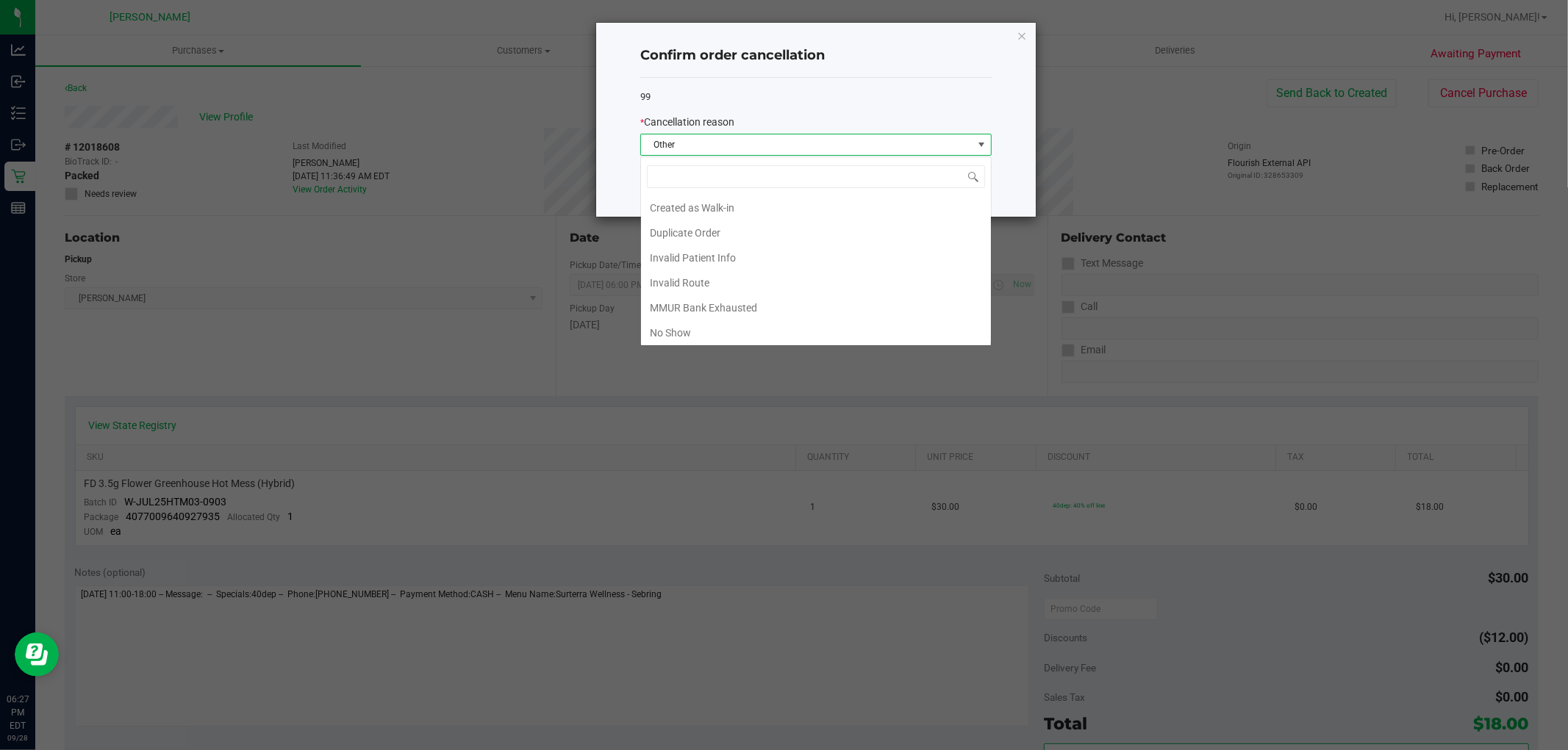
scroll to position [28, 0]
click at [689, 304] on li "No Show" at bounding box center [816, 305] width 350 height 25
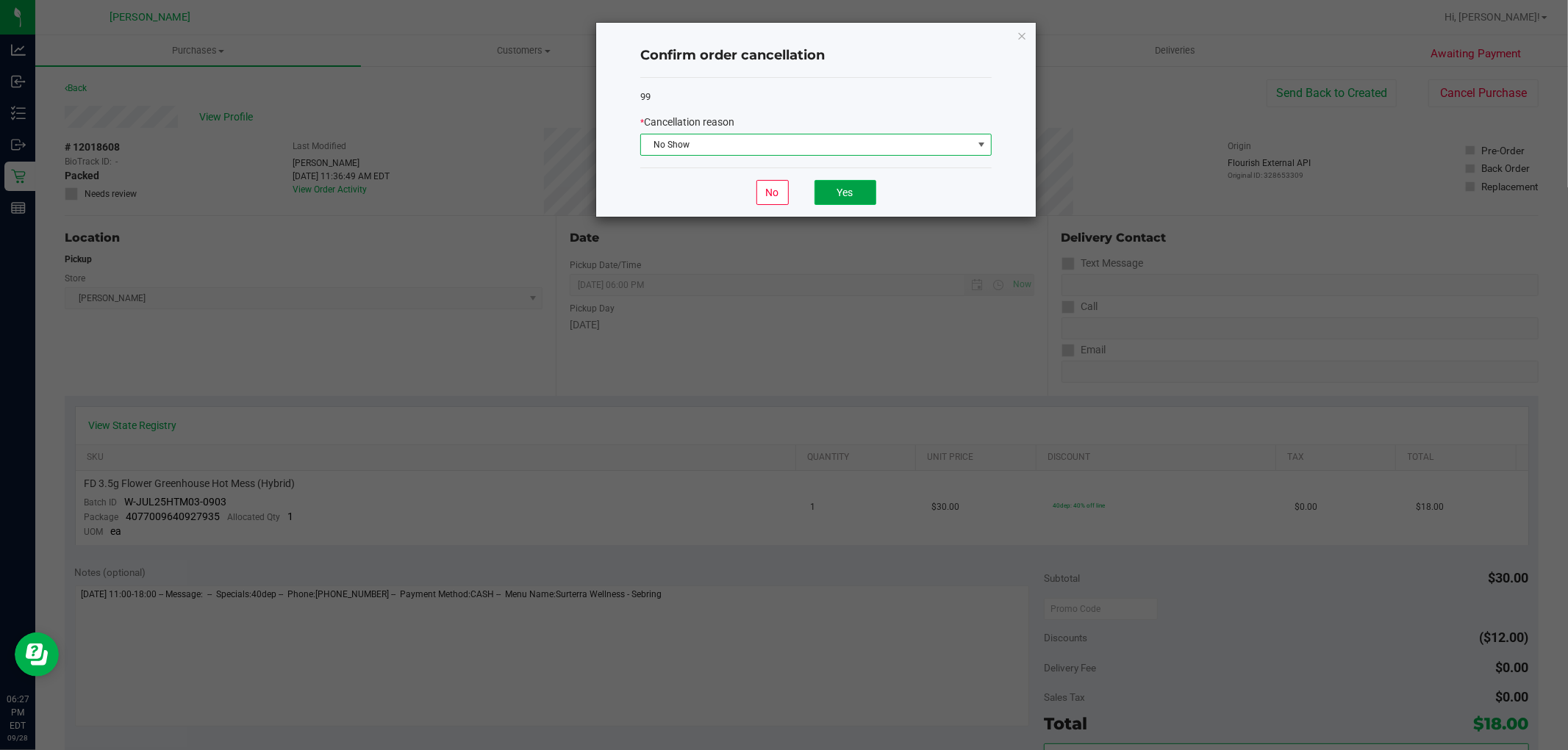
click at [845, 185] on button "Yes" at bounding box center [845, 193] width 62 height 25
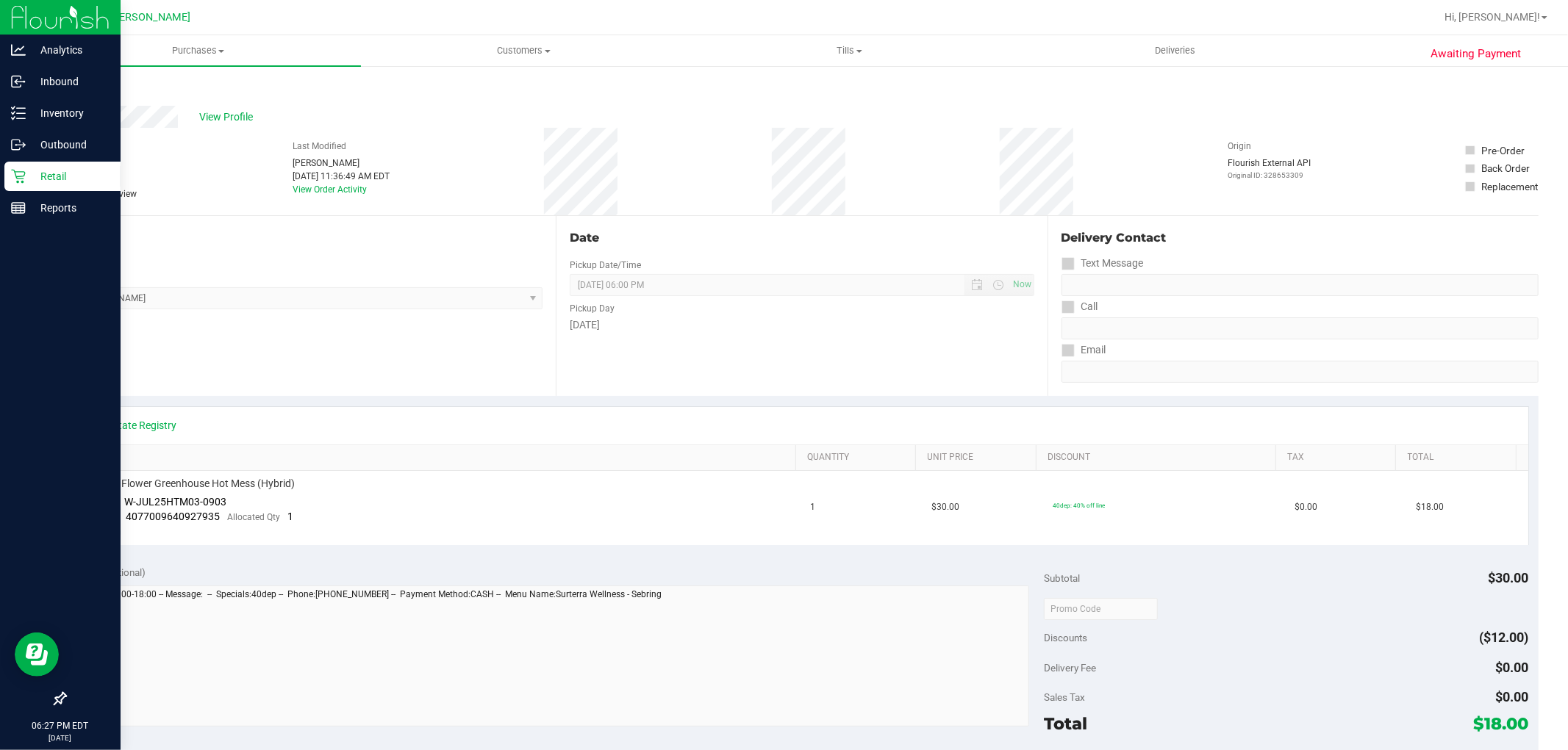
click at [7, 166] on div "Retail" at bounding box center [62, 176] width 116 height 29
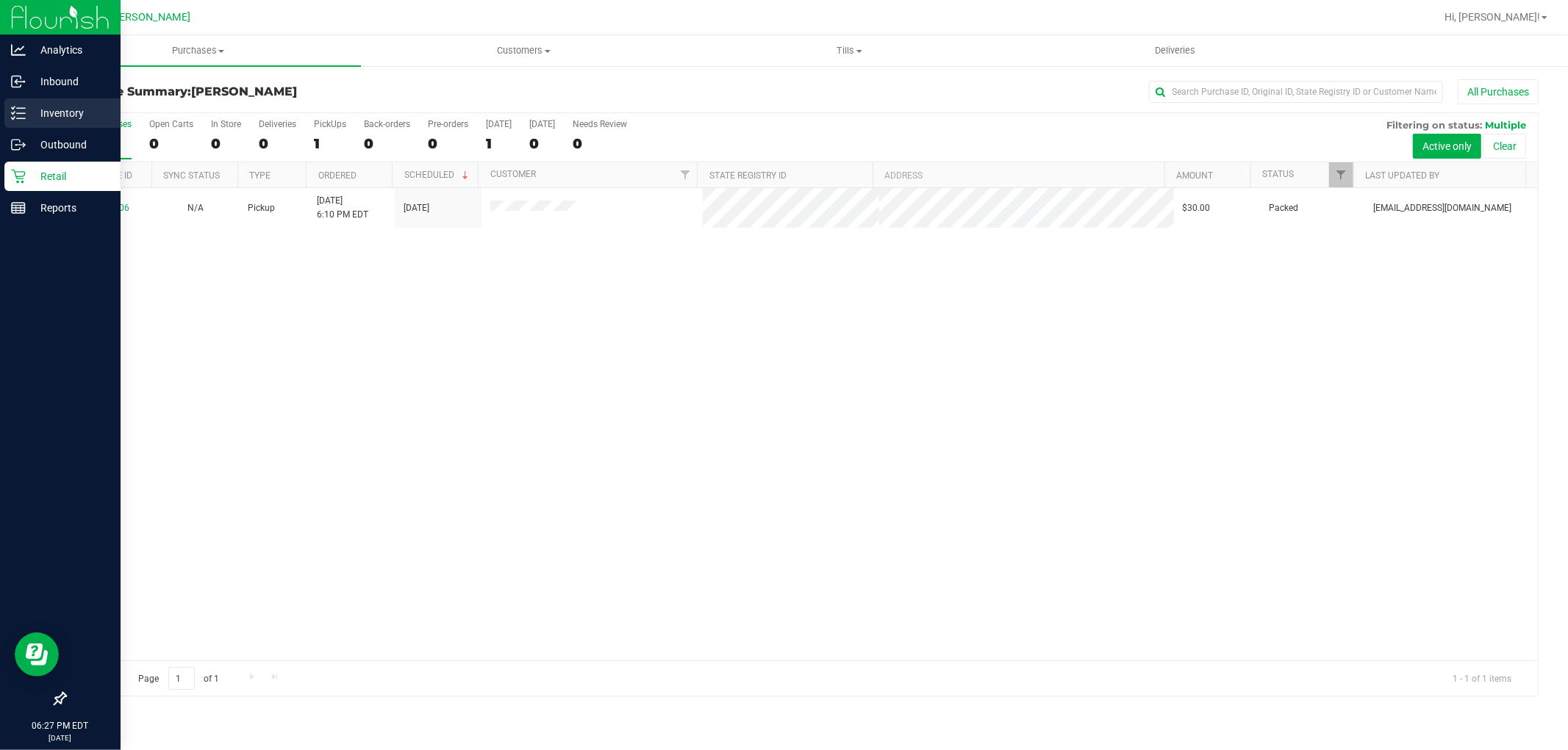
drag, startPoint x: 641, startPoint y: 29, endPoint x: 15, endPoint y: 106, distance: 630.7
click at [15, 106] on icon at bounding box center [18, 113] width 15 height 15
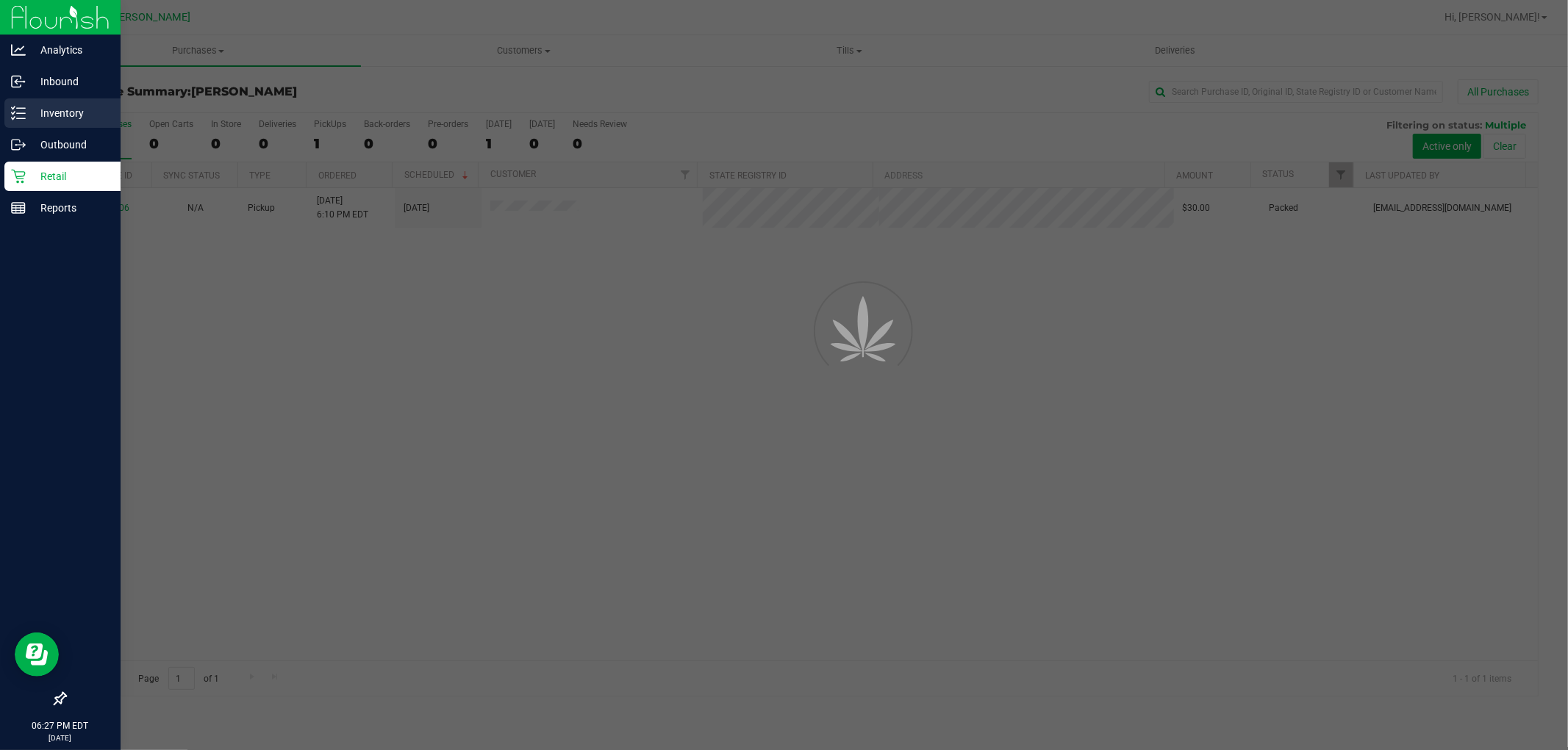
click at [15, 106] on icon at bounding box center [12, 107] width 3 height 2
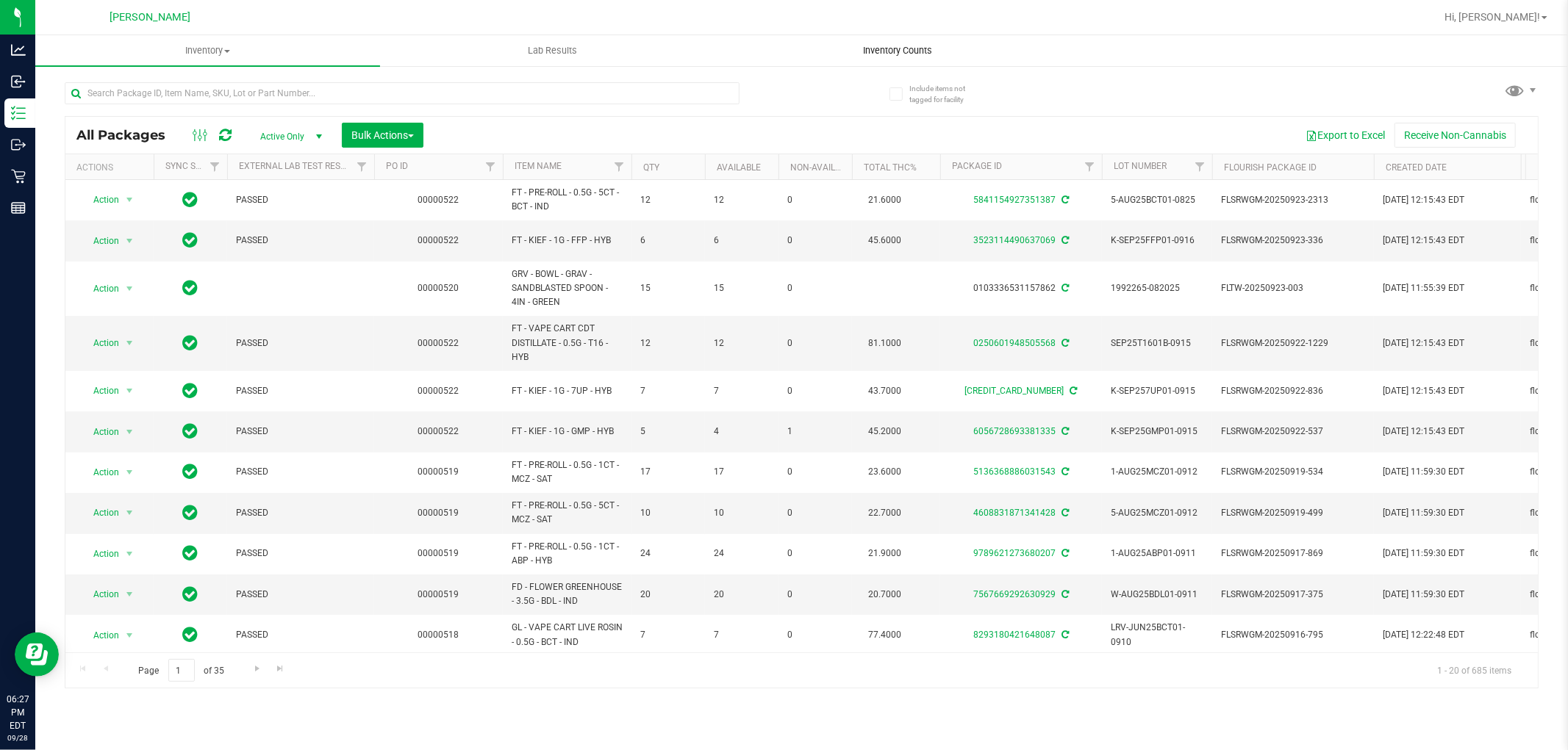
click at [898, 48] on span "Inventory Counts" at bounding box center [897, 50] width 109 height 13
